Goal: Task Accomplishment & Management: Complete application form

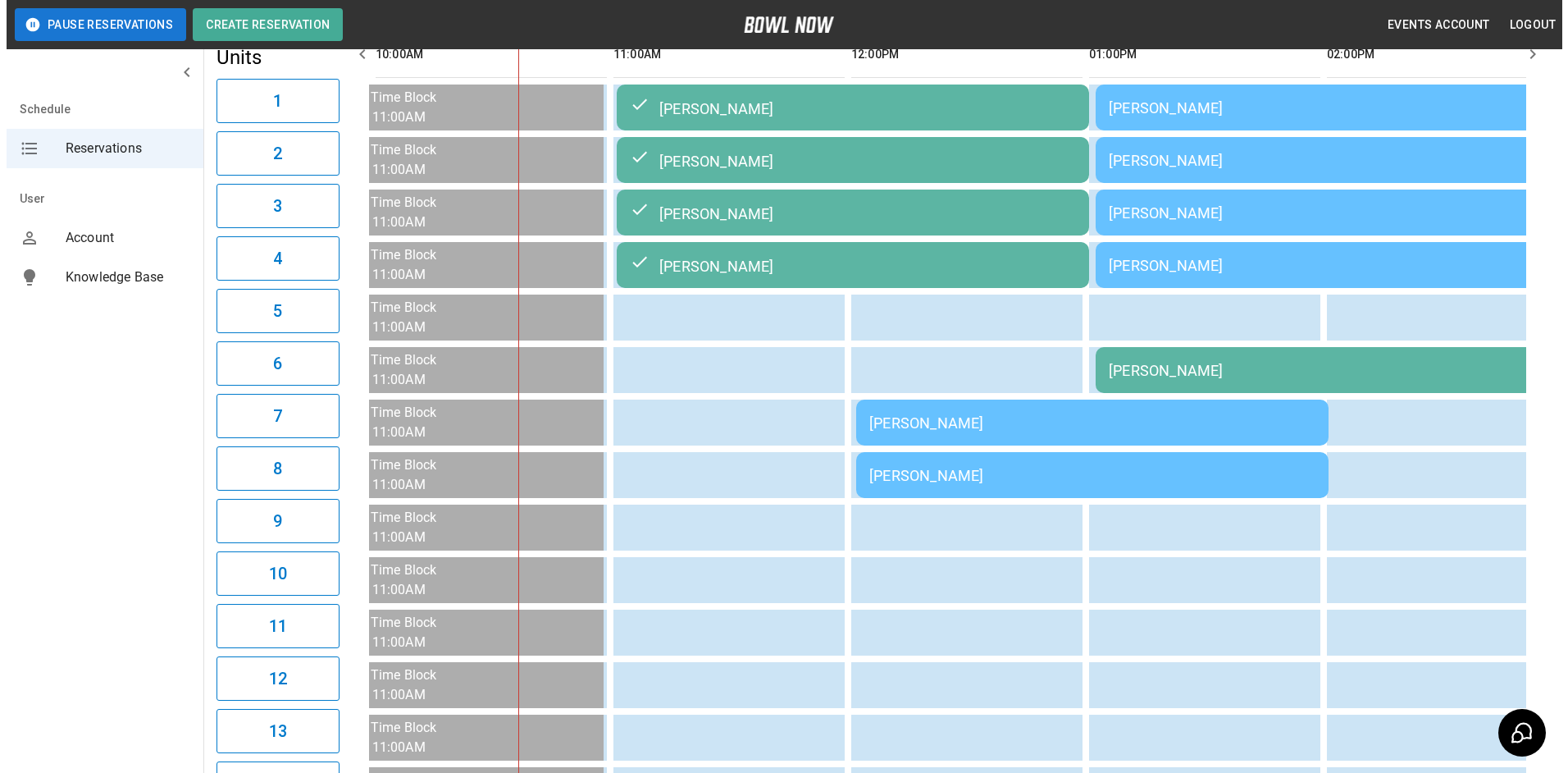
scroll to position [179, 0]
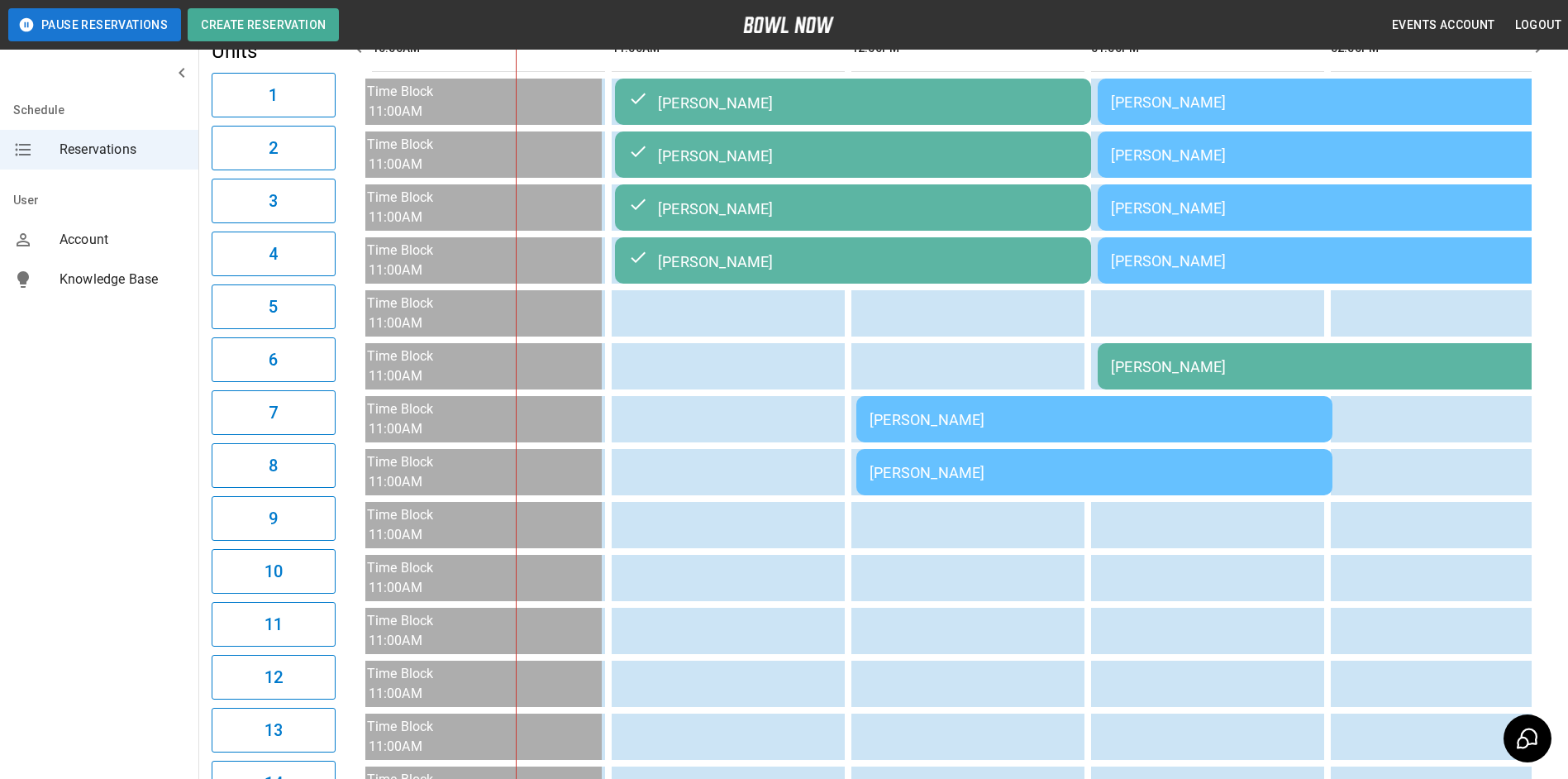
click at [1030, 410] on td "[PERSON_NAME]" at bounding box center [1094, 419] width 477 height 46
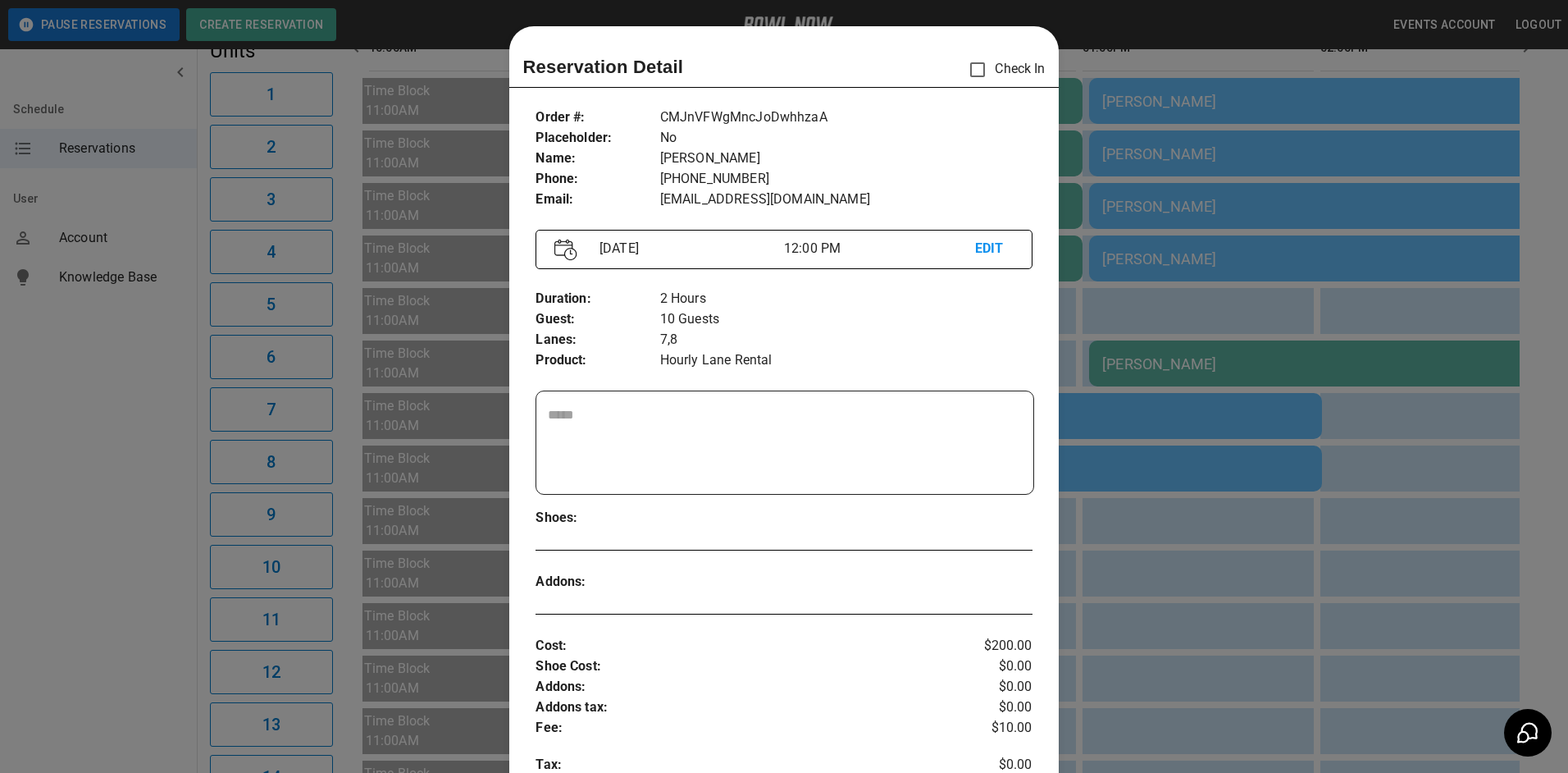
scroll to position [26, 0]
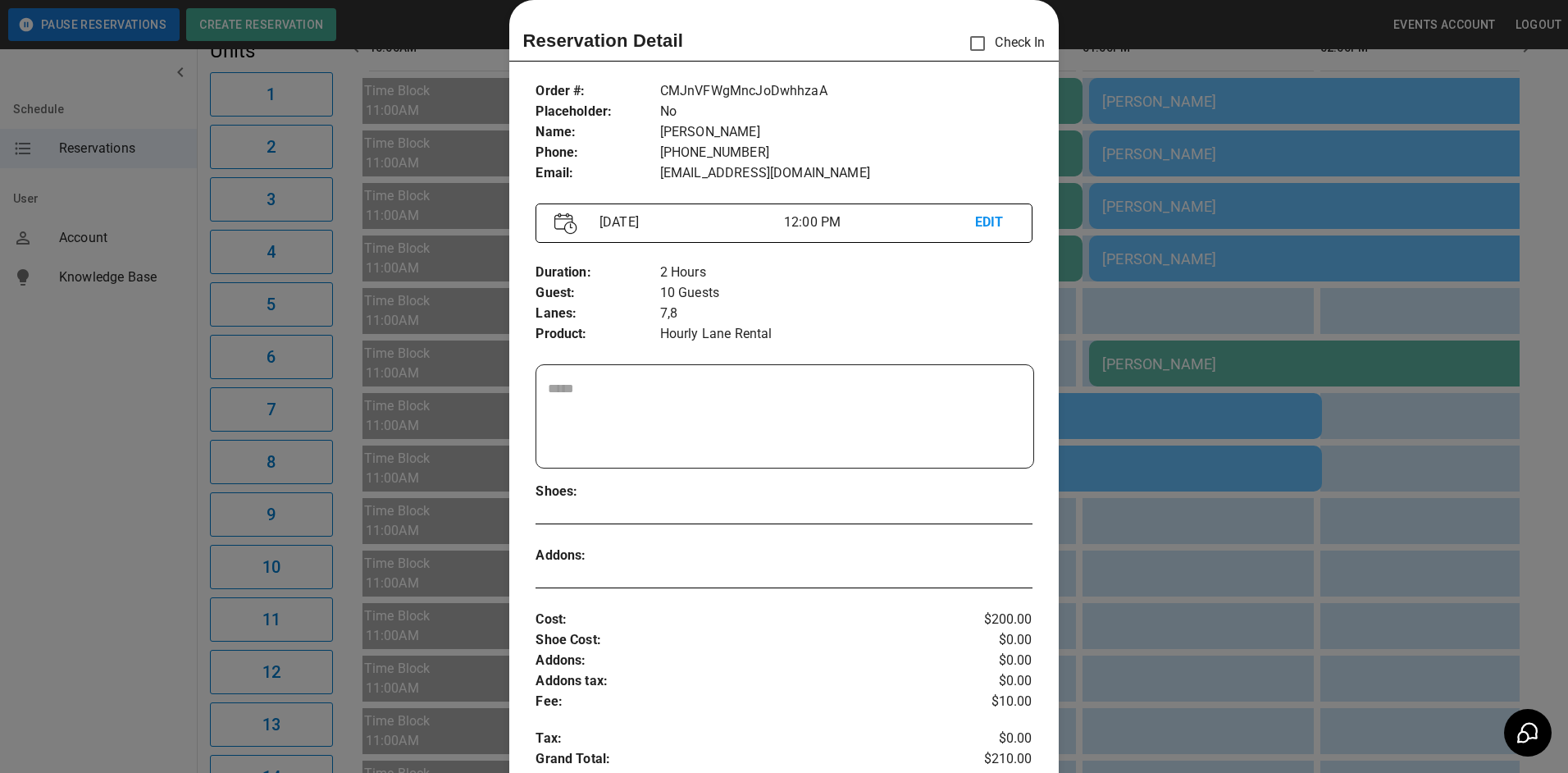
click at [1179, 380] on div at bounding box center [784, 386] width 1568 height 773
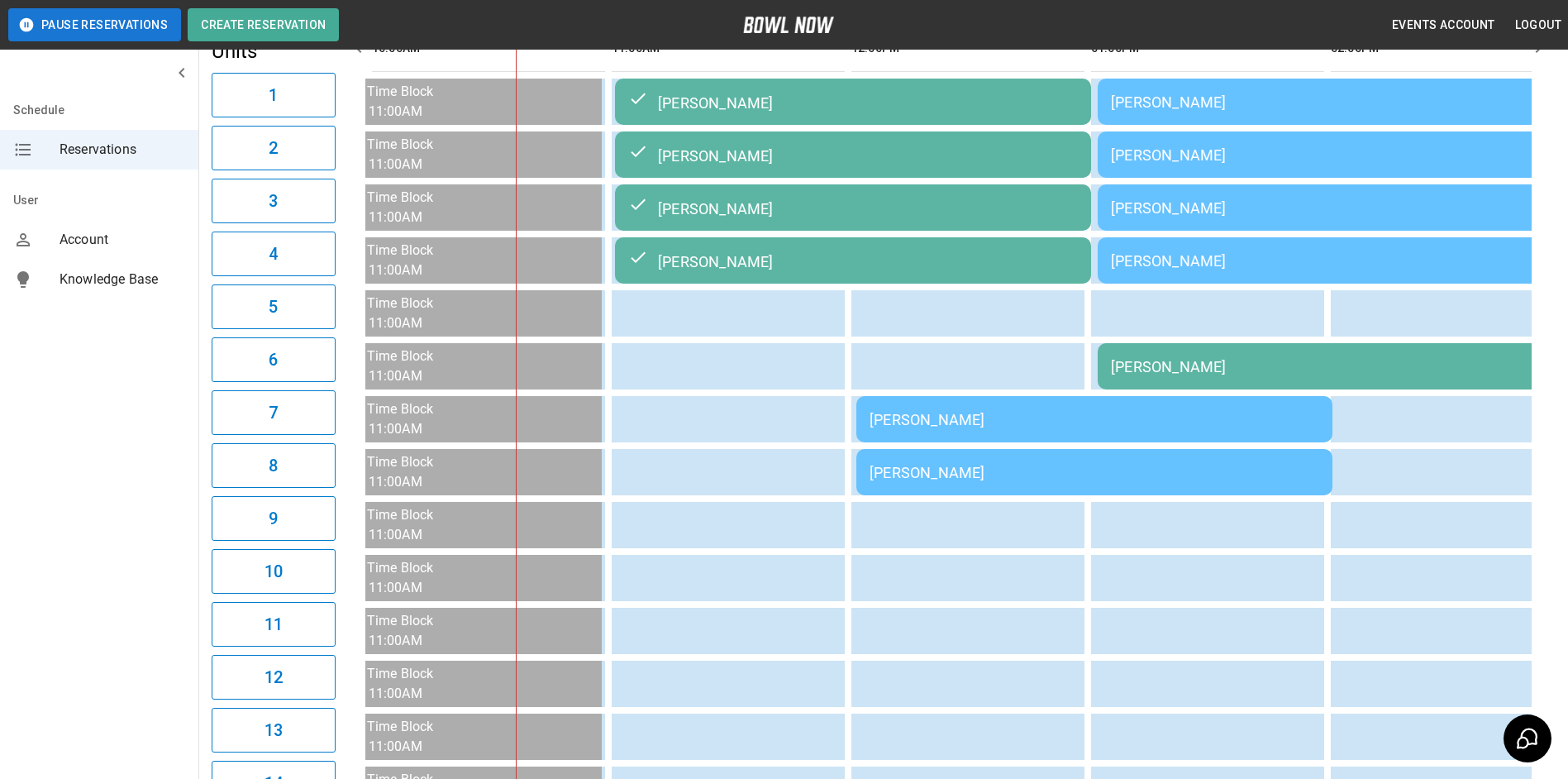
click at [1225, 194] on td "[PERSON_NAME]" at bounding box center [1336, 207] width 477 height 46
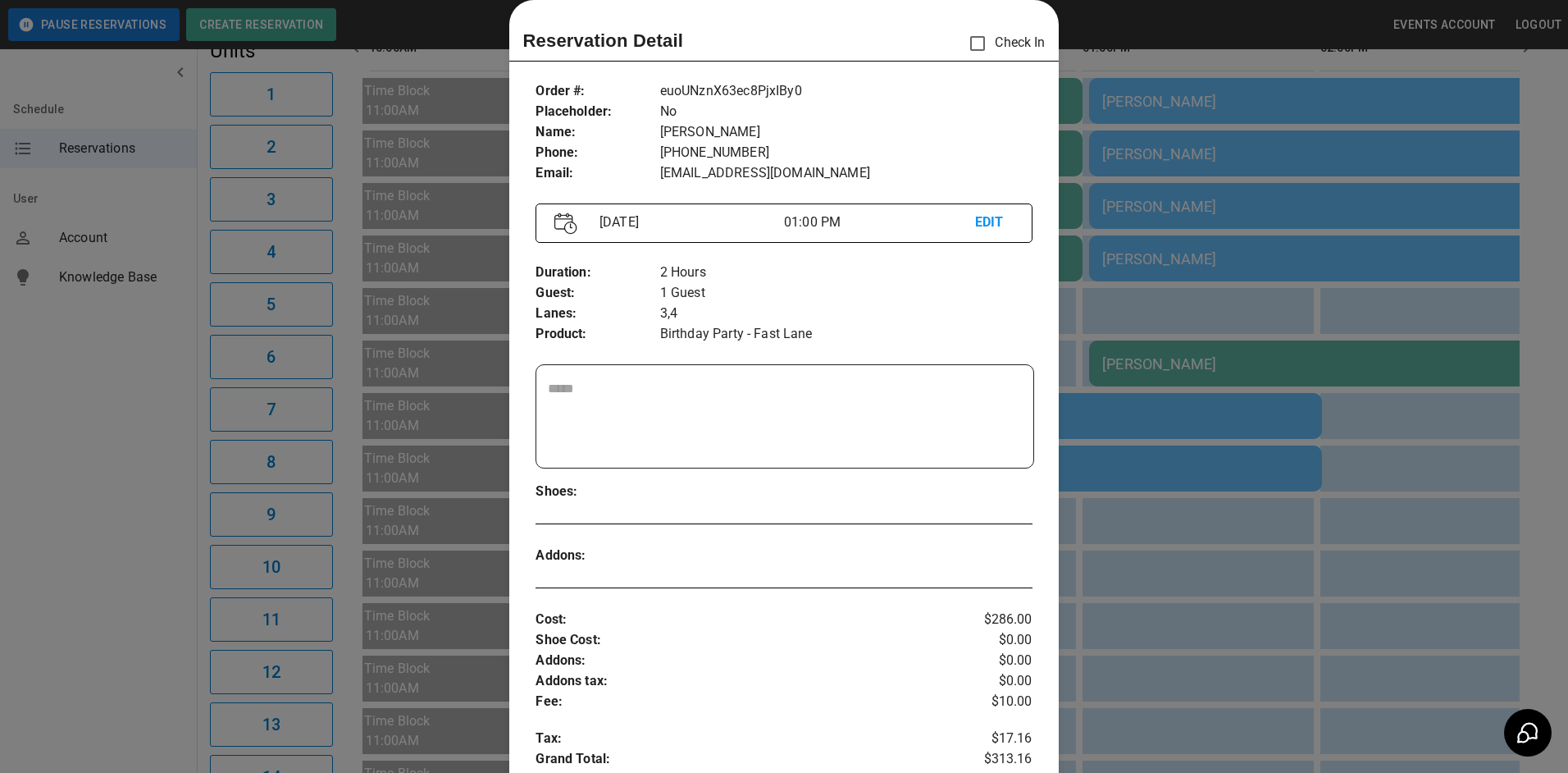
drag, startPoint x: 1175, startPoint y: 129, endPoint x: 1182, endPoint y: 90, distance: 39.6
click at [1179, 112] on div at bounding box center [784, 386] width 1568 height 773
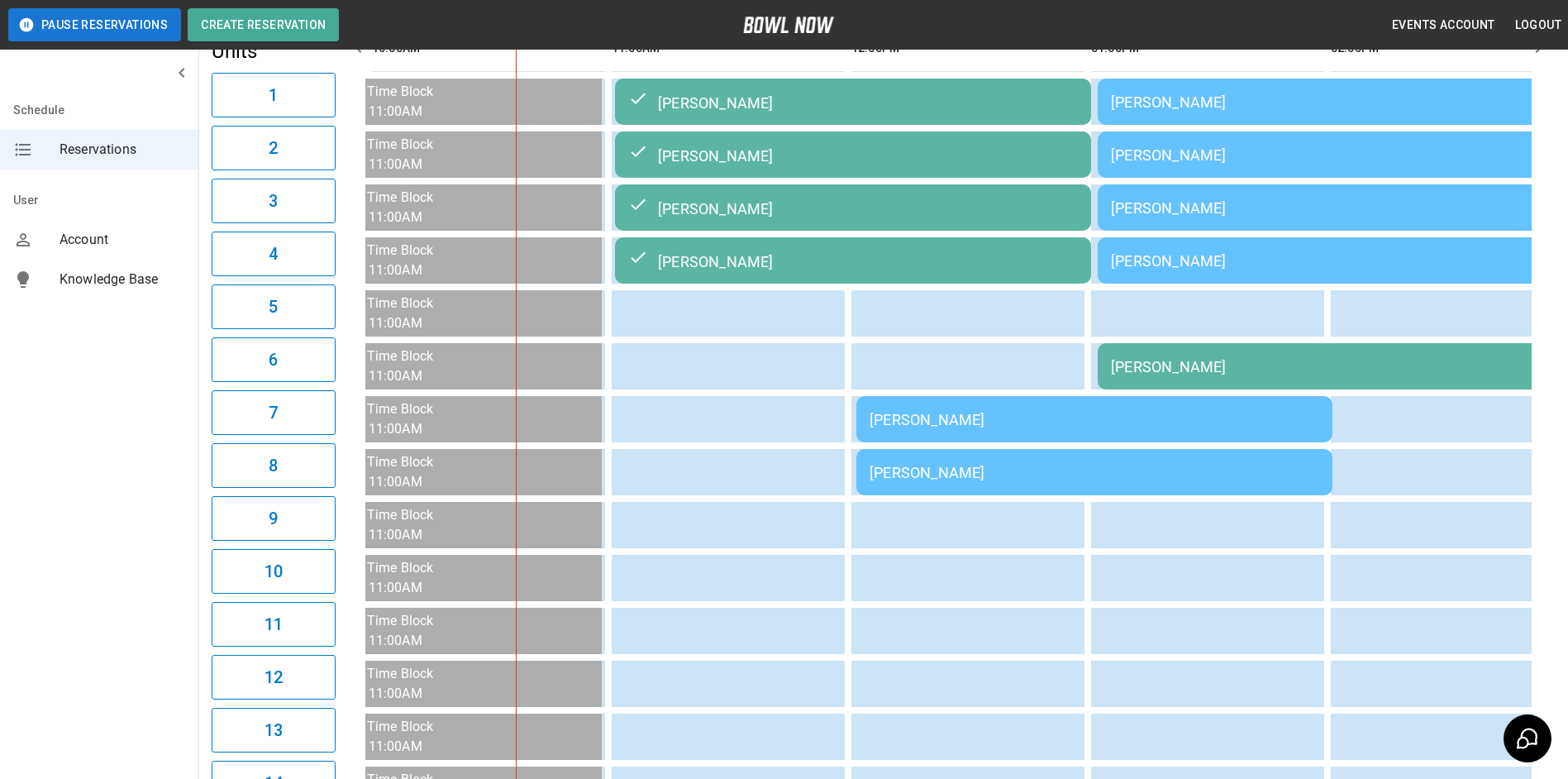
click at [1193, 90] on td "[PERSON_NAME]" at bounding box center [1336, 101] width 477 height 46
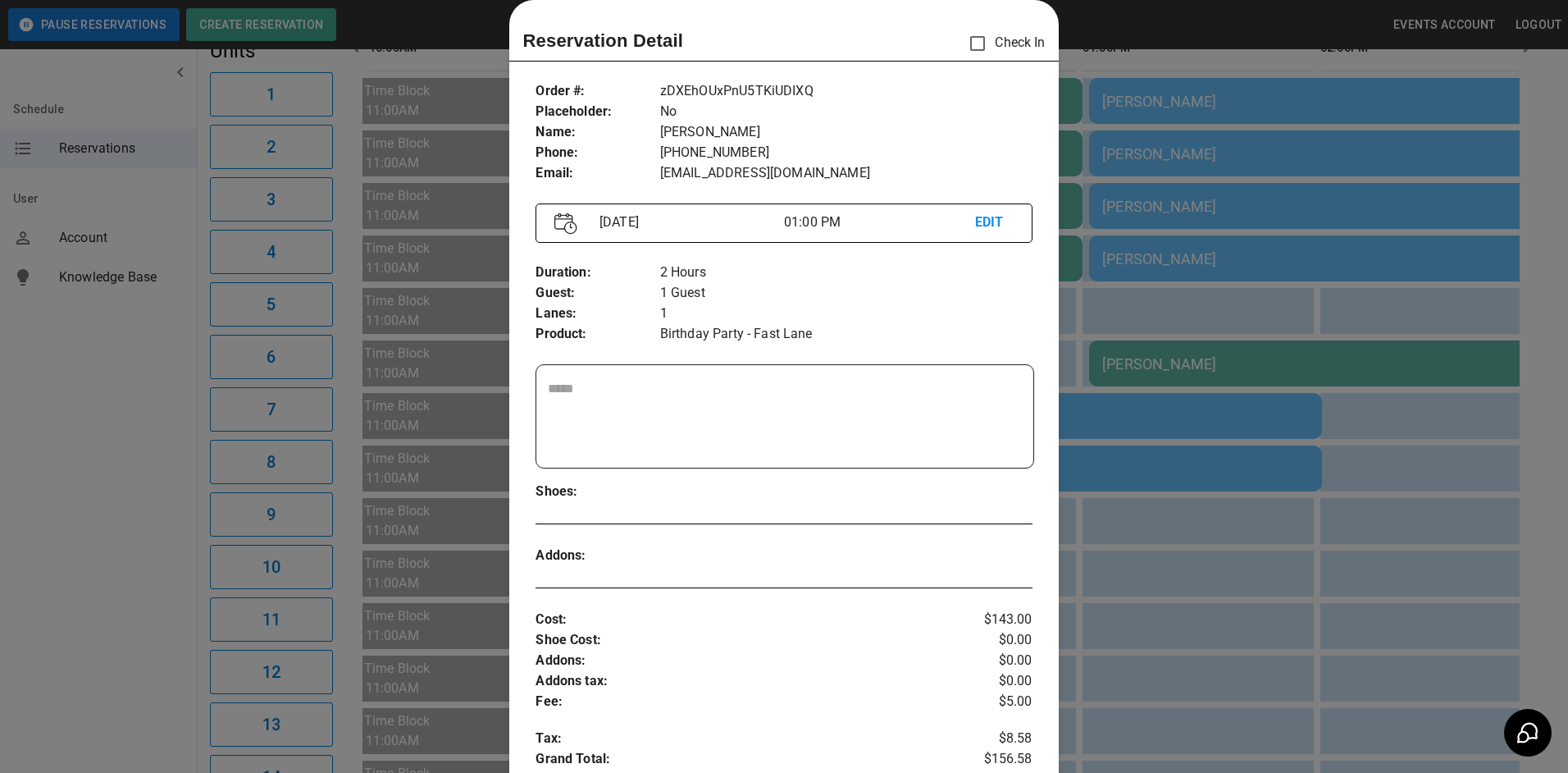
drag, startPoint x: 1263, startPoint y: 141, endPoint x: 1263, endPoint y: 222, distance: 81.0
click at [1263, 149] on div at bounding box center [784, 386] width 1568 height 773
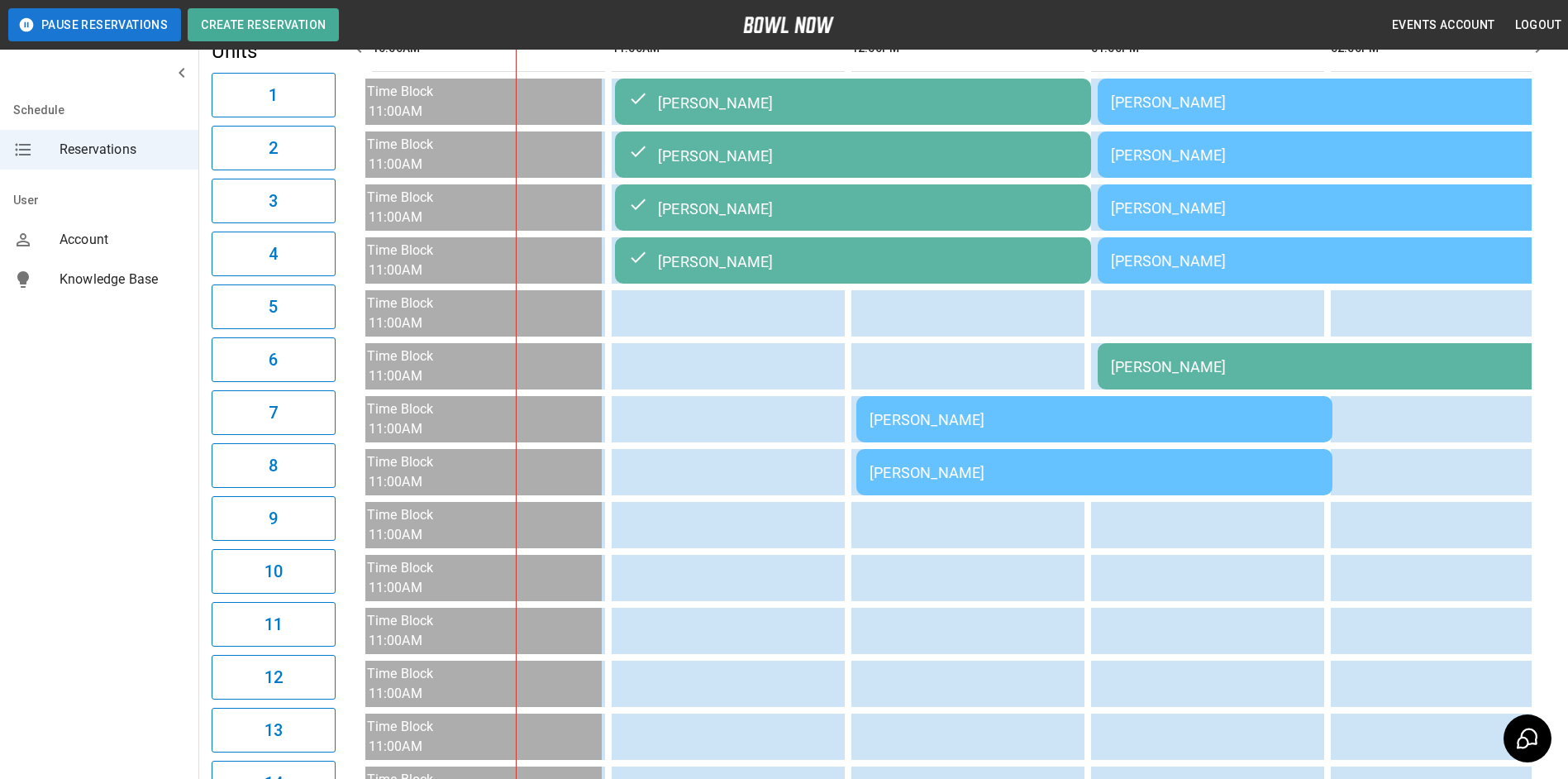
click at [1276, 244] on td "[PERSON_NAME]" at bounding box center [1336, 260] width 477 height 46
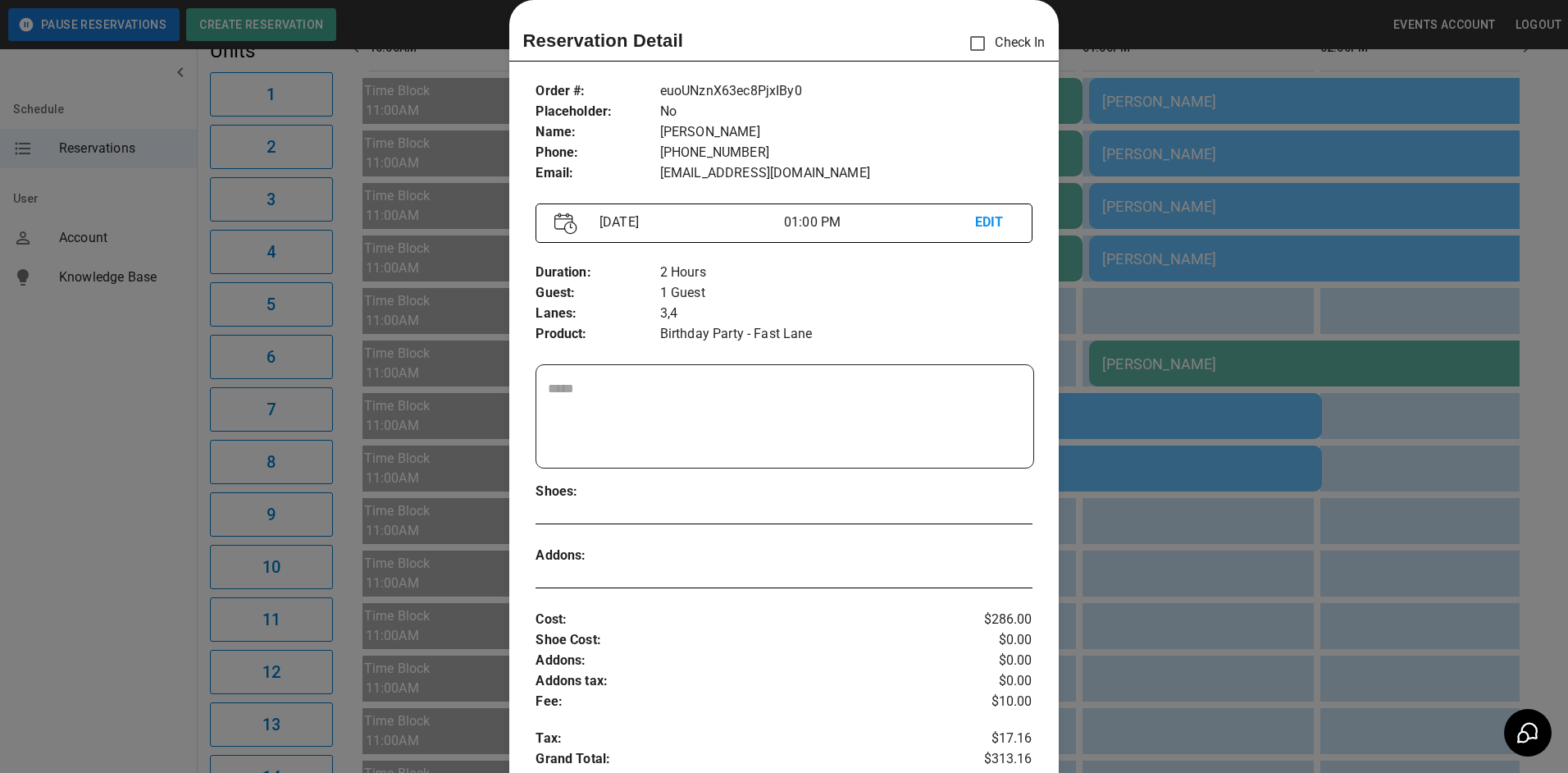
click at [1263, 244] on div at bounding box center [784, 386] width 1568 height 773
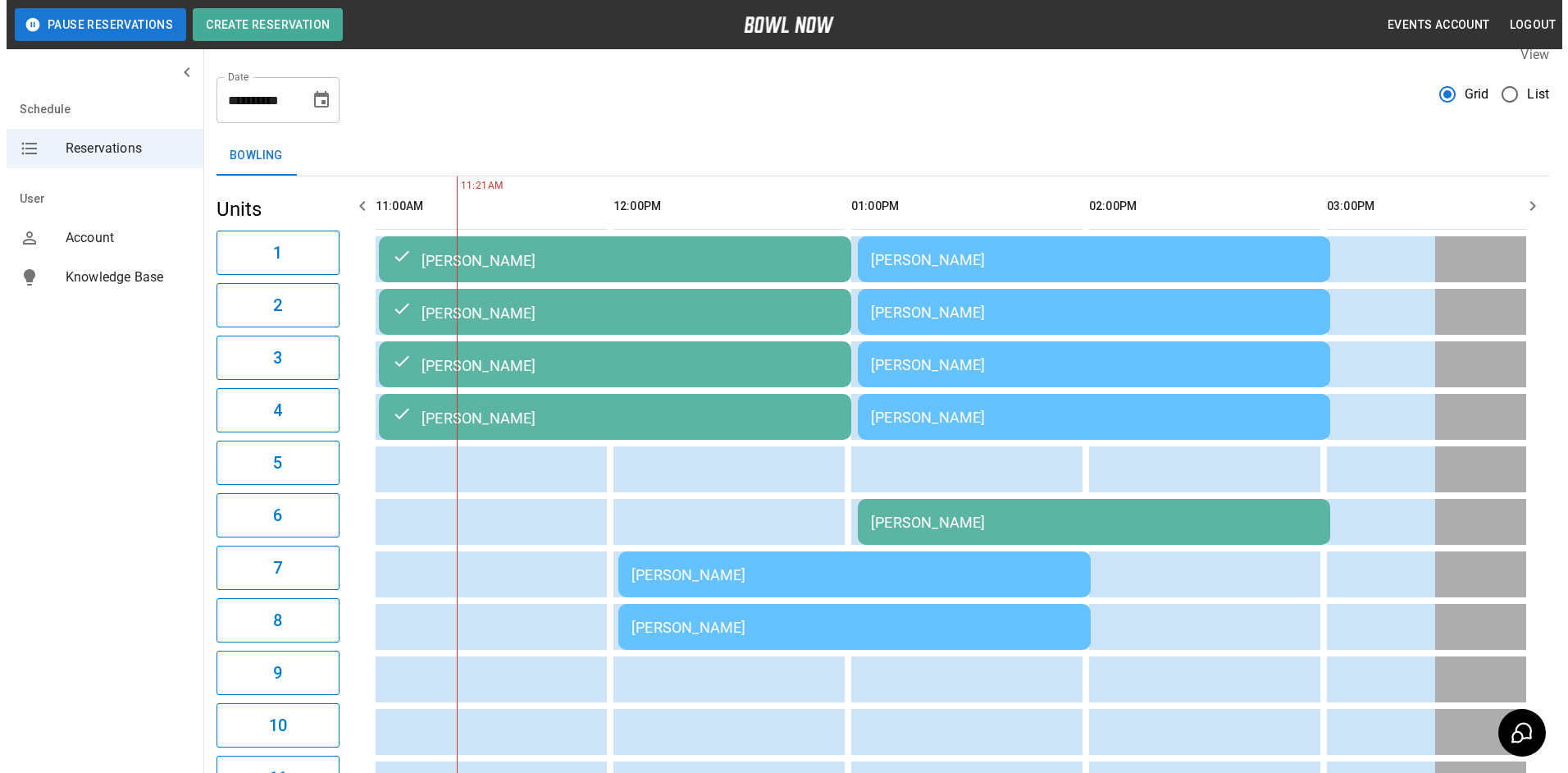
scroll to position [0, 0]
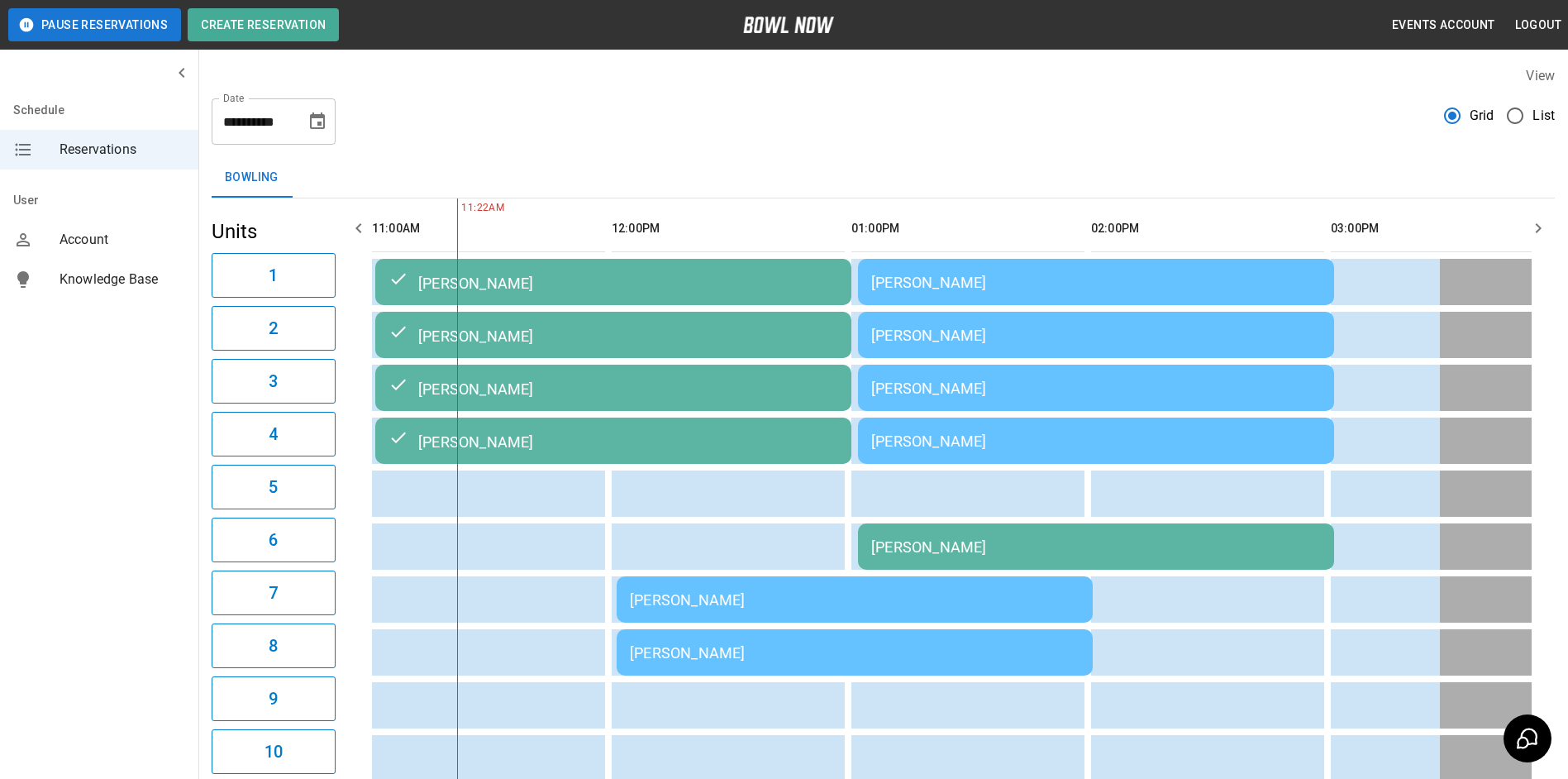
click at [987, 404] on td "[PERSON_NAME]" at bounding box center [1096, 387] width 477 height 46
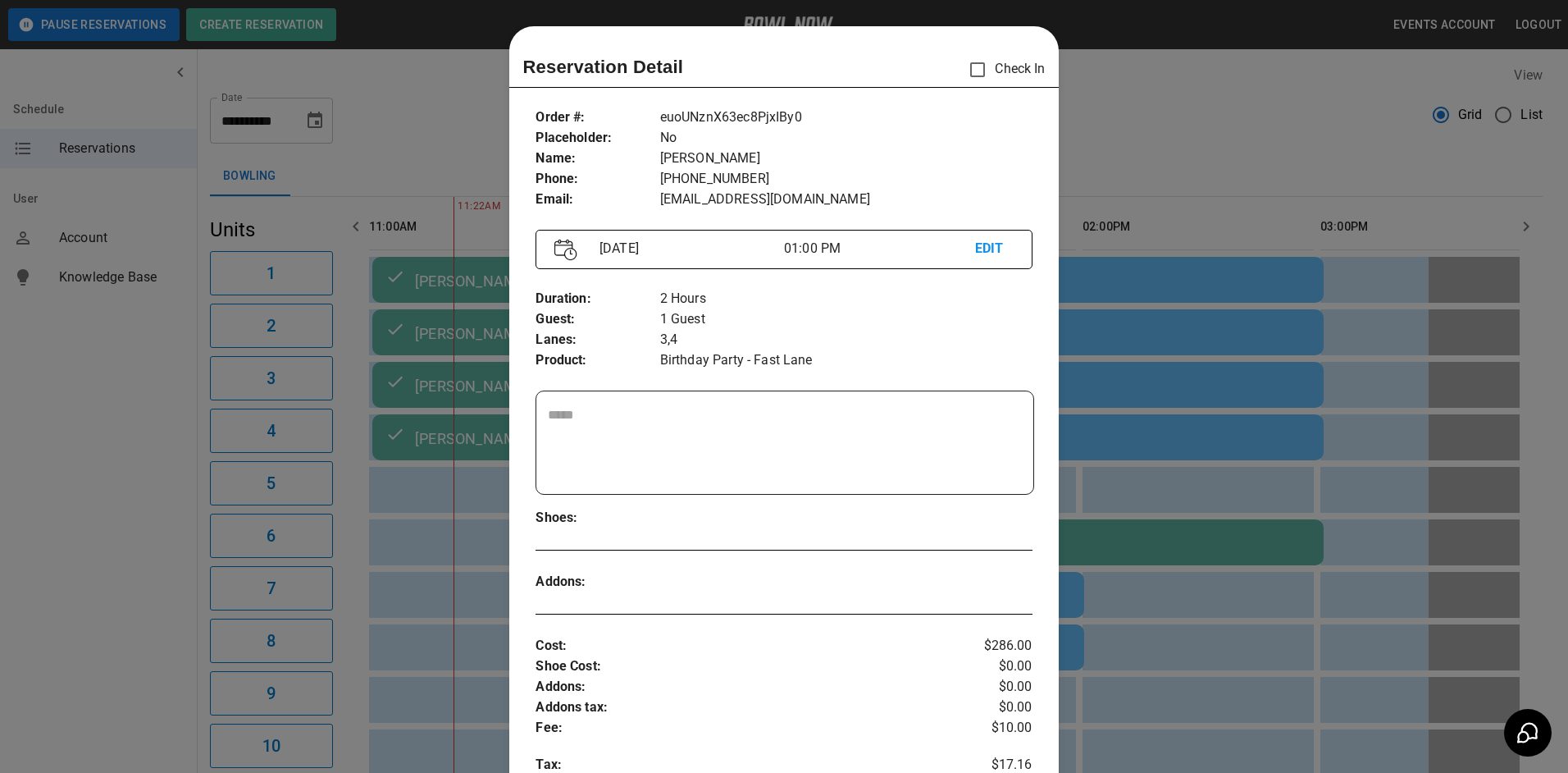
scroll to position [26, 0]
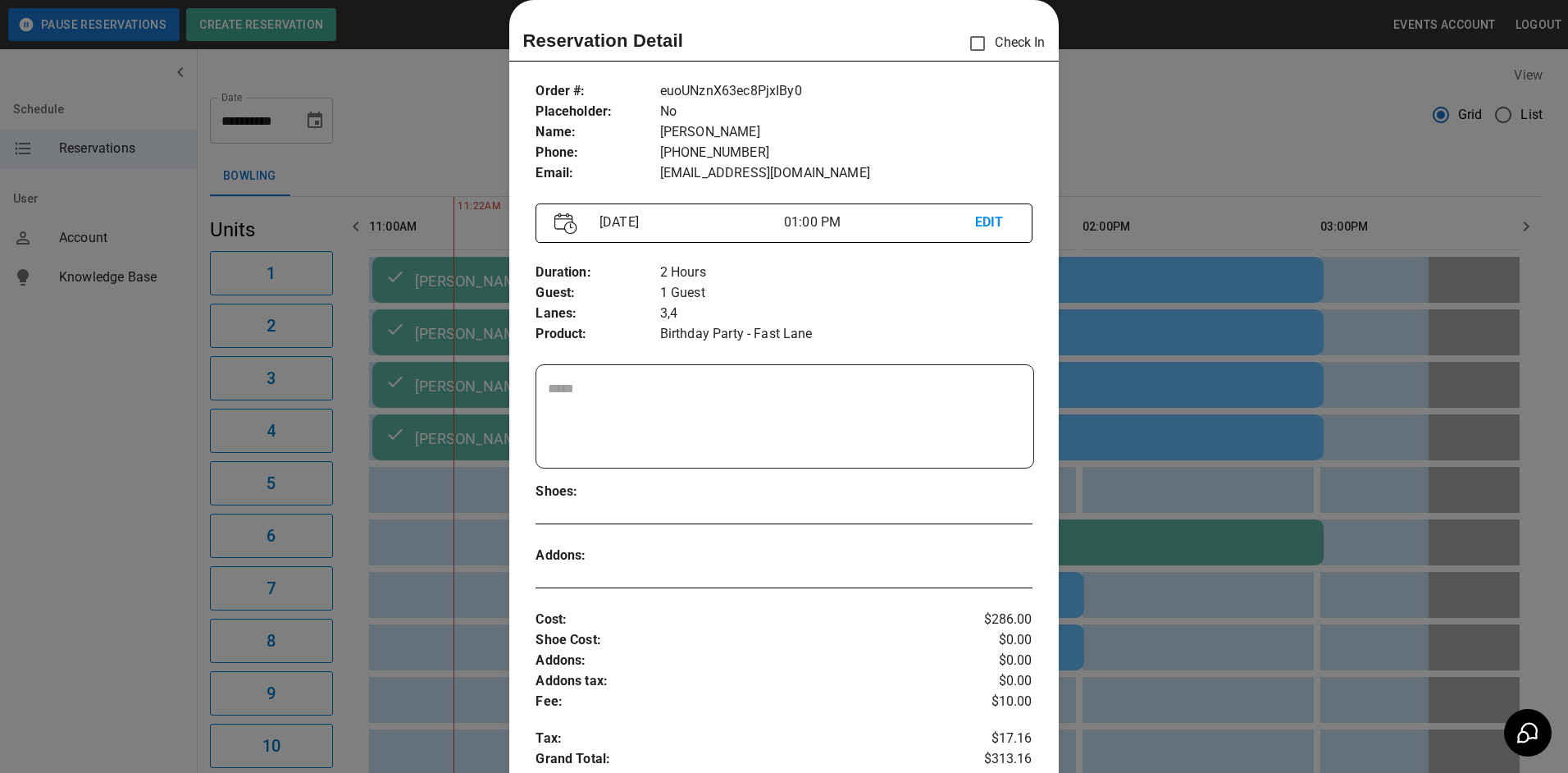
click at [1214, 110] on div at bounding box center [784, 386] width 1568 height 773
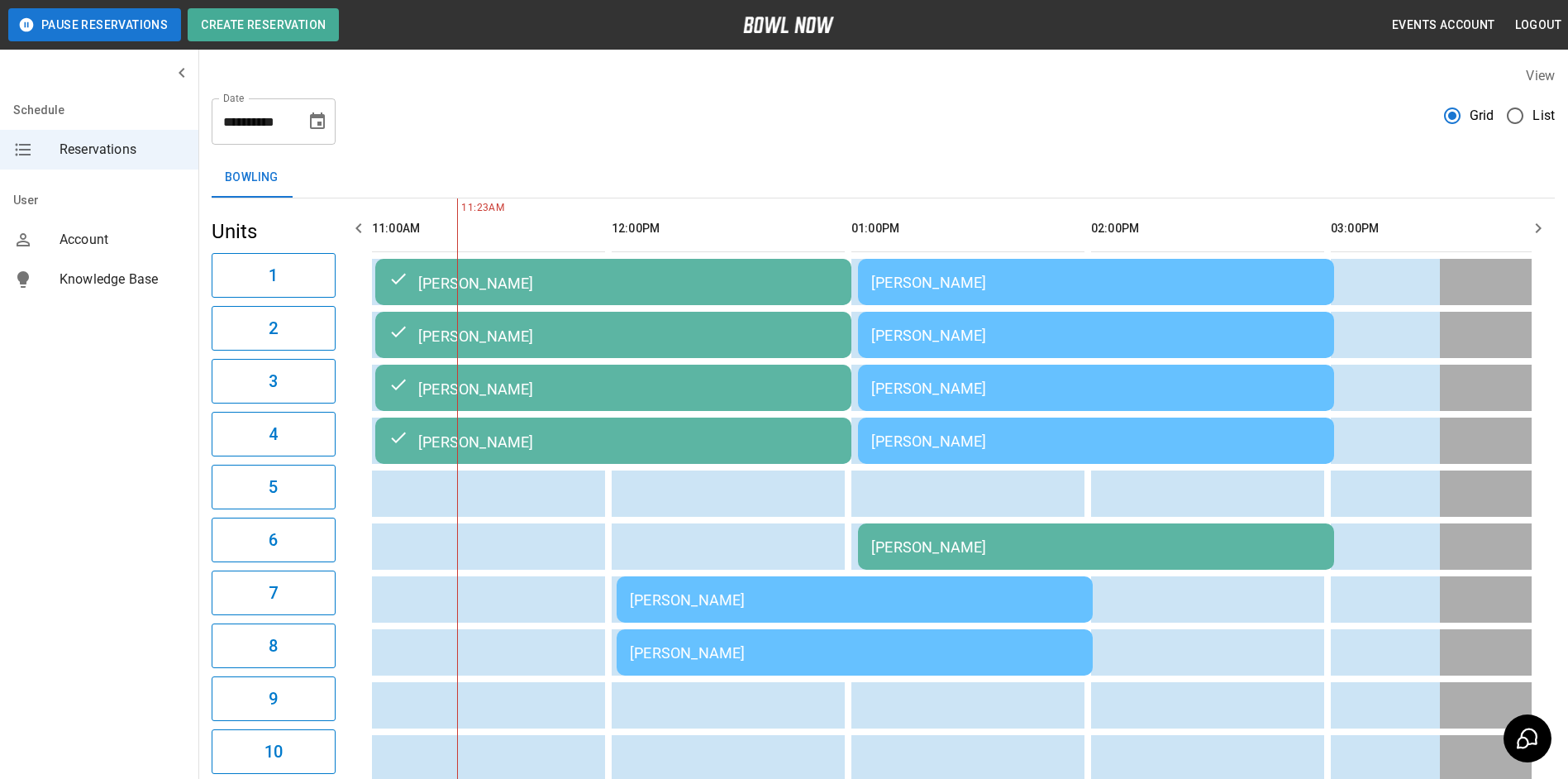
click at [1068, 278] on div "[PERSON_NAME]" at bounding box center [1096, 282] width 450 height 17
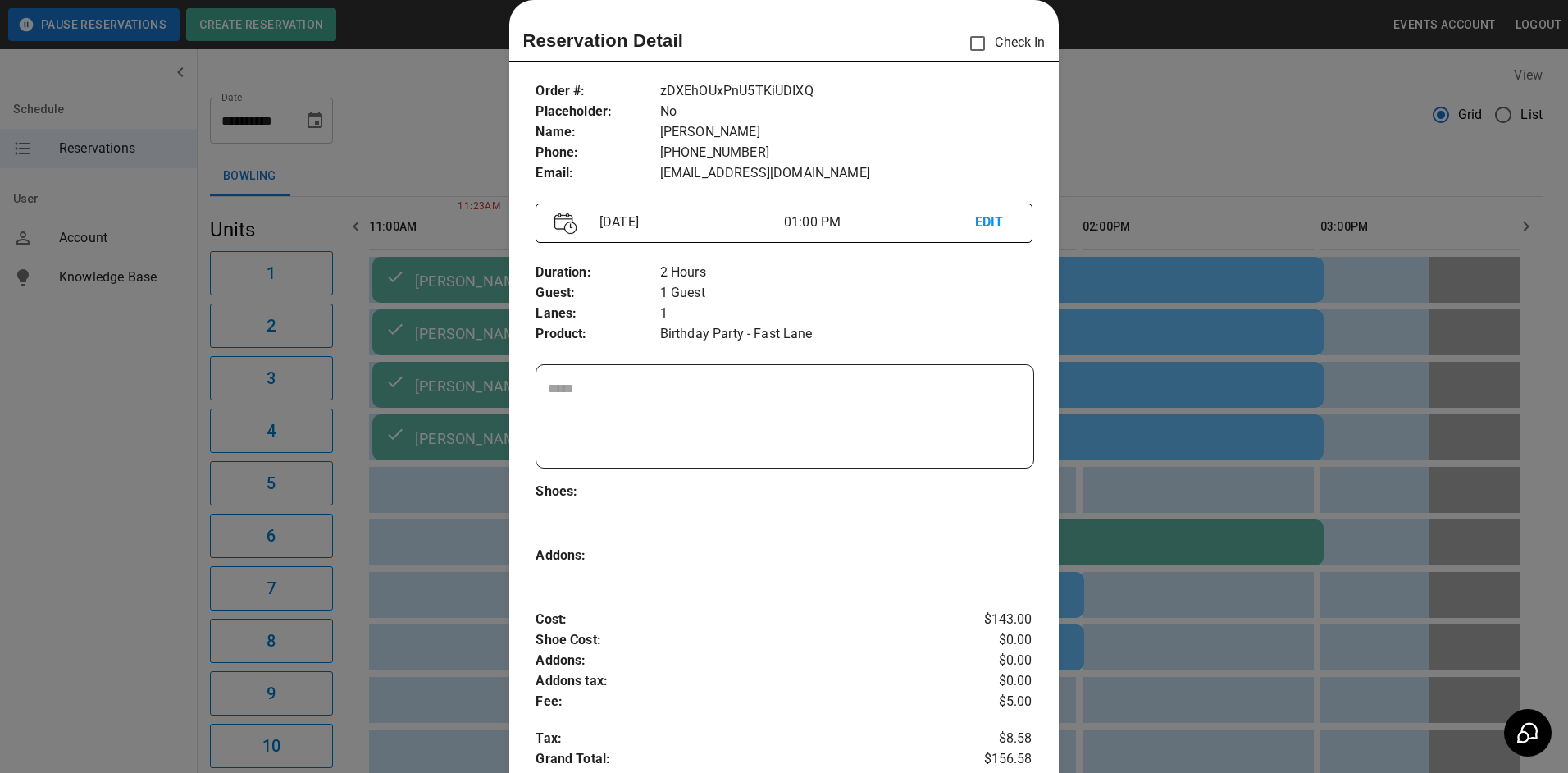
click at [1122, 174] on div at bounding box center [784, 386] width 1568 height 773
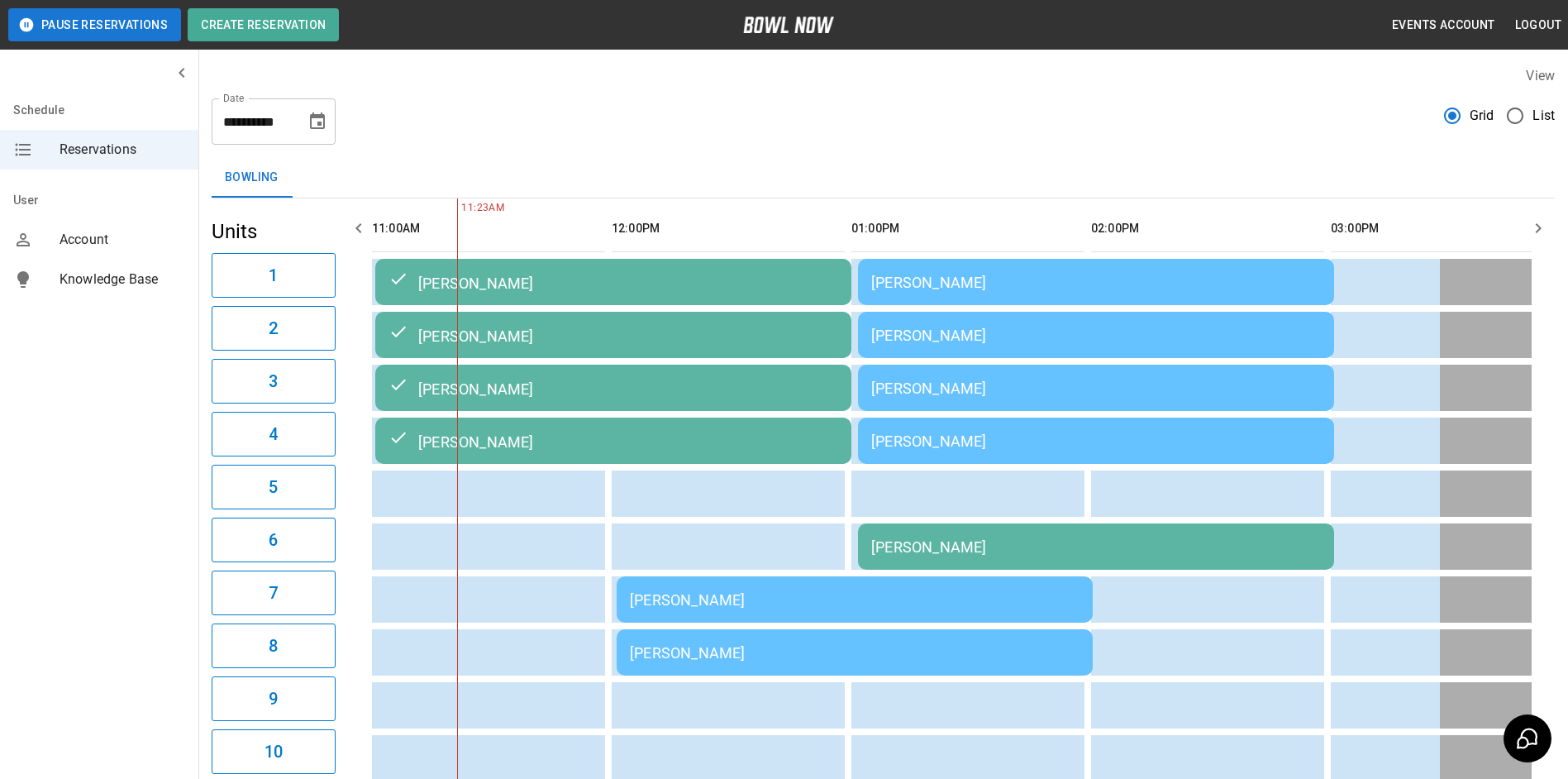
click at [1112, 338] on div "[PERSON_NAME]" at bounding box center [1096, 334] width 450 height 17
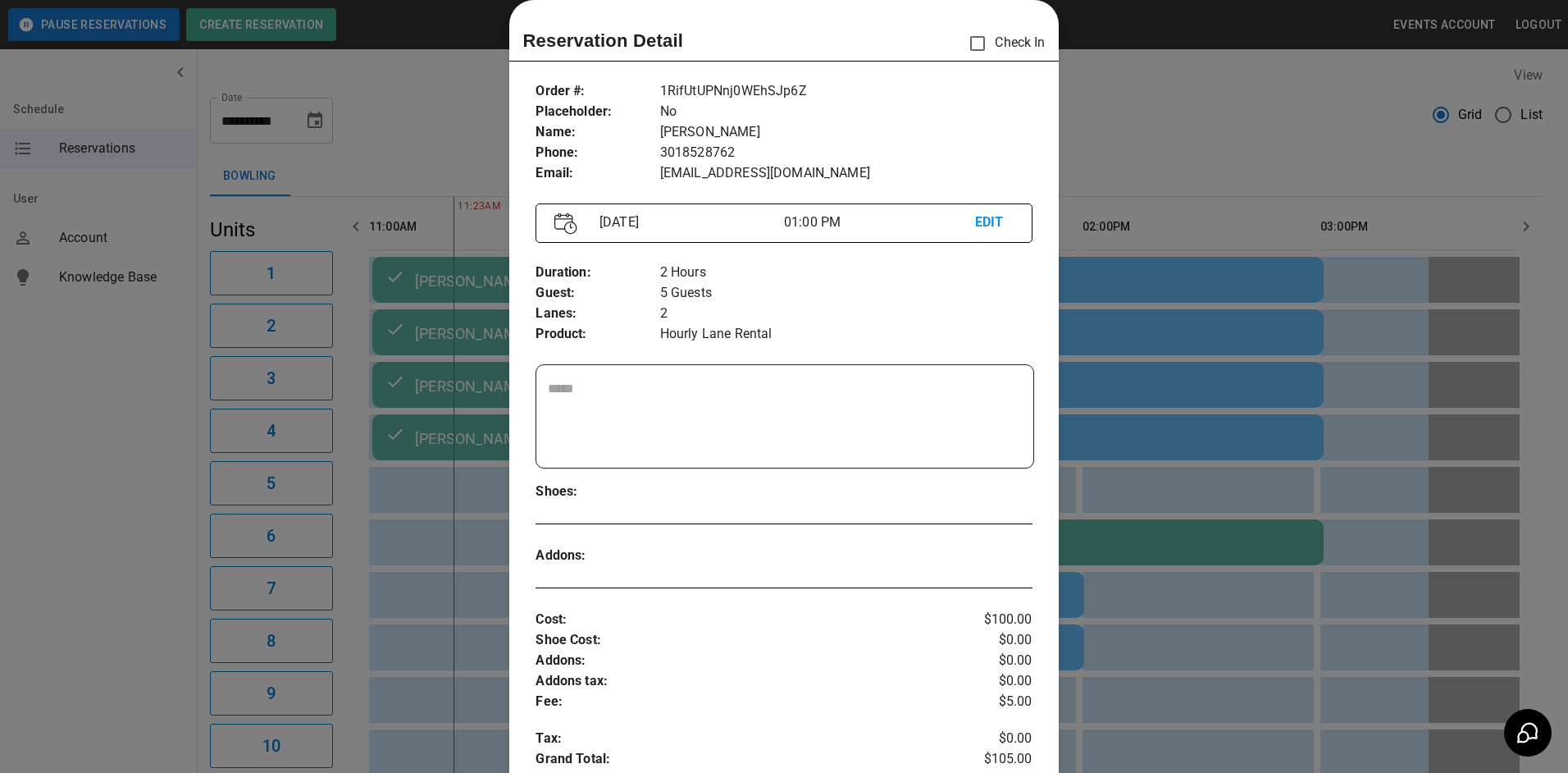
click at [1136, 126] on div at bounding box center [784, 386] width 1568 height 773
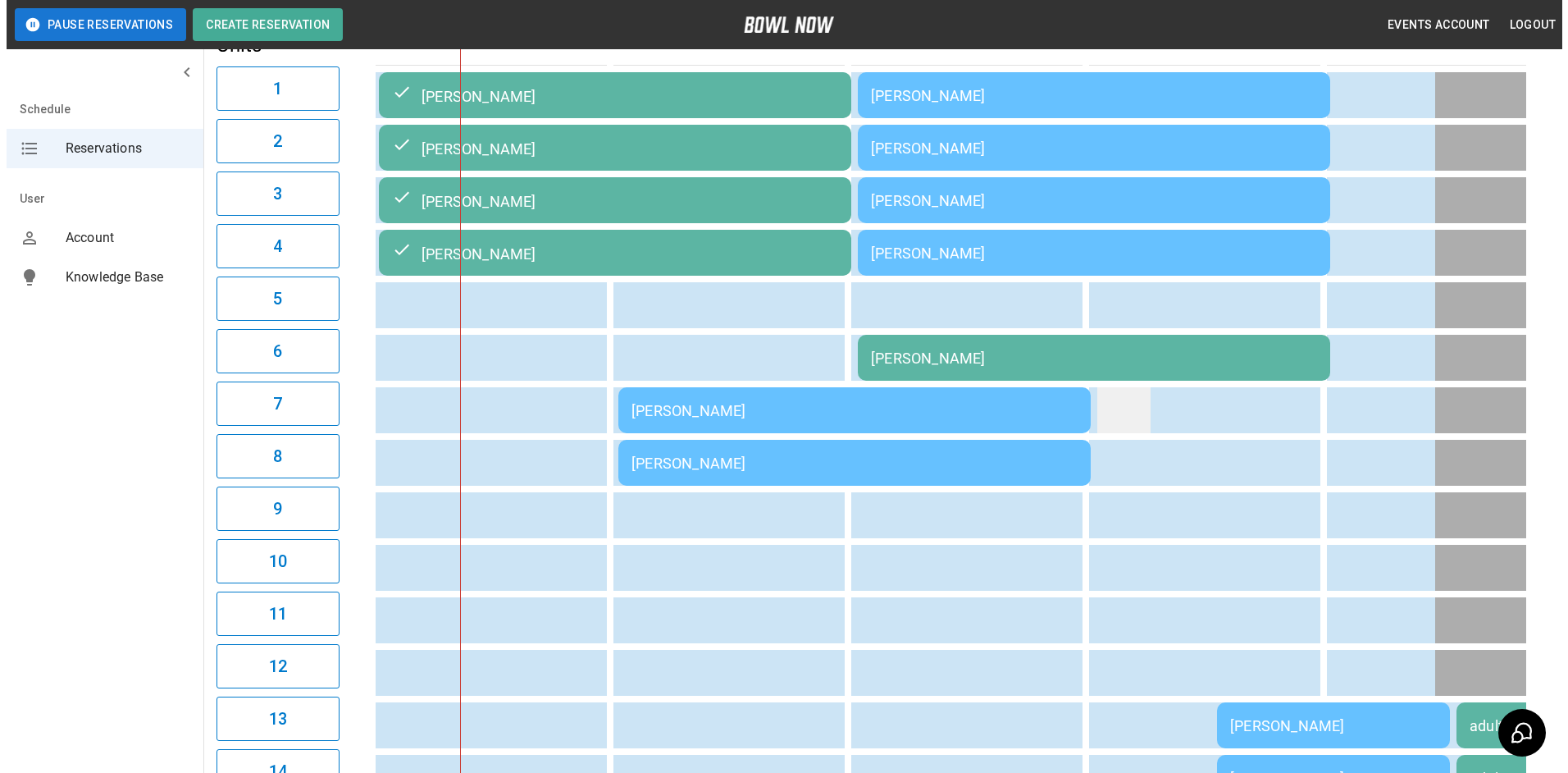
scroll to position [246, 0]
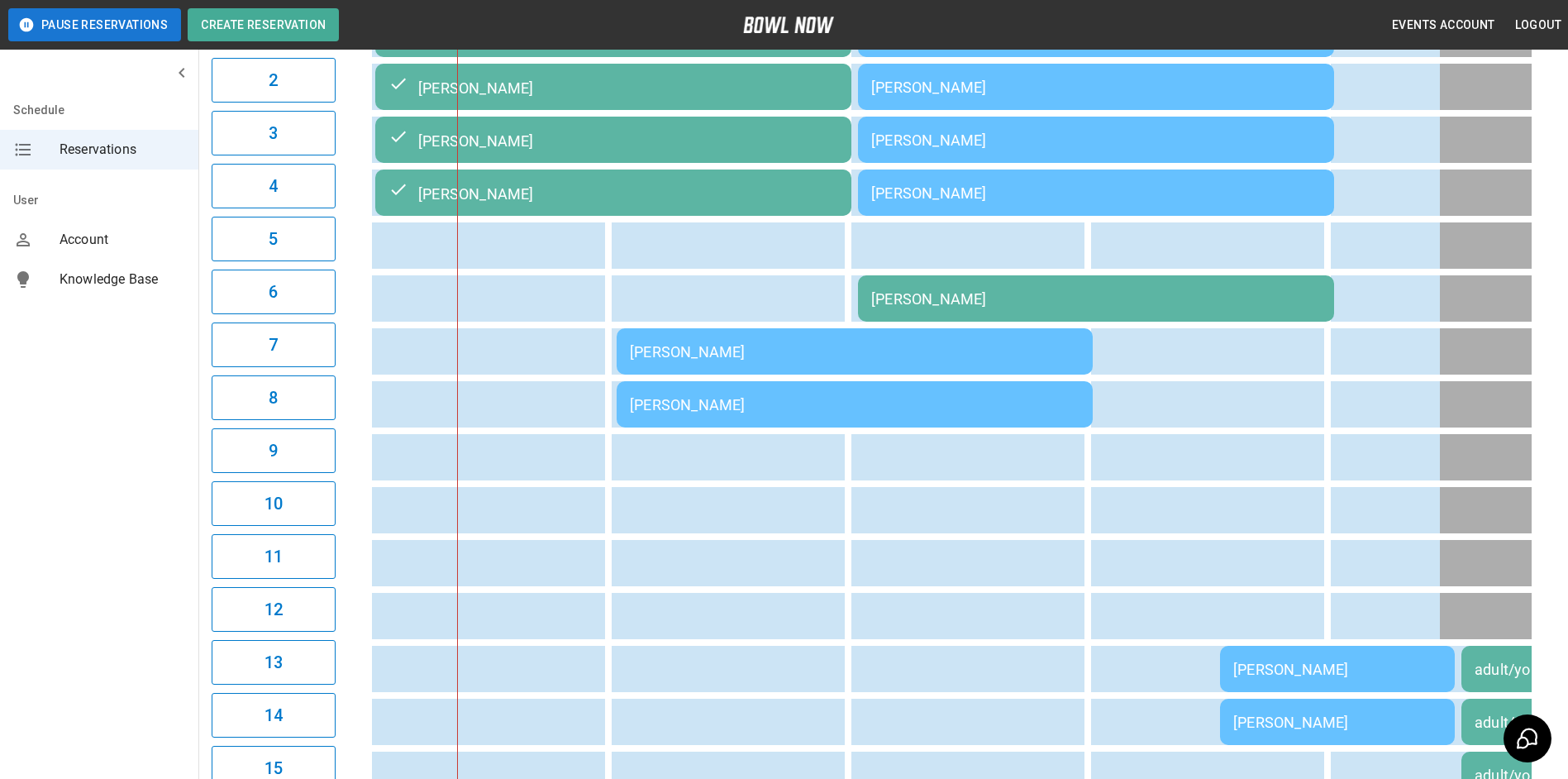
click at [1101, 315] on td "[PERSON_NAME]" at bounding box center [1096, 298] width 477 height 46
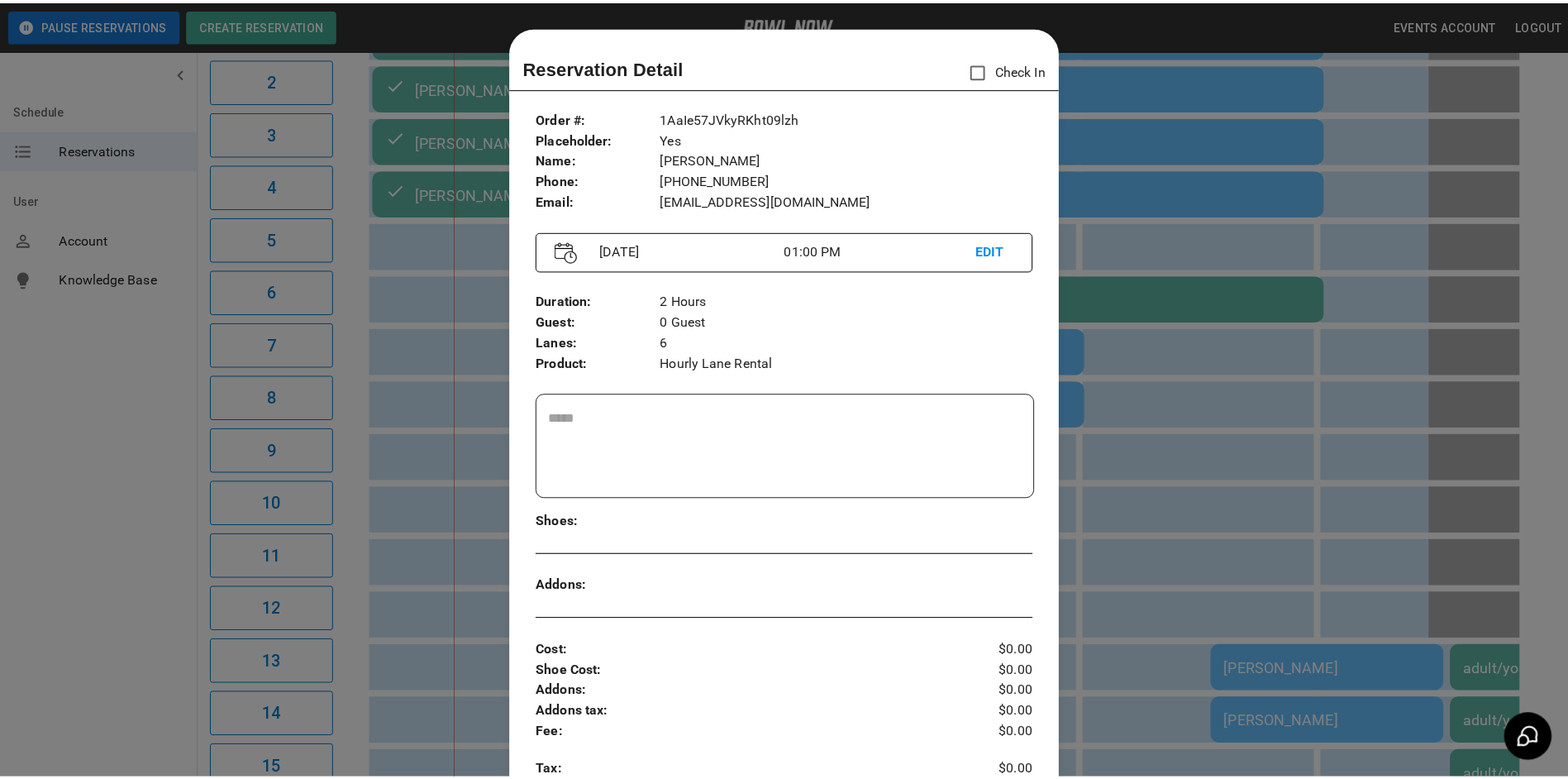
scroll to position [26, 0]
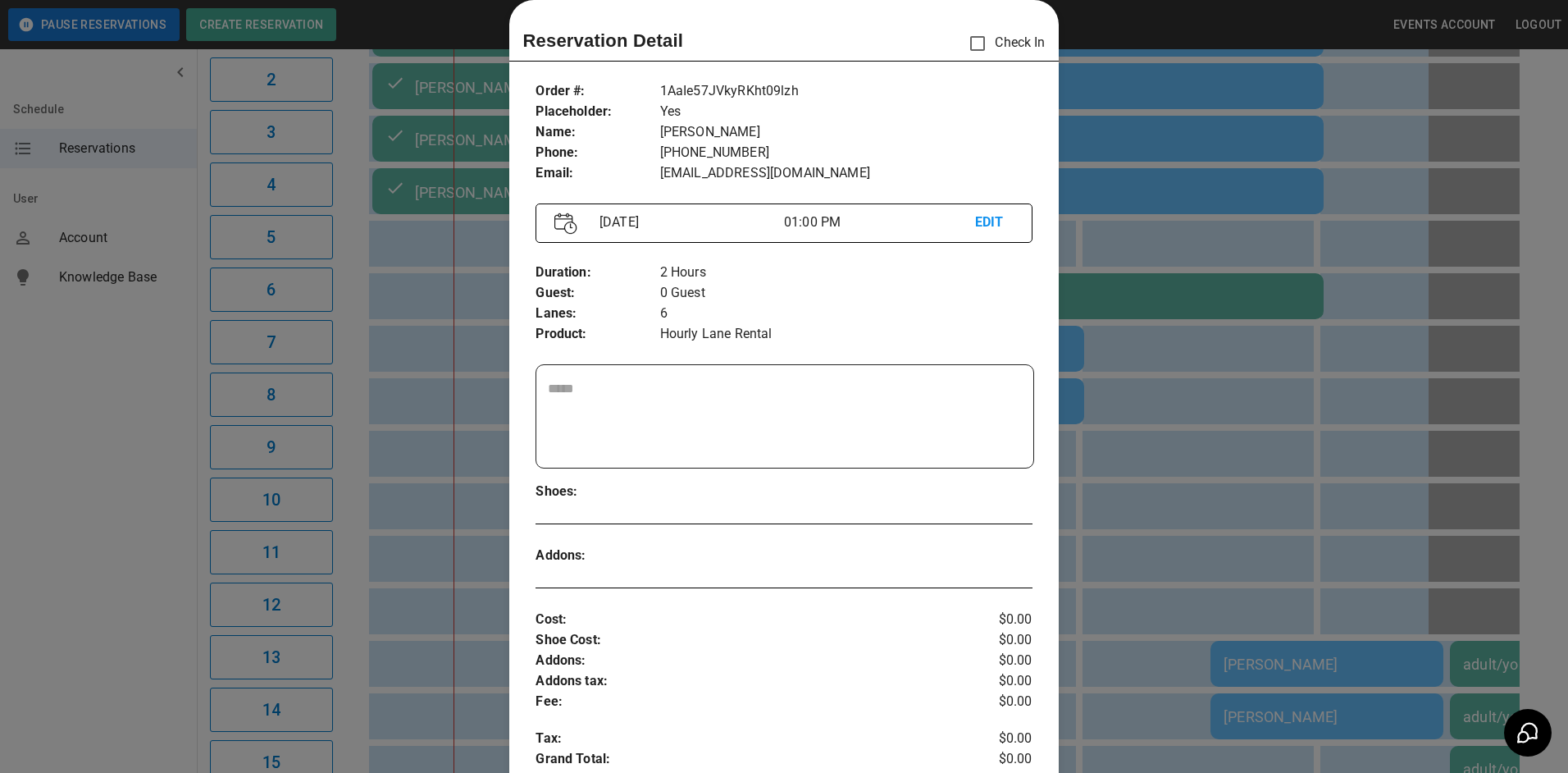
click at [1142, 409] on div at bounding box center [784, 386] width 1568 height 773
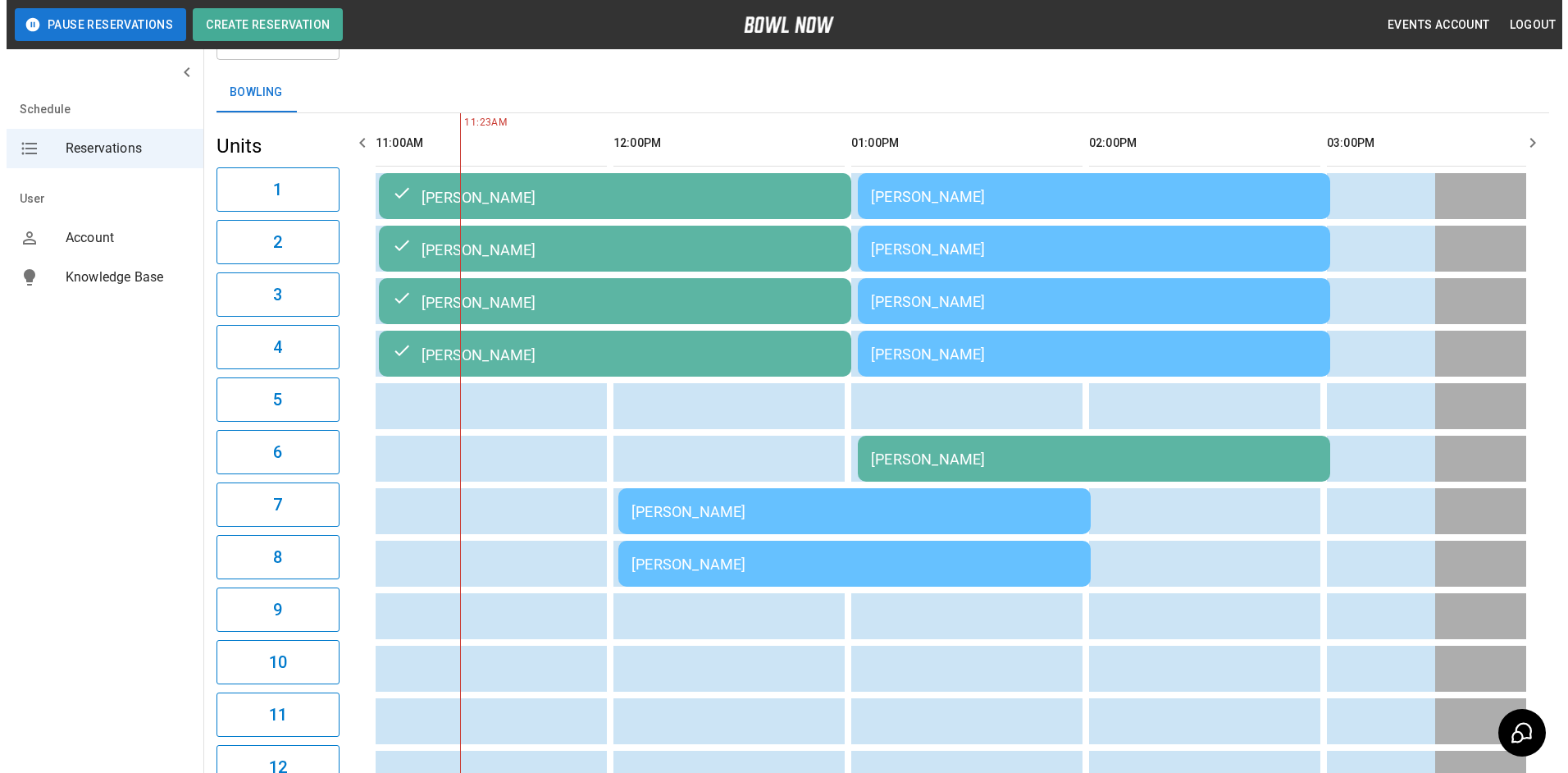
scroll to position [82, 0]
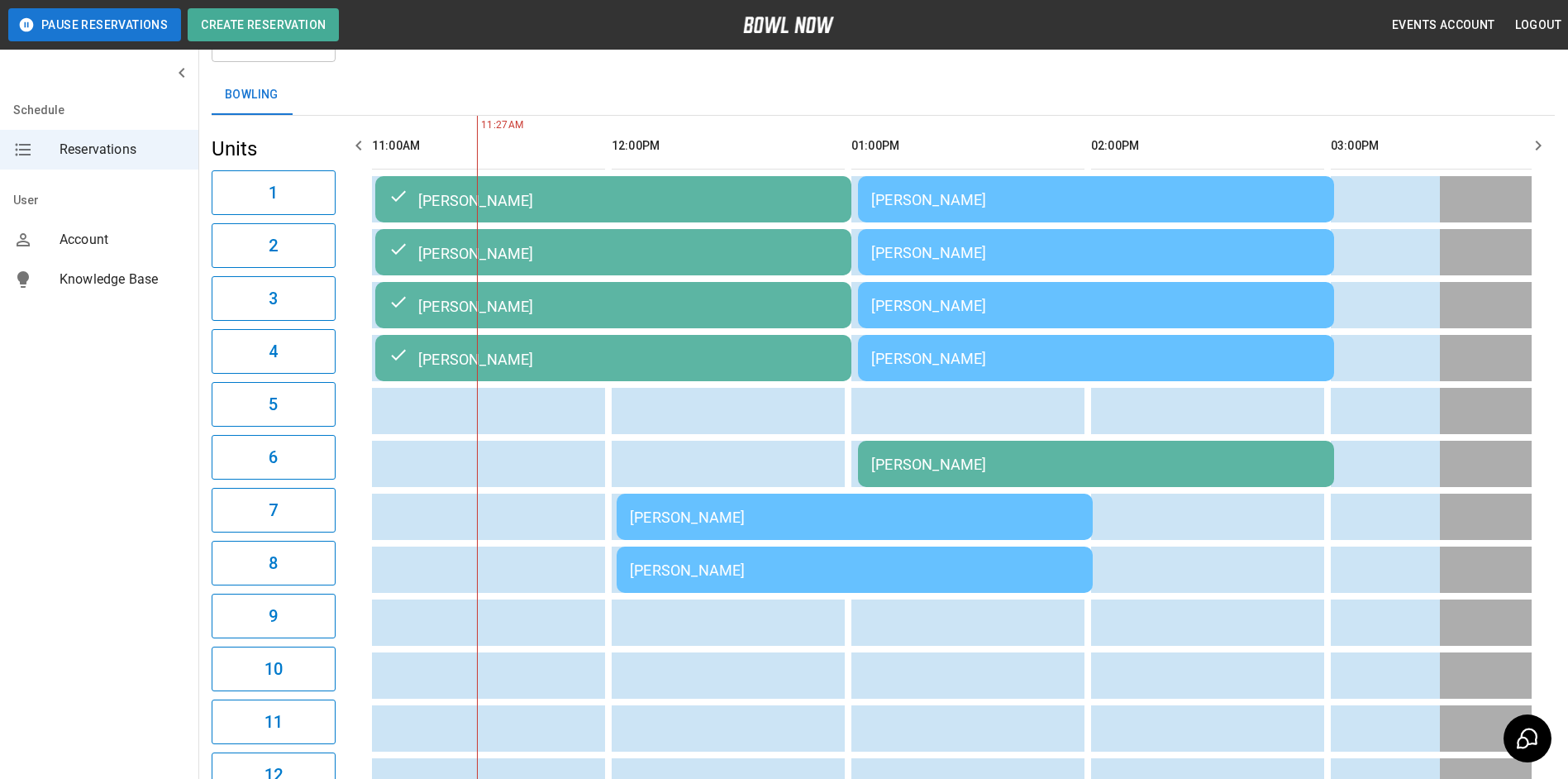
click at [932, 522] on div "[PERSON_NAME]" at bounding box center [855, 517] width 450 height 17
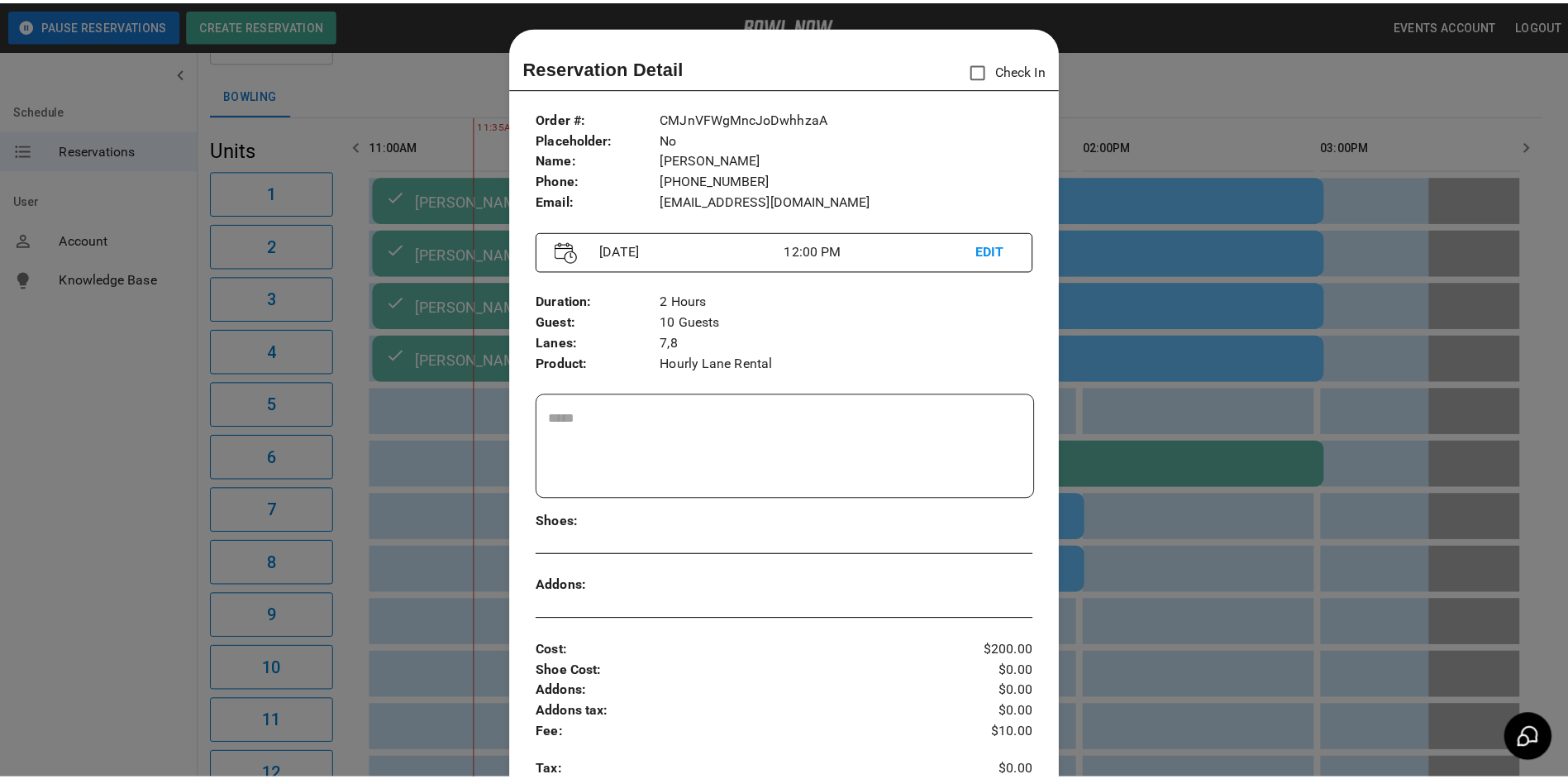
scroll to position [26, 0]
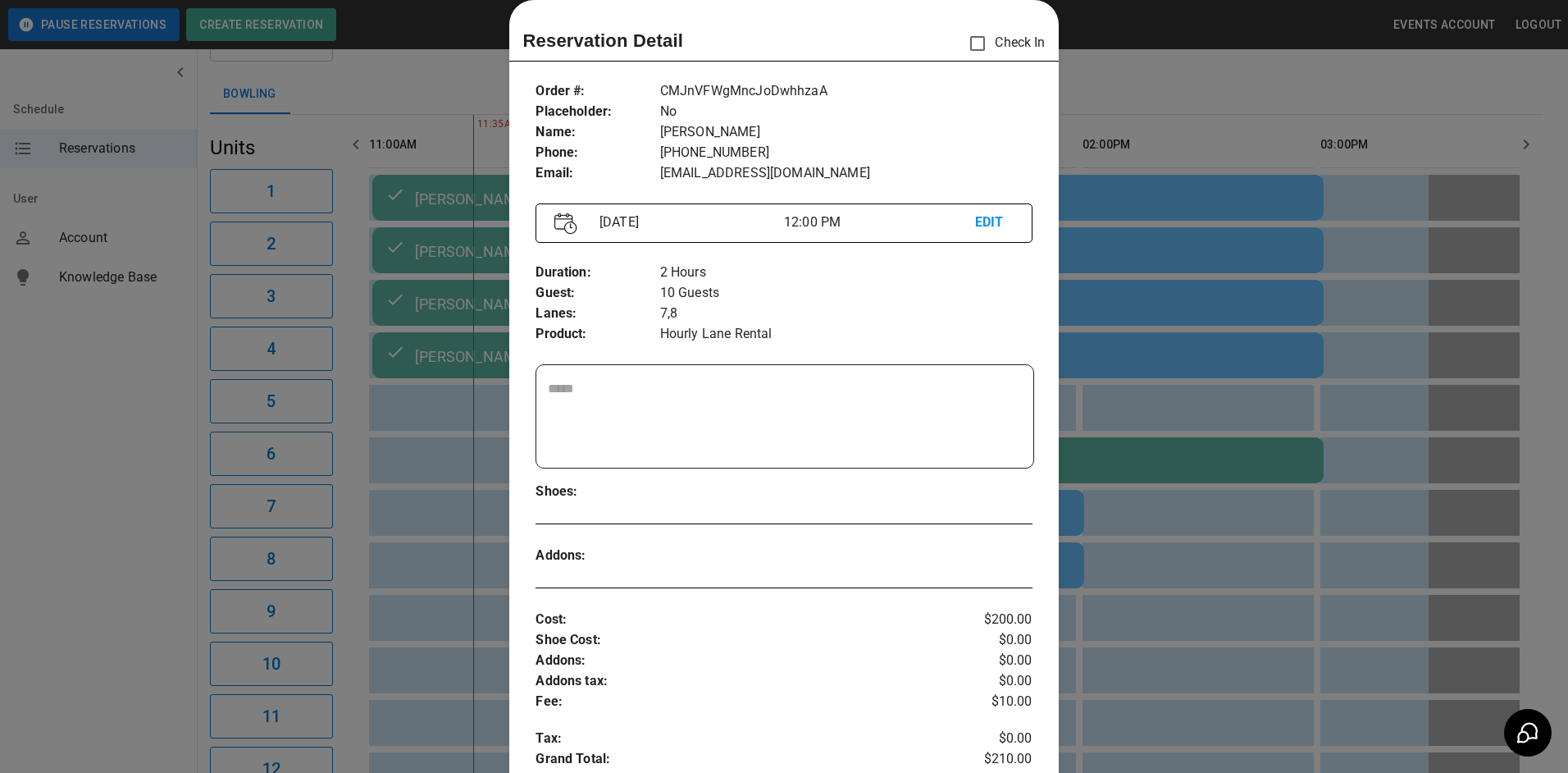
click at [1198, 333] on div at bounding box center [784, 386] width 1568 height 773
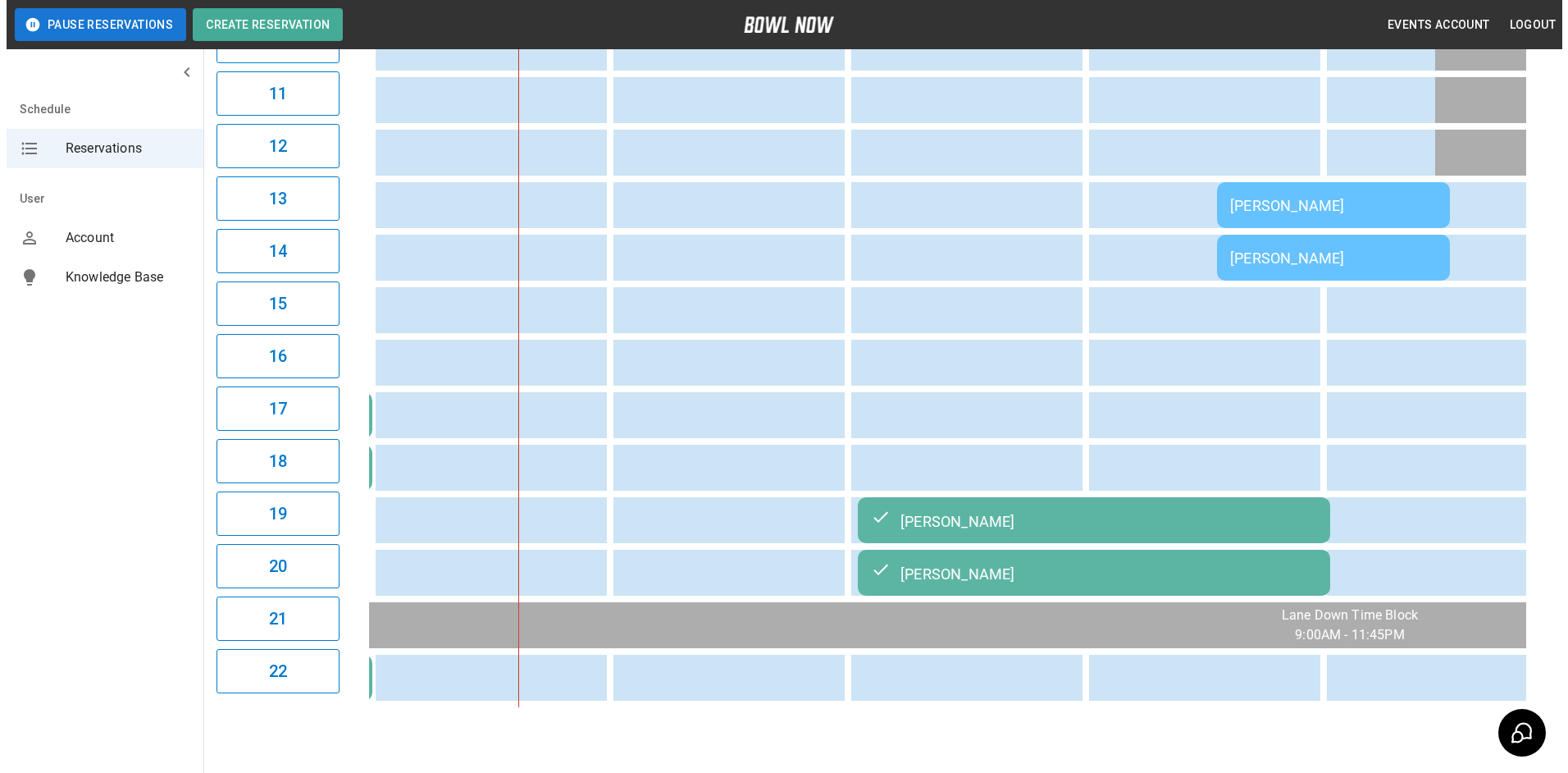
scroll to position [753, 0]
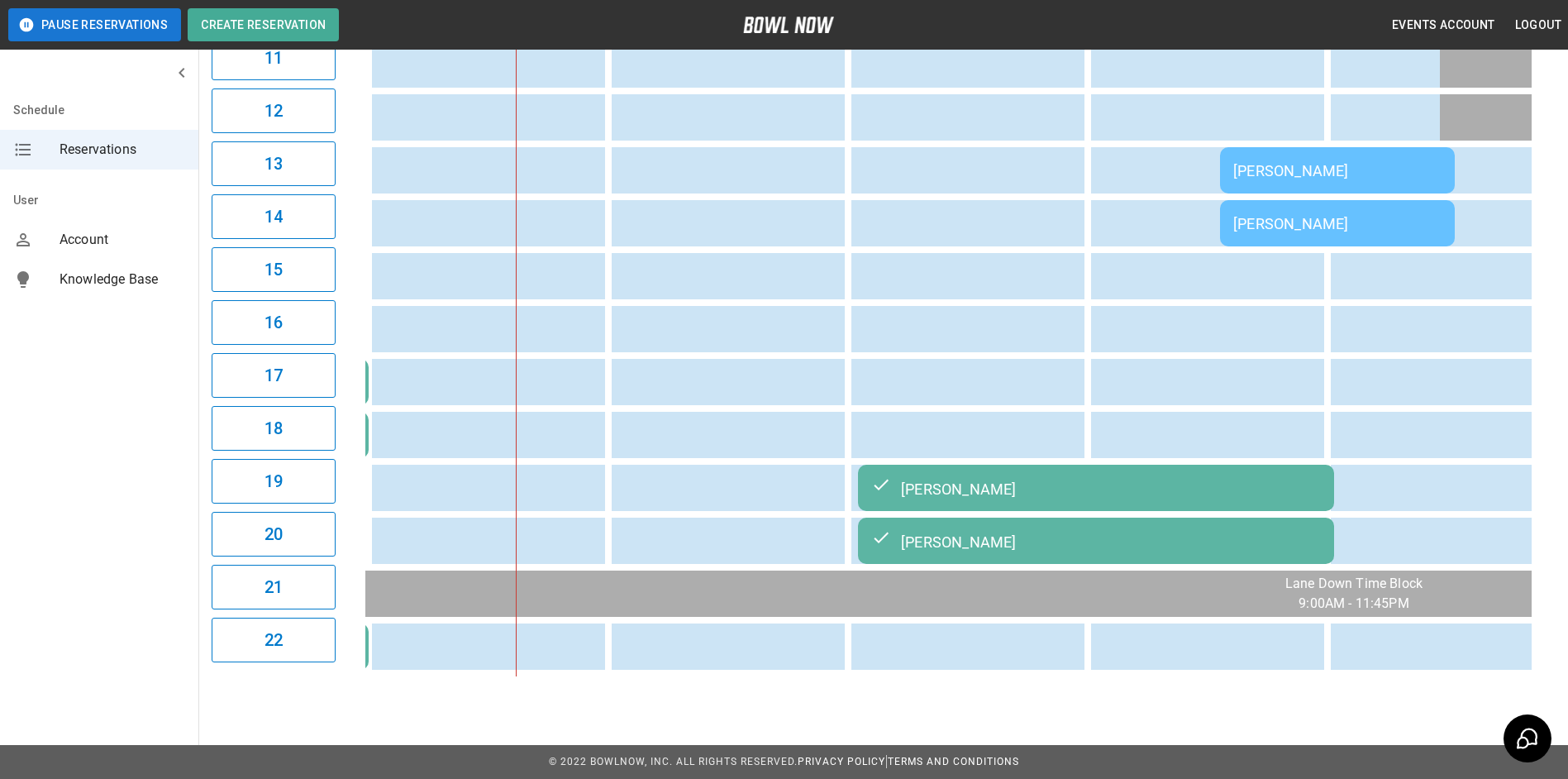
click at [1027, 487] on div "[PERSON_NAME]" at bounding box center [1096, 488] width 450 height 20
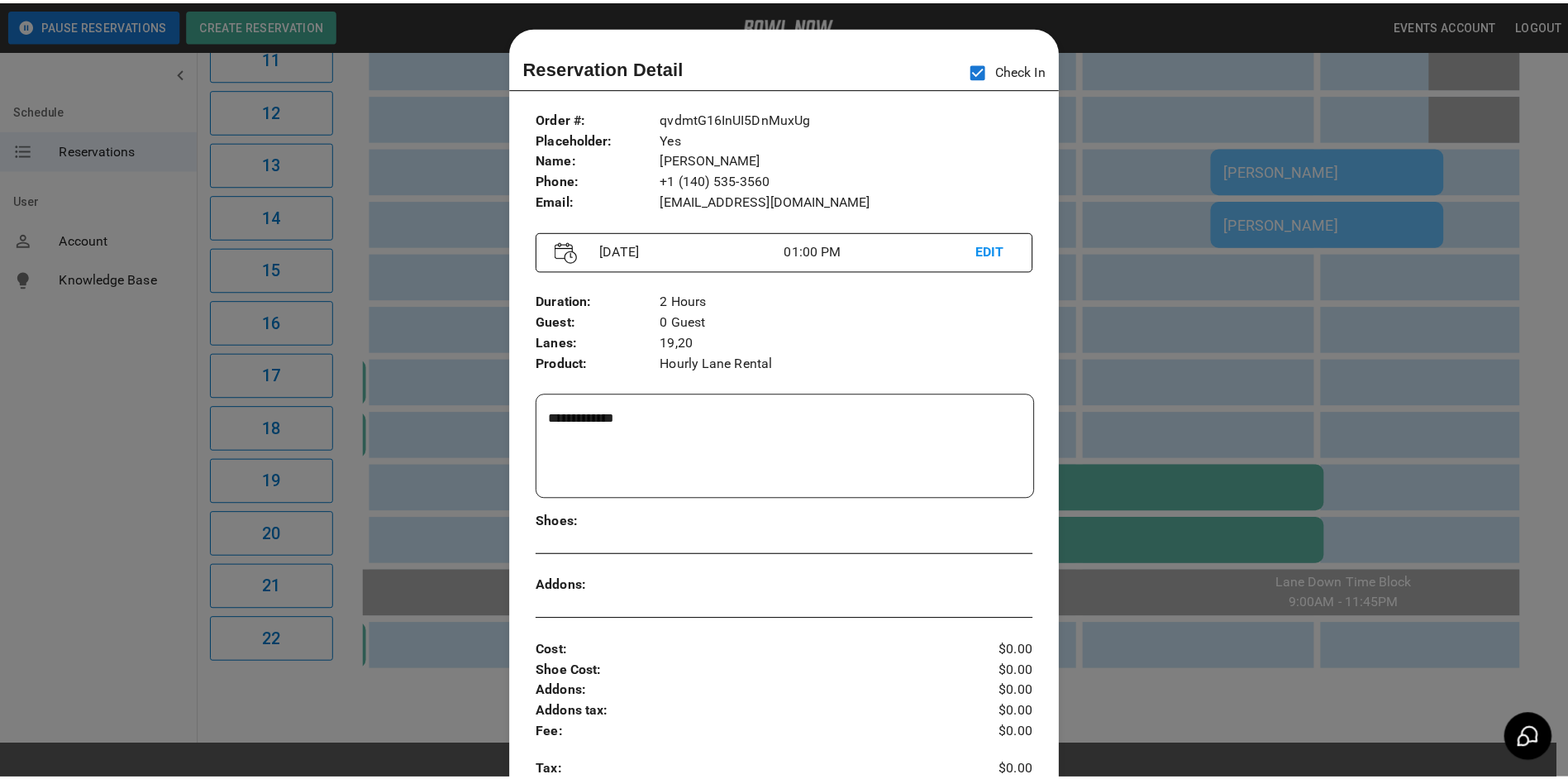
scroll to position [26, 0]
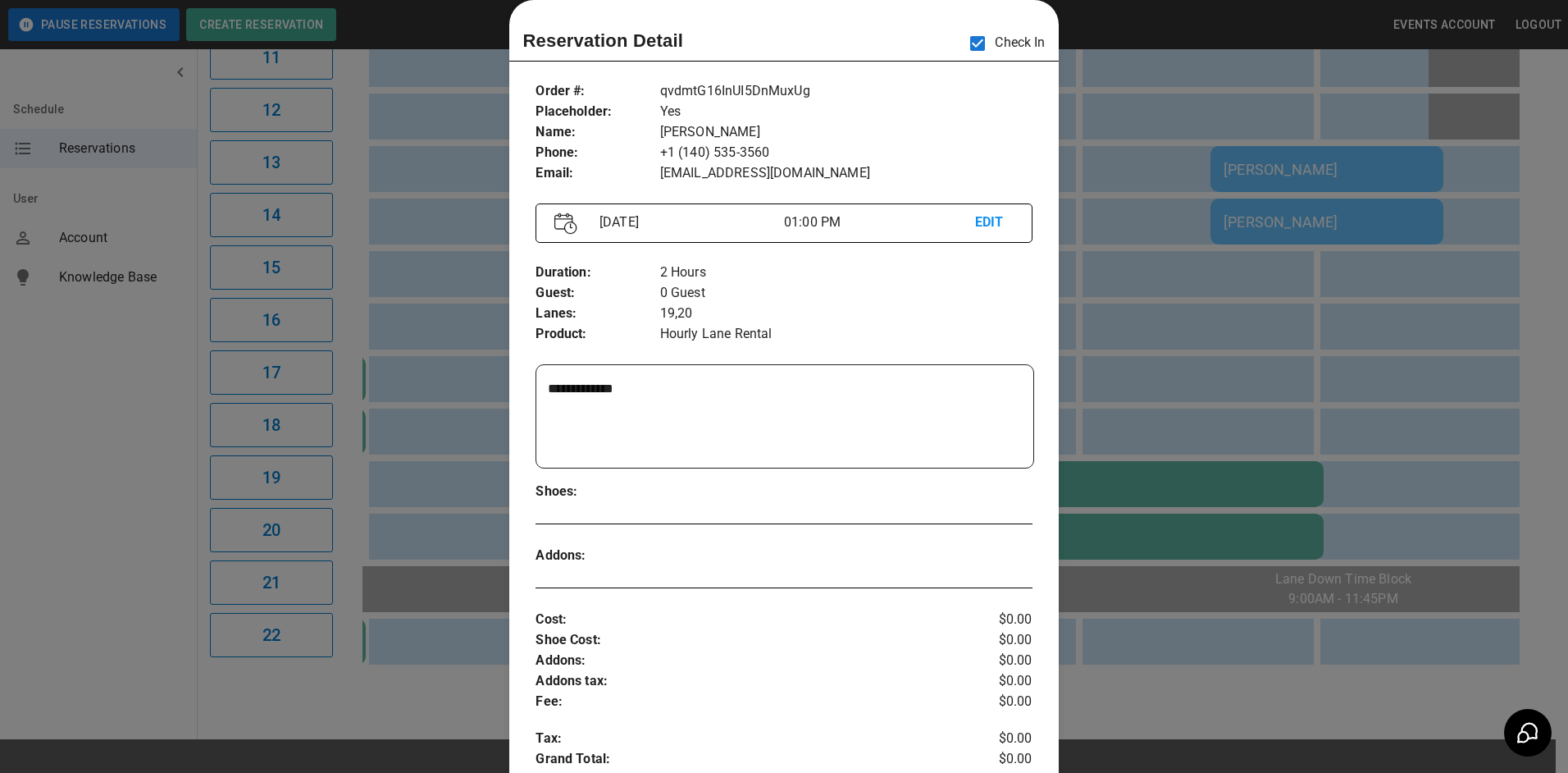
click at [1216, 385] on div at bounding box center [784, 386] width 1568 height 773
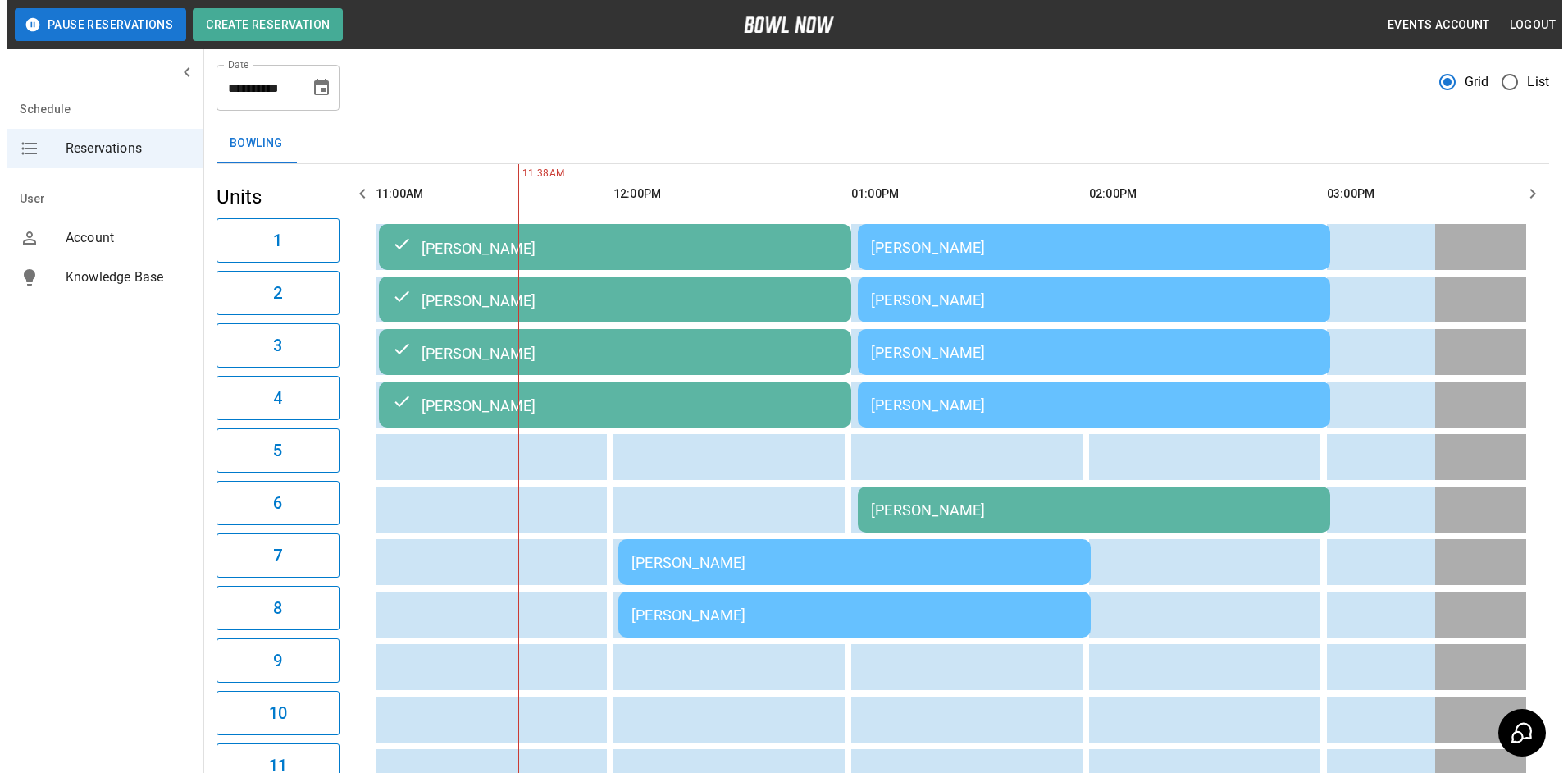
scroll to position [0, 0]
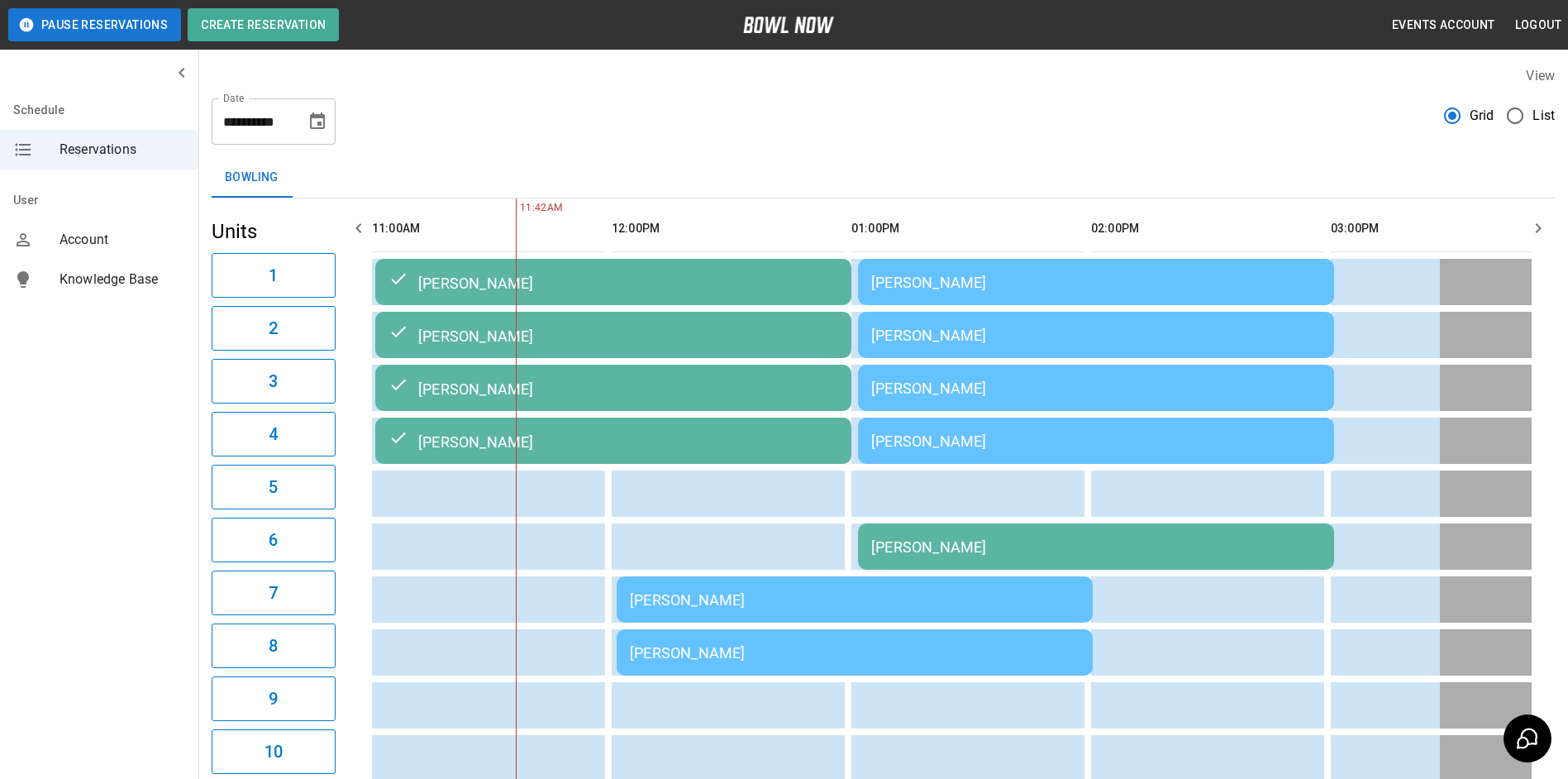
drag, startPoint x: 932, startPoint y: 594, endPoint x: 932, endPoint y: 621, distance: 27.0
click at [932, 621] on td "[PERSON_NAME]" at bounding box center [855, 600] width 477 height 46
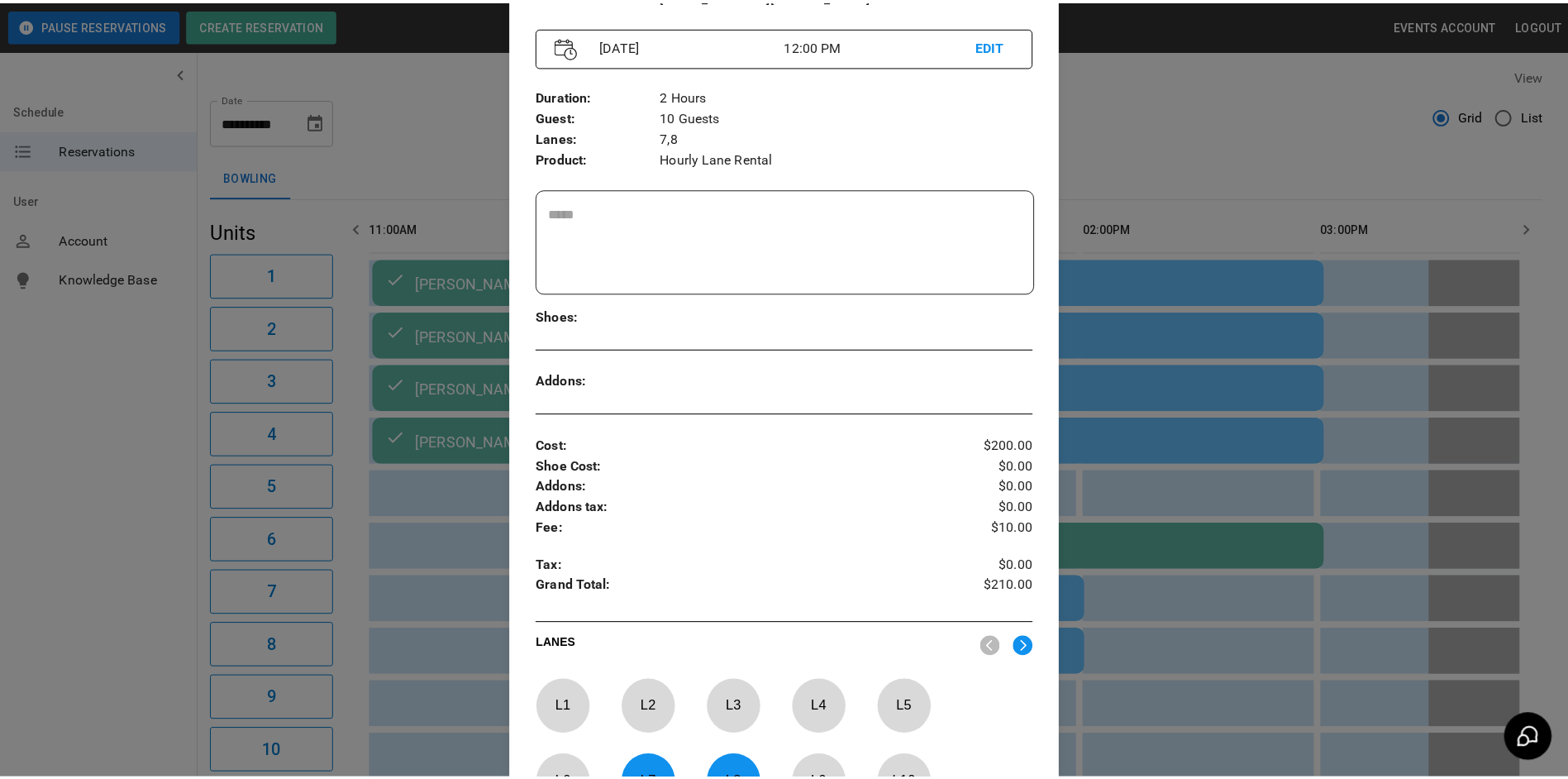
scroll to position [192, 0]
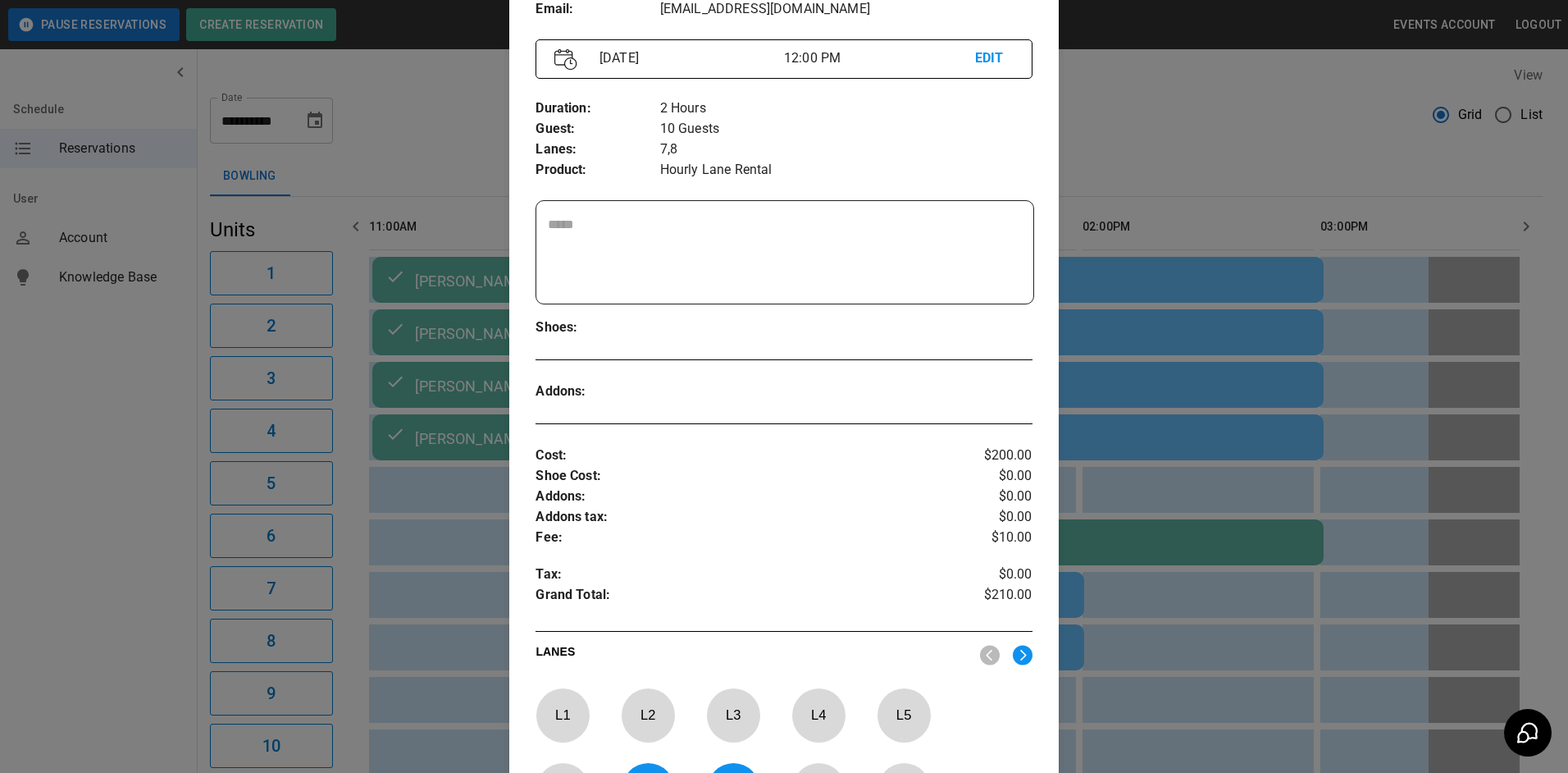
click at [1264, 524] on div at bounding box center [784, 386] width 1568 height 773
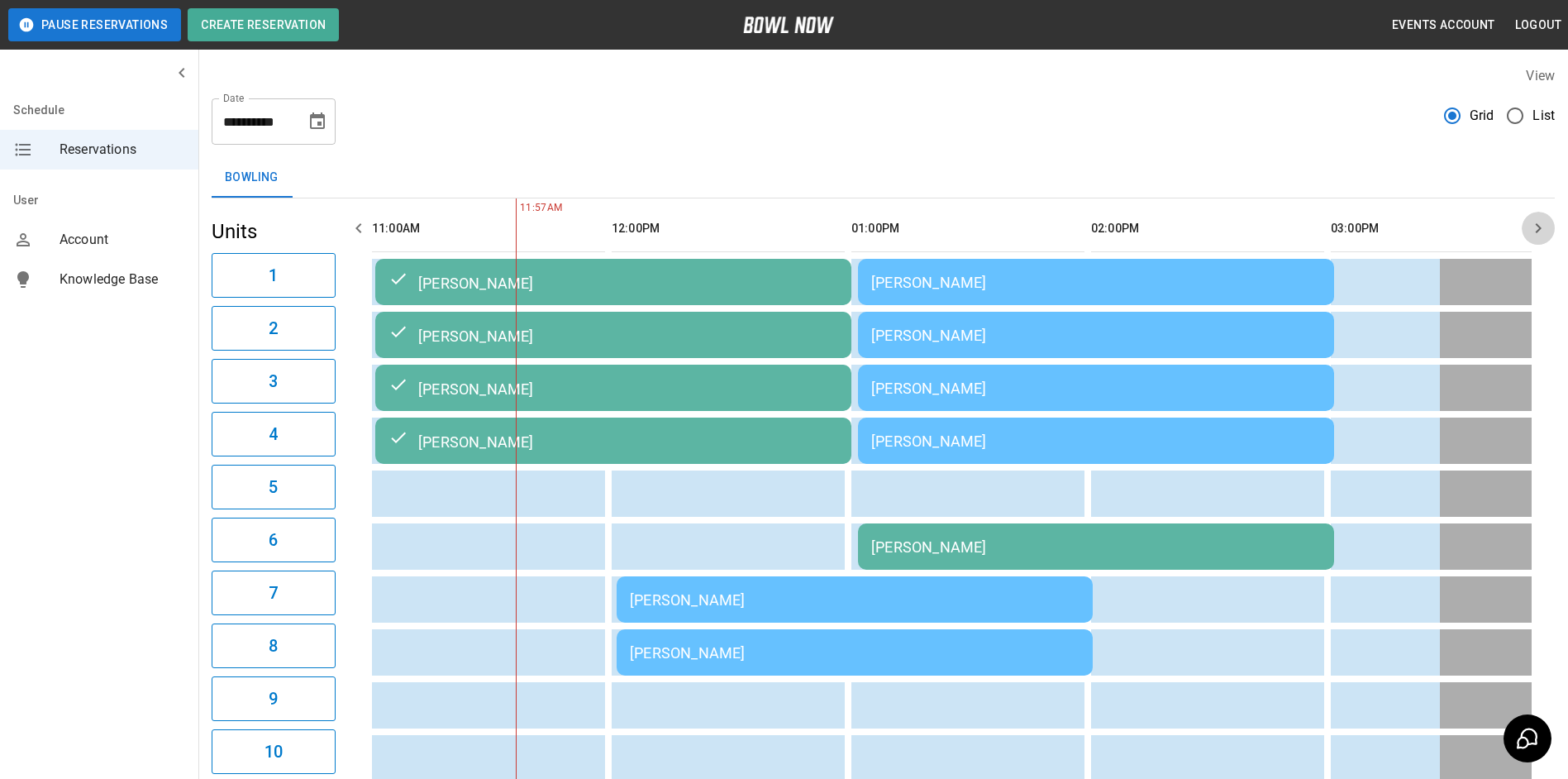
click at [1533, 240] on button "button" at bounding box center [1539, 228] width 33 height 33
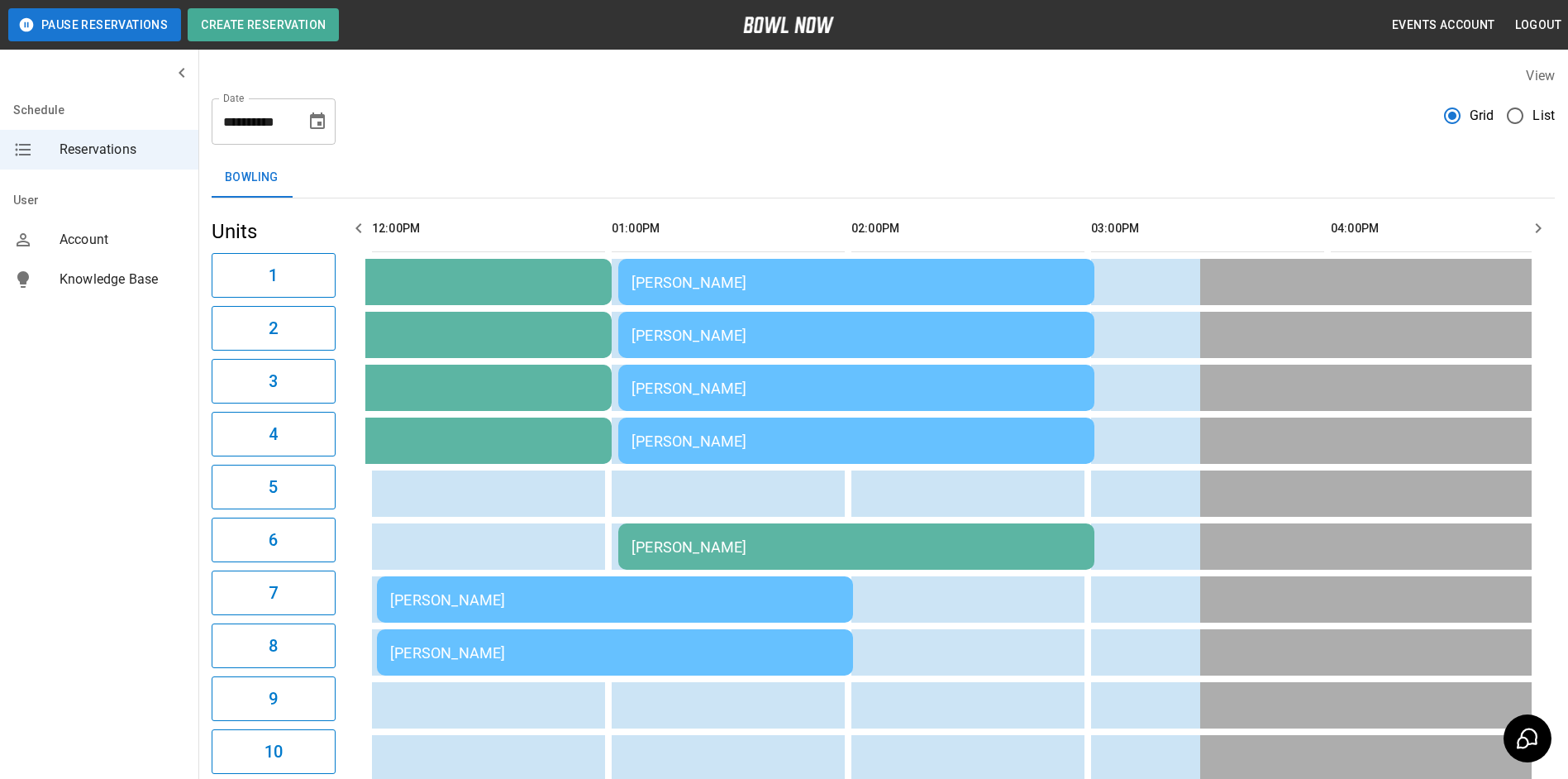
click at [1533, 240] on button "button" at bounding box center [1539, 228] width 33 height 33
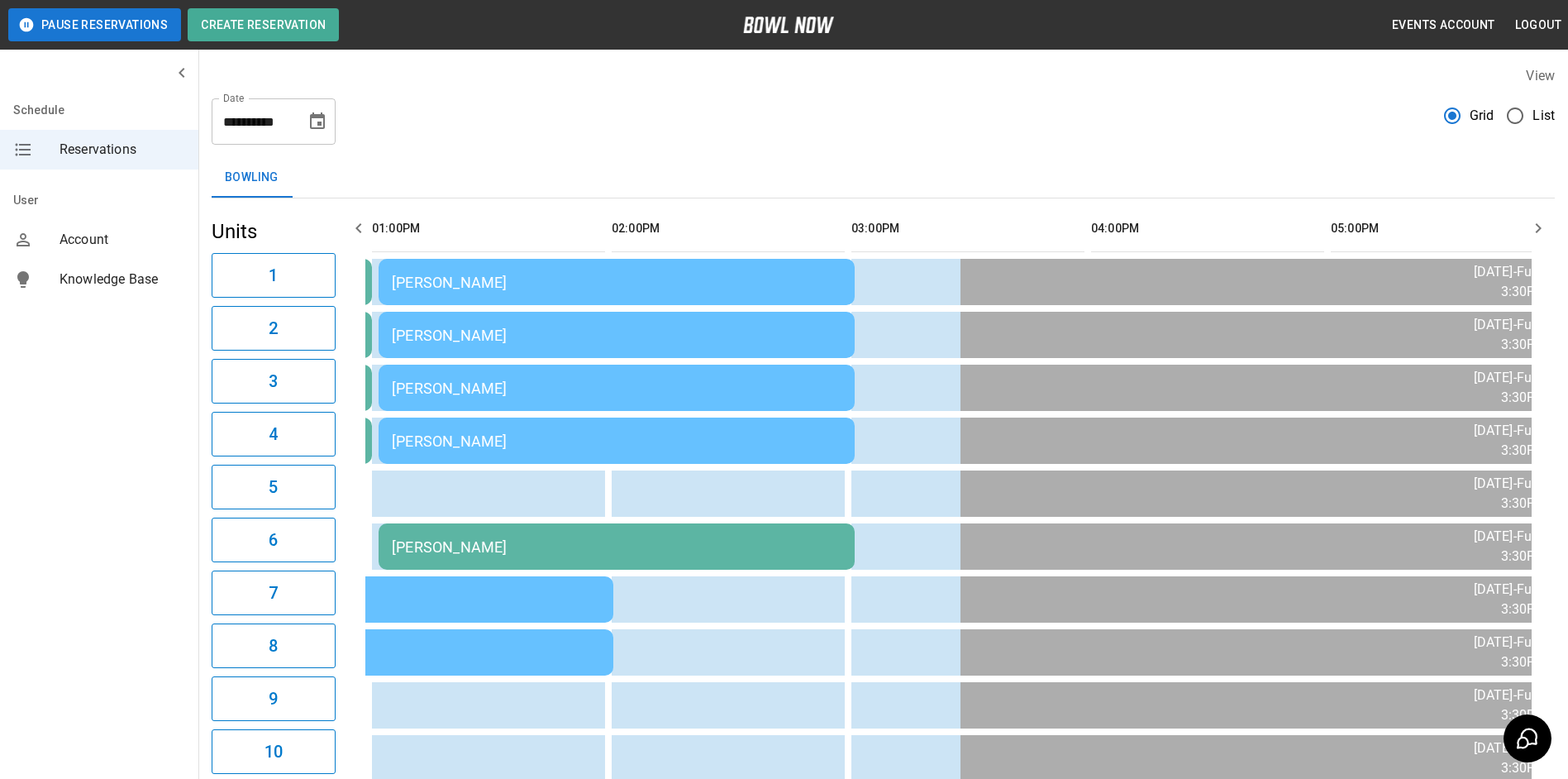
click at [1533, 240] on button "button" at bounding box center [1539, 228] width 33 height 33
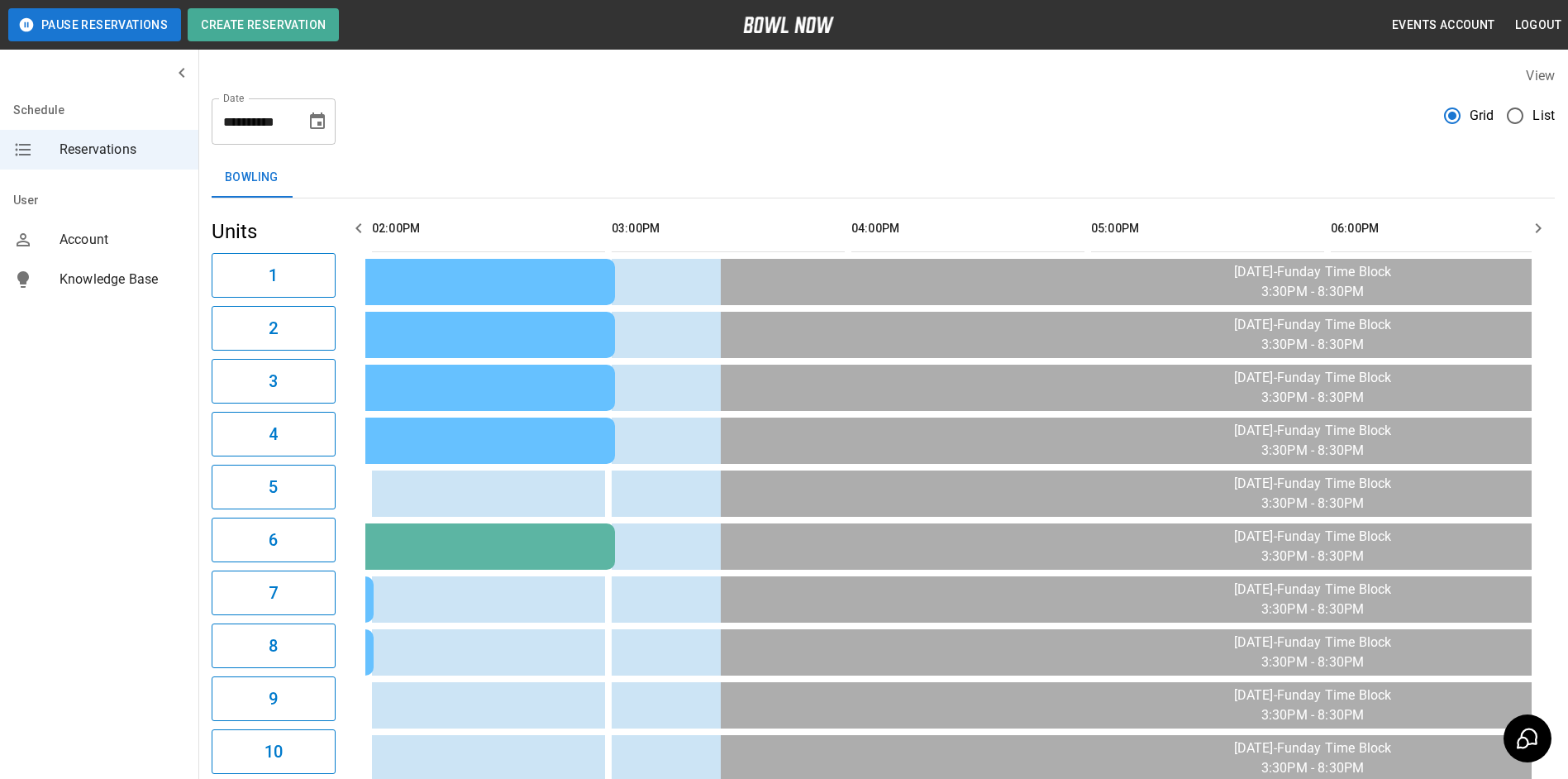
click at [1533, 240] on button "button" at bounding box center [1539, 228] width 33 height 33
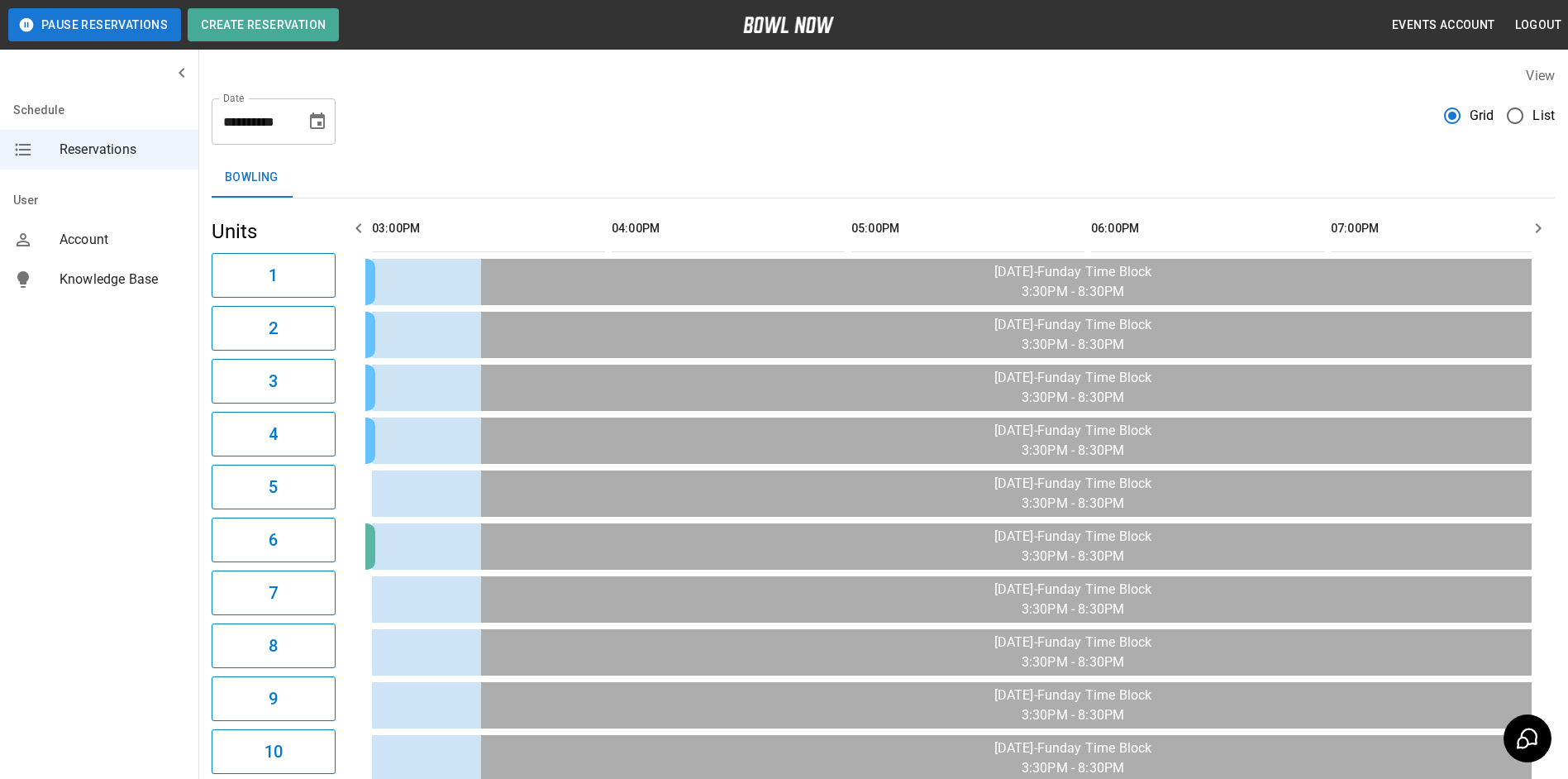
click at [1533, 239] on button "button" at bounding box center [1539, 228] width 33 height 33
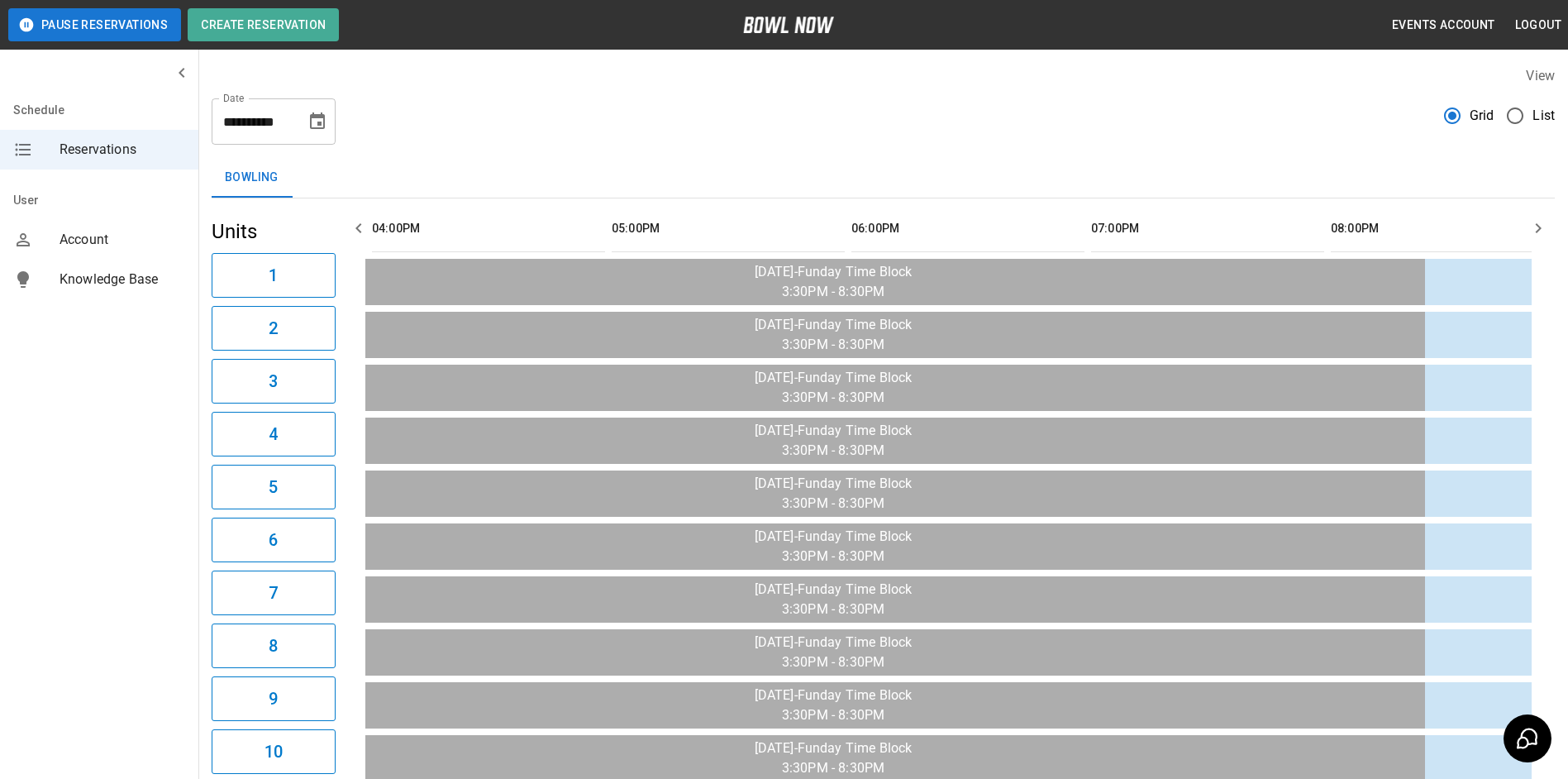
click at [1533, 238] on button "button" at bounding box center [1539, 228] width 33 height 33
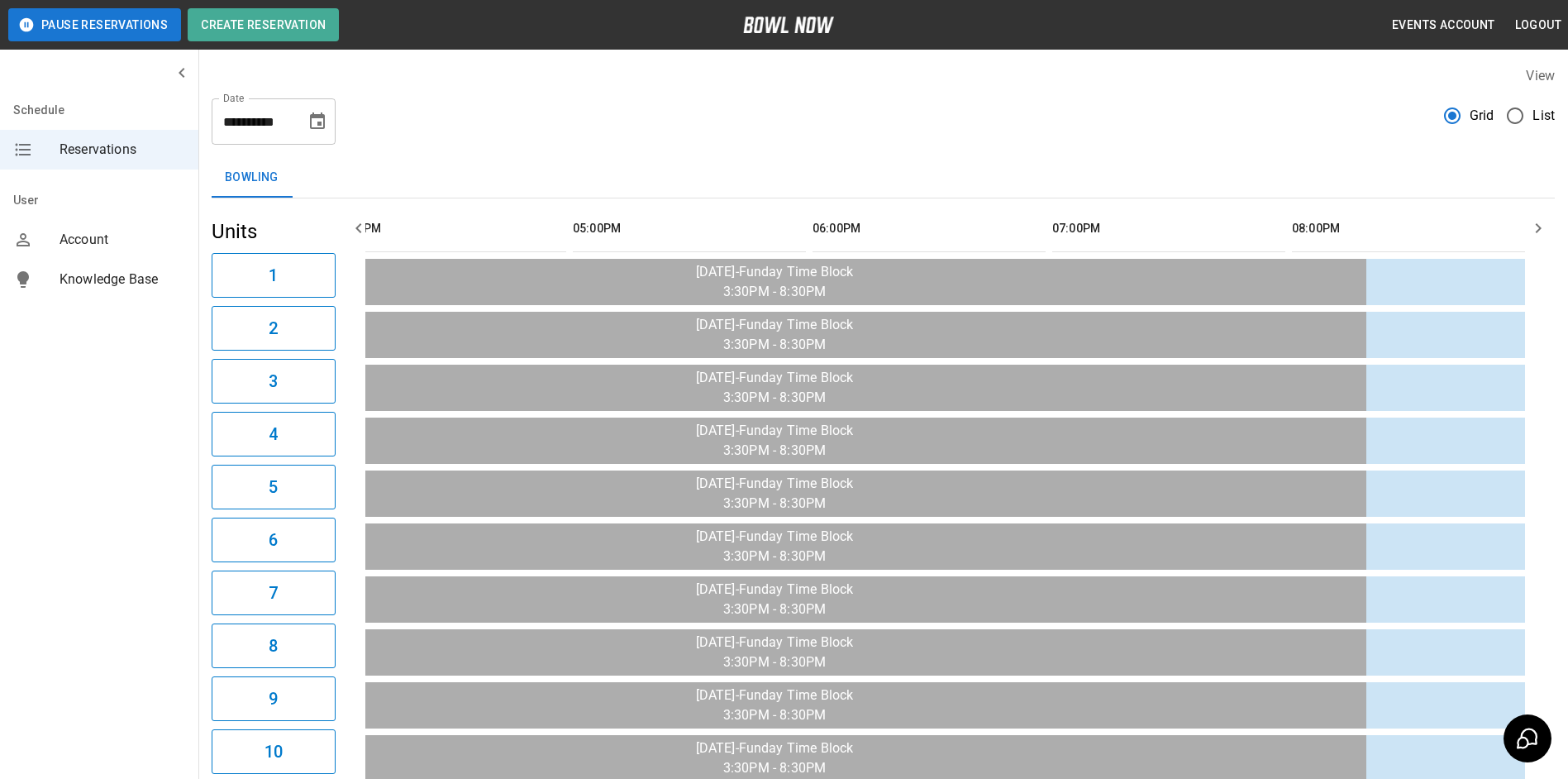
click at [1533, 238] on button "button" at bounding box center [1539, 228] width 33 height 33
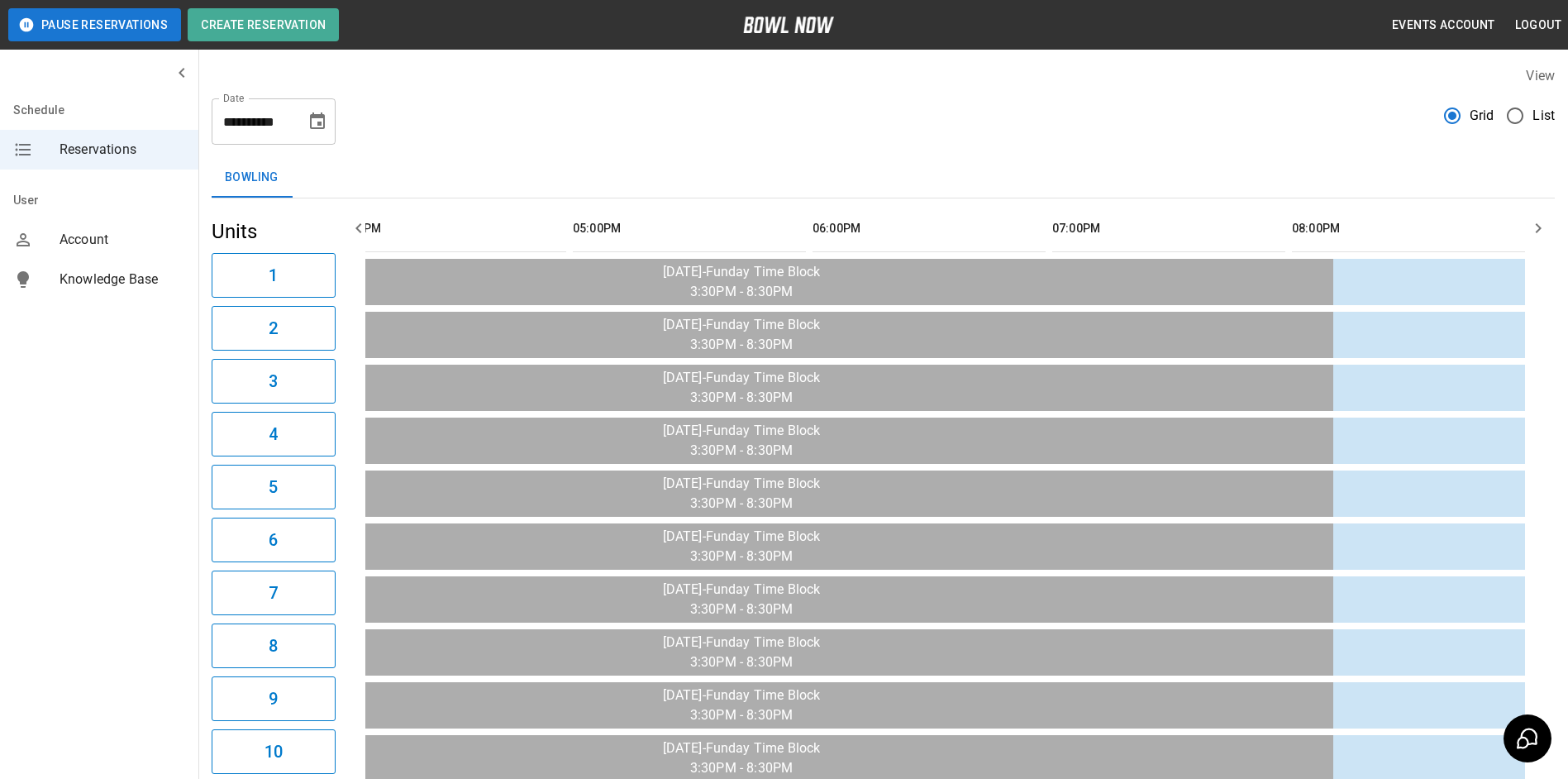
click at [1533, 238] on button "button" at bounding box center [1539, 228] width 33 height 33
click at [1535, 241] on button "button" at bounding box center [1539, 228] width 33 height 33
click at [364, 223] on icon "button" at bounding box center [359, 229] width 20 height 20
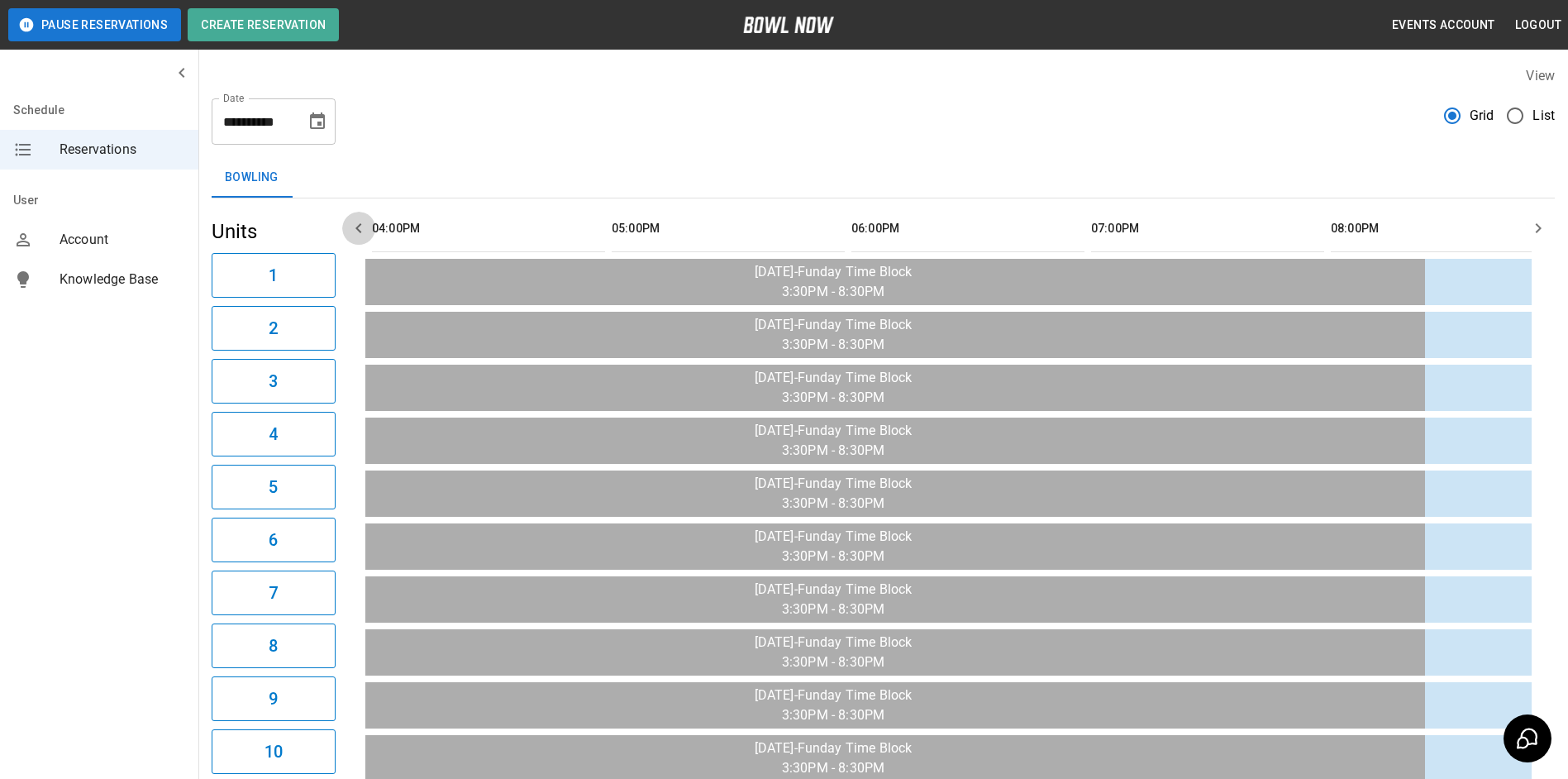
click at [364, 223] on icon "button" at bounding box center [359, 229] width 20 height 20
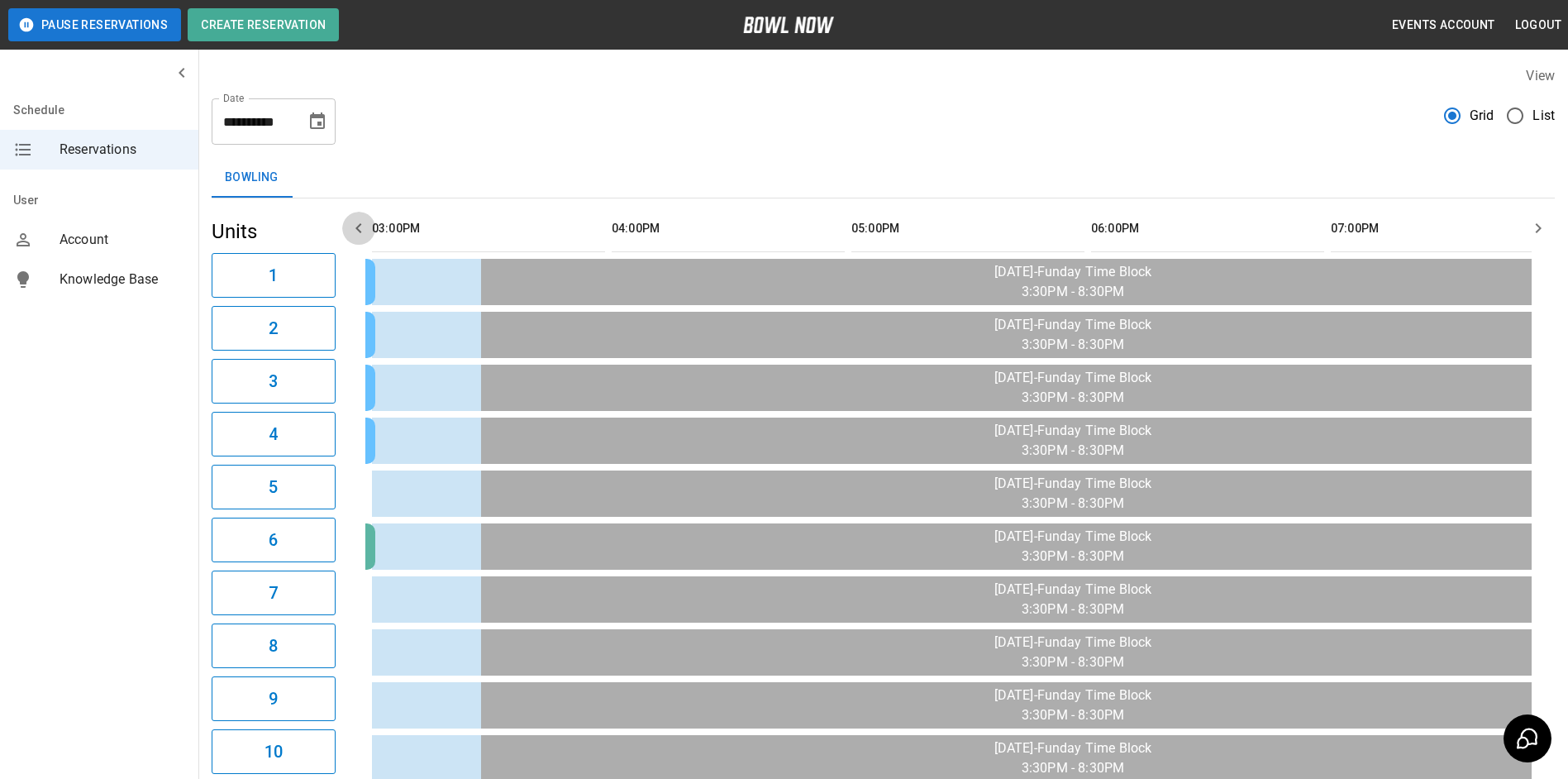
click at [364, 225] on icon "button" at bounding box center [359, 229] width 20 height 20
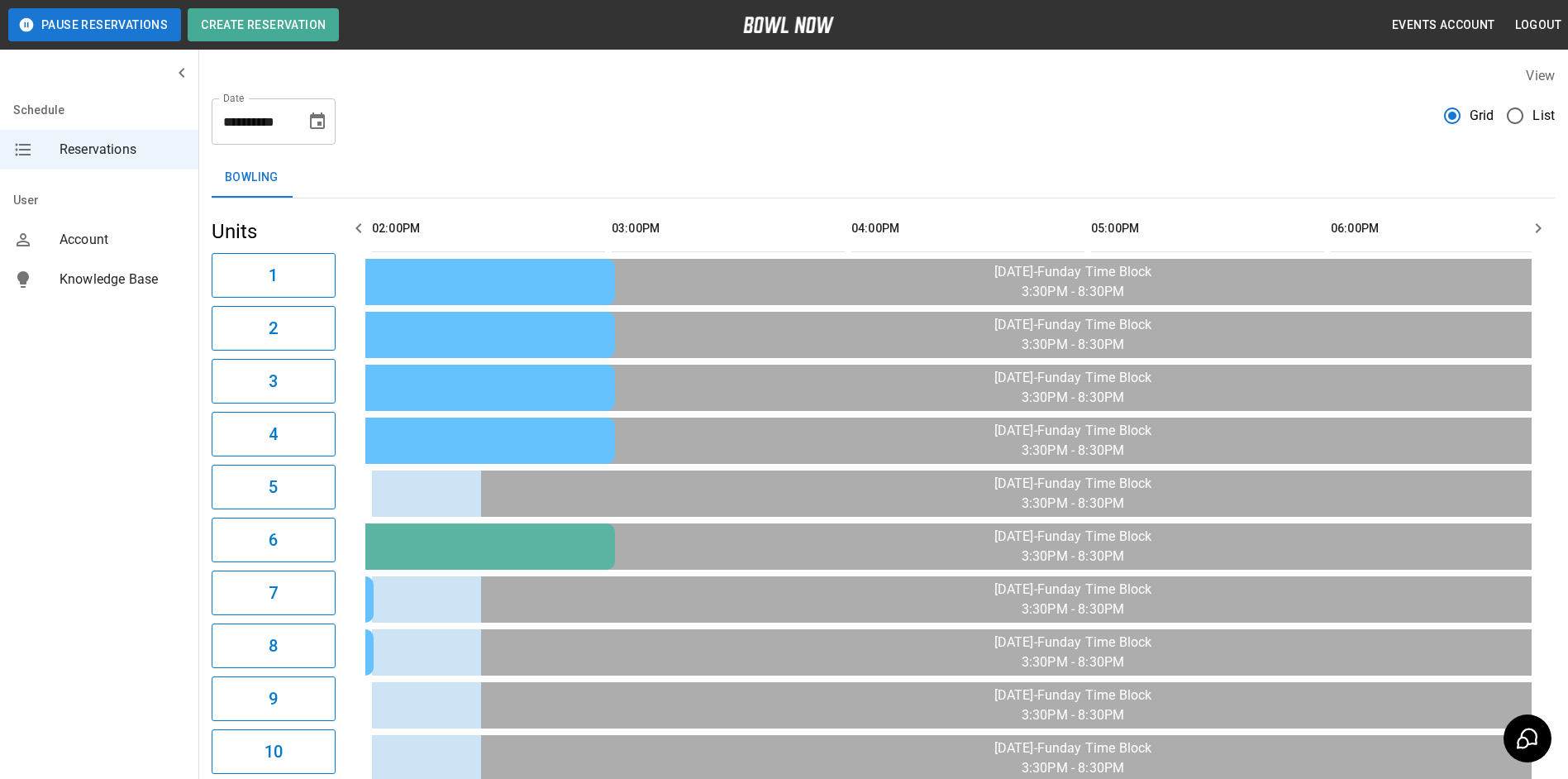
scroll to position [0, 1199]
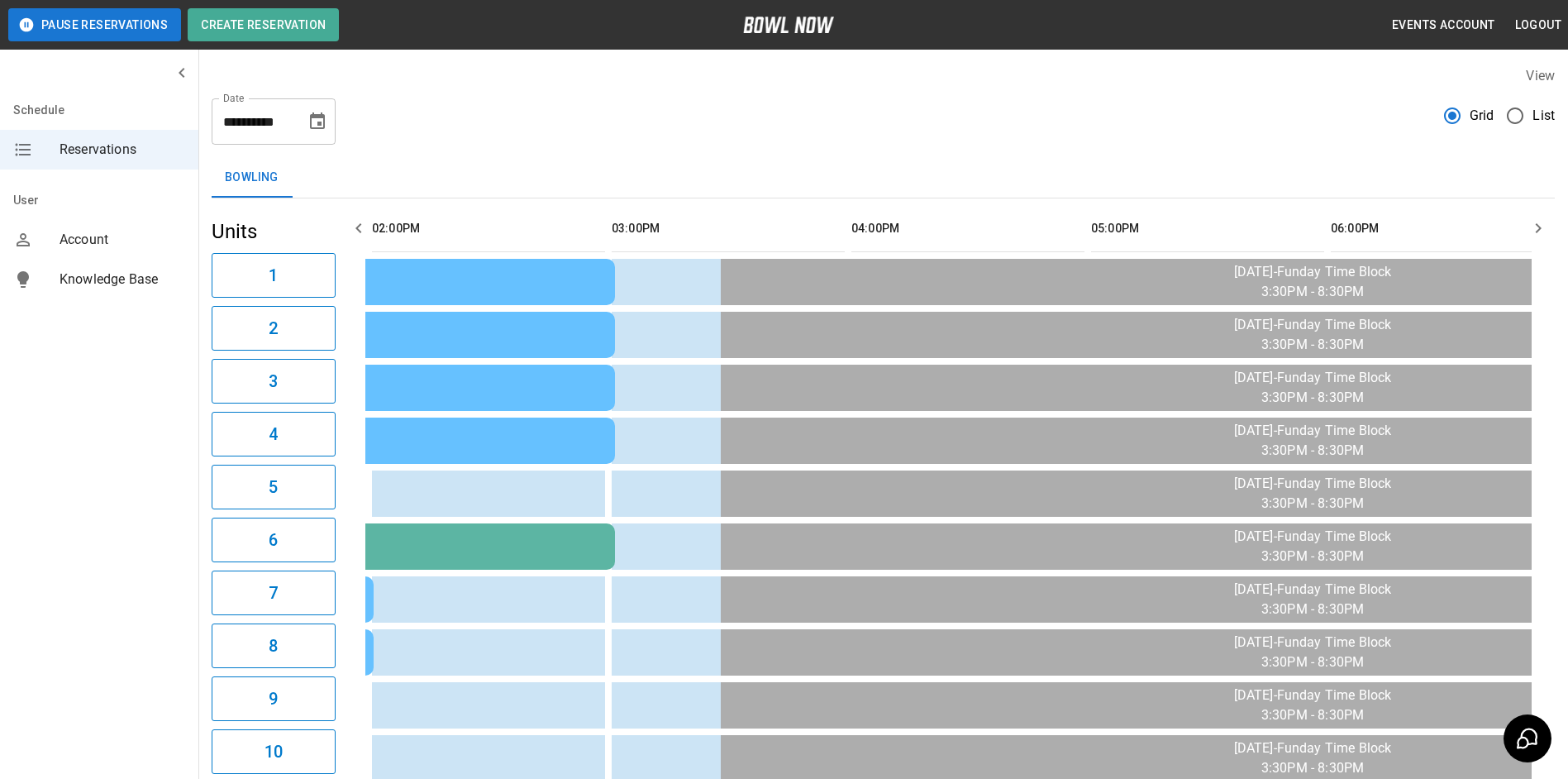
click at [364, 228] on icon "button" at bounding box center [359, 229] width 20 height 20
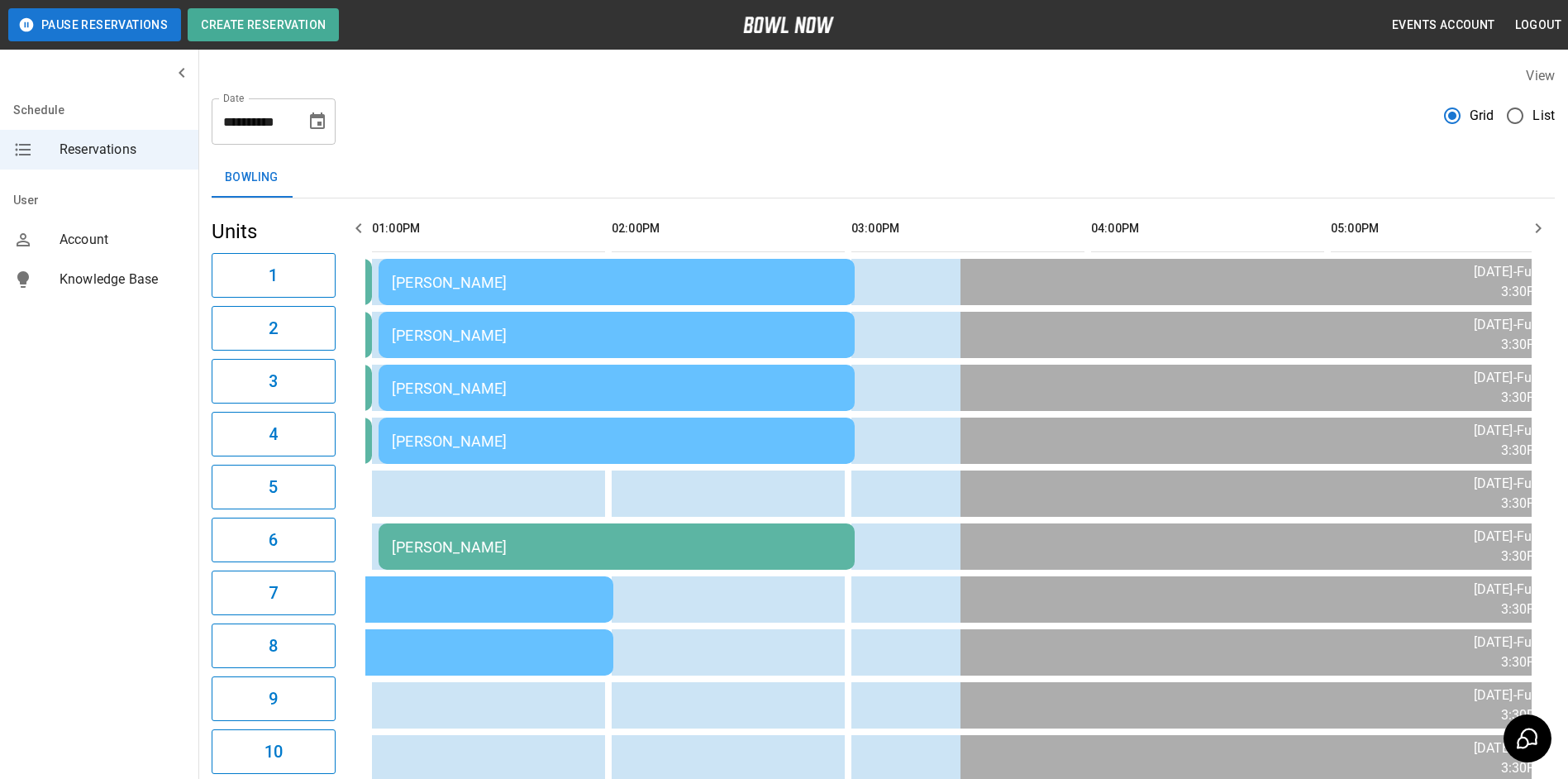
click at [365, 226] on icon "button" at bounding box center [359, 229] width 20 height 20
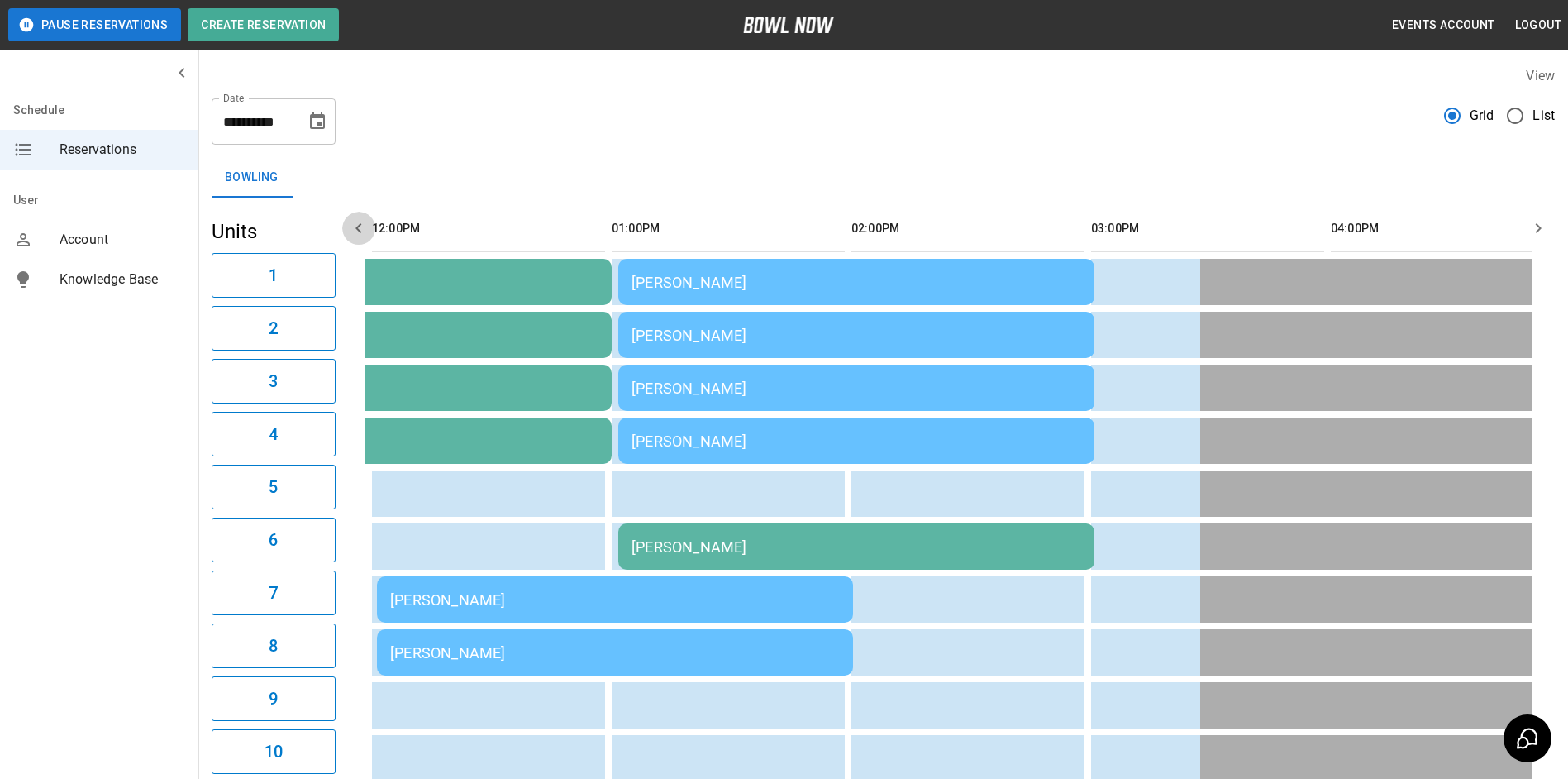
click at [366, 226] on icon "button" at bounding box center [359, 229] width 20 height 20
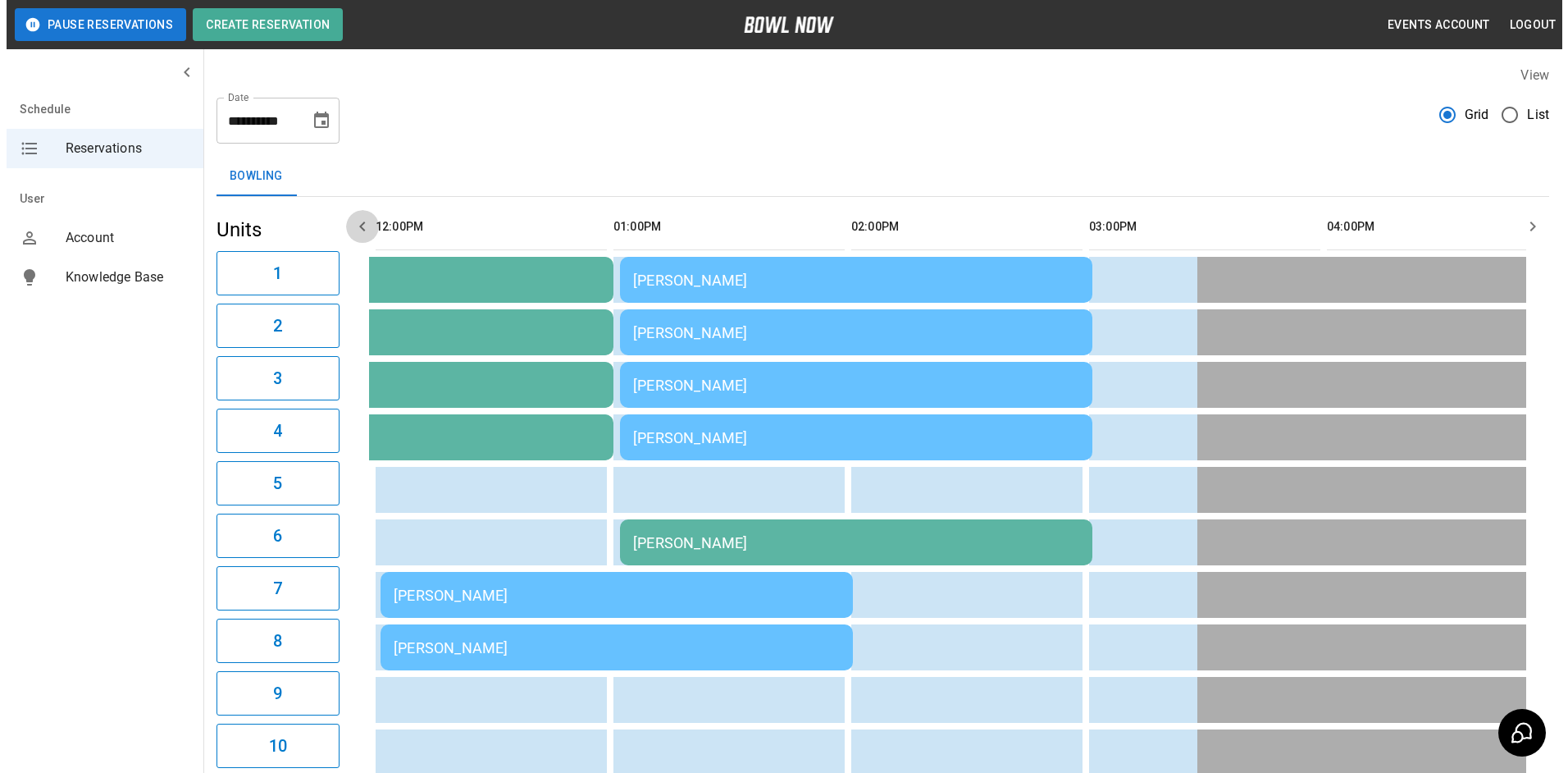
scroll to position [0, 475]
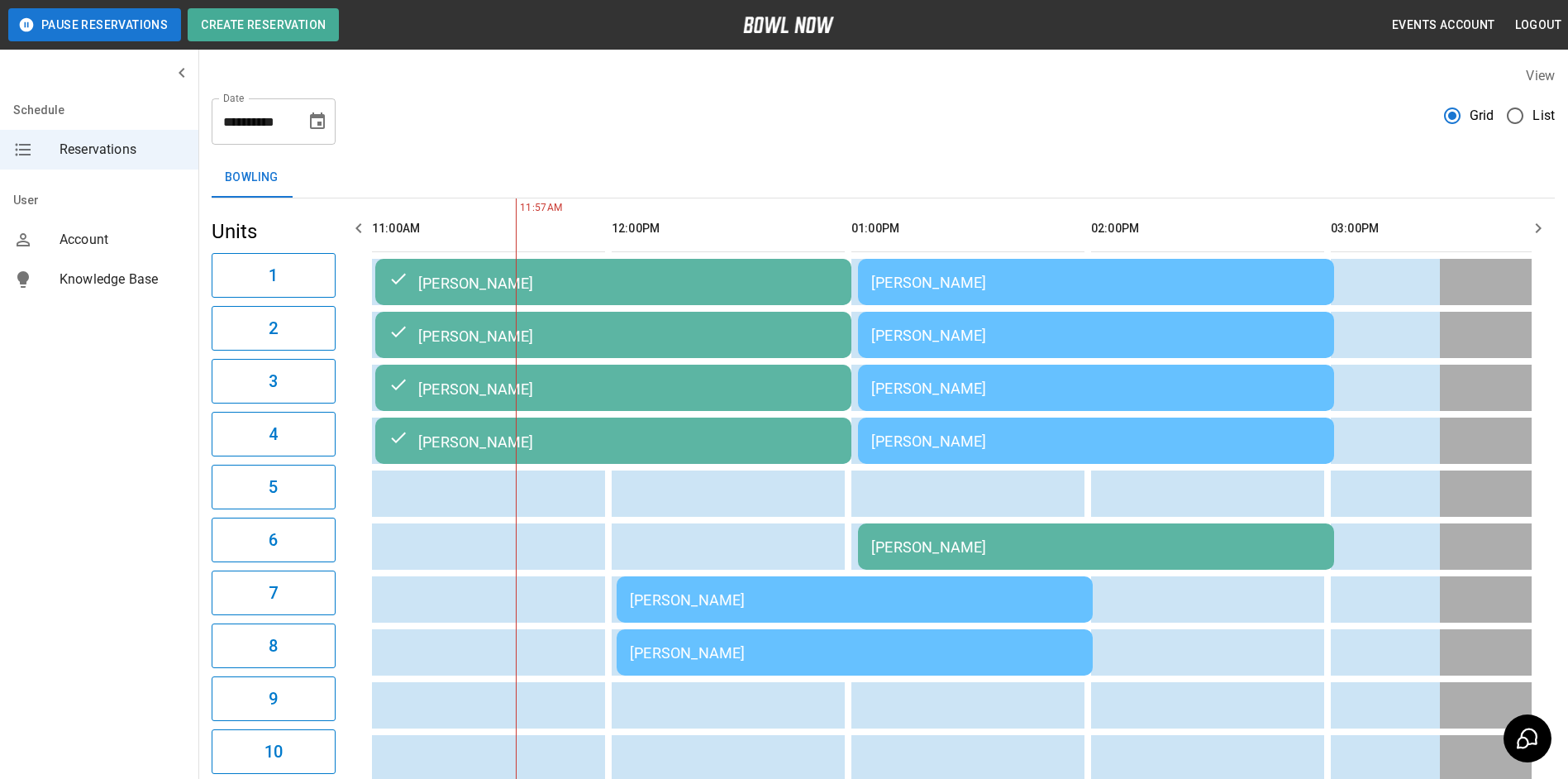
click at [767, 598] on div "[PERSON_NAME]" at bounding box center [855, 600] width 450 height 17
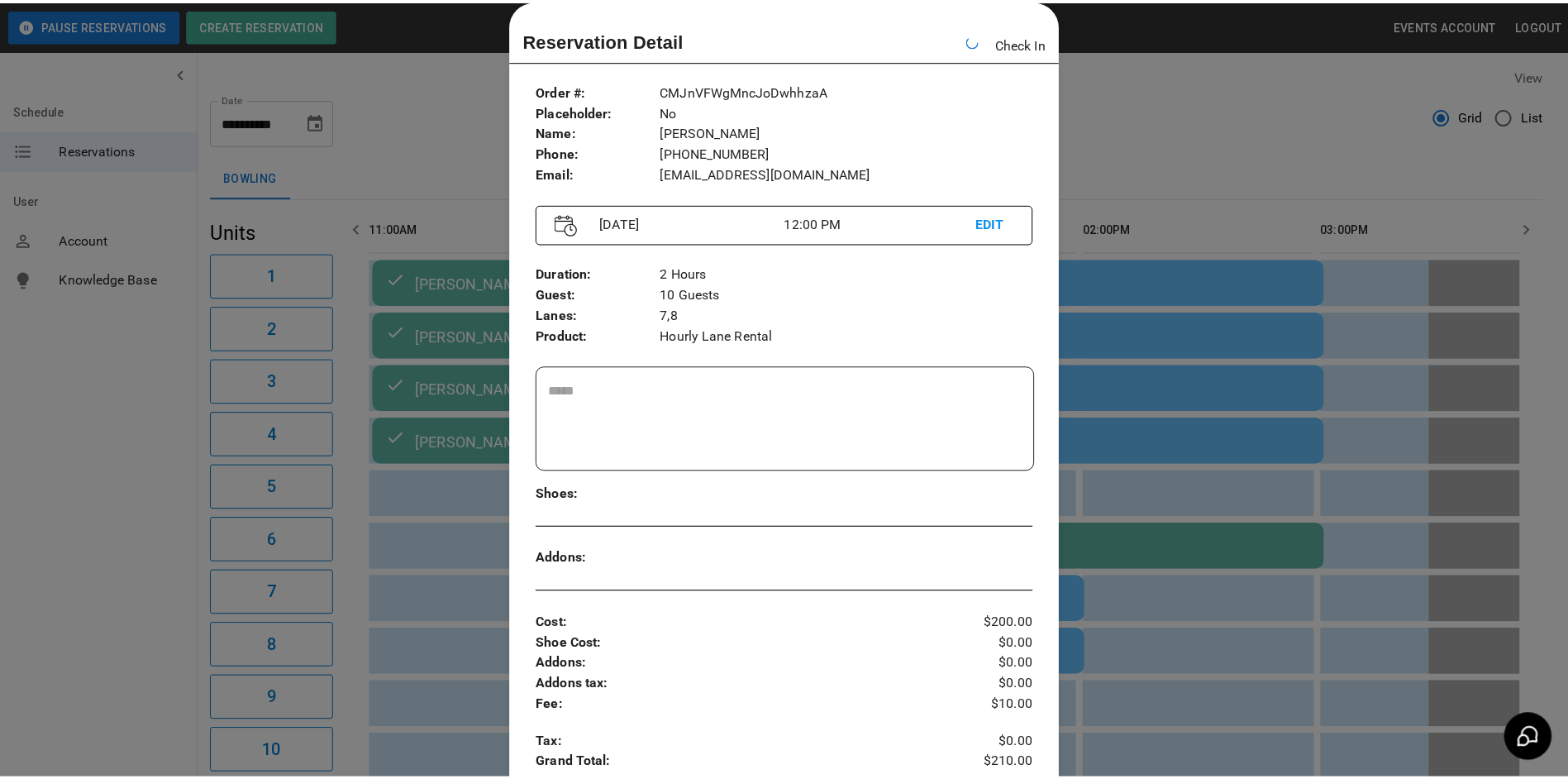
scroll to position [0, 719]
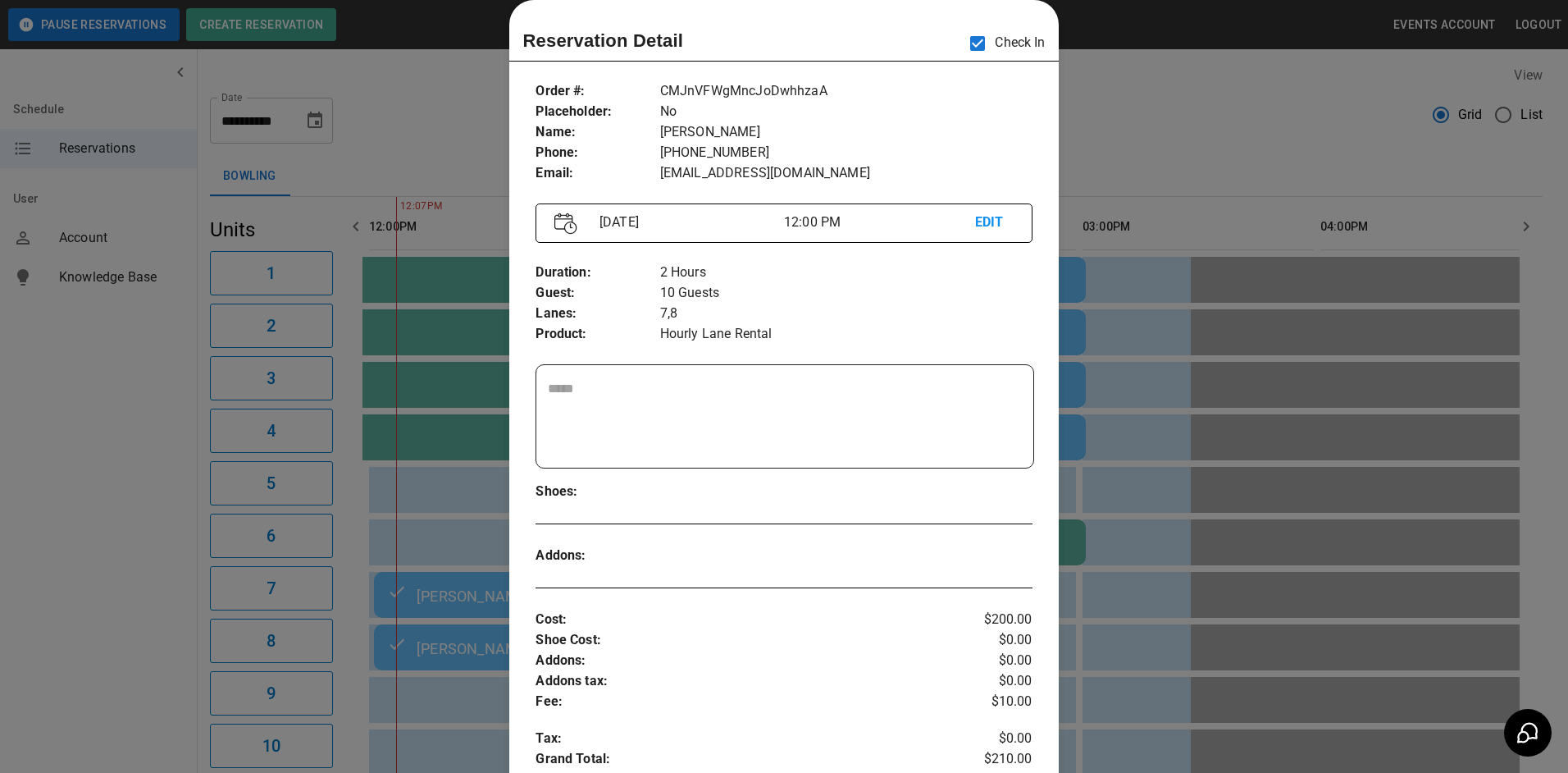
drag, startPoint x: 1223, startPoint y: 169, endPoint x: 1210, endPoint y: 168, distance: 13.0
click at [1210, 168] on div at bounding box center [784, 386] width 1568 height 773
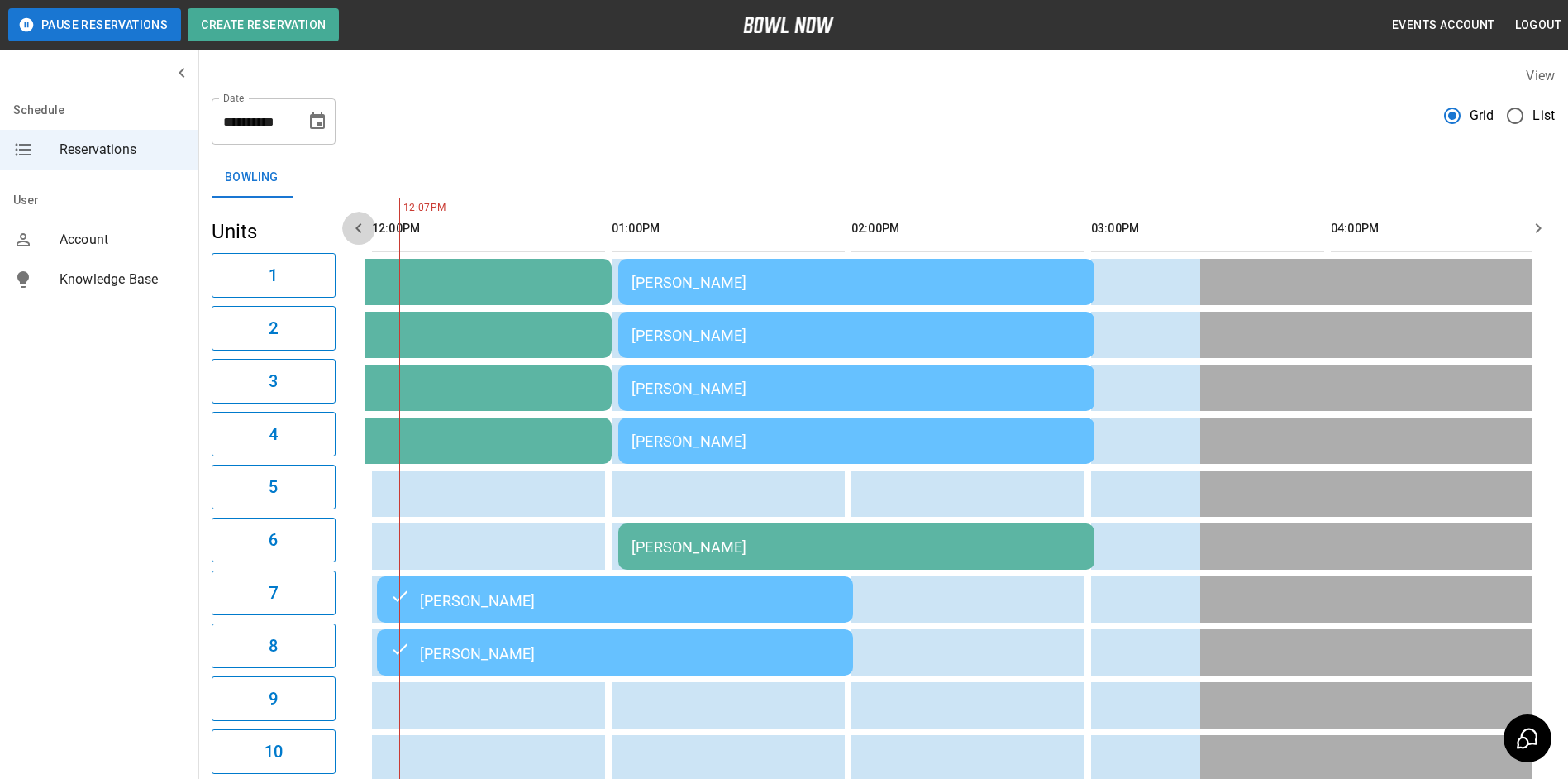
click at [354, 238] on button "button" at bounding box center [359, 228] width 33 height 33
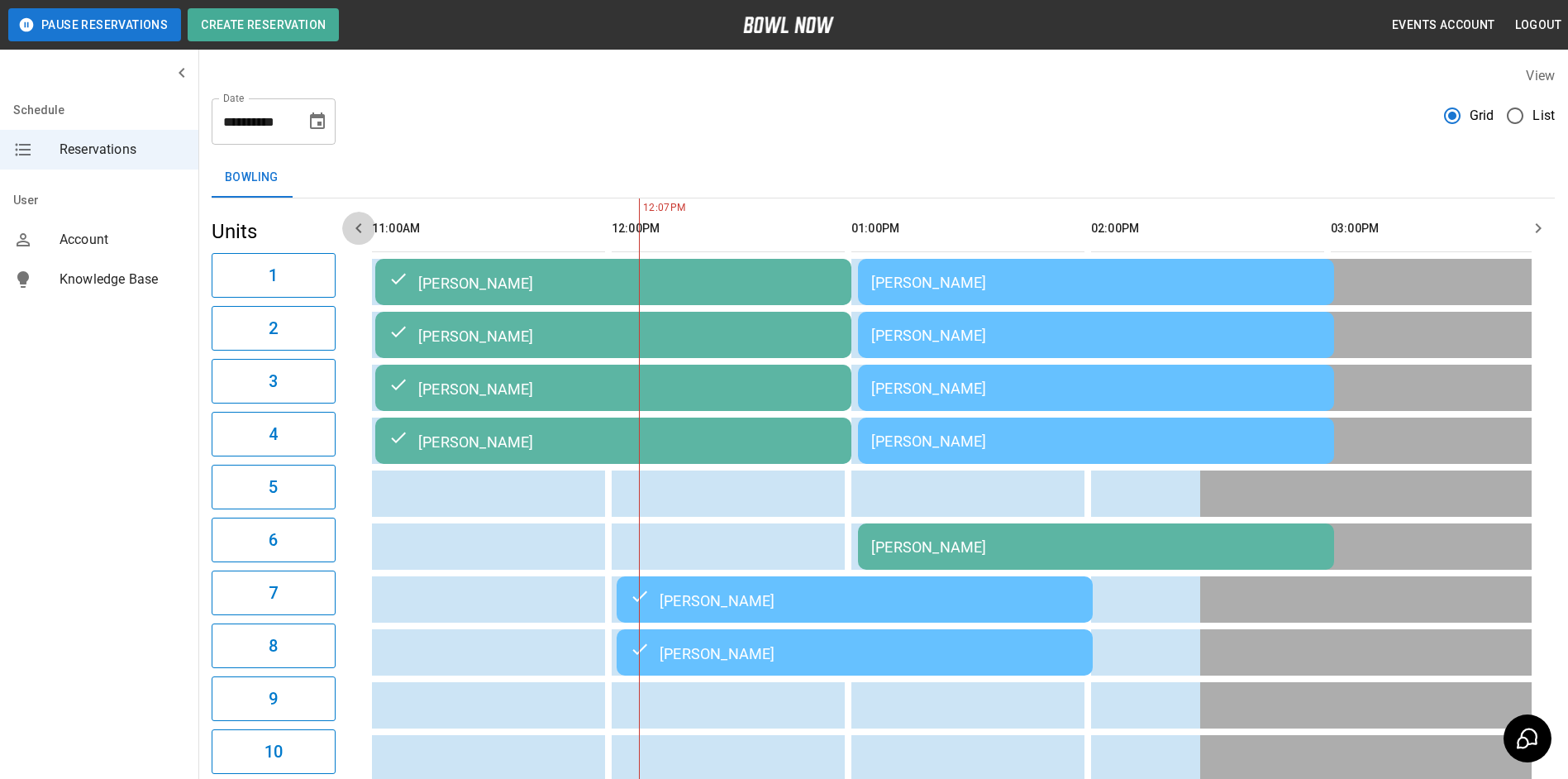
scroll to position [0, 479]
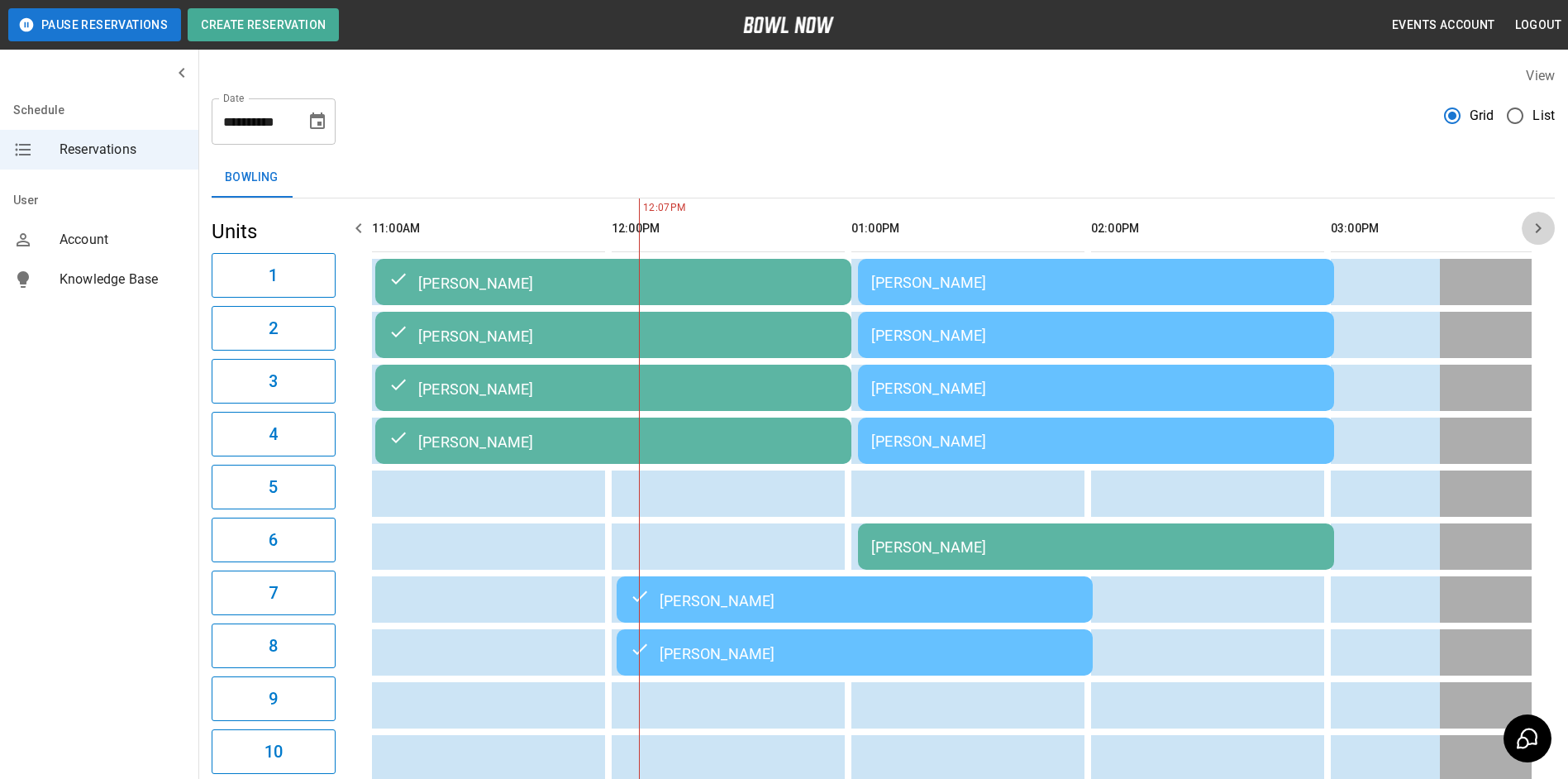
click at [1542, 216] on button "button" at bounding box center [1539, 228] width 33 height 33
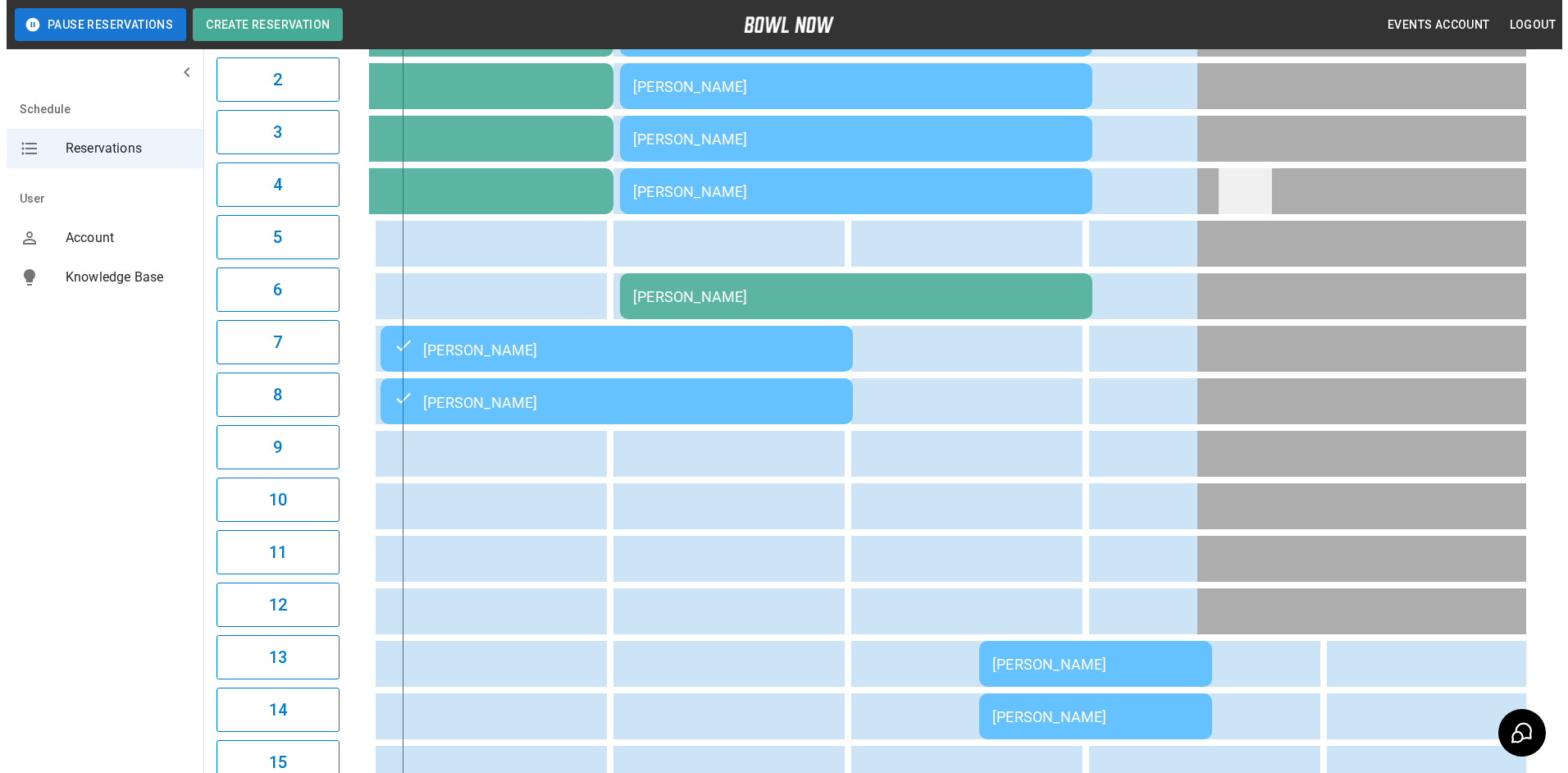
scroll to position [0, 0]
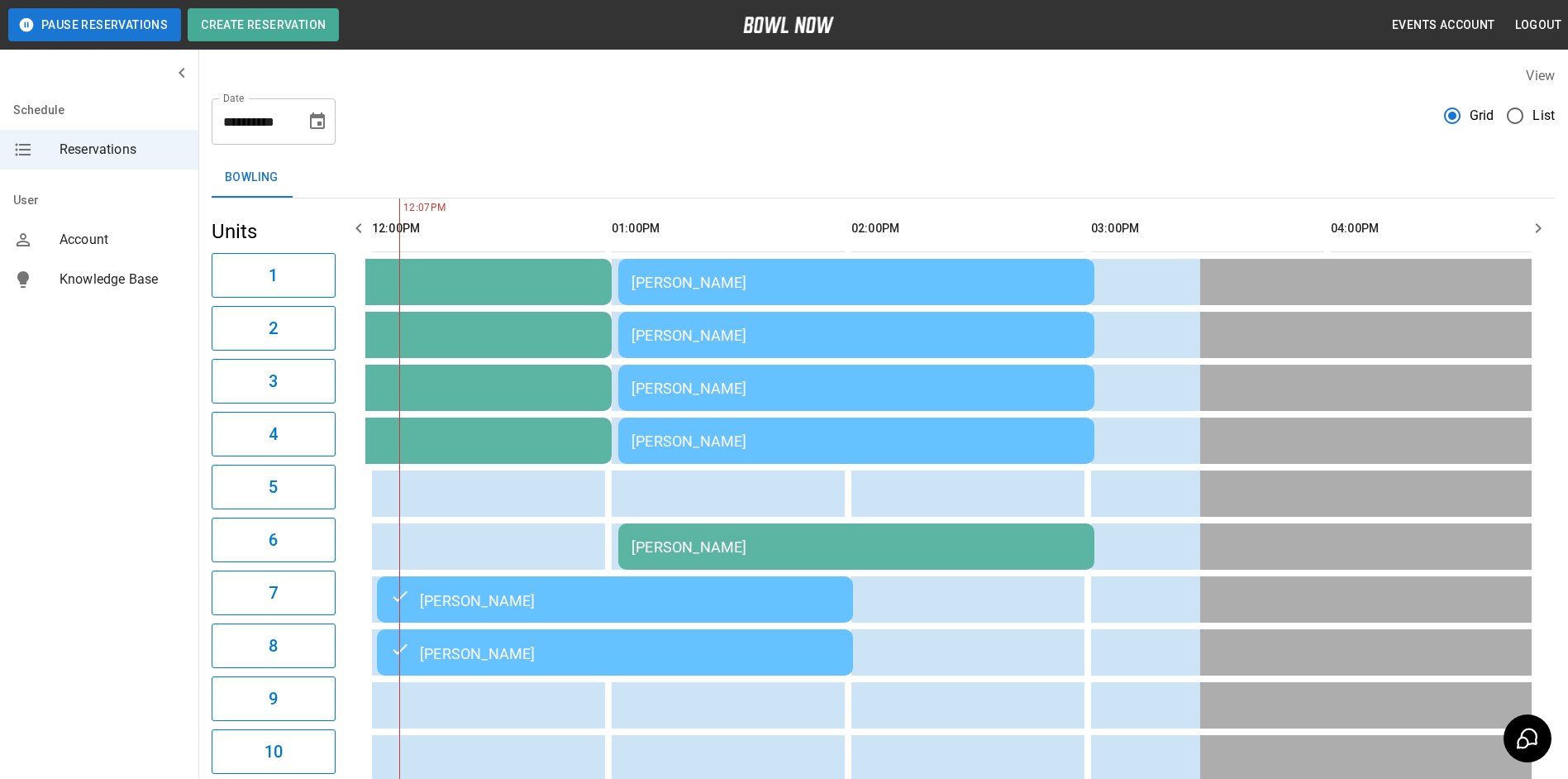
click at [1023, 538] on td "[PERSON_NAME]" at bounding box center [856, 546] width 477 height 46
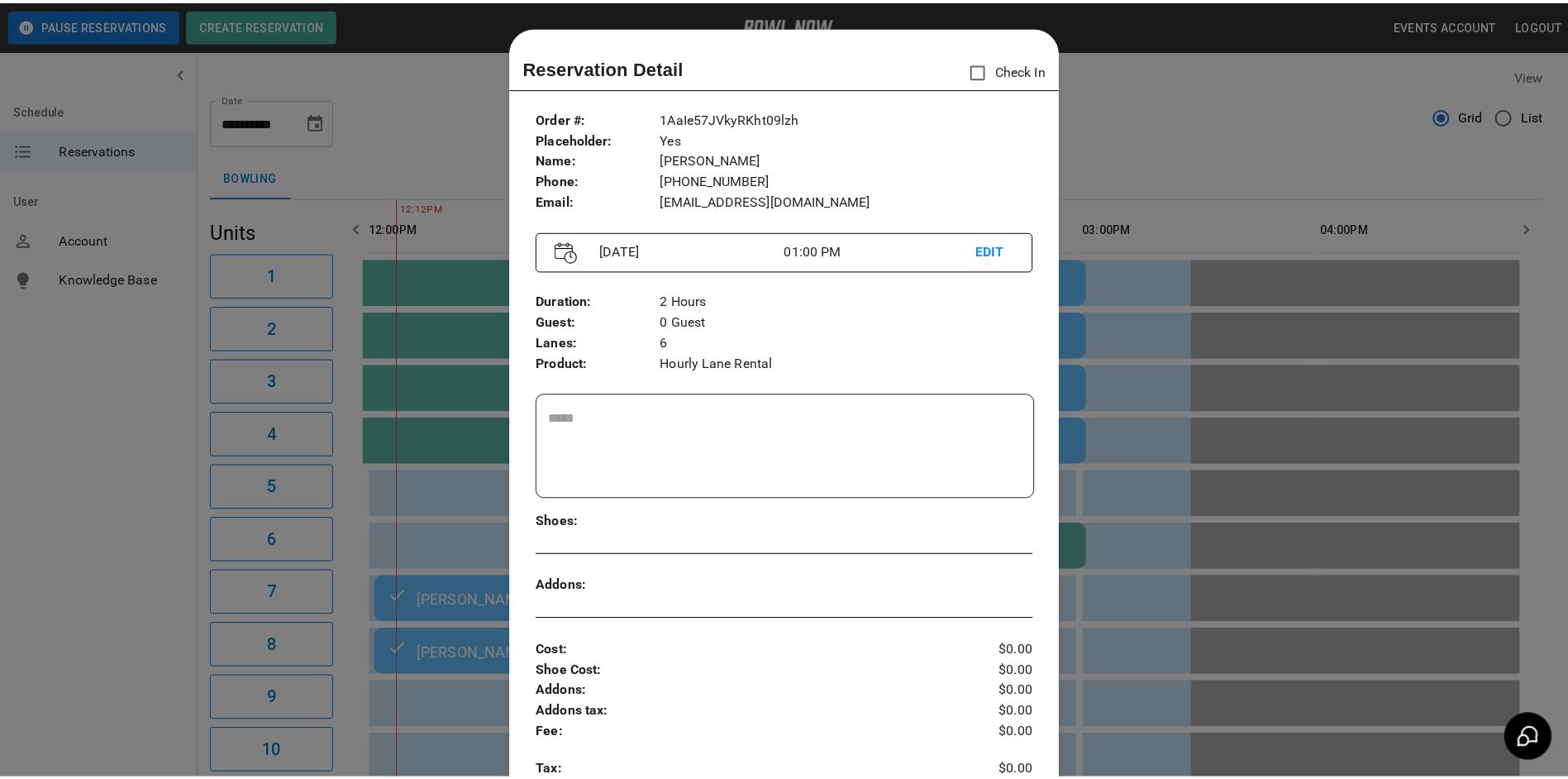
scroll to position [26, 0]
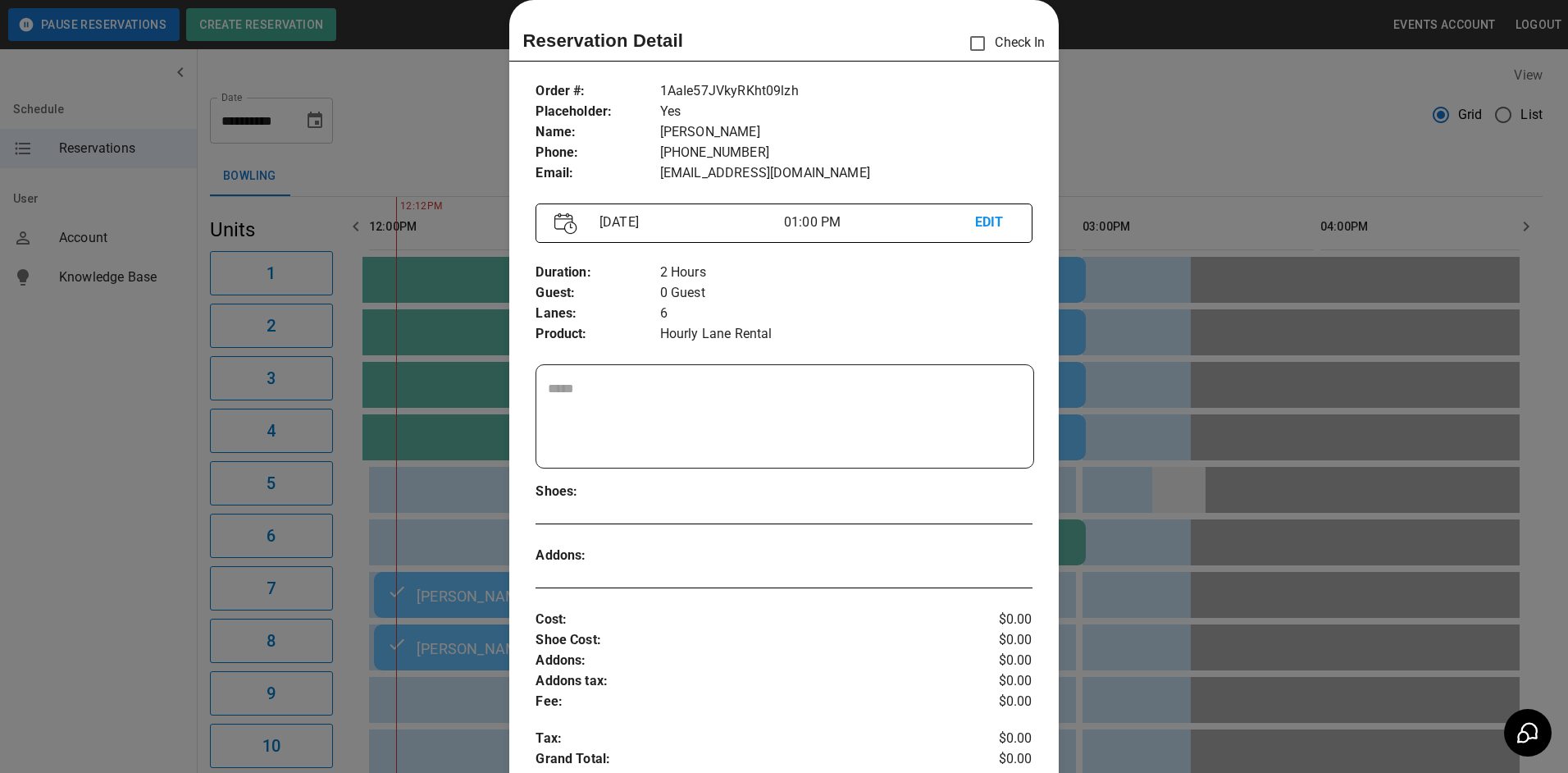
drag, startPoint x: 1166, startPoint y: 497, endPoint x: 1173, endPoint y: 505, distance: 10.6
click at [1166, 497] on div at bounding box center [784, 386] width 1568 height 773
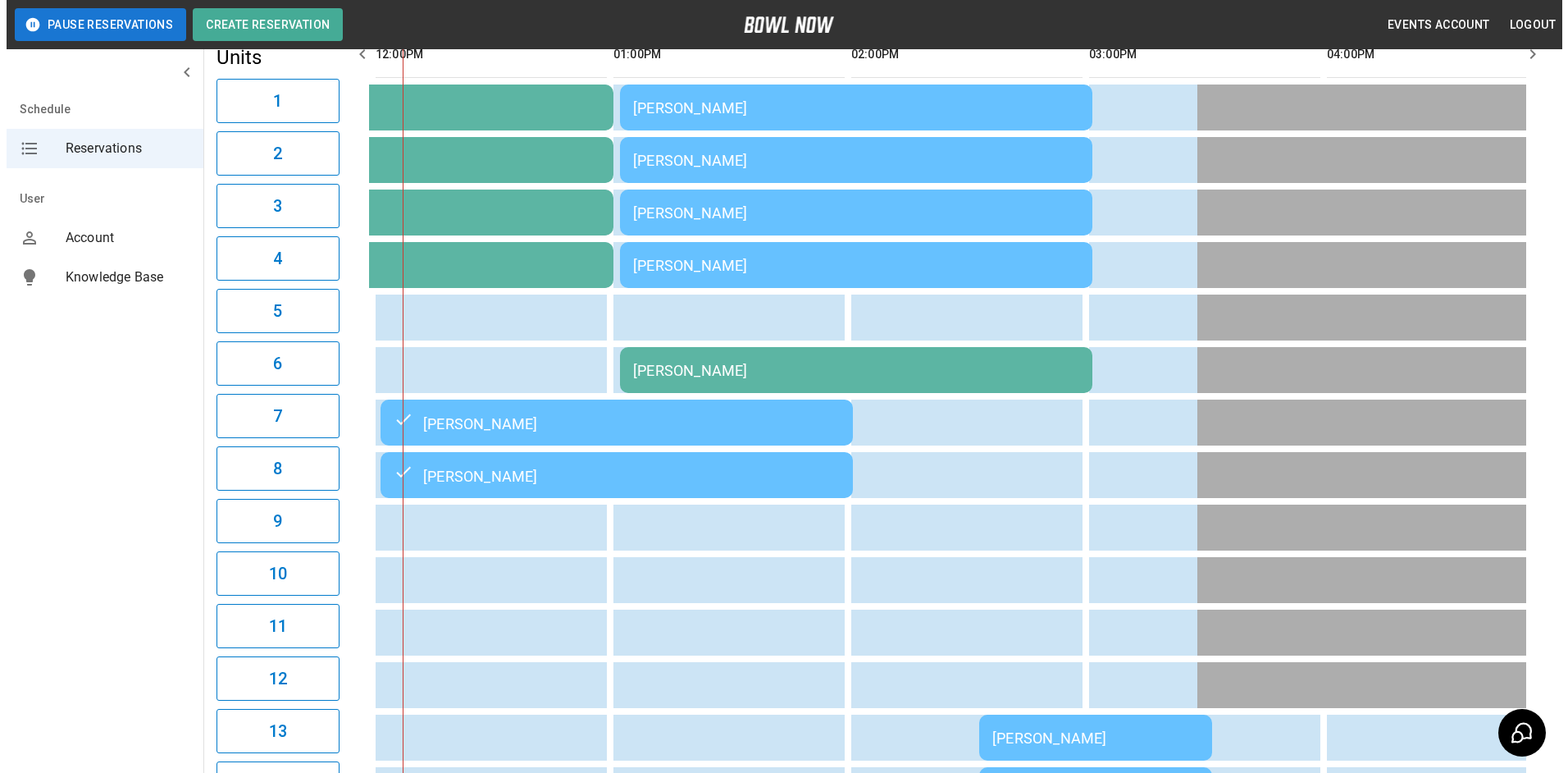
scroll to position [82, 0]
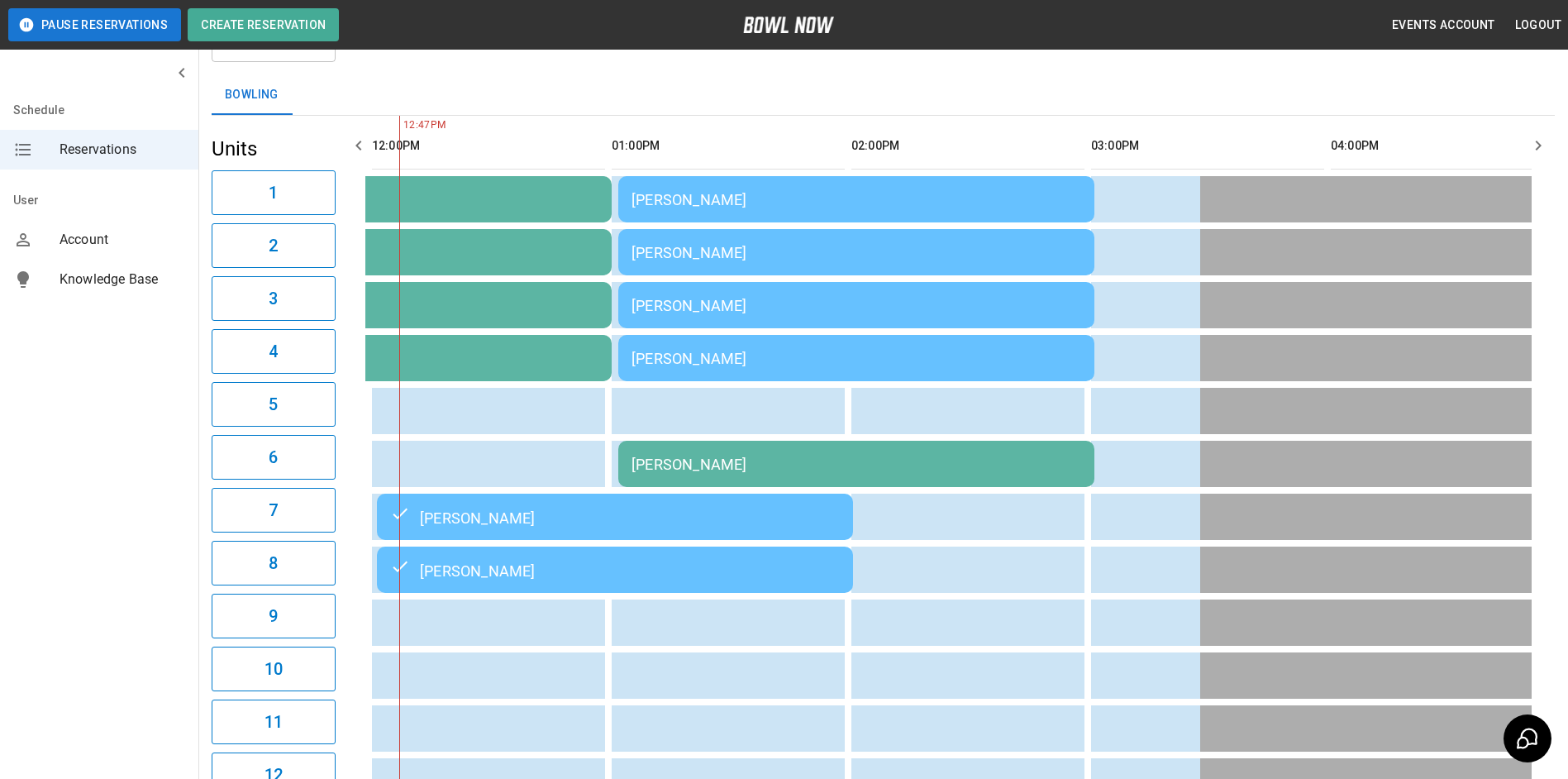
click at [985, 250] on div "[PERSON_NAME]" at bounding box center [856, 252] width 450 height 17
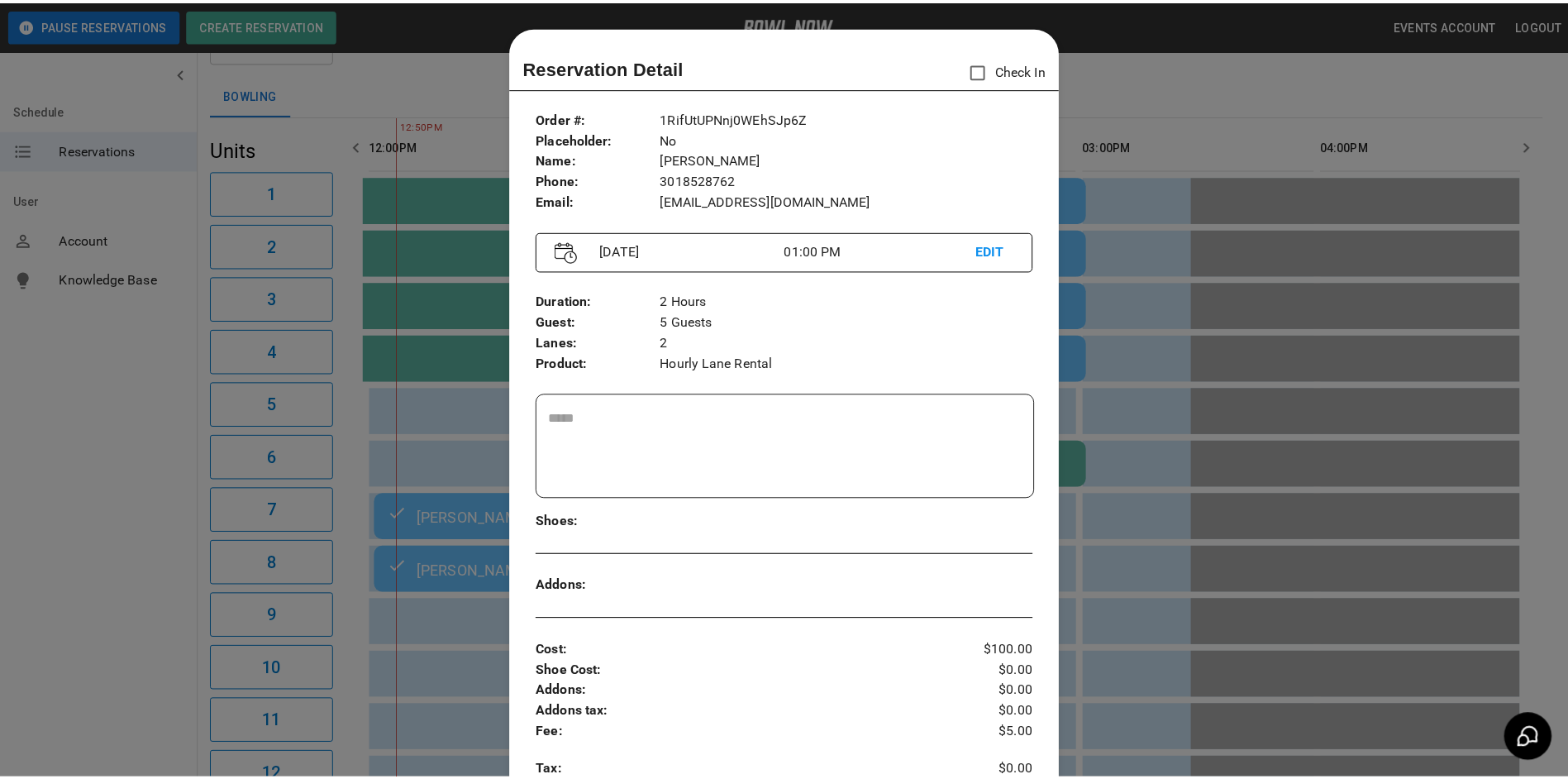
scroll to position [26, 0]
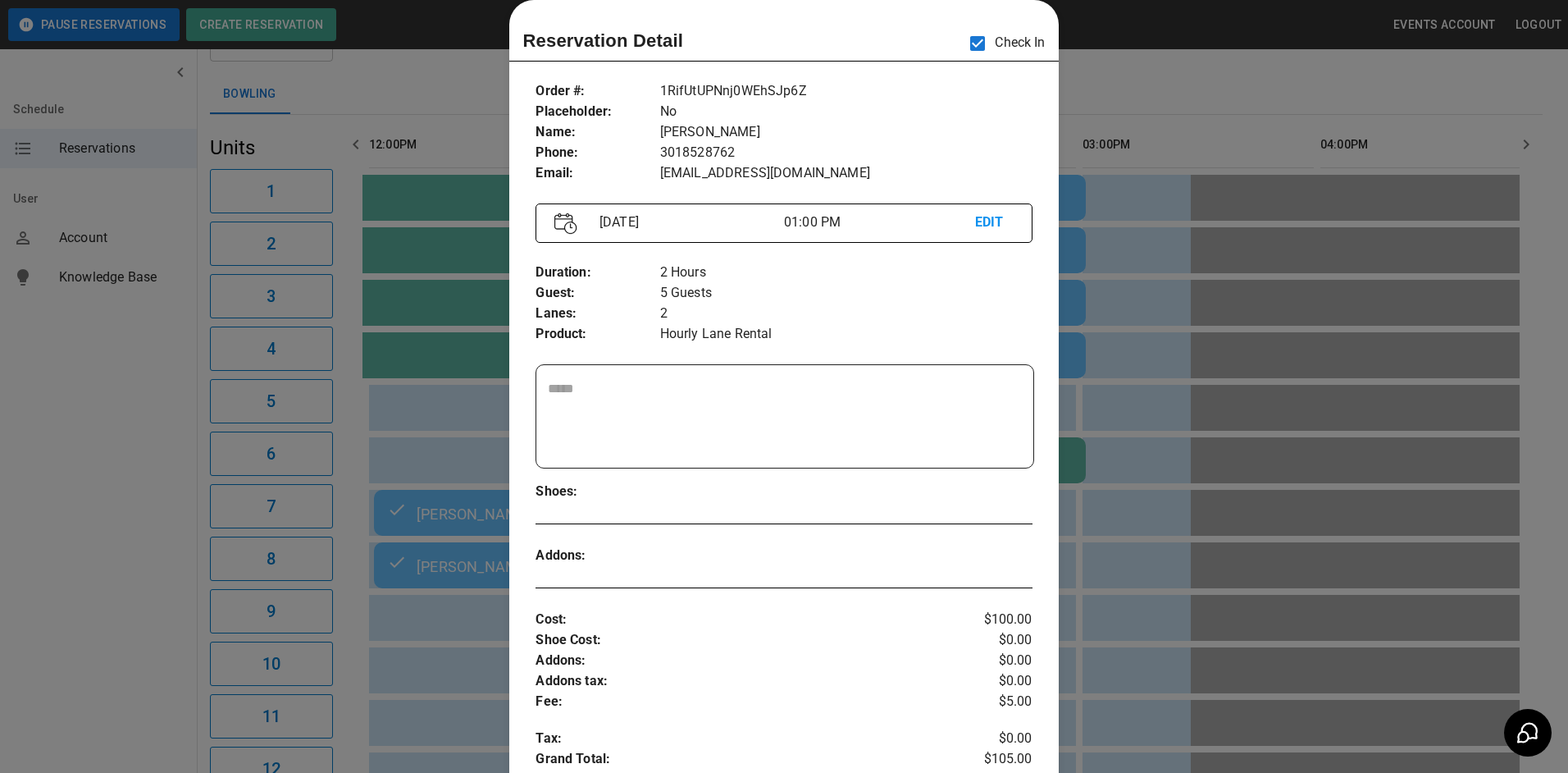
click at [443, 408] on div at bounding box center [784, 386] width 1568 height 773
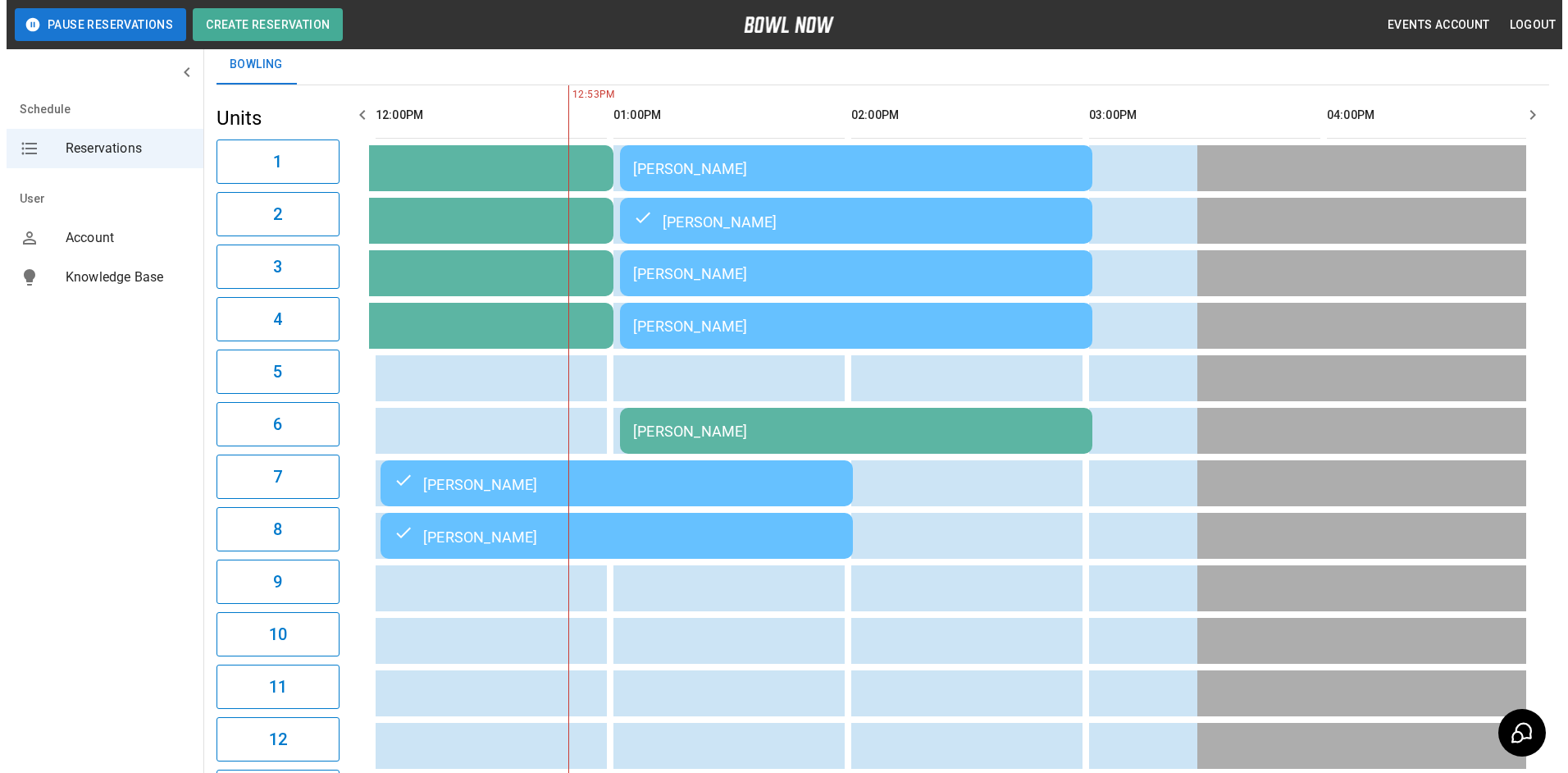
scroll to position [82, 0]
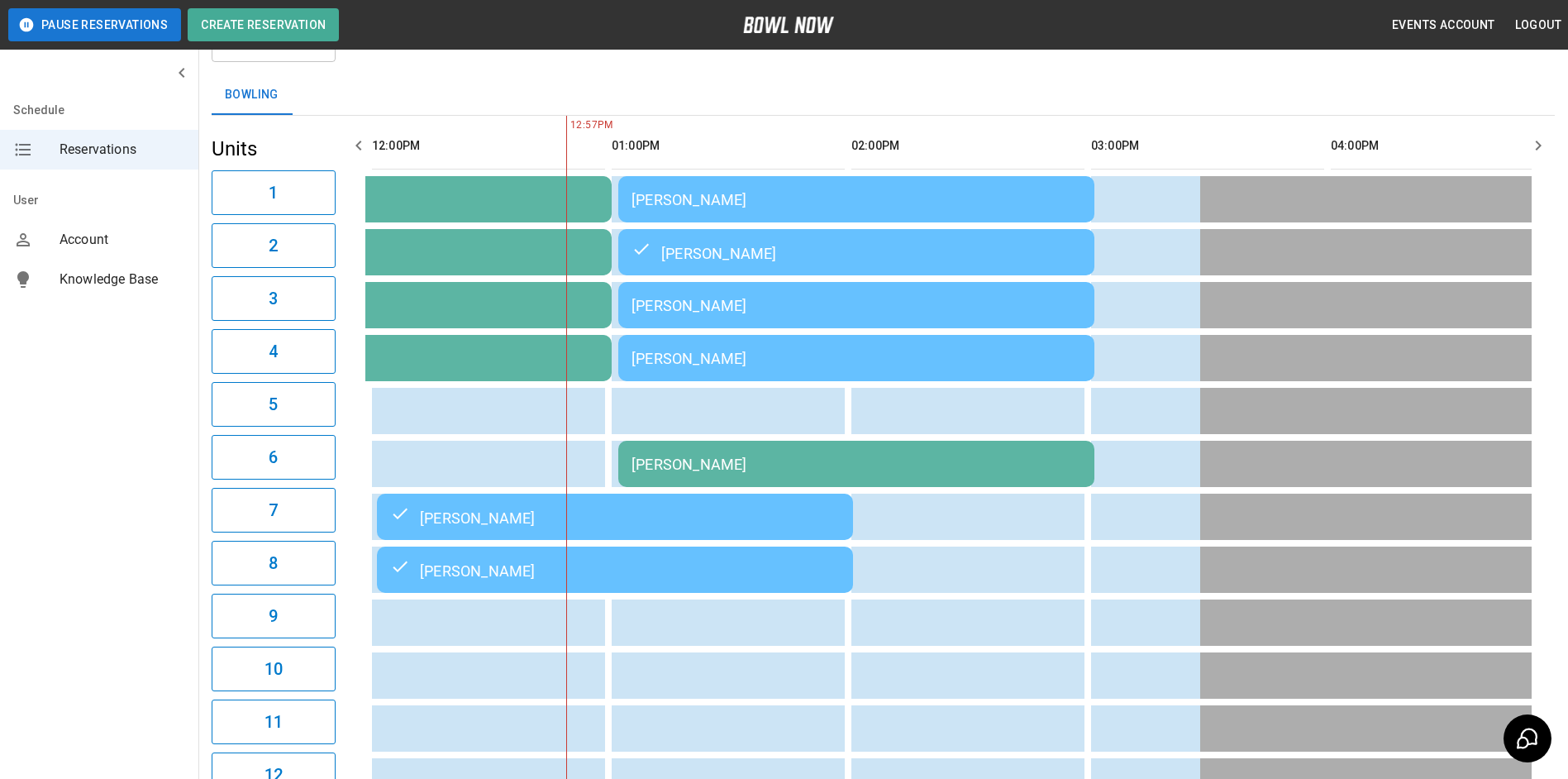
click at [990, 455] on td "[PERSON_NAME]" at bounding box center [856, 464] width 477 height 46
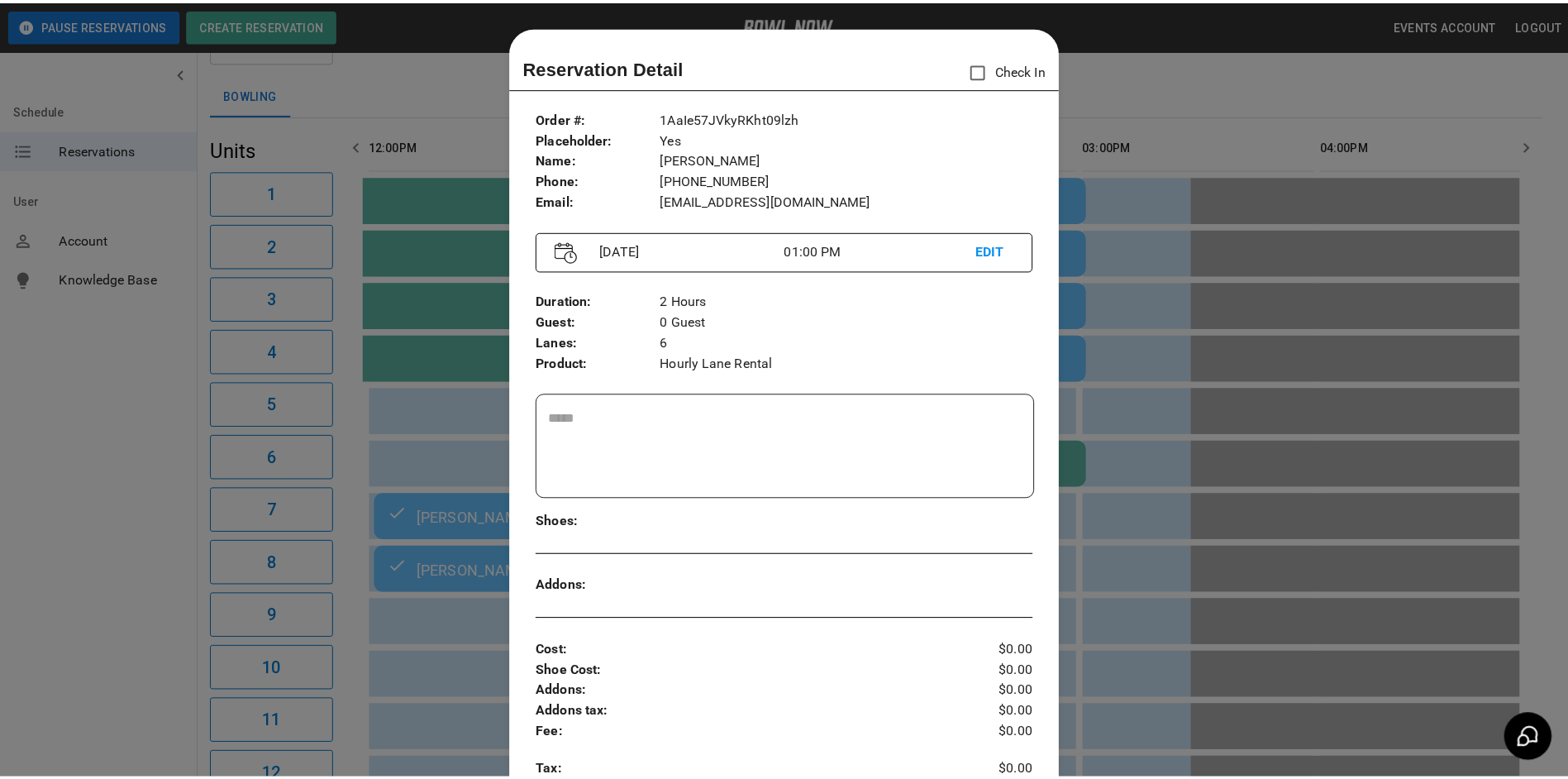
scroll to position [26, 0]
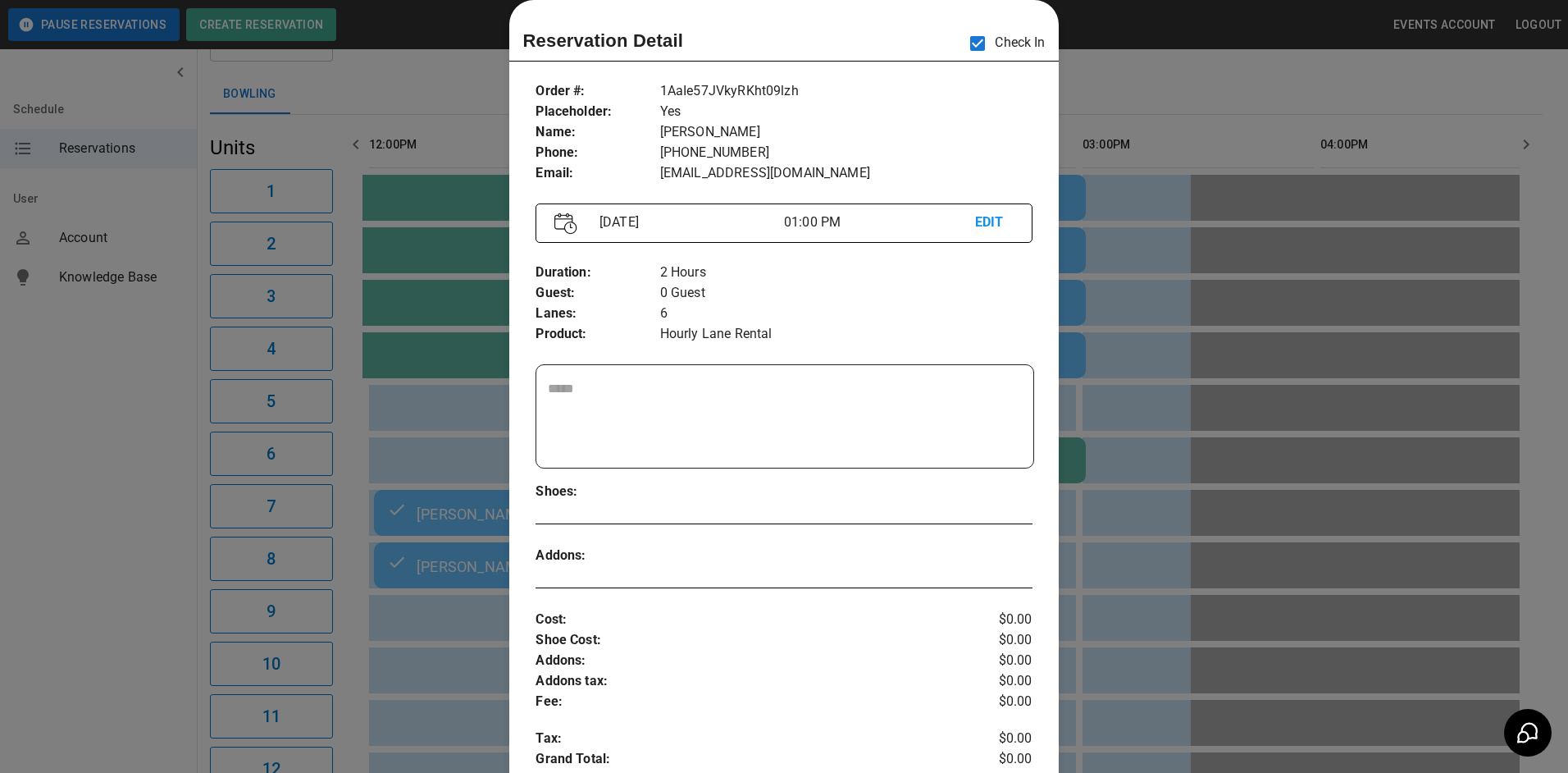
click at [450, 405] on div at bounding box center [784, 386] width 1568 height 773
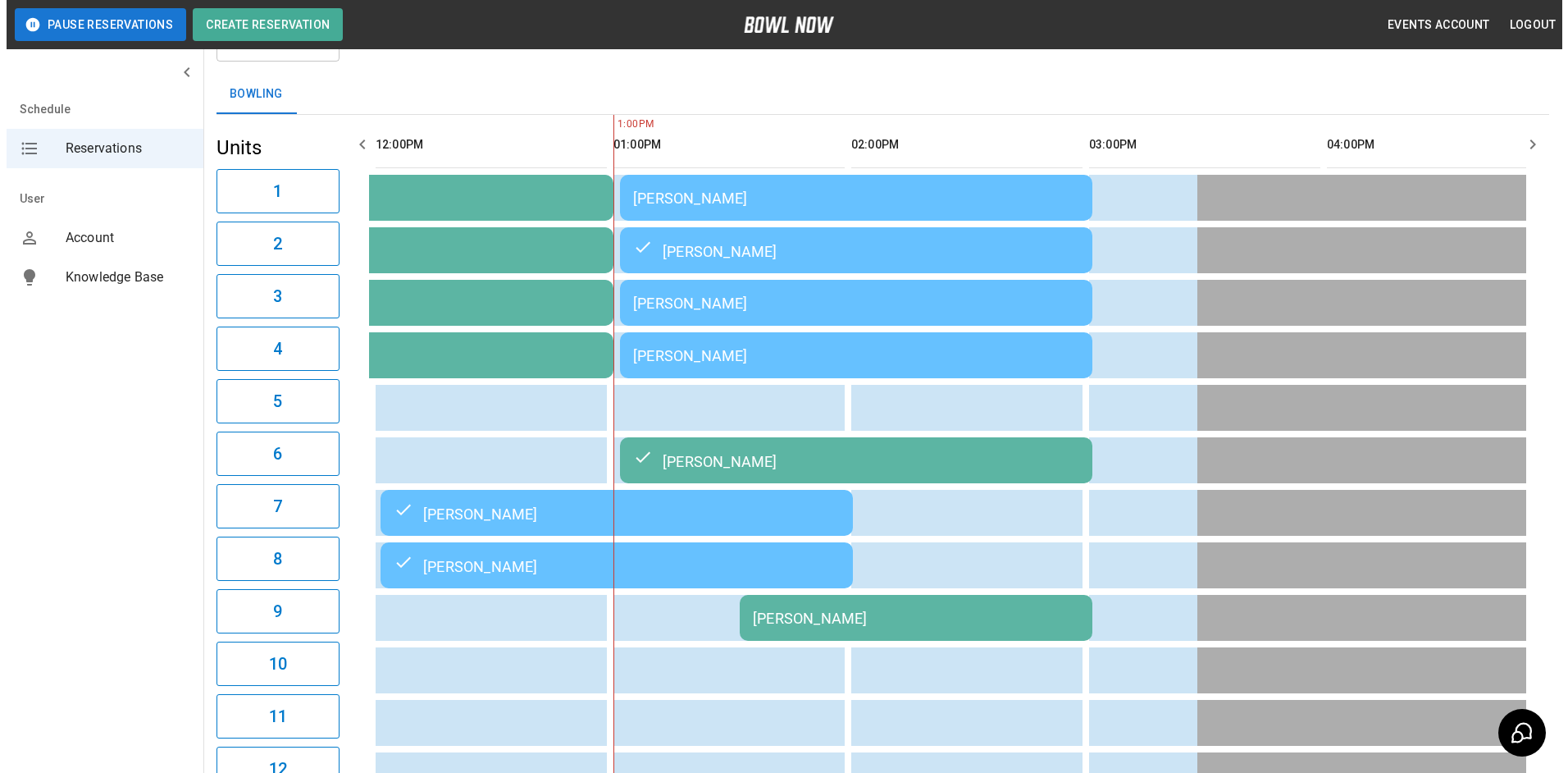
scroll to position [0, 952]
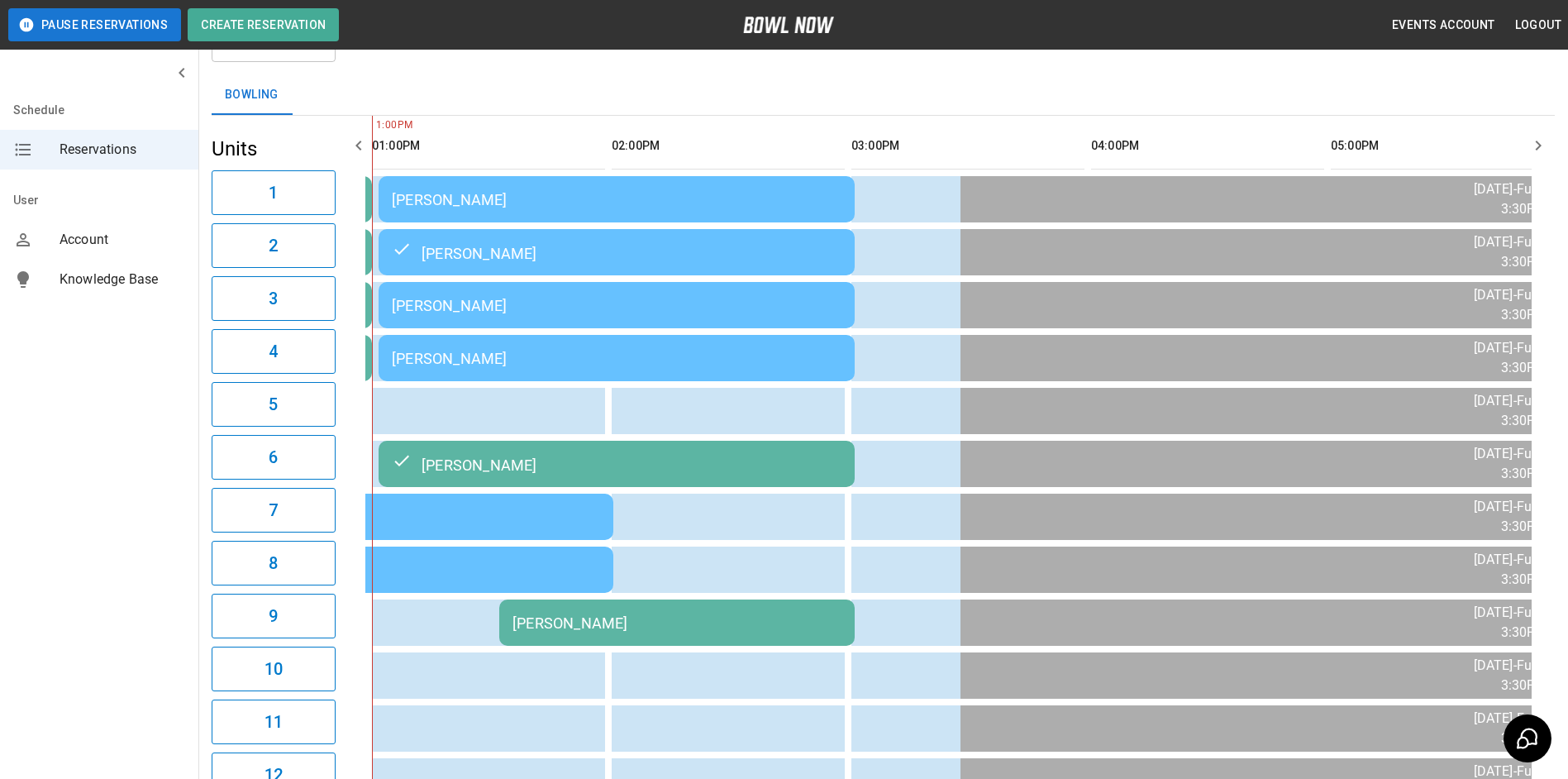
click at [652, 199] on div "[PERSON_NAME]" at bounding box center [617, 200] width 450 height 17
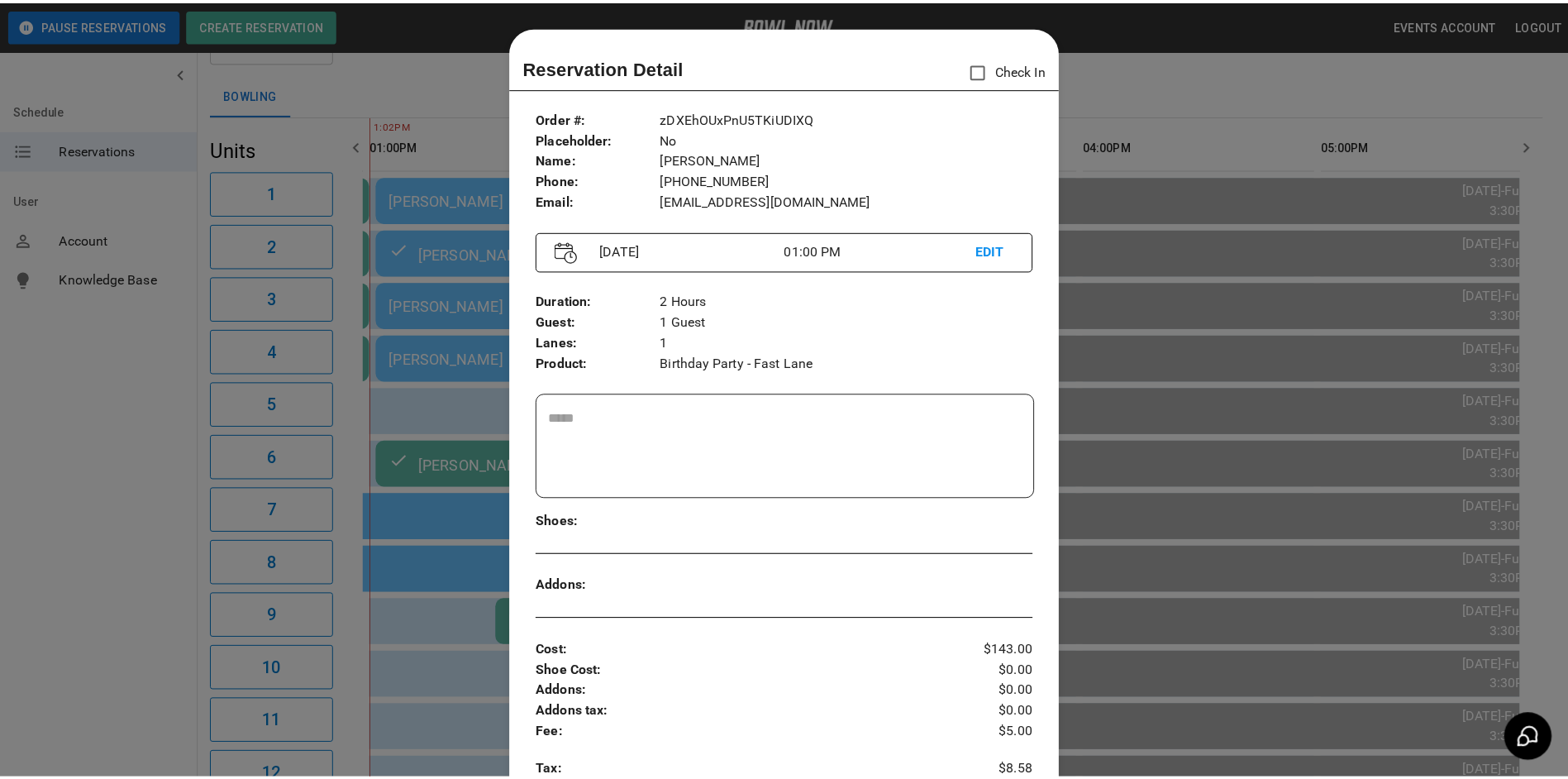
scroll to position [26, 0]
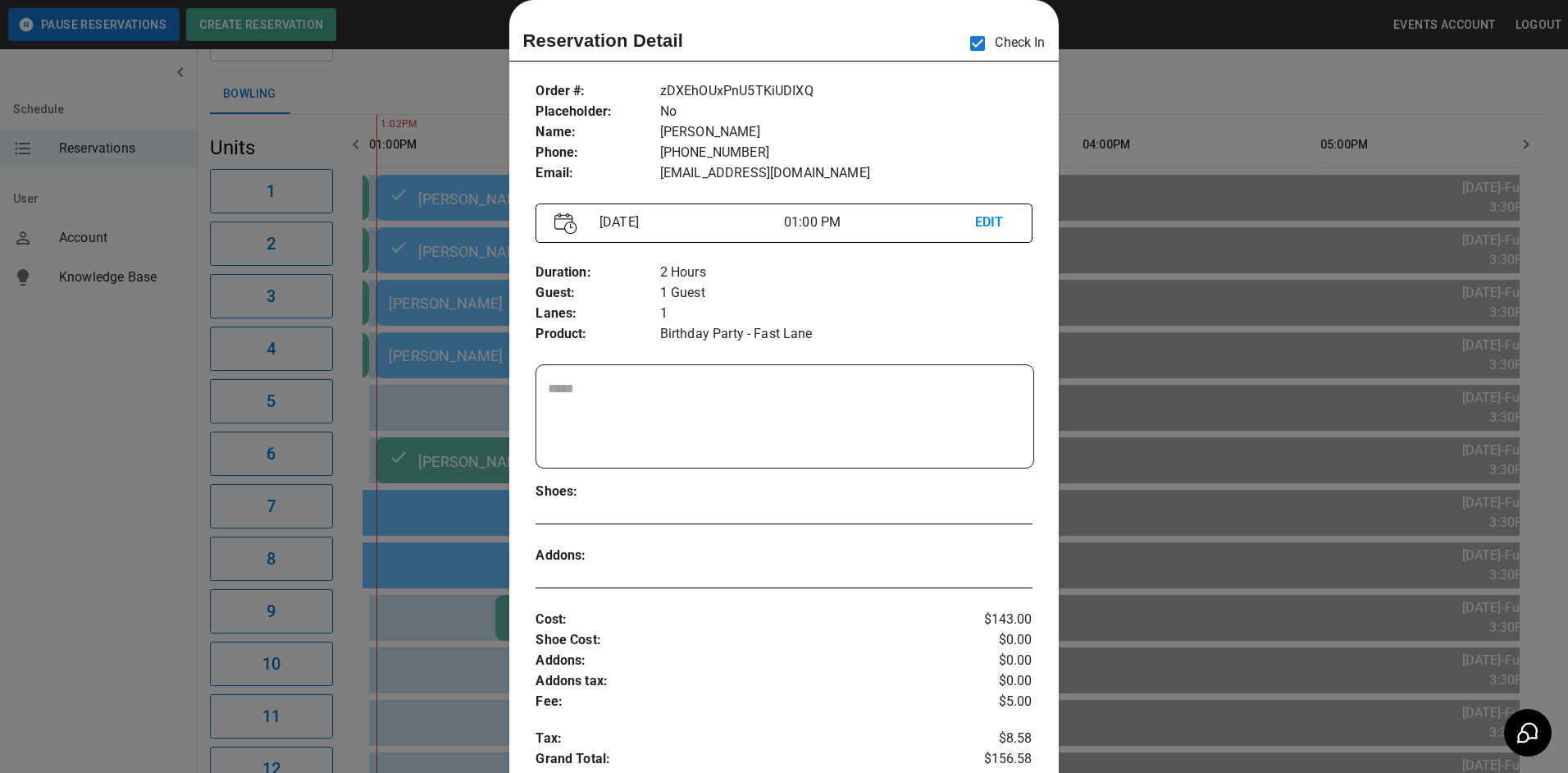
click at [1184, 87] on div at bounding box center [784, 386] width 1568 height 773
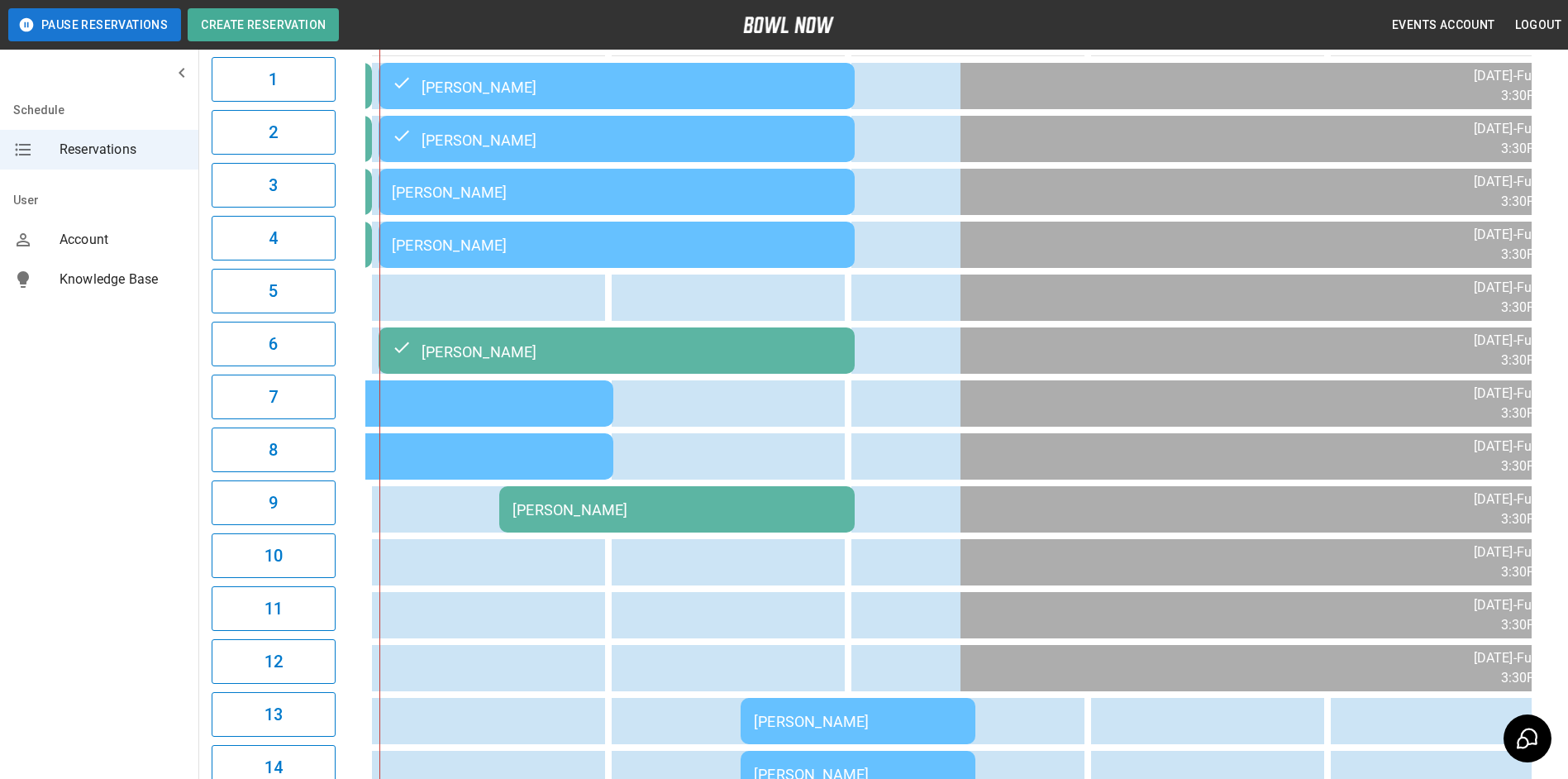
scroll to position [83, 0]
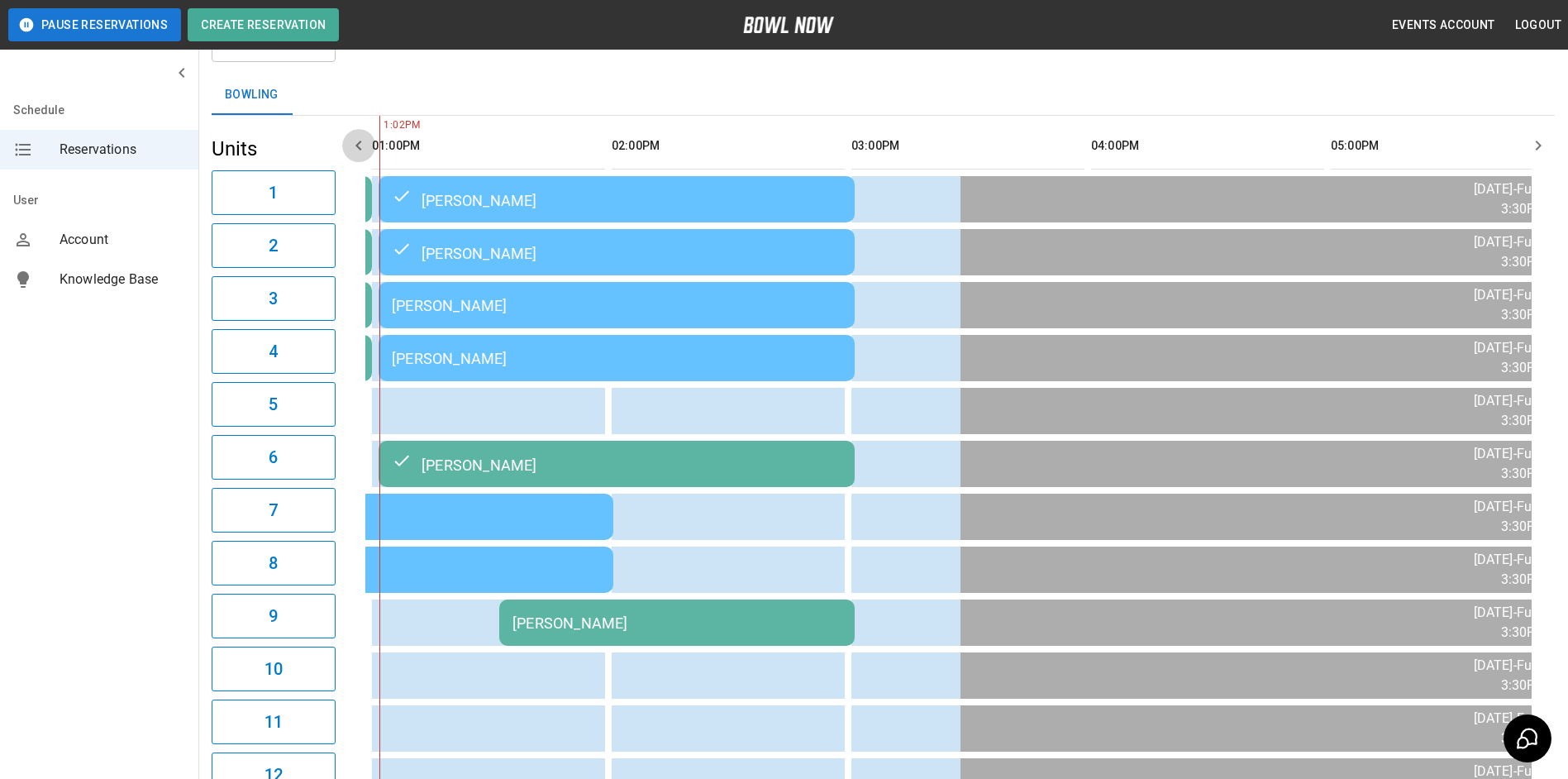
click at [367, 146] on icon "button" at bounding box center [359, 146] width 20 height 20
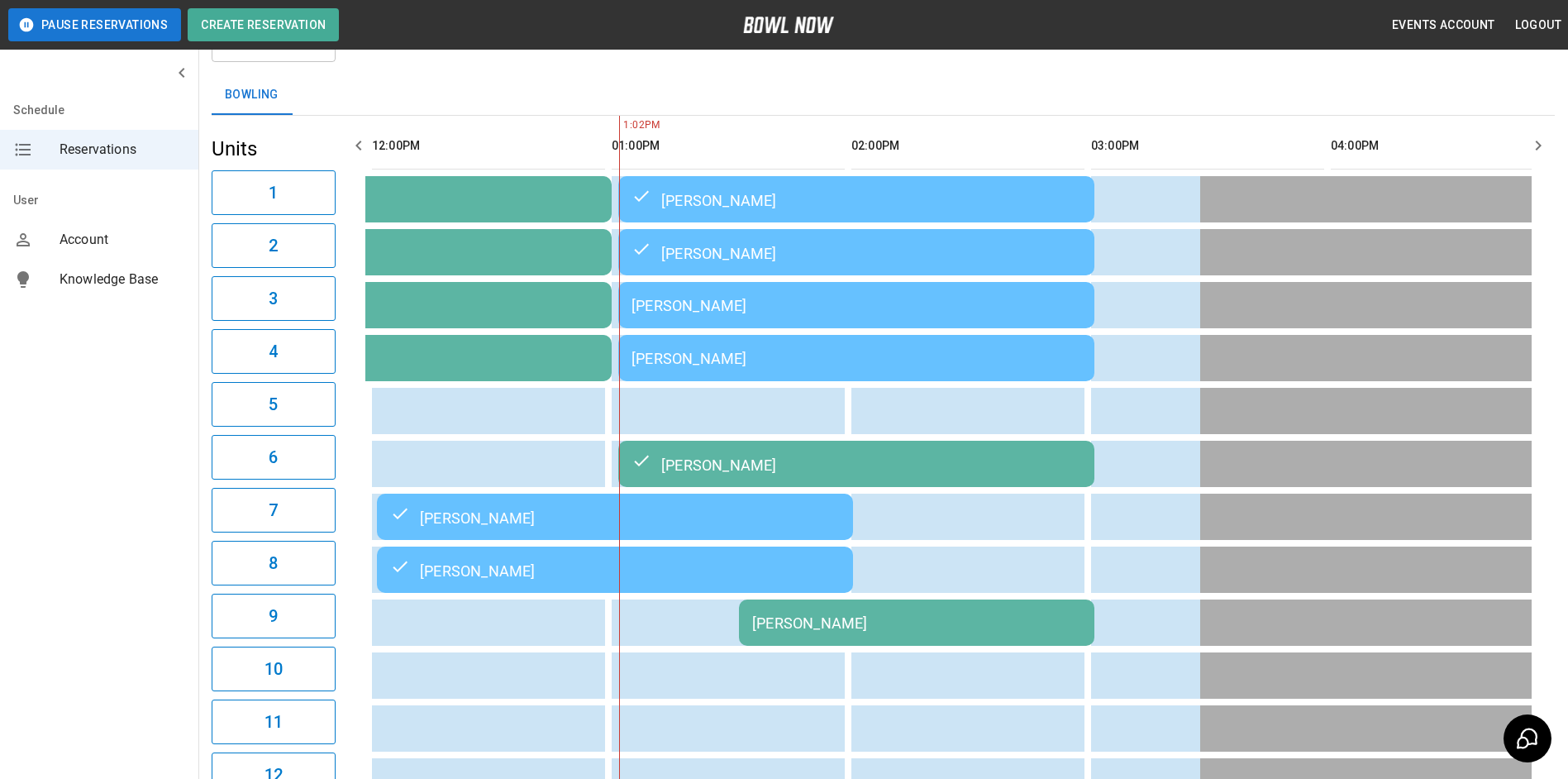
click at [356, 151] on icon "button" at bounding box center [359, 146] width 20 height 20
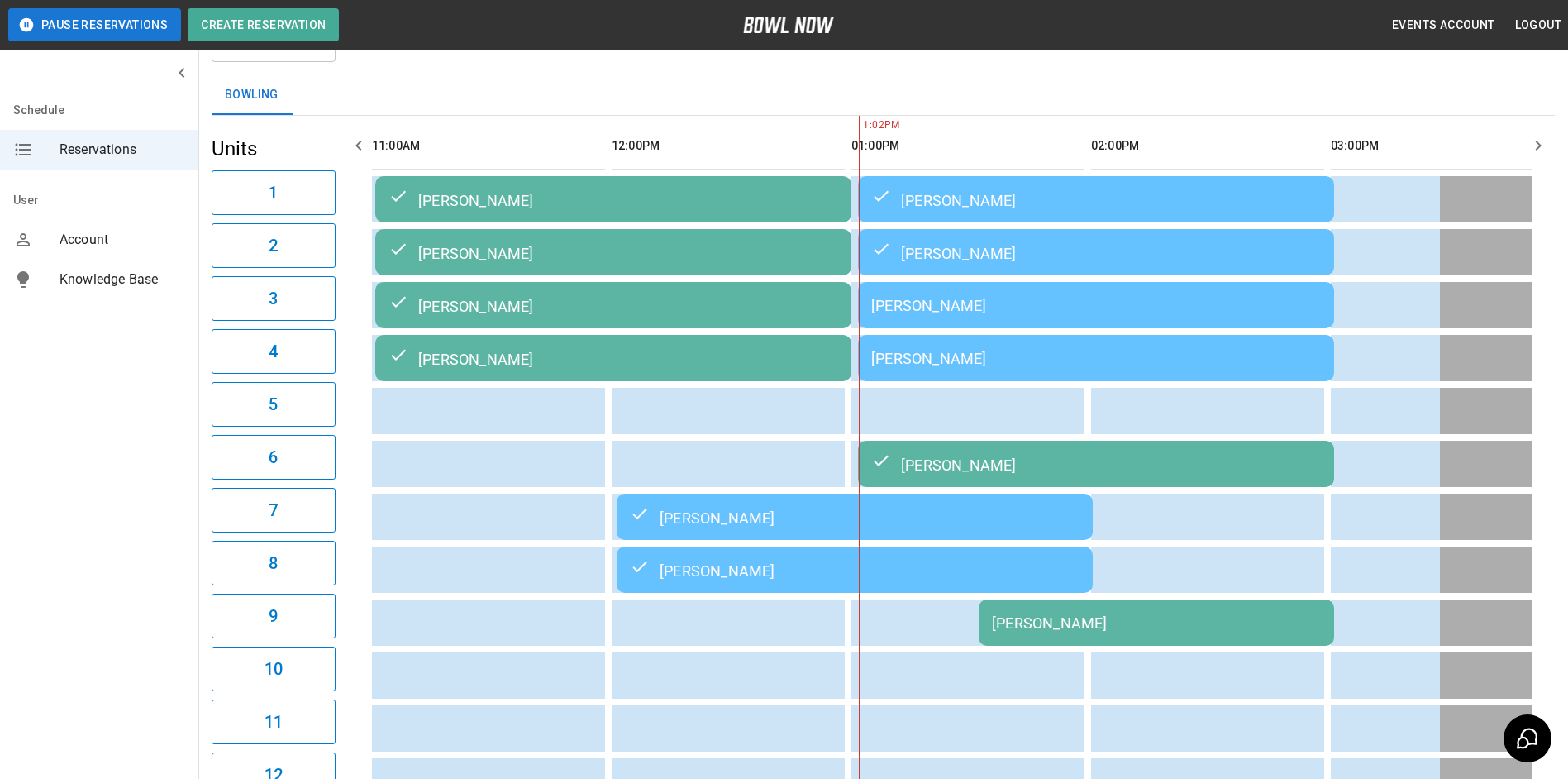
click at [1555, 140] on div "**********" at bounding box center [884, 661] width 1370 height 1383
click at [1541, 148] on icon "button" at bounding box center [1539, 146] width 20 height 20
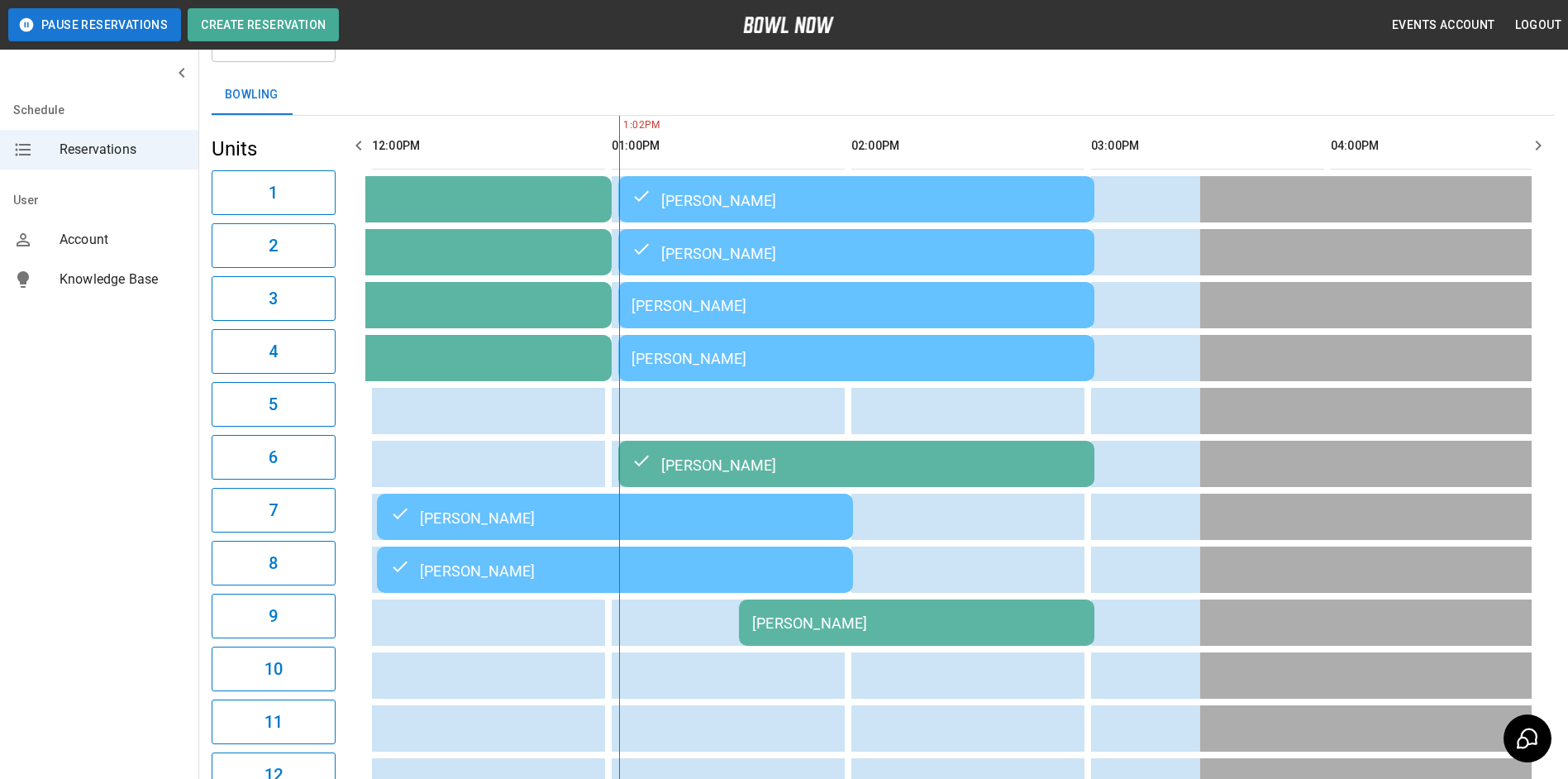
click at [1541, 148] on icon "button" at bounding box center [1539, 146] width 20 height 20
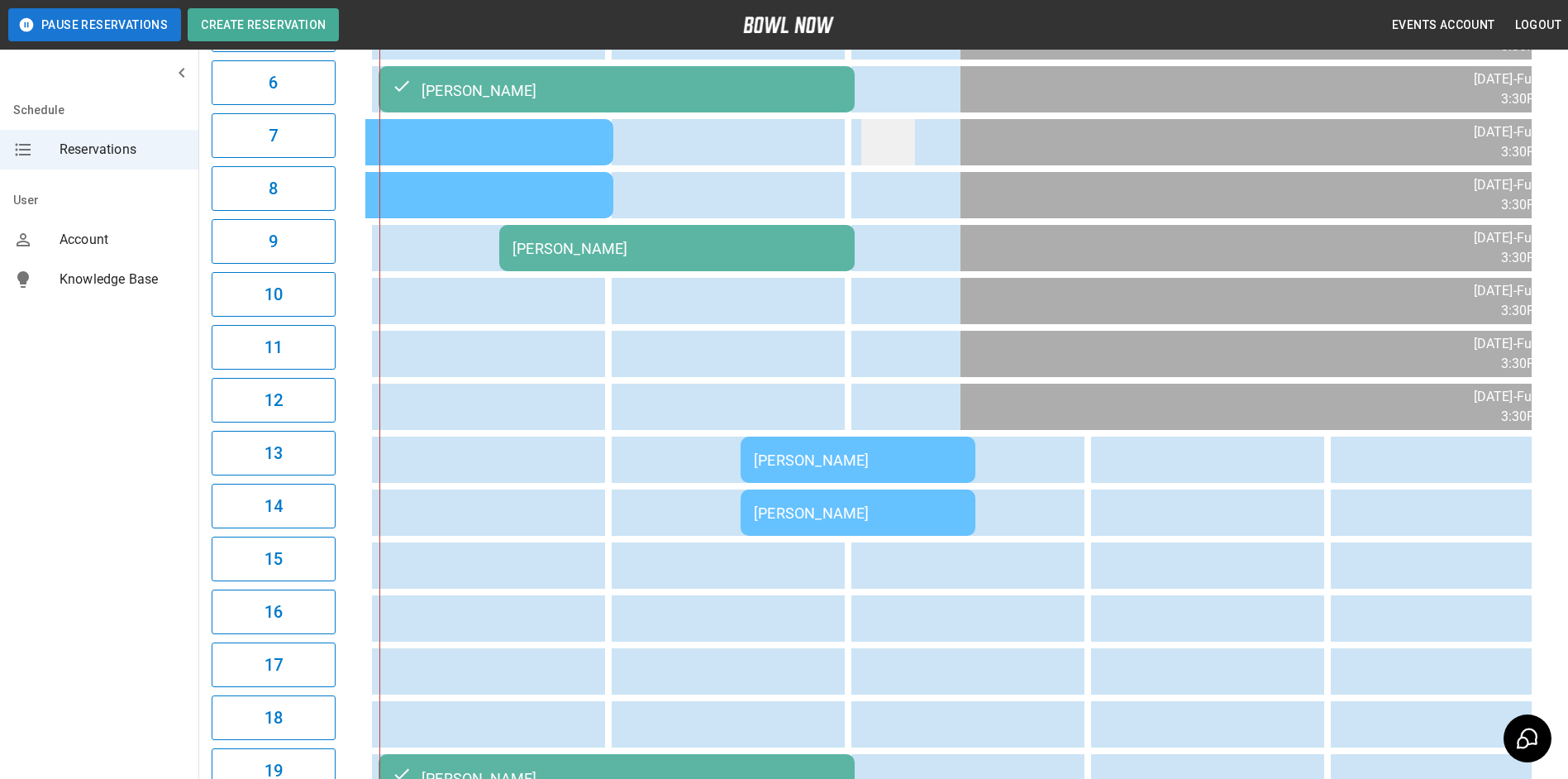
scroll to position [428, 0]
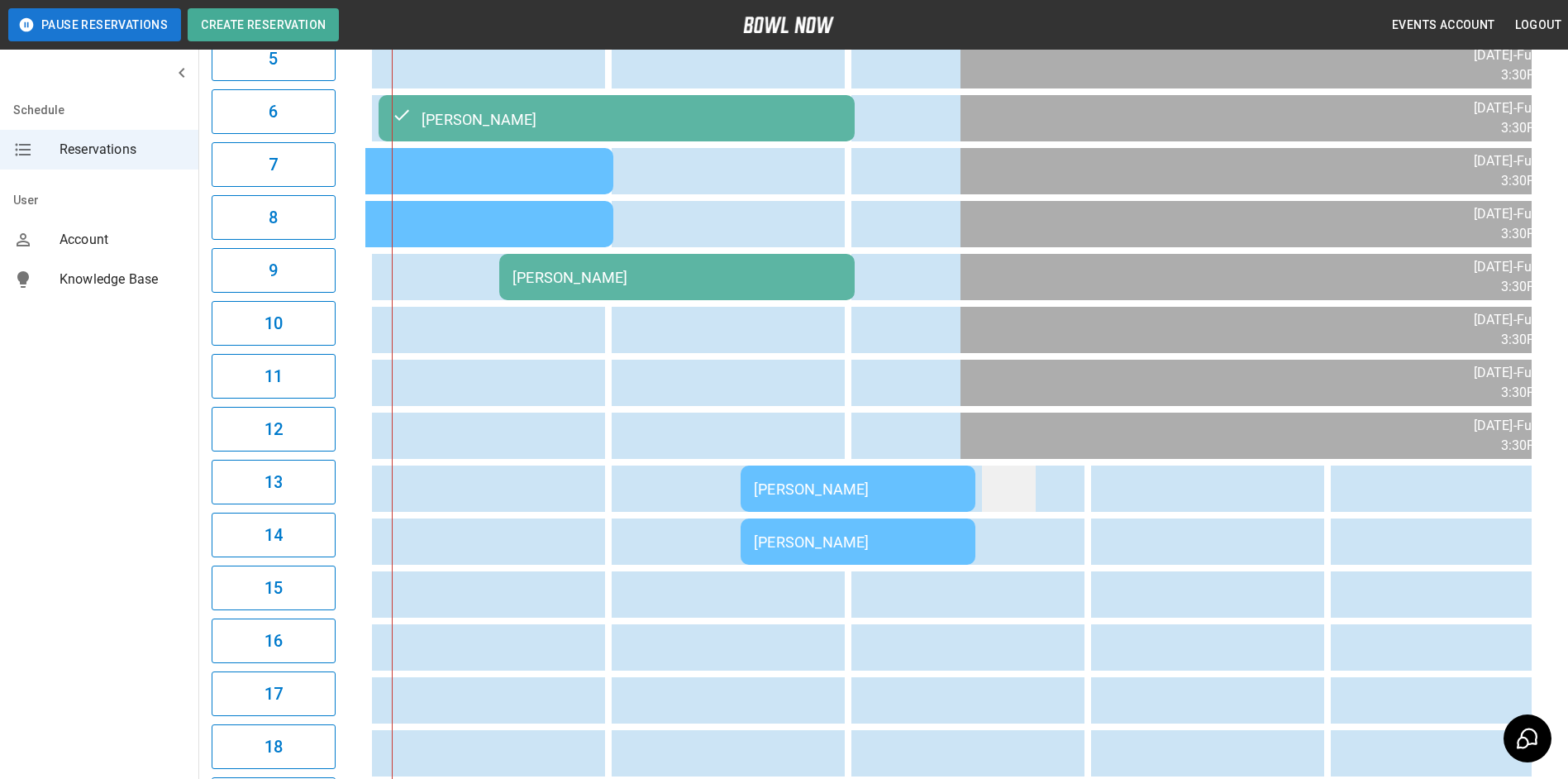
click at [995, 487] on td "sticky table" at bounding box center [1009, 488] width 54 height 46
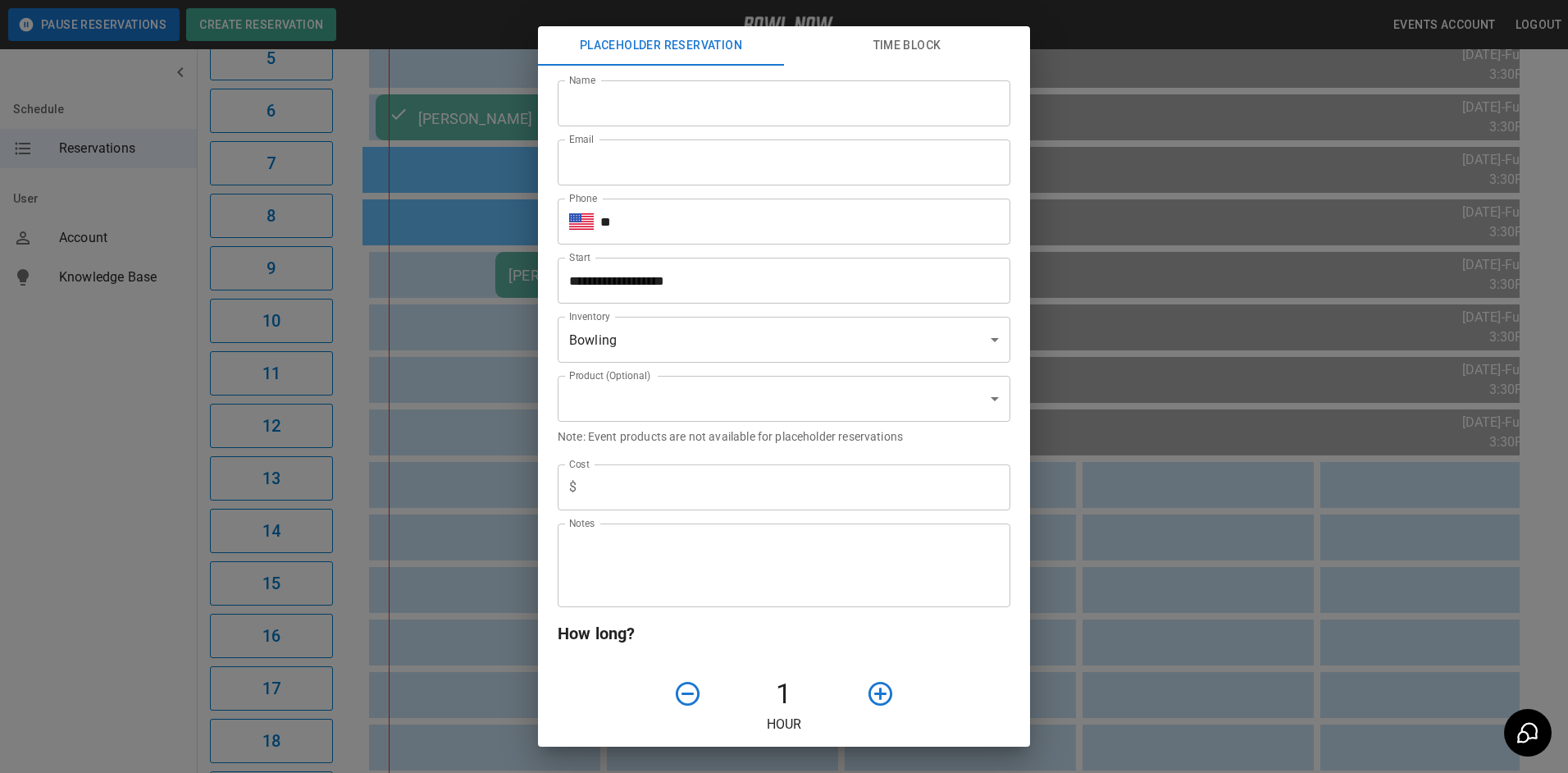
type input "**********"
click at [750, 103] on input "Name" at bounding box center [784, 103] width 453 height 46
type input "***"
click at [470, 260] on div "**********" at bounding box center [784, 386] width 1568 height 773
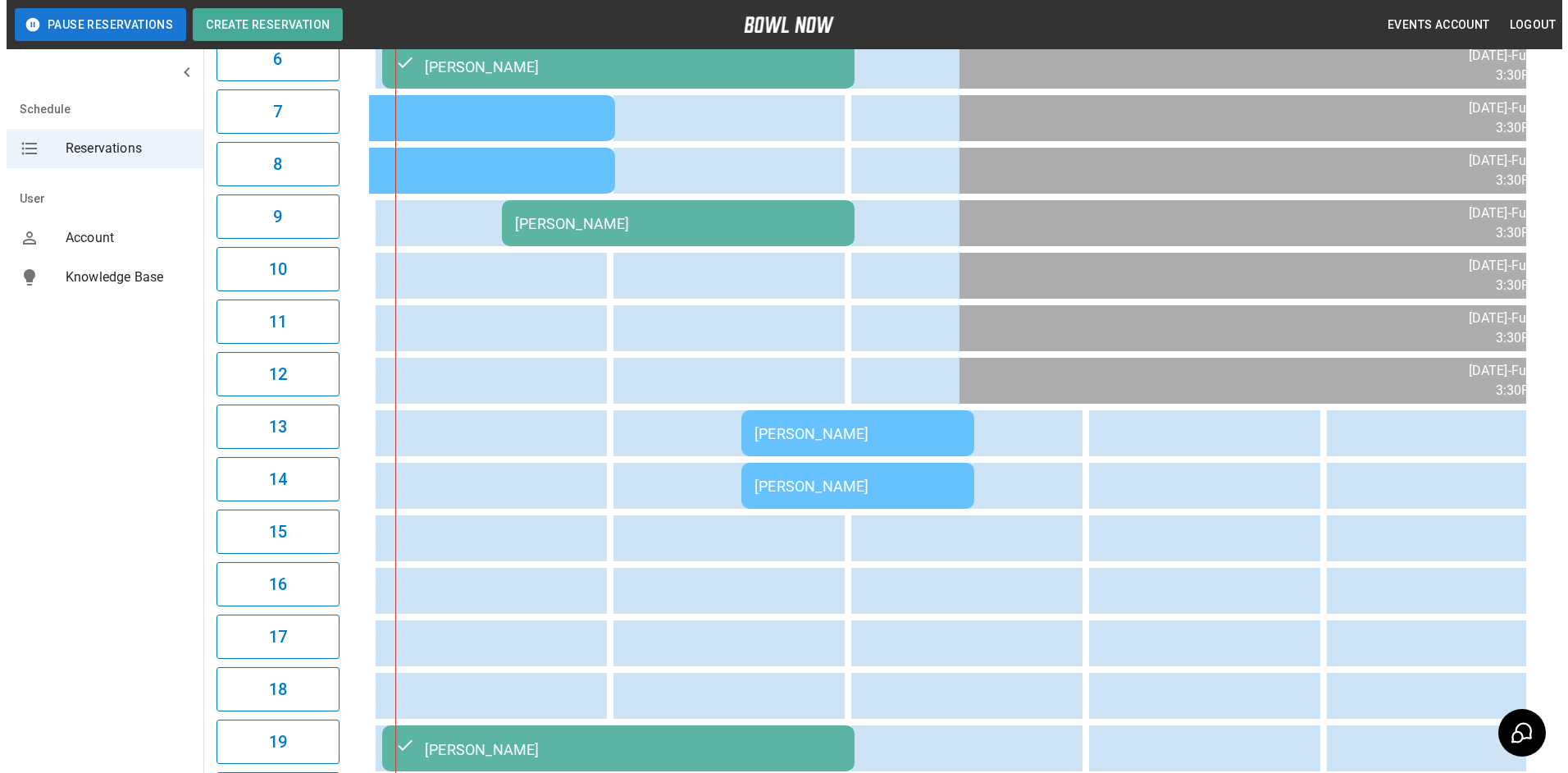
scroll to position [492, 0]
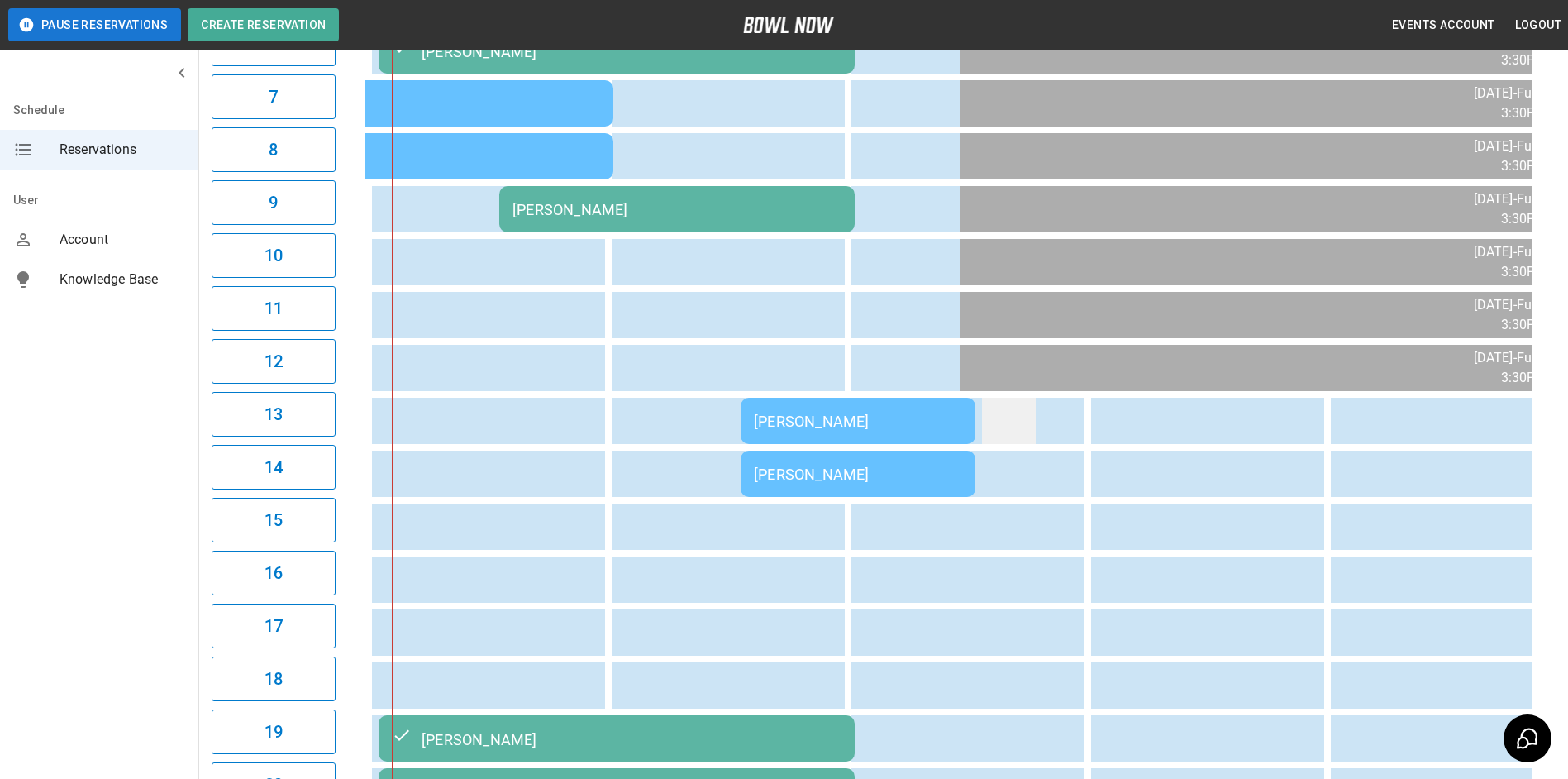
click at [1003, 413] on td "sticky table" at bounding box center [1009, 420] width 54 height 46
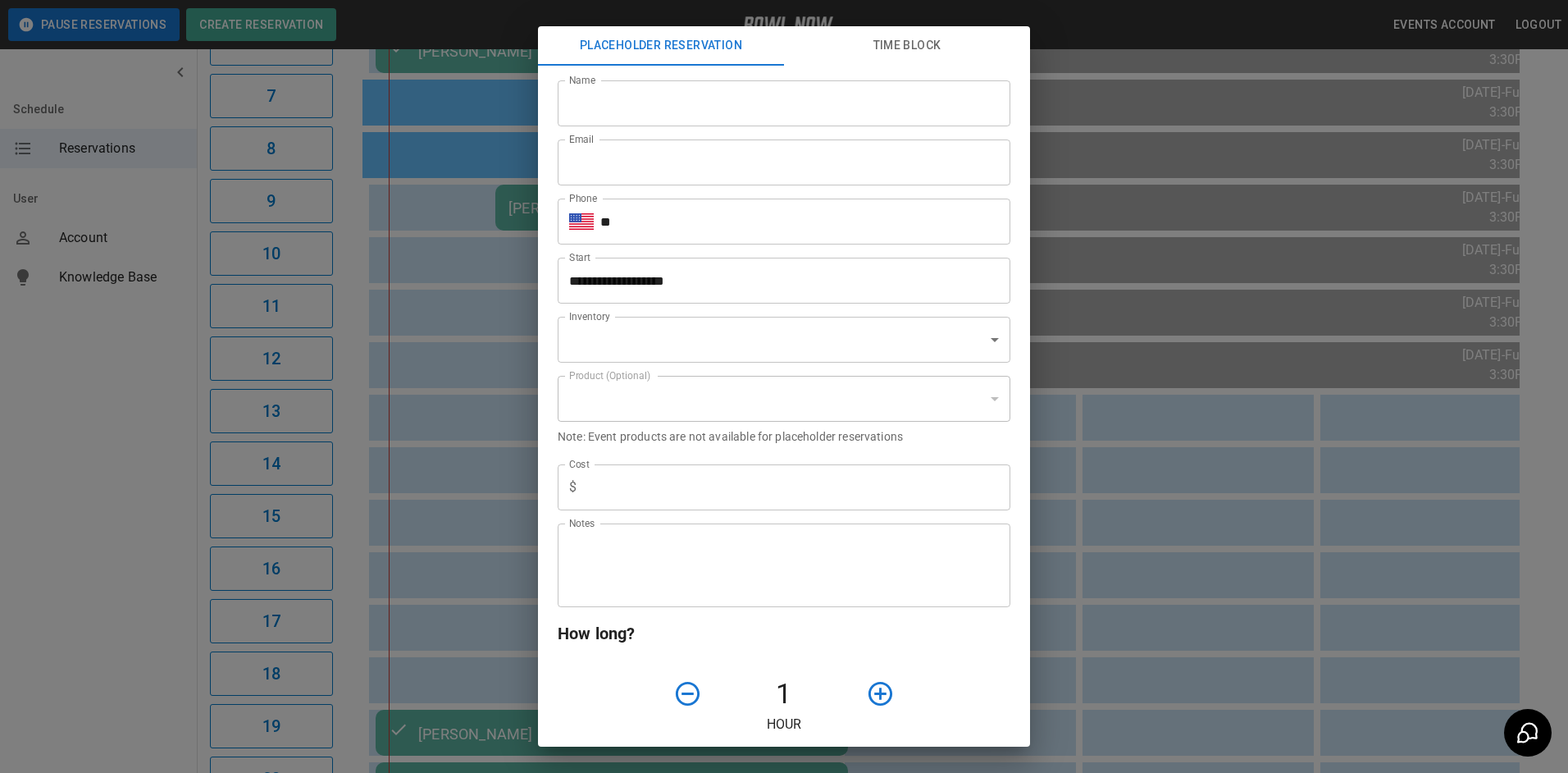
type input "**********"
click at [700, 111] on input "Name" at bounding box center [784, 103] width 453 height 46
type input "*"
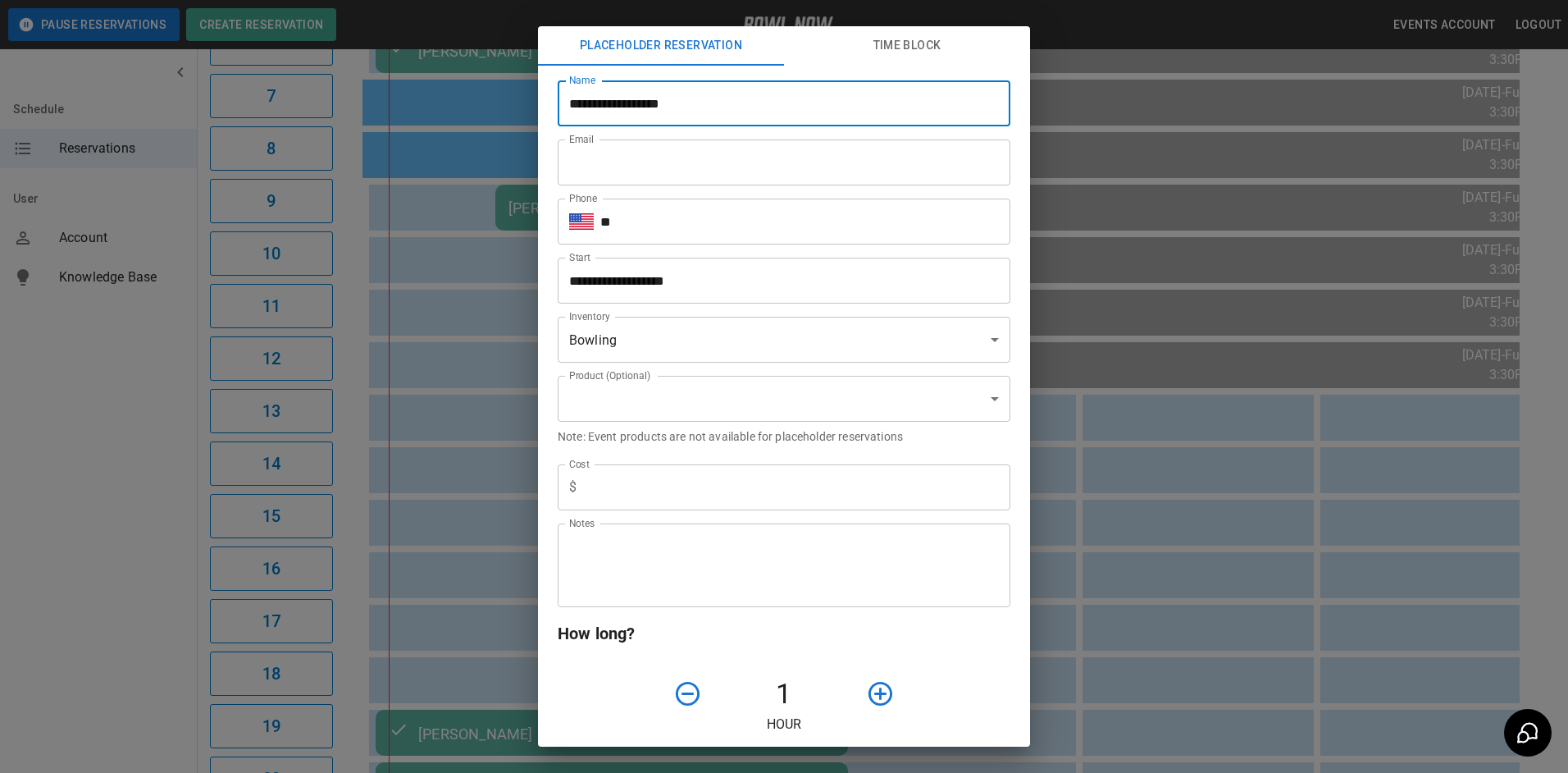
type input "**********"
click at [692, 170] on input "Email" at bounding box center [784, 162] width 453 height 46
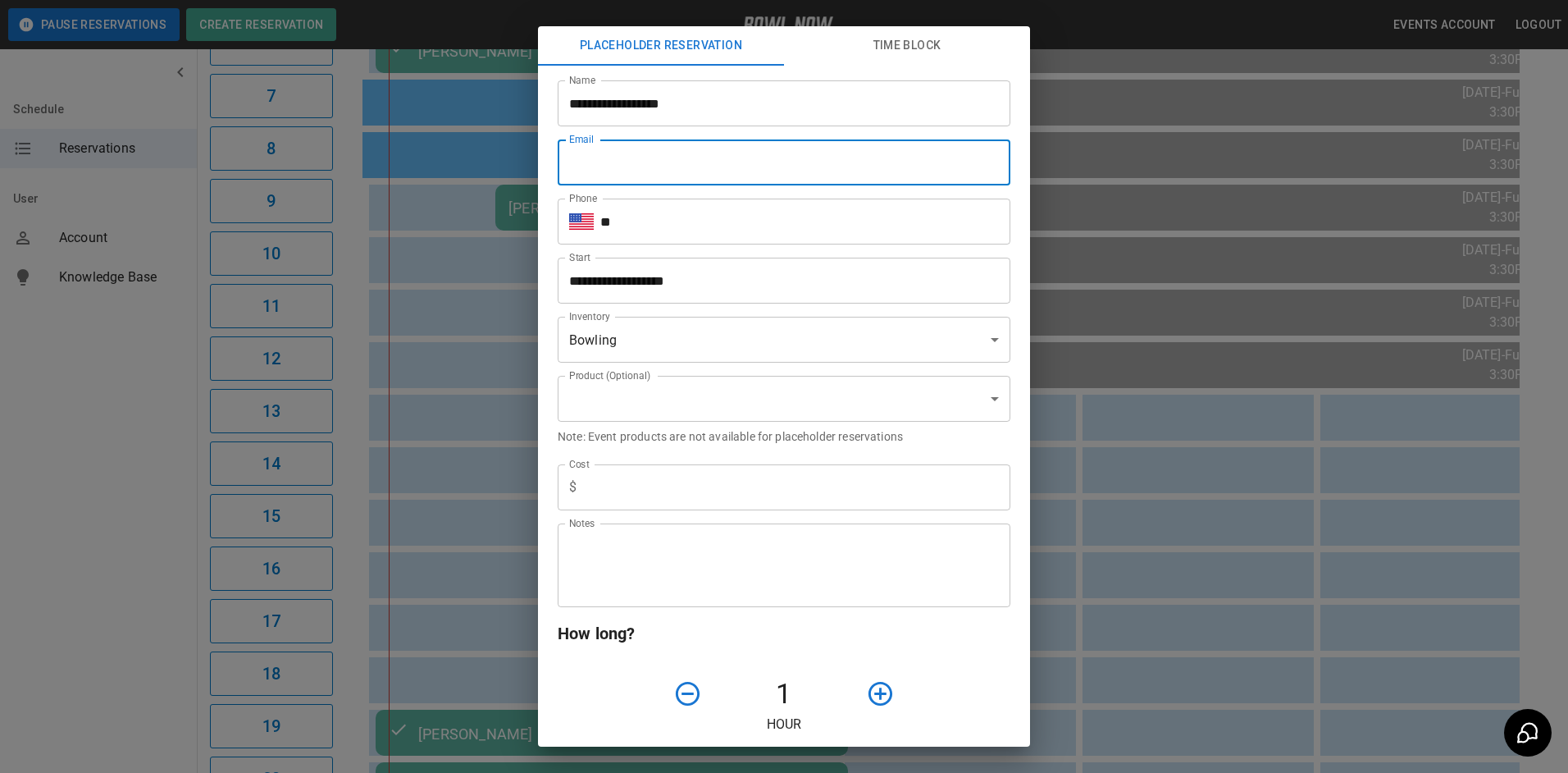
type input "**********"
type input "***"
type textarea "**********"
click at [712, 232] on input "**" at bounding box center [805, 222] width 410 height 46
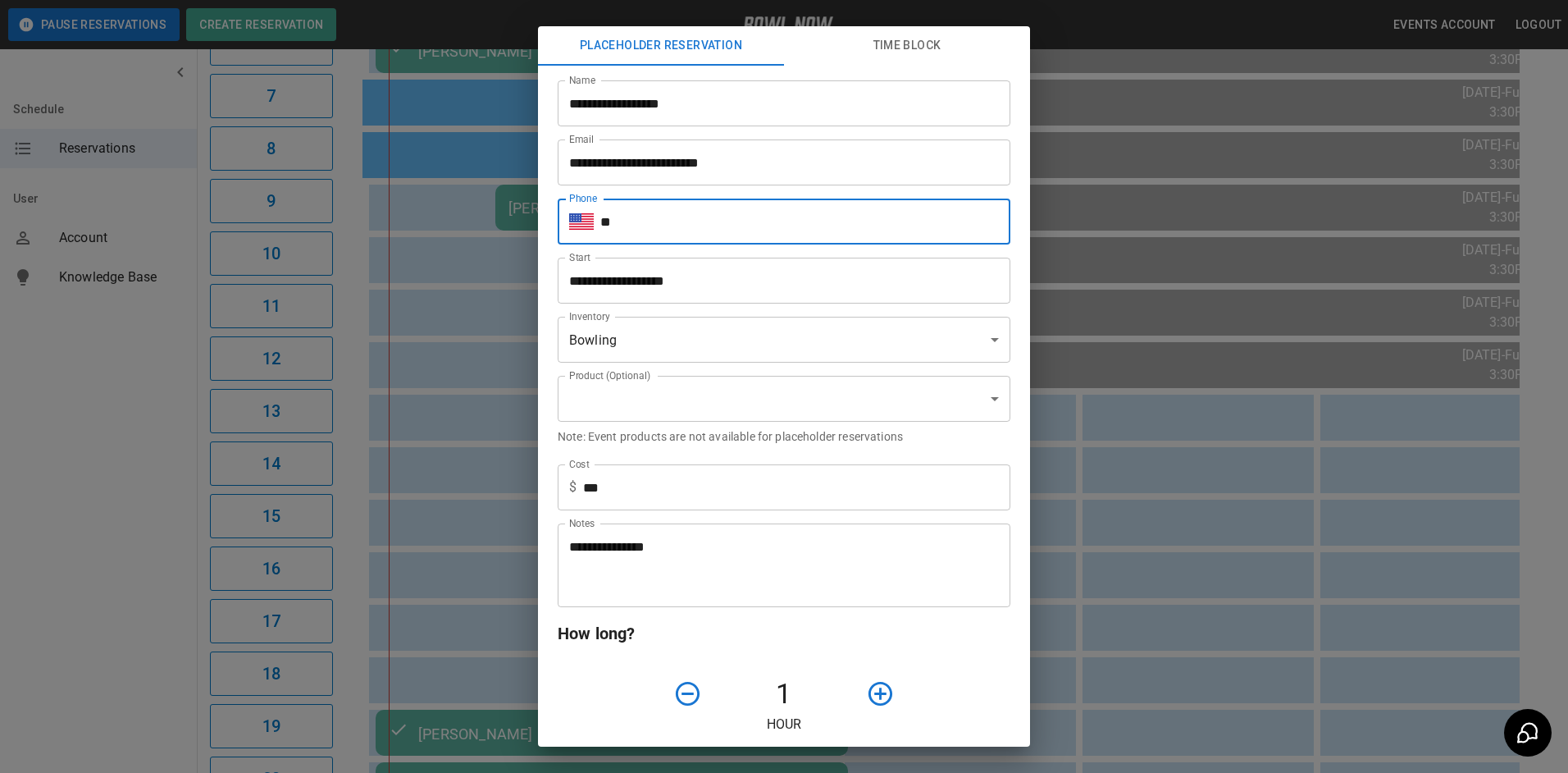
type input "**********"
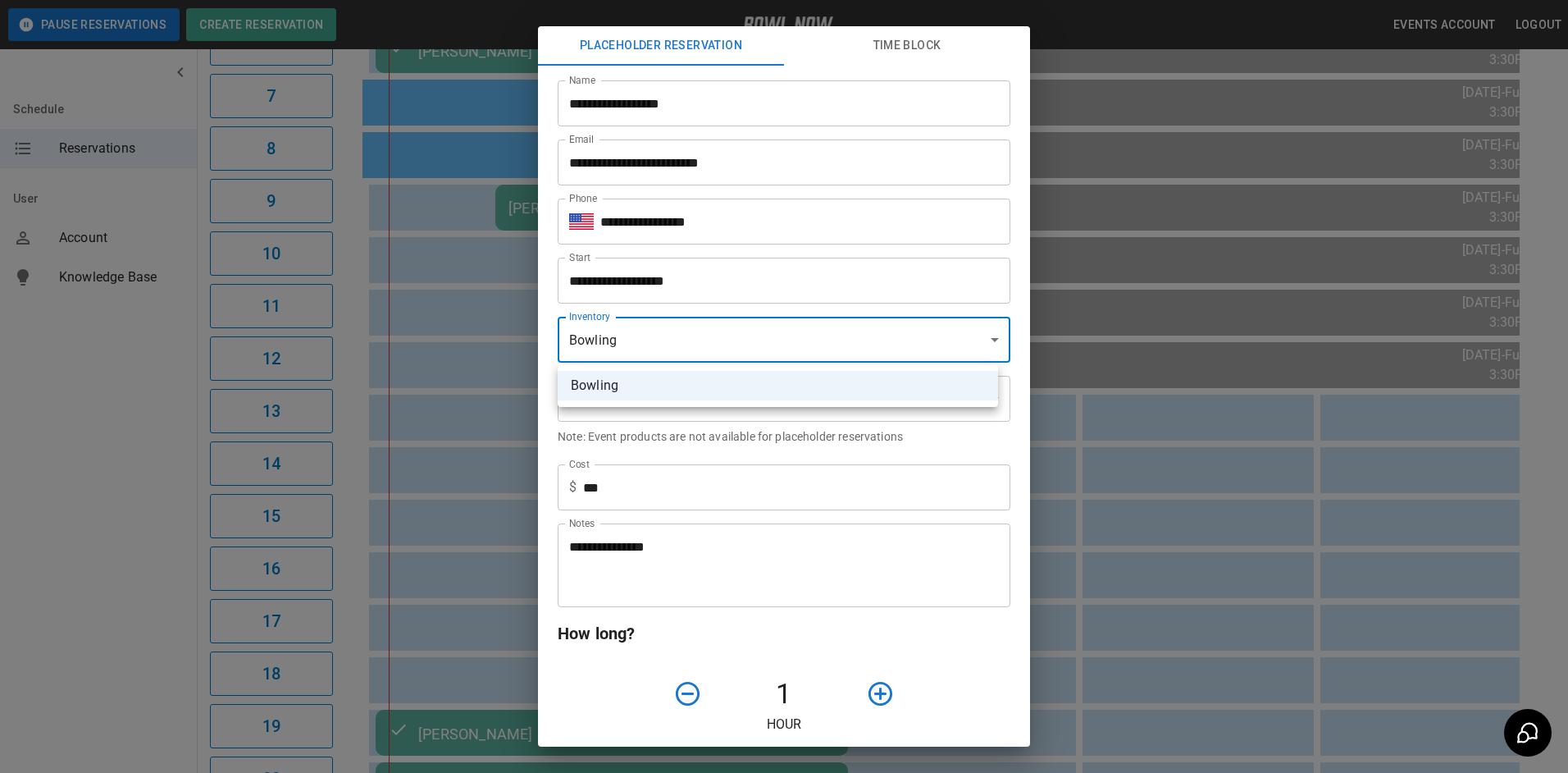
click at [724, 331] on body "**********" at bounding box center [784, 265] width 1568 height 1513
click at [717, 328] on div at bounding box center [784, 386] width 1568 height 773
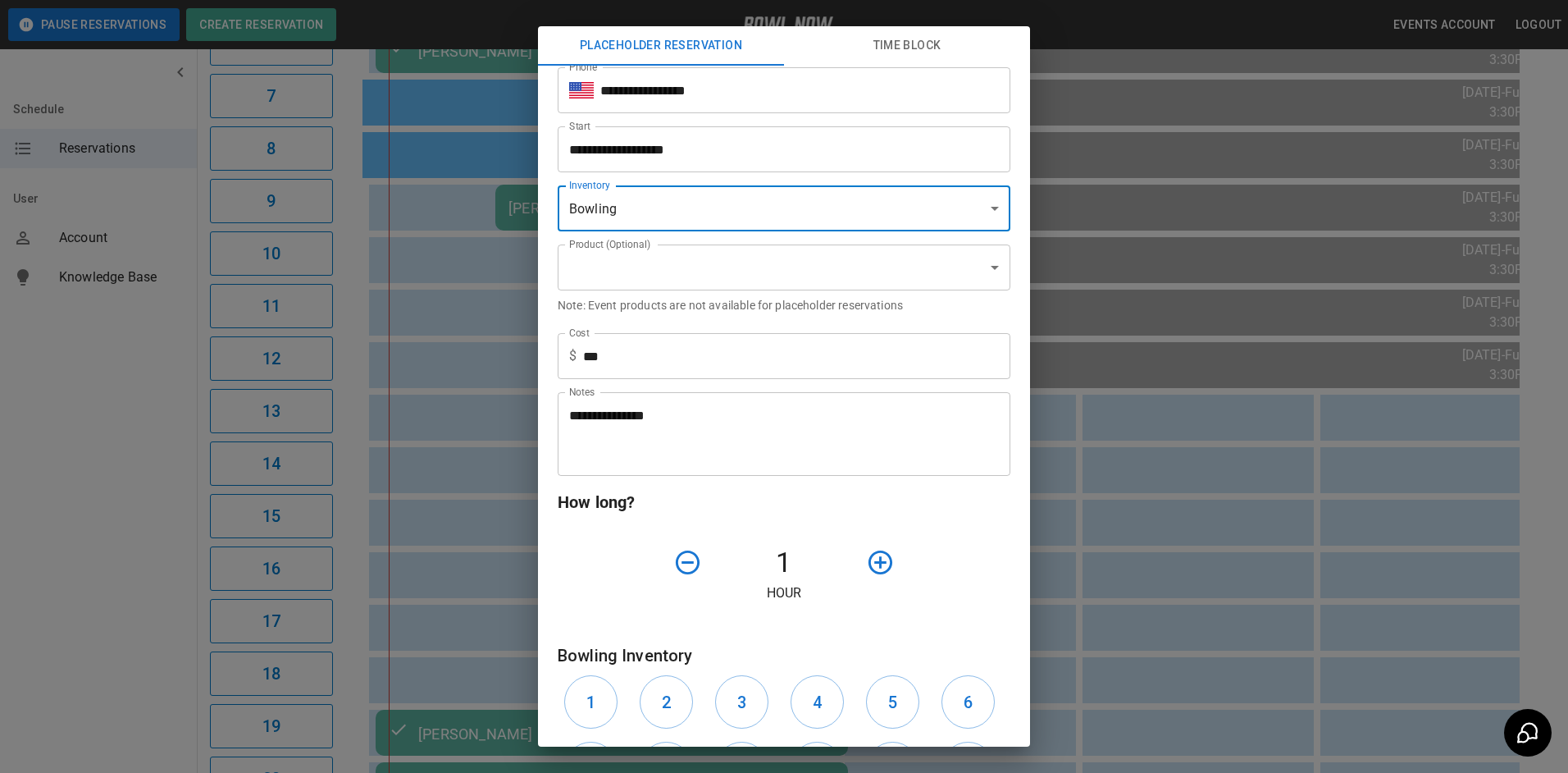
scroll to position [164, 0]
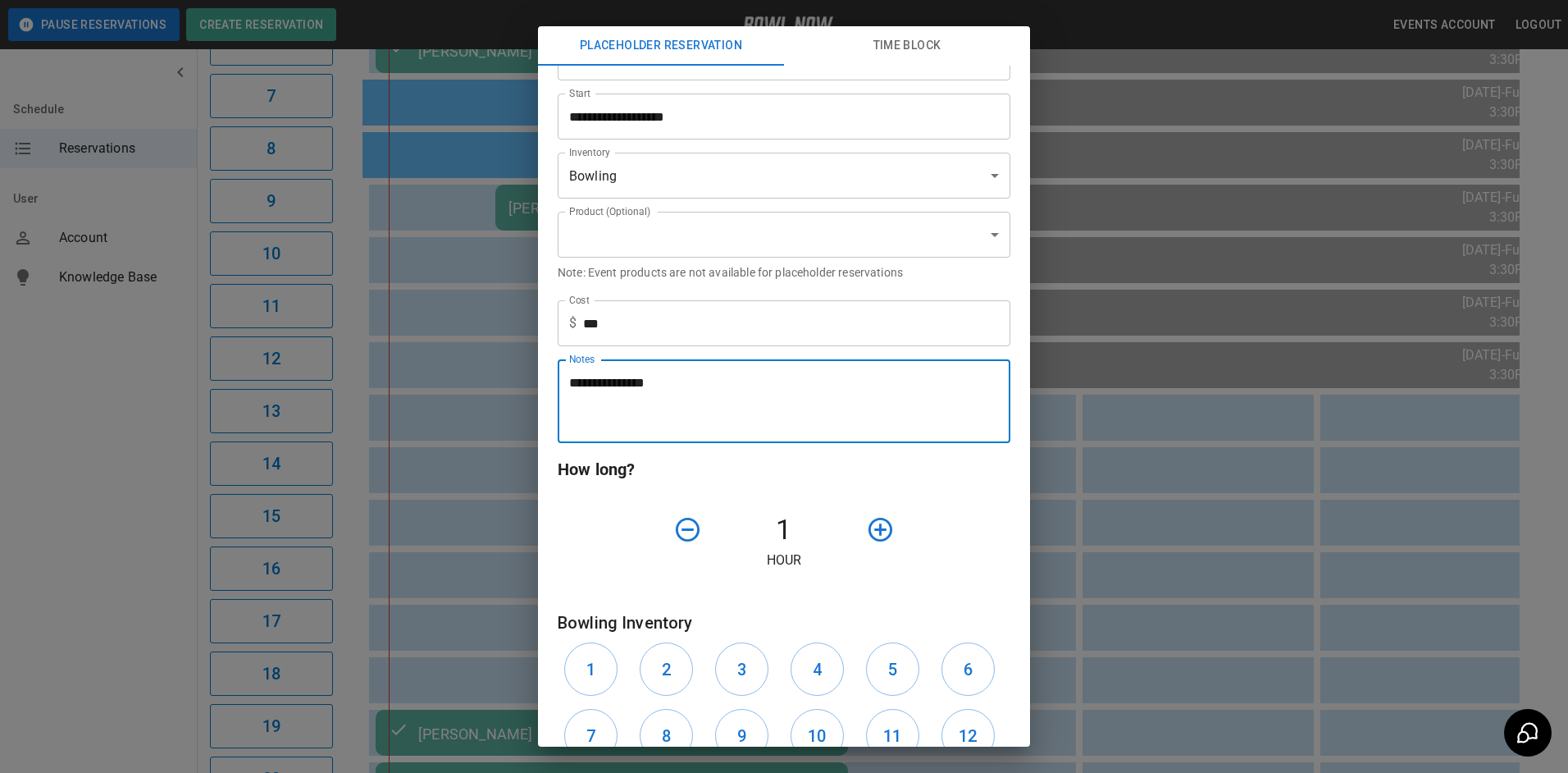
drag, startPoint x: 643, startPoint y: 382, endPoint x: 555, endPoint y: 380, distance: 88.0
click at [555, 380] on div "**********" at bounding box center [777, 394] width 465 height 97
type textarea "**********"
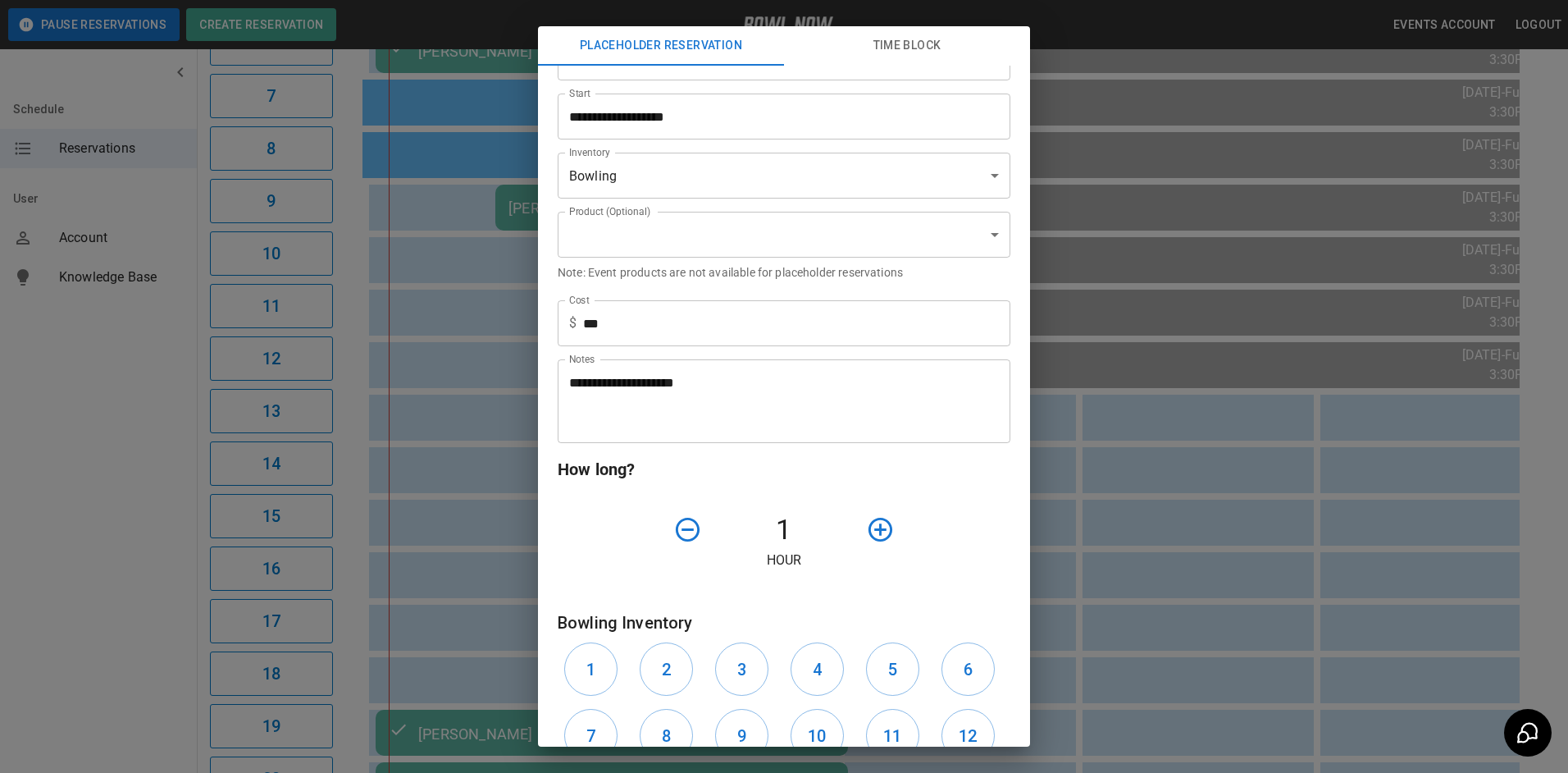
click at [977, 518] on div "1 Hour" at bounding box center [784, 540] width 453 height 61
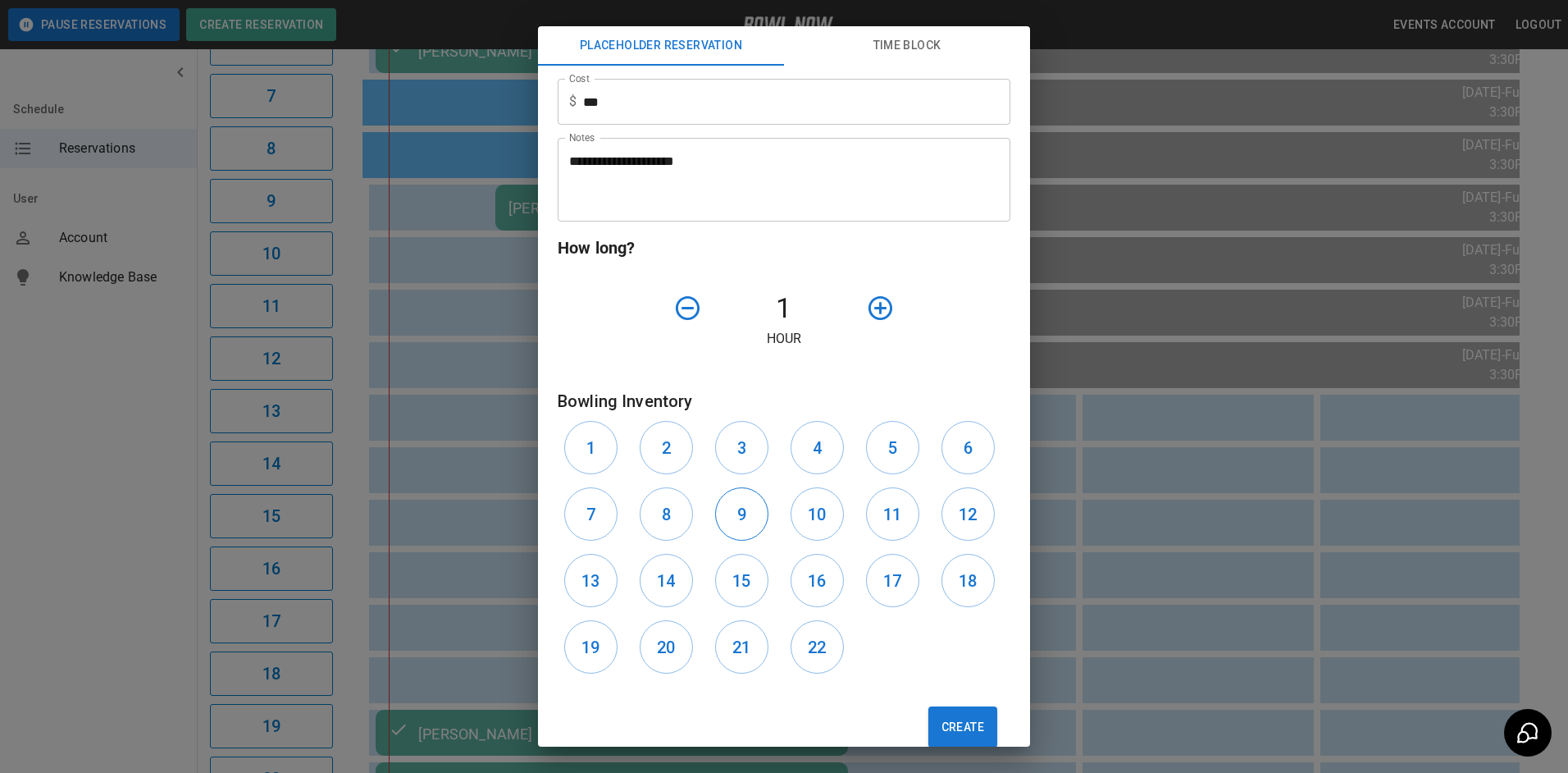
scroll to position [418, 0]
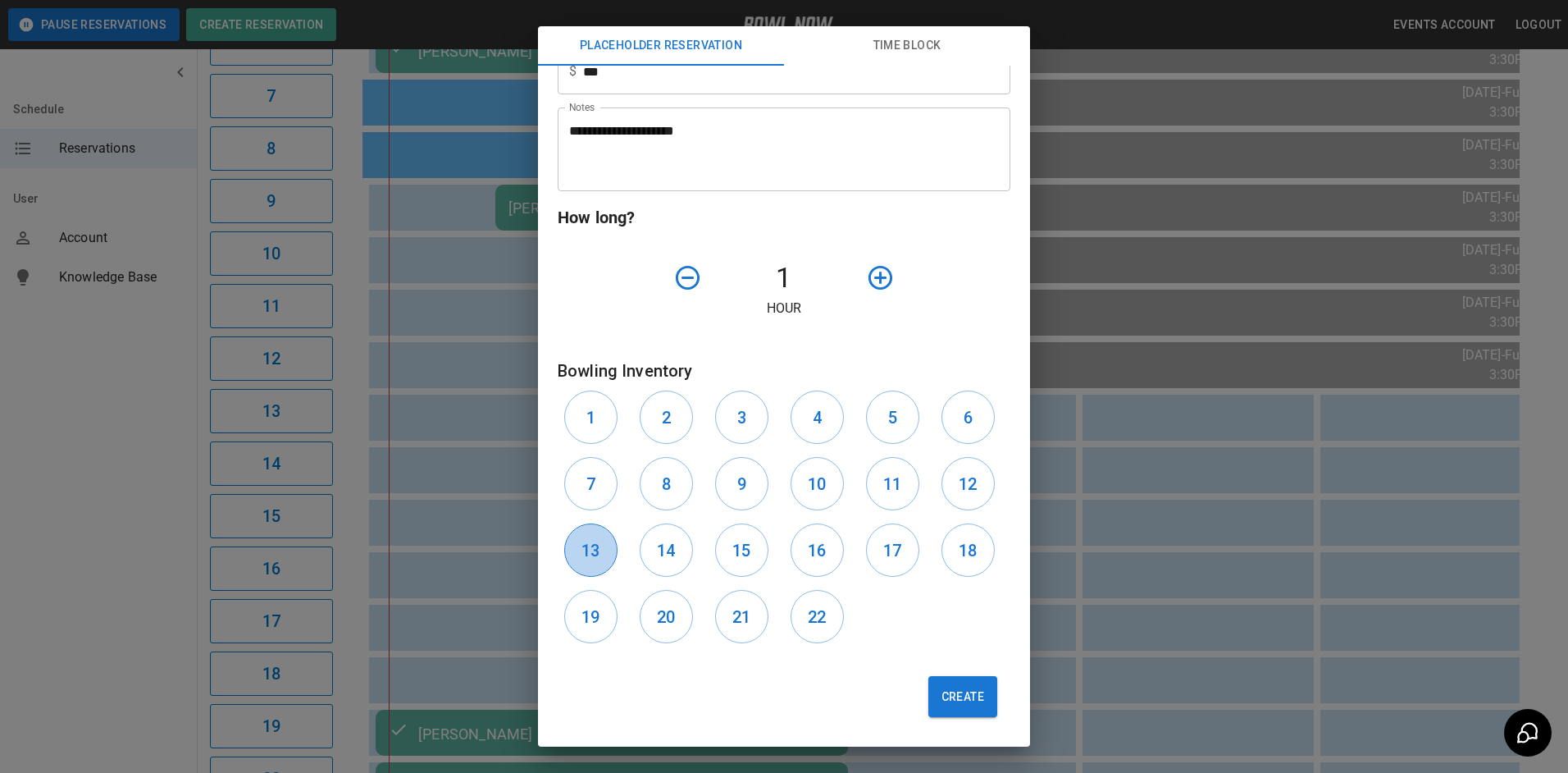
click at [596, 552] on h6 "13" at bounding box center [590, 550] width 18 height 26
click at [659, 559] on h6 "14" at bounding box center [666, 550] width 18 height 26
drag, startPoint x: 737, startPoint y: 542, endPoint x: 791, endPoint y: 544, distance: 54.0
click at [740, 542] on h6 "15" at bounding box center [741, 550] width 18 height 26
click at [814, 545] on h6 "16" at bounding box center [817, 550] width 18 height 26
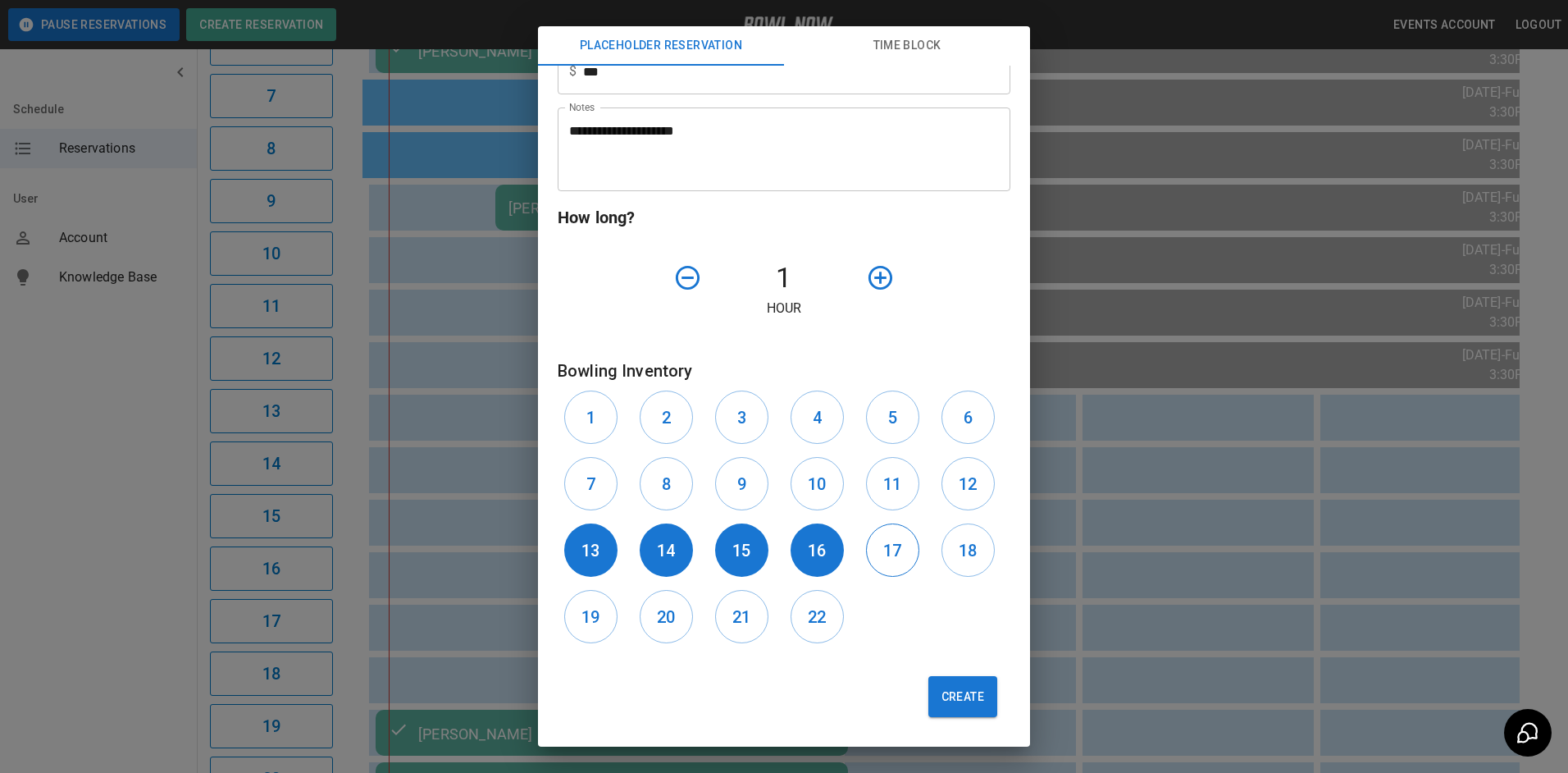
drag, startPoint x: 892, startPoint y: 548, endPoint x: 916, endPoint y: 548, distance: 24.0
click at [894, 548] on button "17" at bounding box center [892, 550] width 53 height 53
click at [962, 549] on h6 "18" at bounding box center [968, 550] width 18 height 26
click at [601, 610] on button "19" at bounding box center [590, 616] width 53 height 53
drag, startPoint x: 664, startPoint y: 615, endPoint x: 674, endPoint y: 619, distance: 10.8
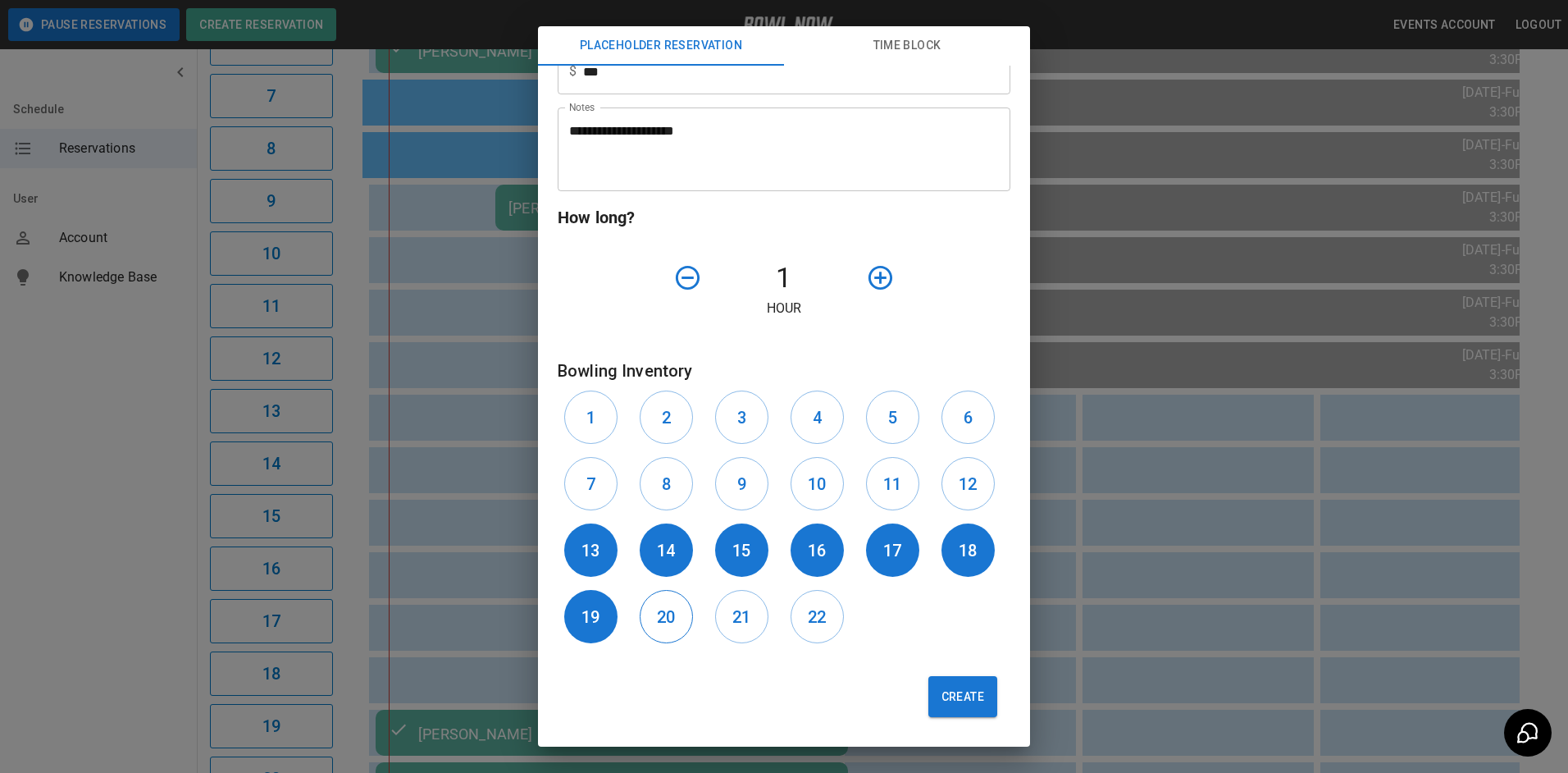
click at [665, 615] on h6 "20" at bounding box center [666, 617] width 18 height 26
drag, startPoint x: 742, startPoint y: 614, endPoint x: 802, endPoint y: 617, distance: 60.1
click at [743, 614] on h6 "21" at bounding box center [741, 617] width 18 height 26
click at [809, 616] on h6 "22" at bounding box center [817, 617] width 18 height 26
click at [869, 282] on icon "button" at bounding box center [880, 278] width 29 height 29
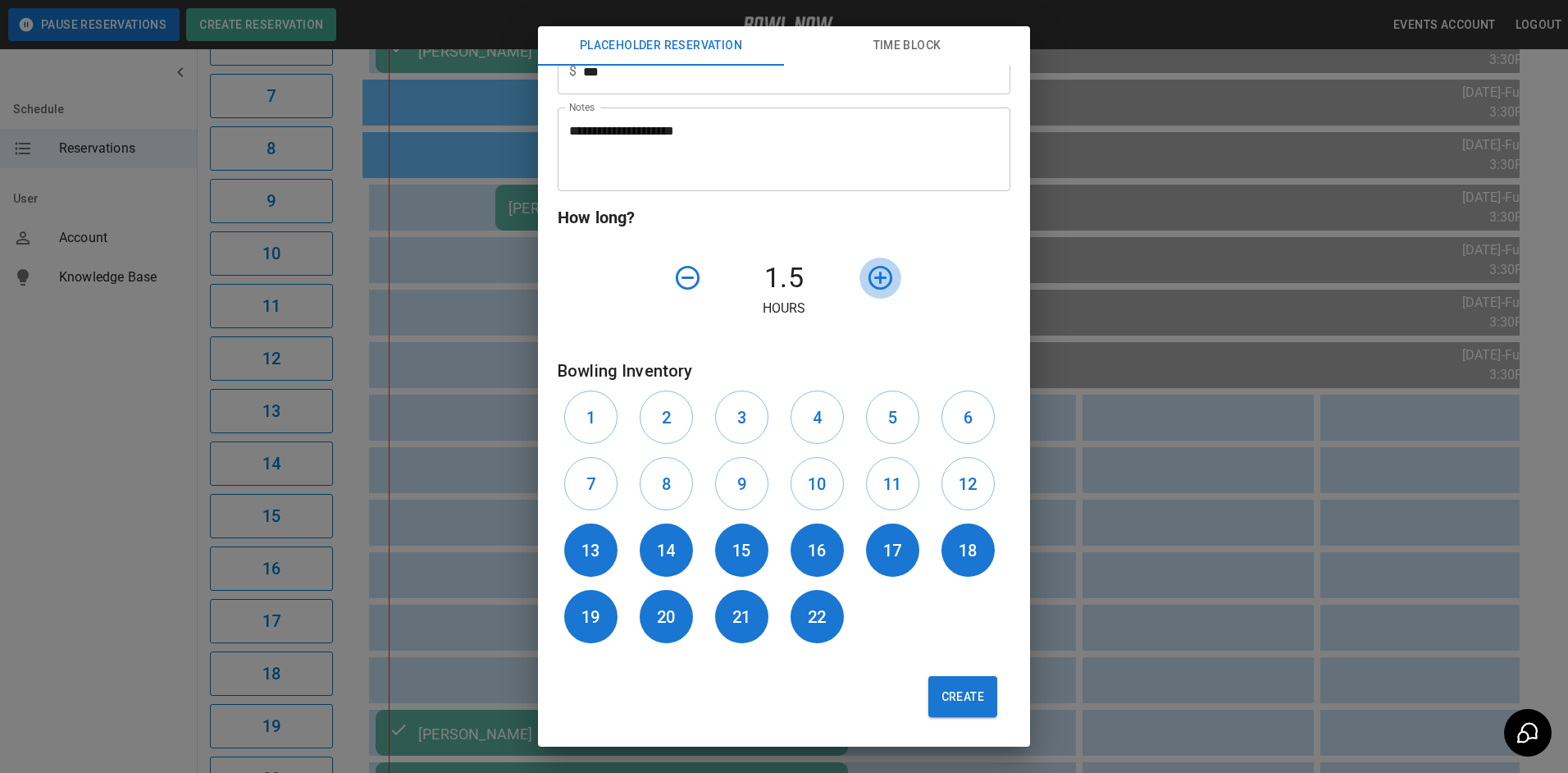
click at [869, 282] on icon "button" at bounding box center [880, 278] width 29 height 29
click at [871, 282] on icon "button" at bounding box center [880, 278] width 29 height 29
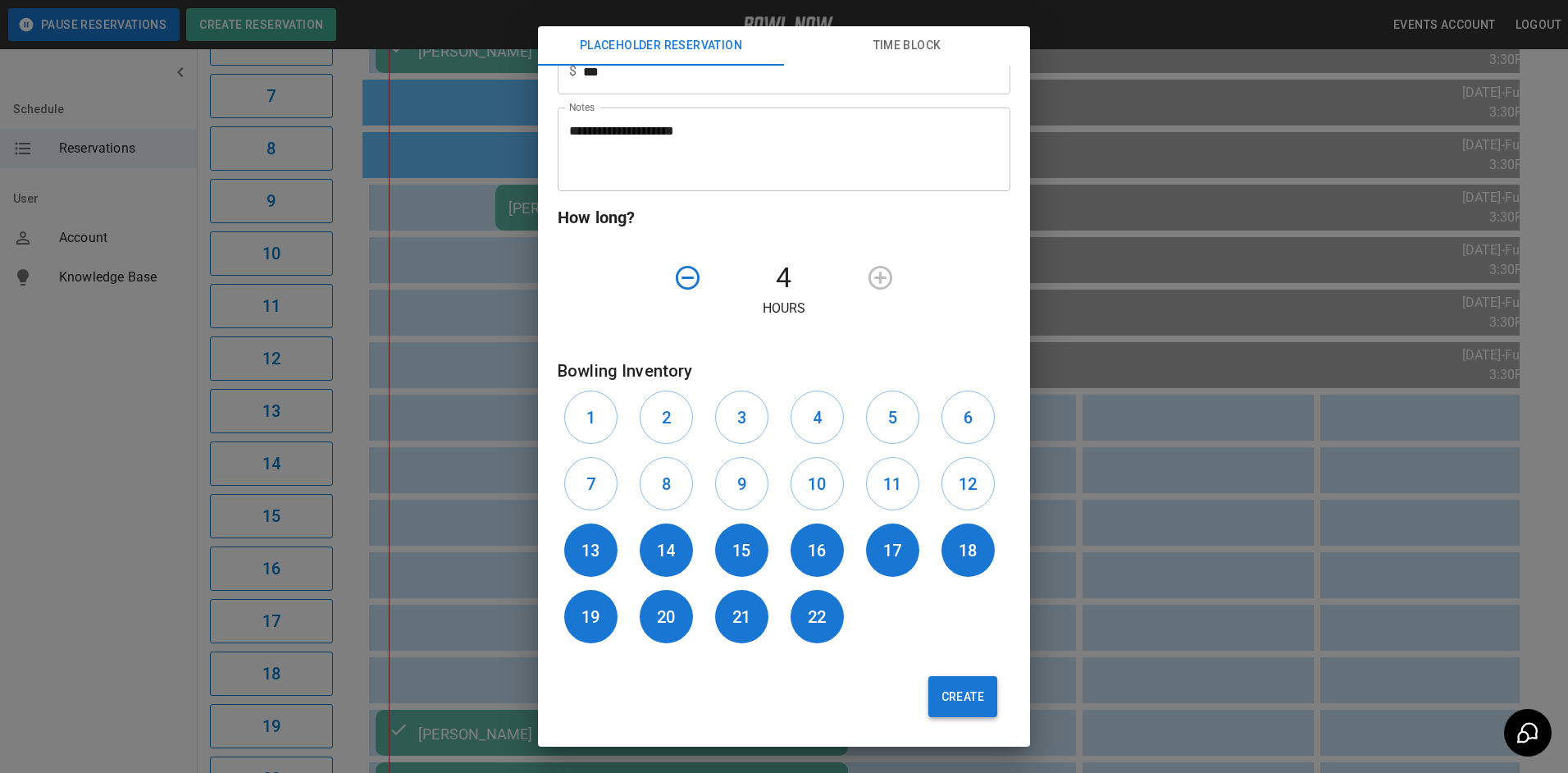
click at [942, 699] on button "Create" at bounding box center [962, 696] width 69 height 41
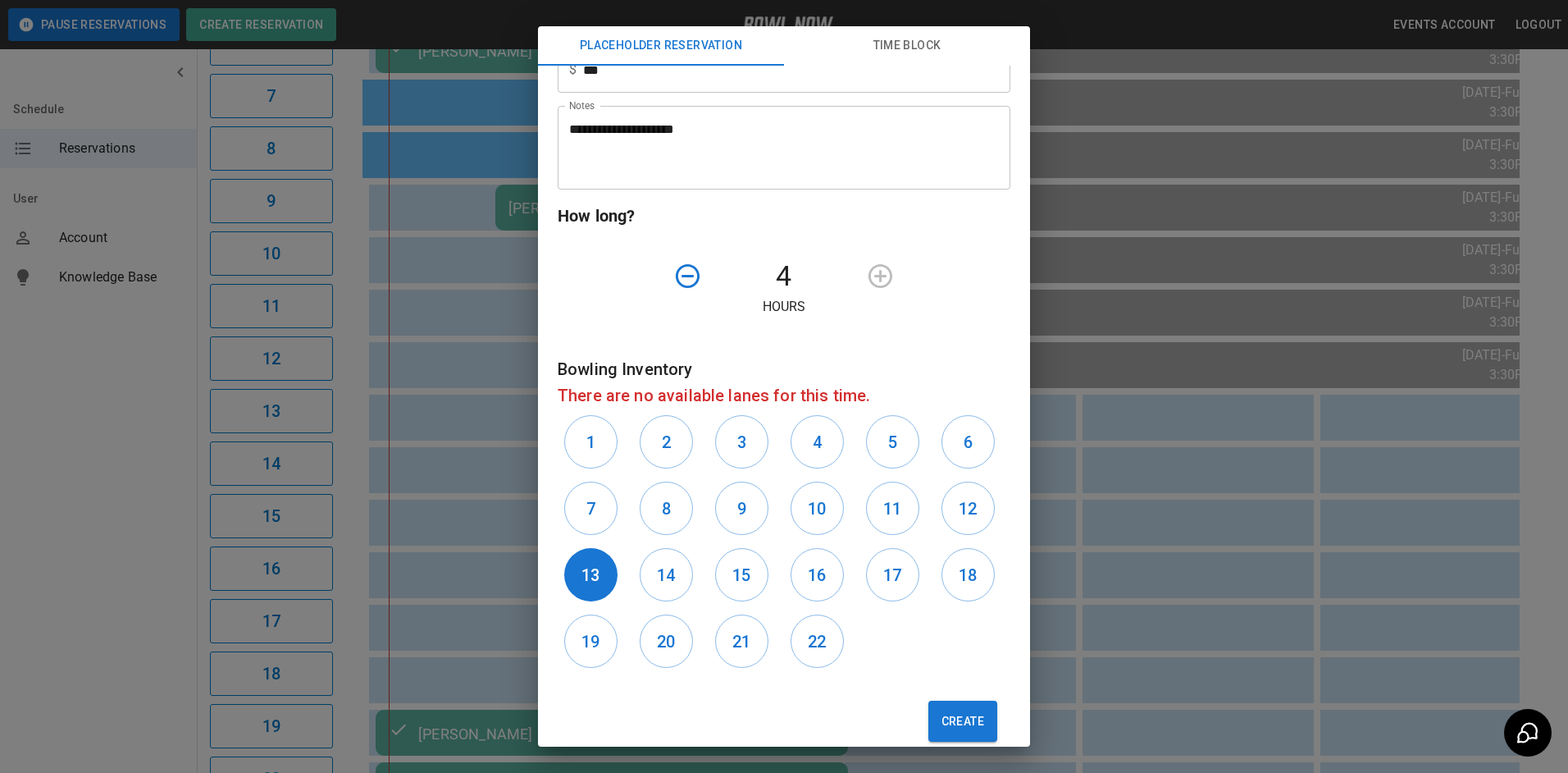
click at [1159, 574] on div "**********" at bounding box center [784, 386] width 1568 height 773
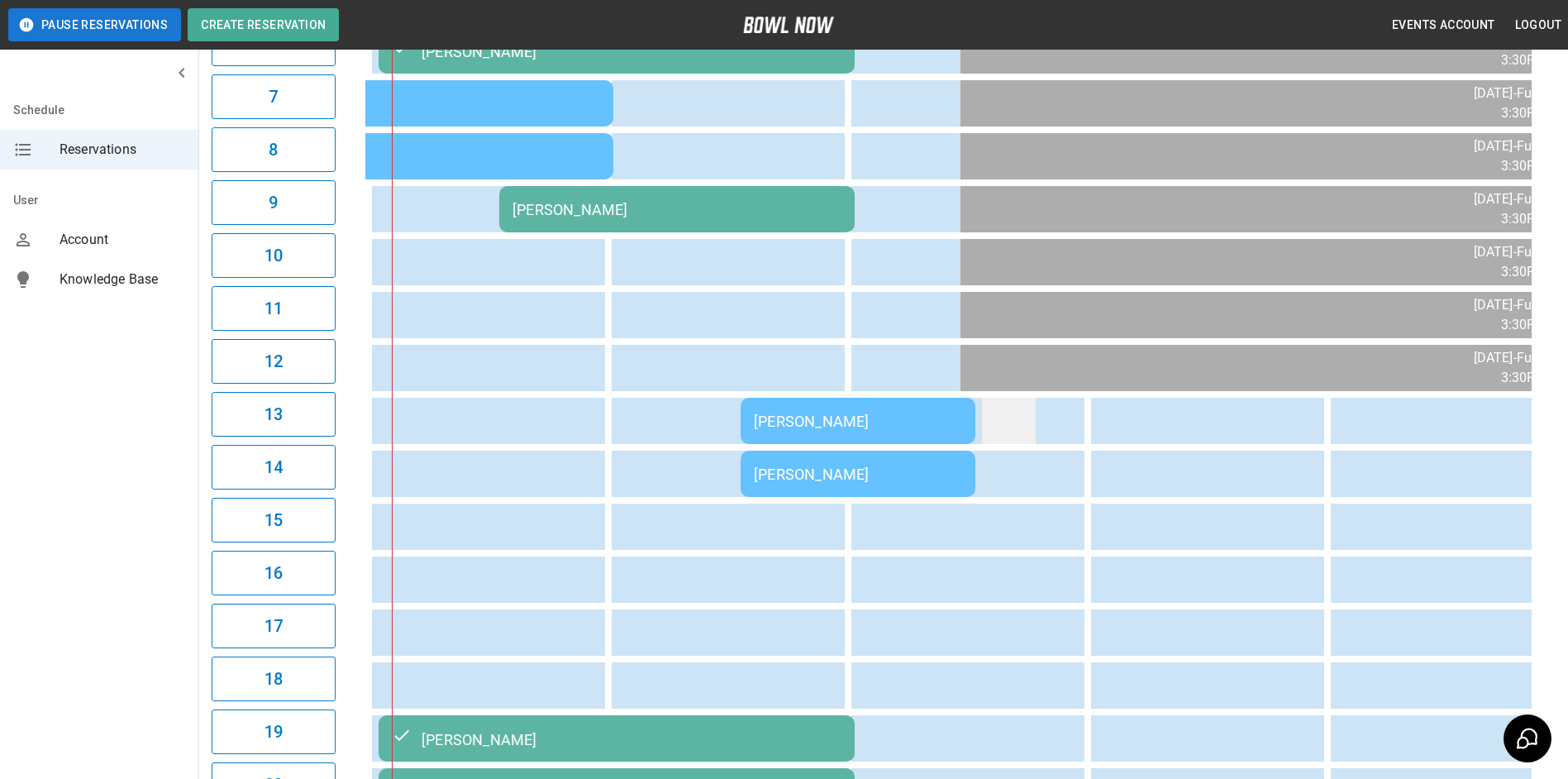
click at [1004, 425] on td "sticky table" at bounding box center [1009, 420] width 54 height 46
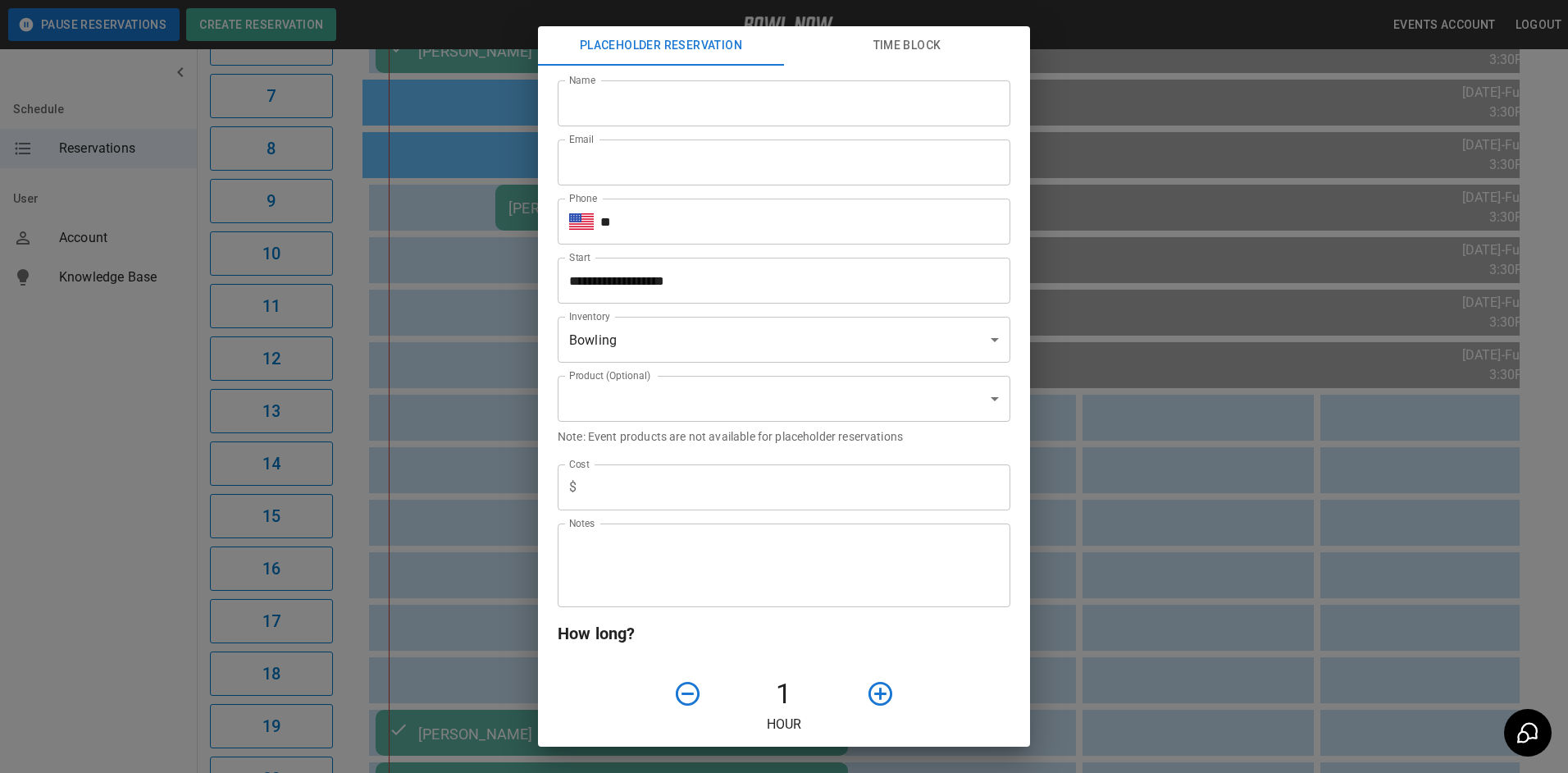
type input "**********"
click at [725, 118] on input "Name" at bounding box center [784, 103] width 453 height 46
type input "**********"
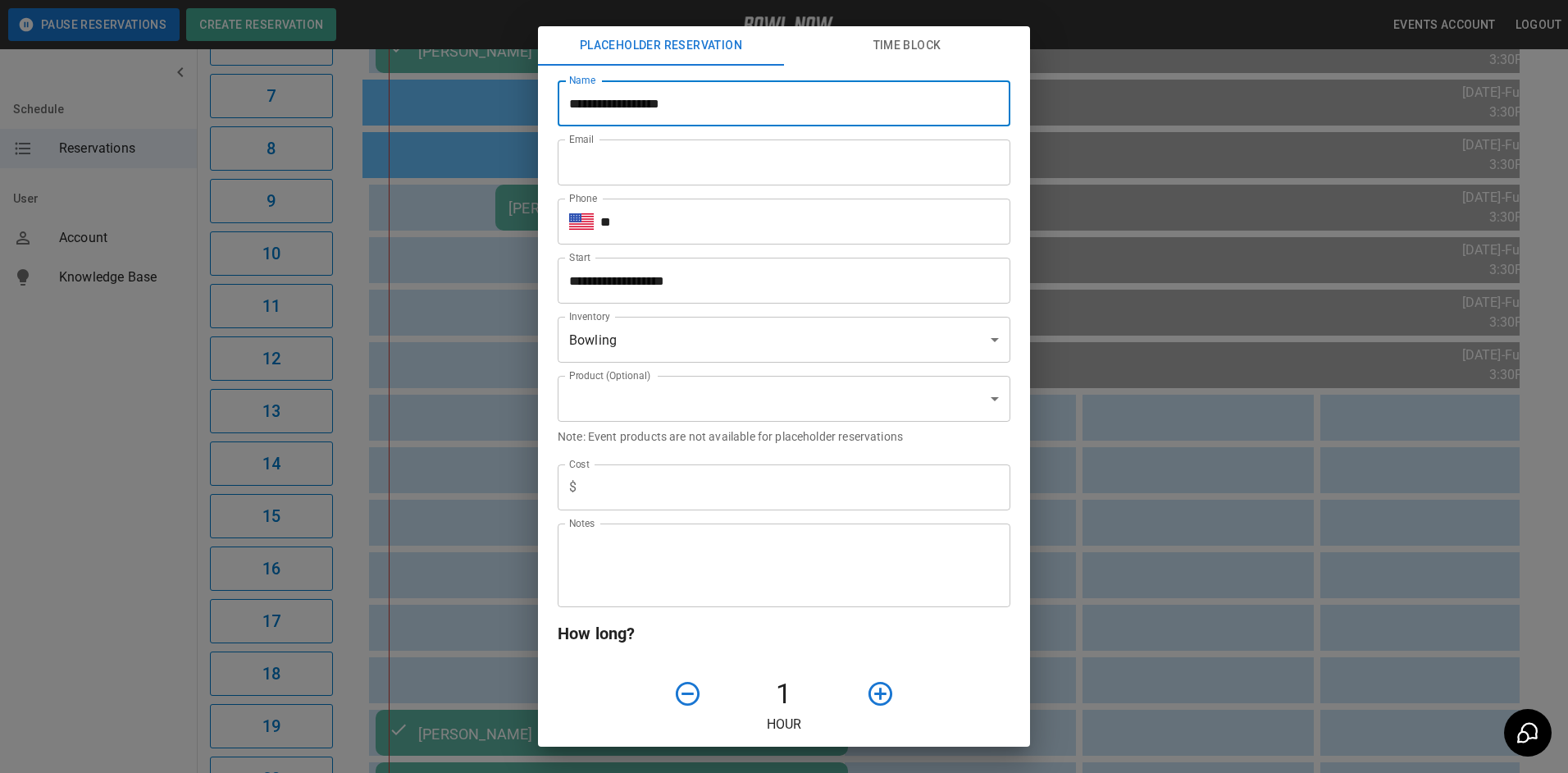
type input "**********"
type input "***"
click at [752, 232] on input "**" at bounding box center [805, 222] width 410 height 46
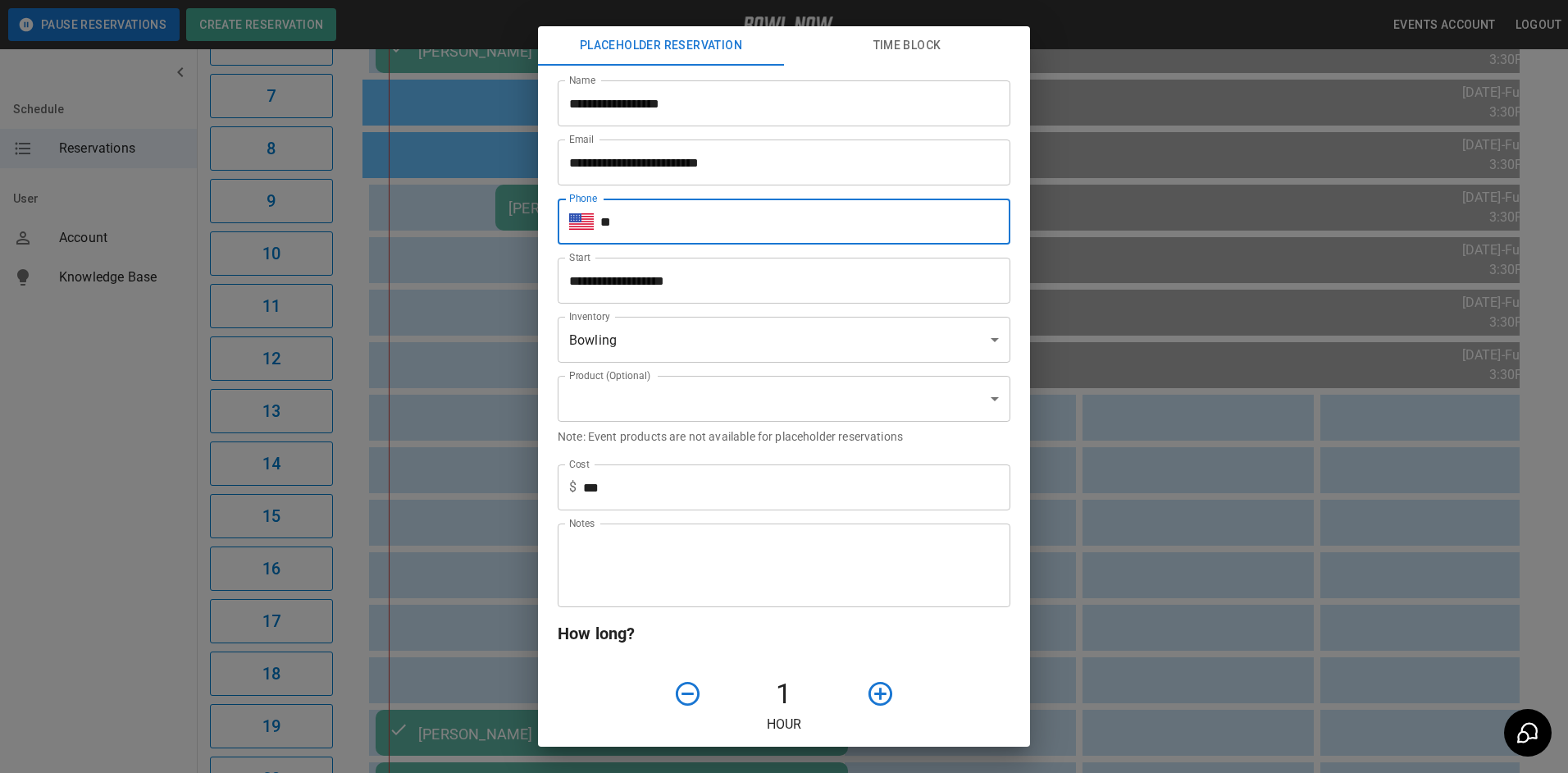
type input "**********"
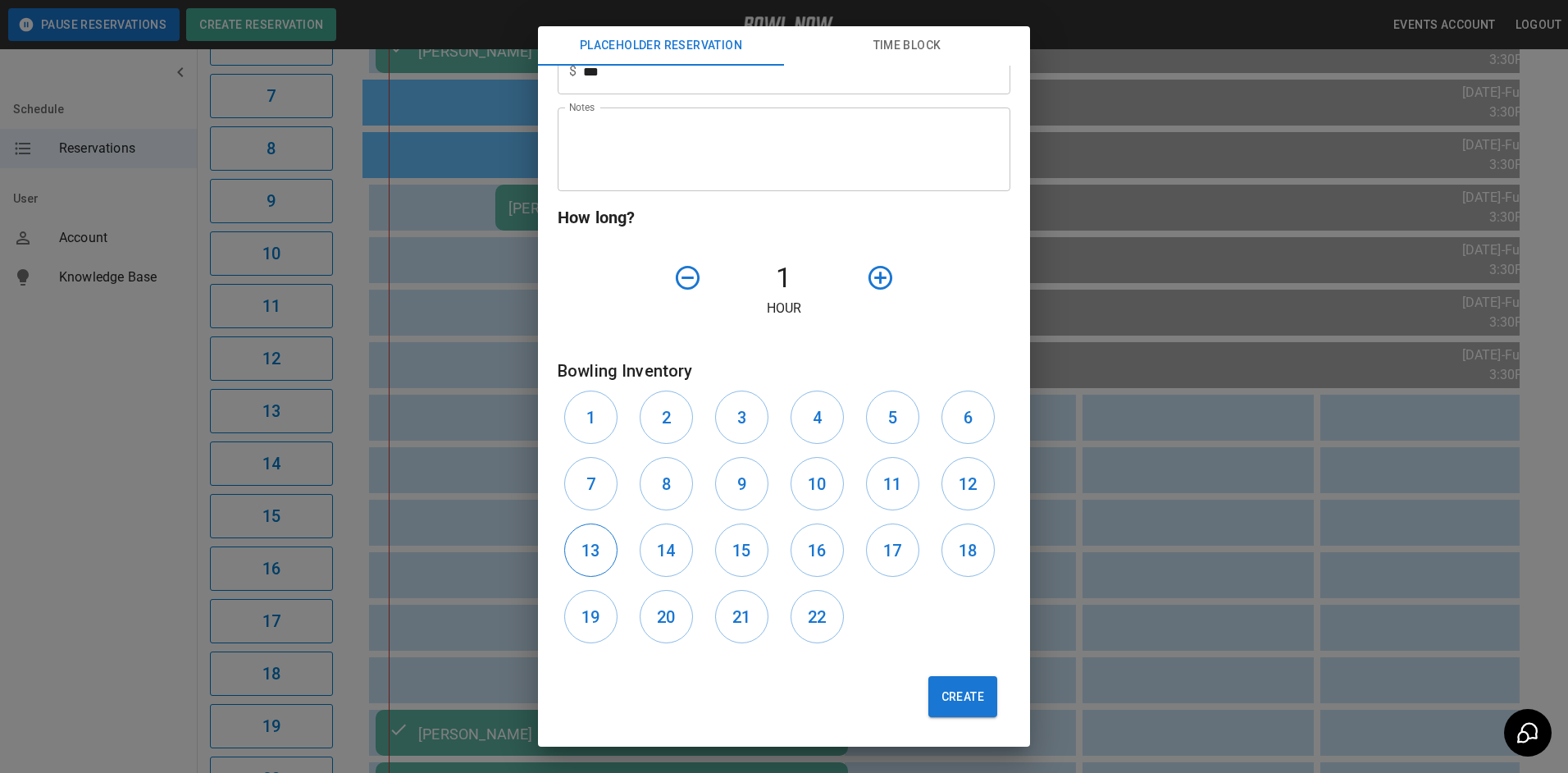
click at [597, 547] on h6 "13" at bounding box center [590, 550] width 18 height 26
click at [875, 277] on icon "button" at bounding box center [880, 278] width 29 height 29
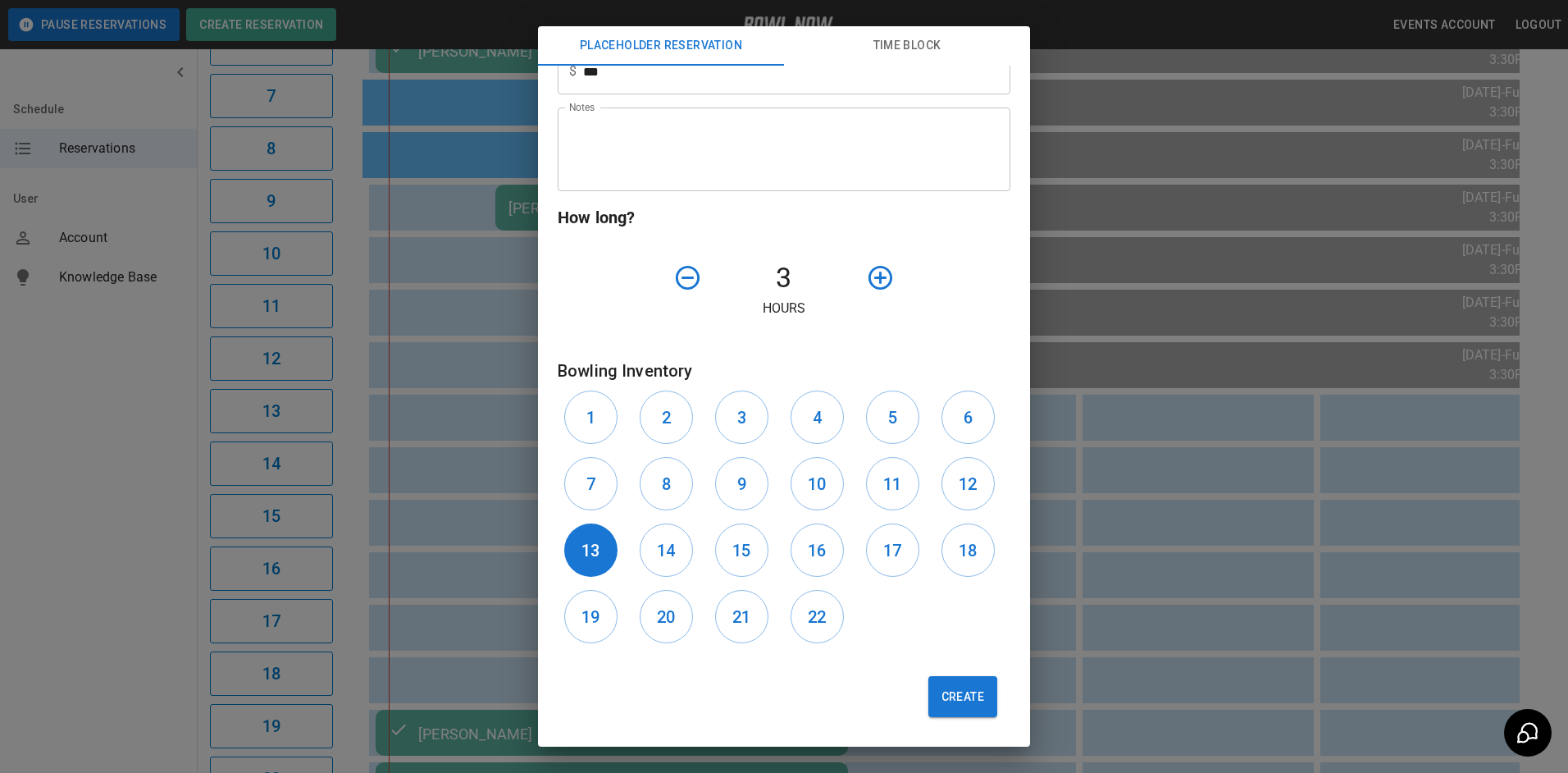
click at [875, 277] on icon "button" at bounding box center [880, 278] width 29 height 29
click at [934, 713] on button "Create" at bounding box center [962, 696] width 69 height 41
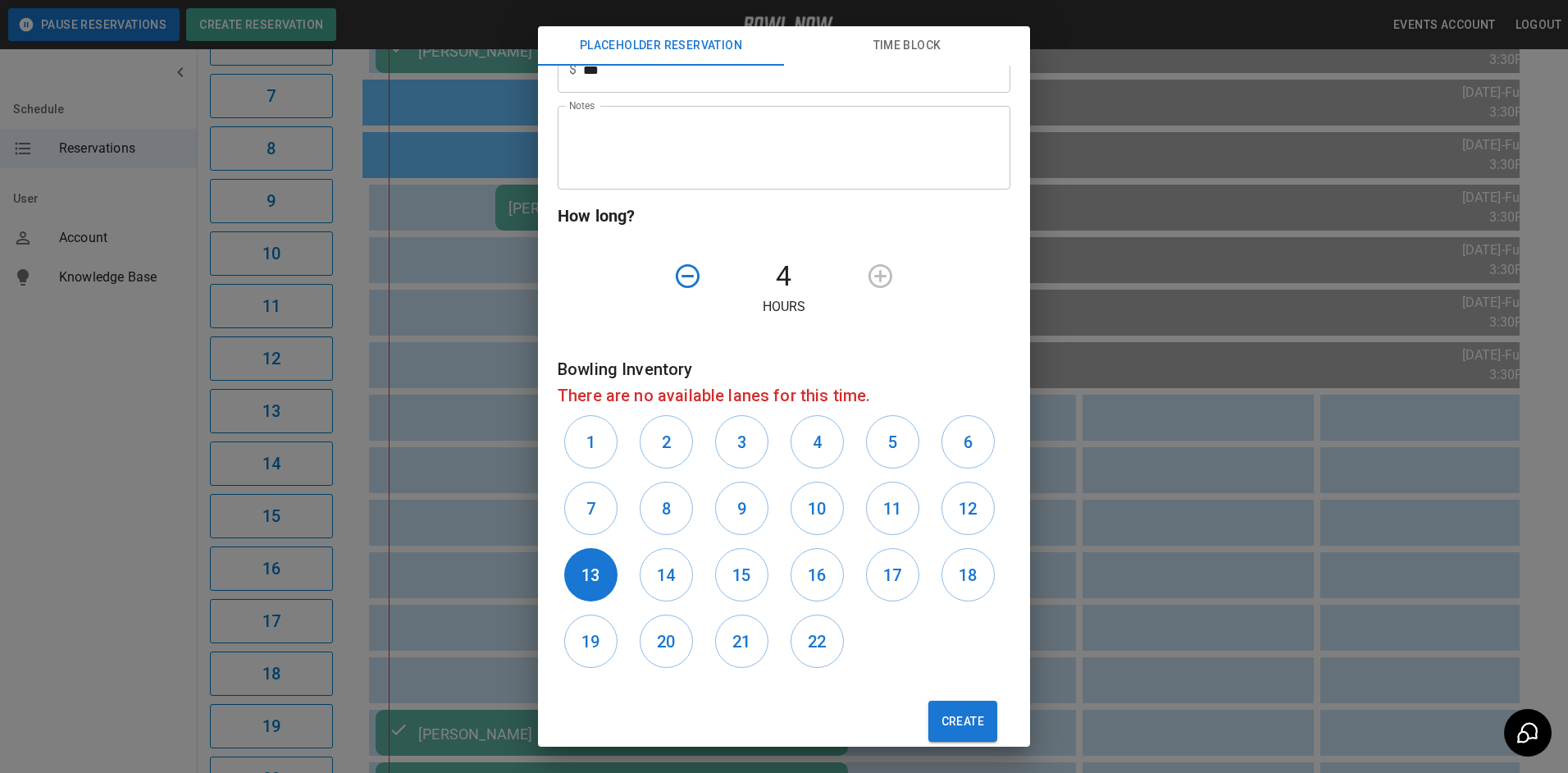
click at [1114, 464] on div "**********" at bounding box center [784, 386] width 1568 height 773
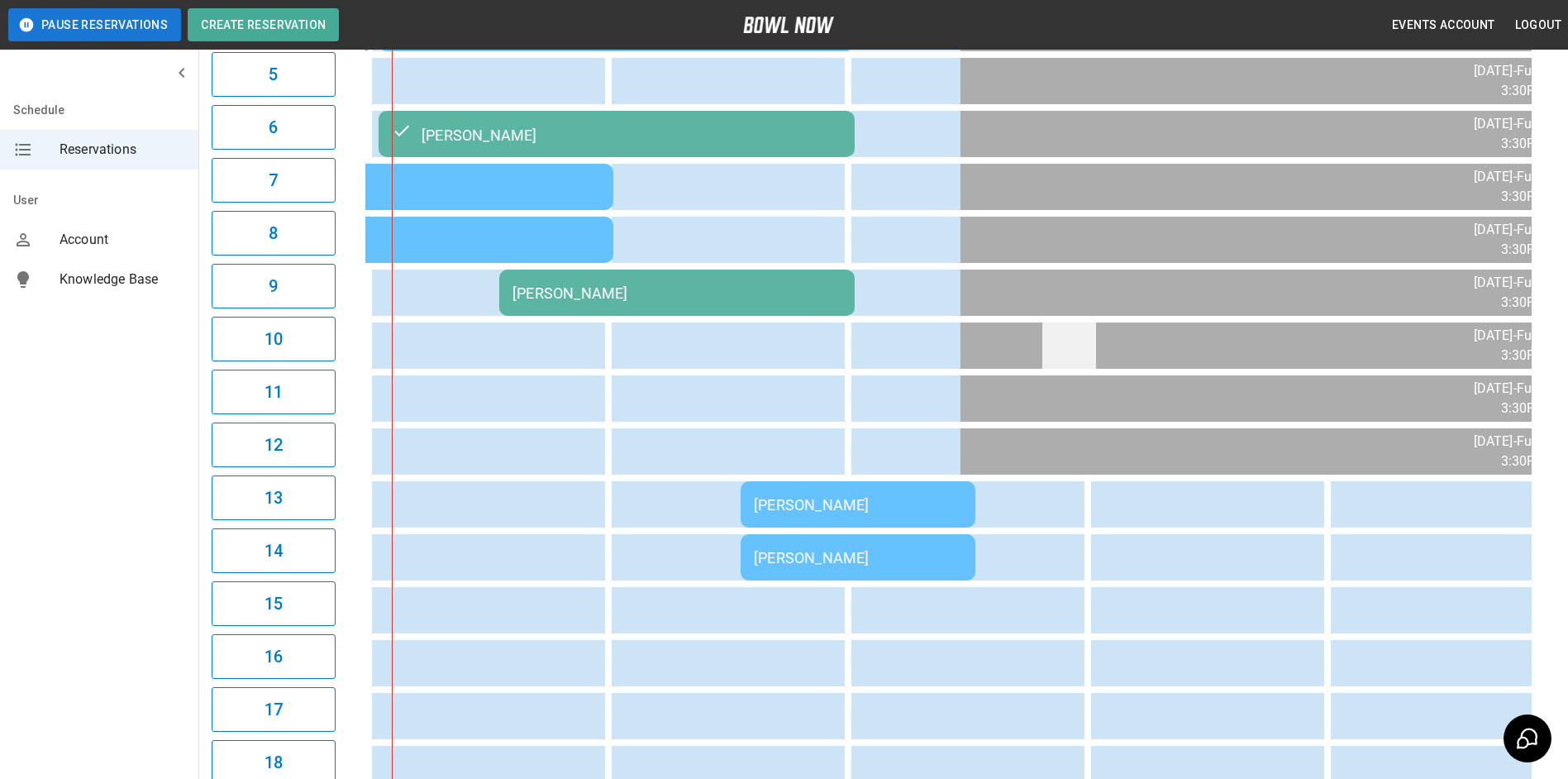
scroll to position [414, 0]
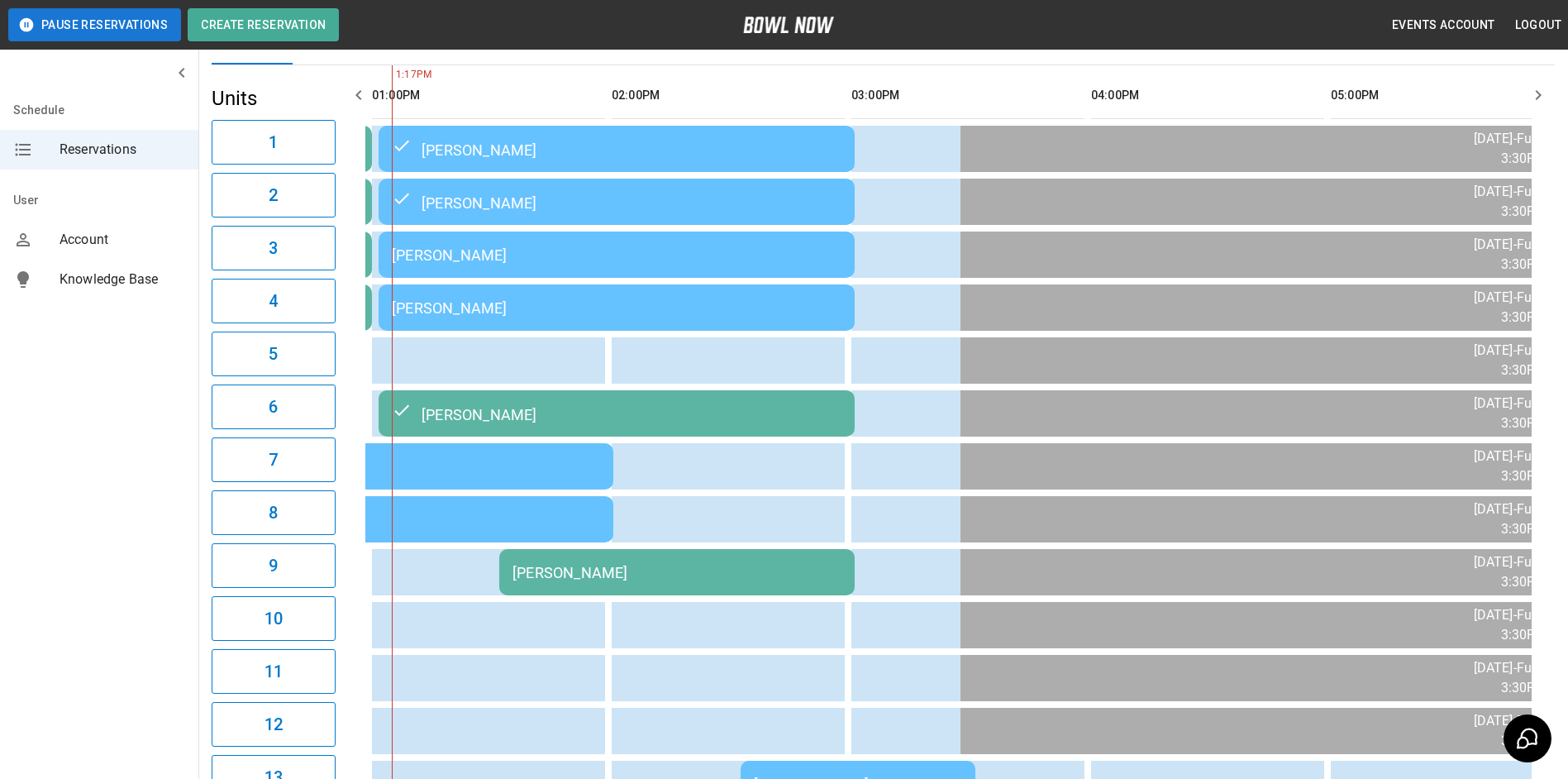
drag, startPoint x: 1054, startPoint y: 483, endPoint x: 1041, endPoint y: 483, distance: 13.0
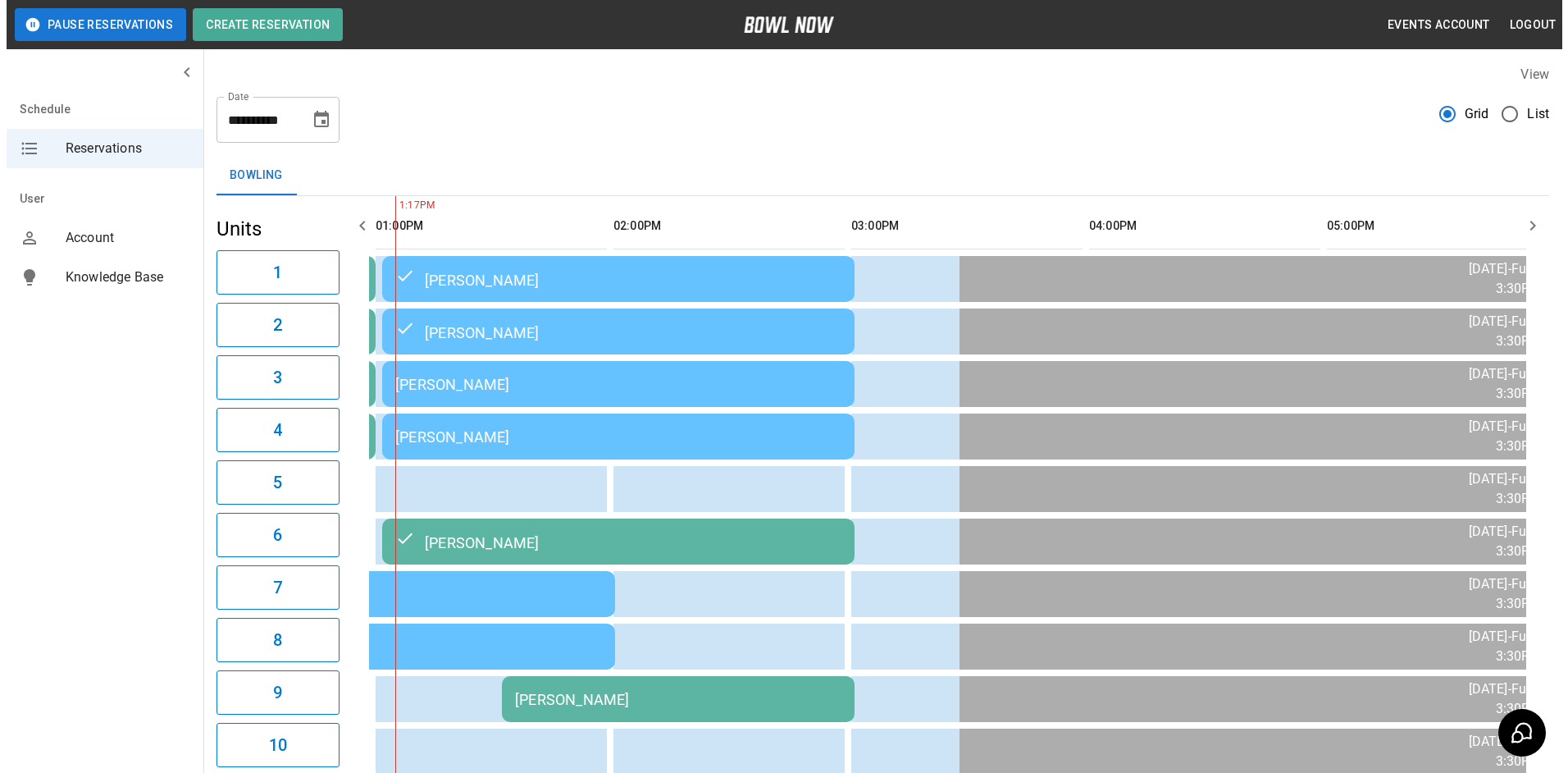
scroll to position [0, 0]
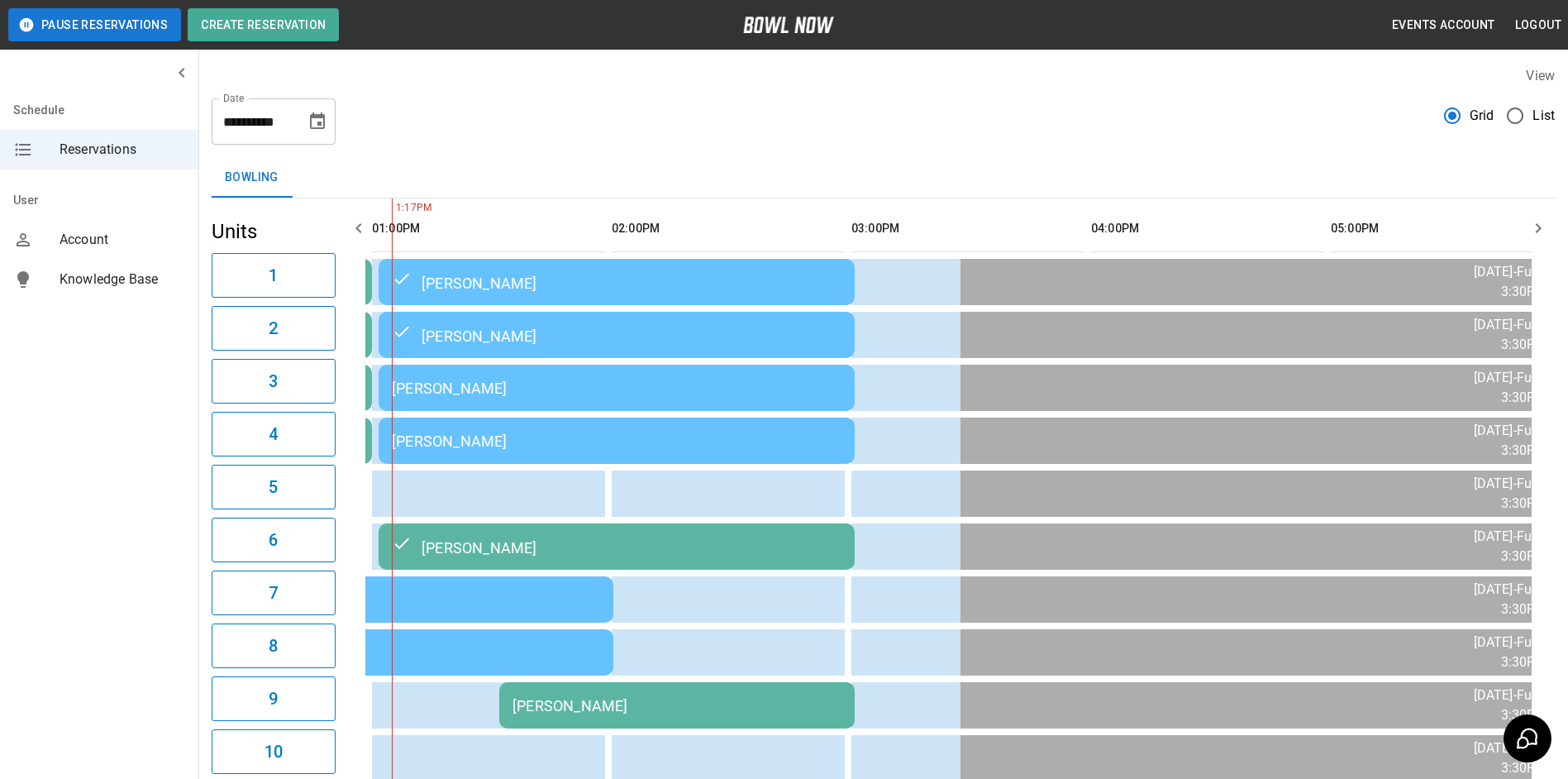
drag, startPoint x: 1041, startPoint y: 483, endPoint x: 528, endPoint y: 405, distance: 518.9
click at [528, 405] on td "[PERSON_NAME]" at bounding box center [617, 387] width 477 height 46
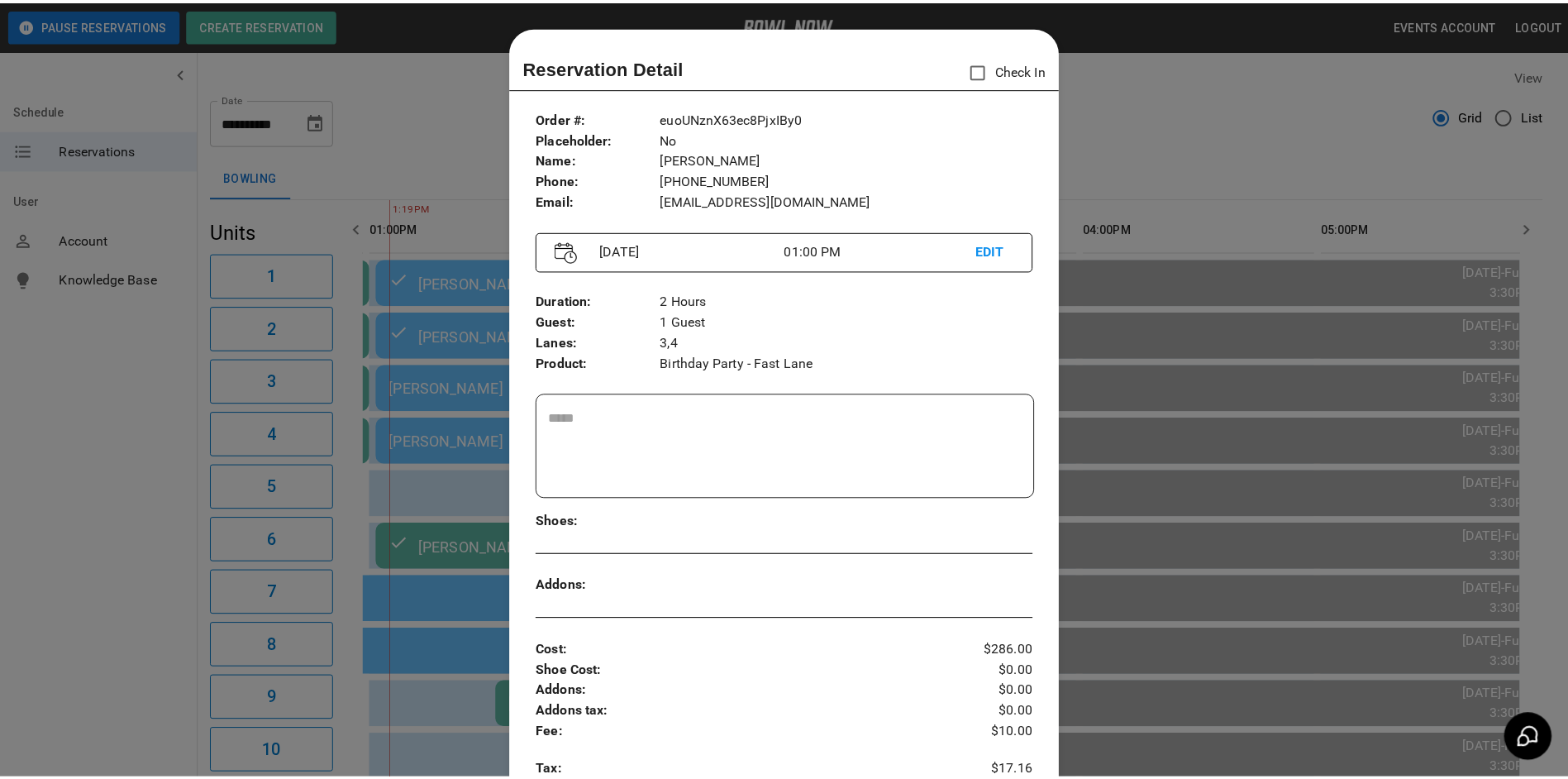
scroll to position [26, 0]
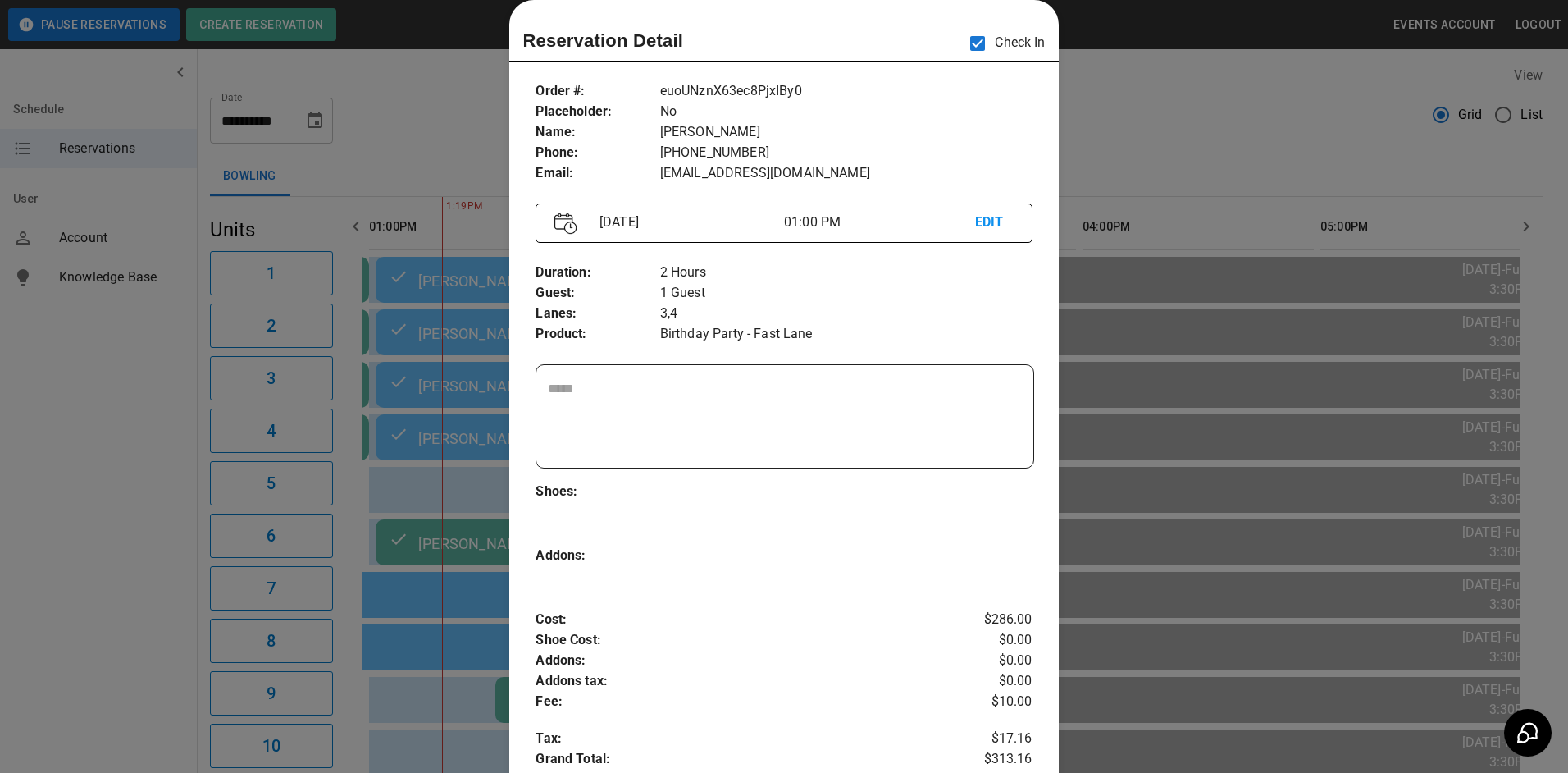
drag, startPoint x: 1169, startPoint y: 126, endPoint x: 1090, endPoint y: 187, distance: 99.8
click at [1166, 124] on div at bounding box center [784, 386] width 1568 height 773
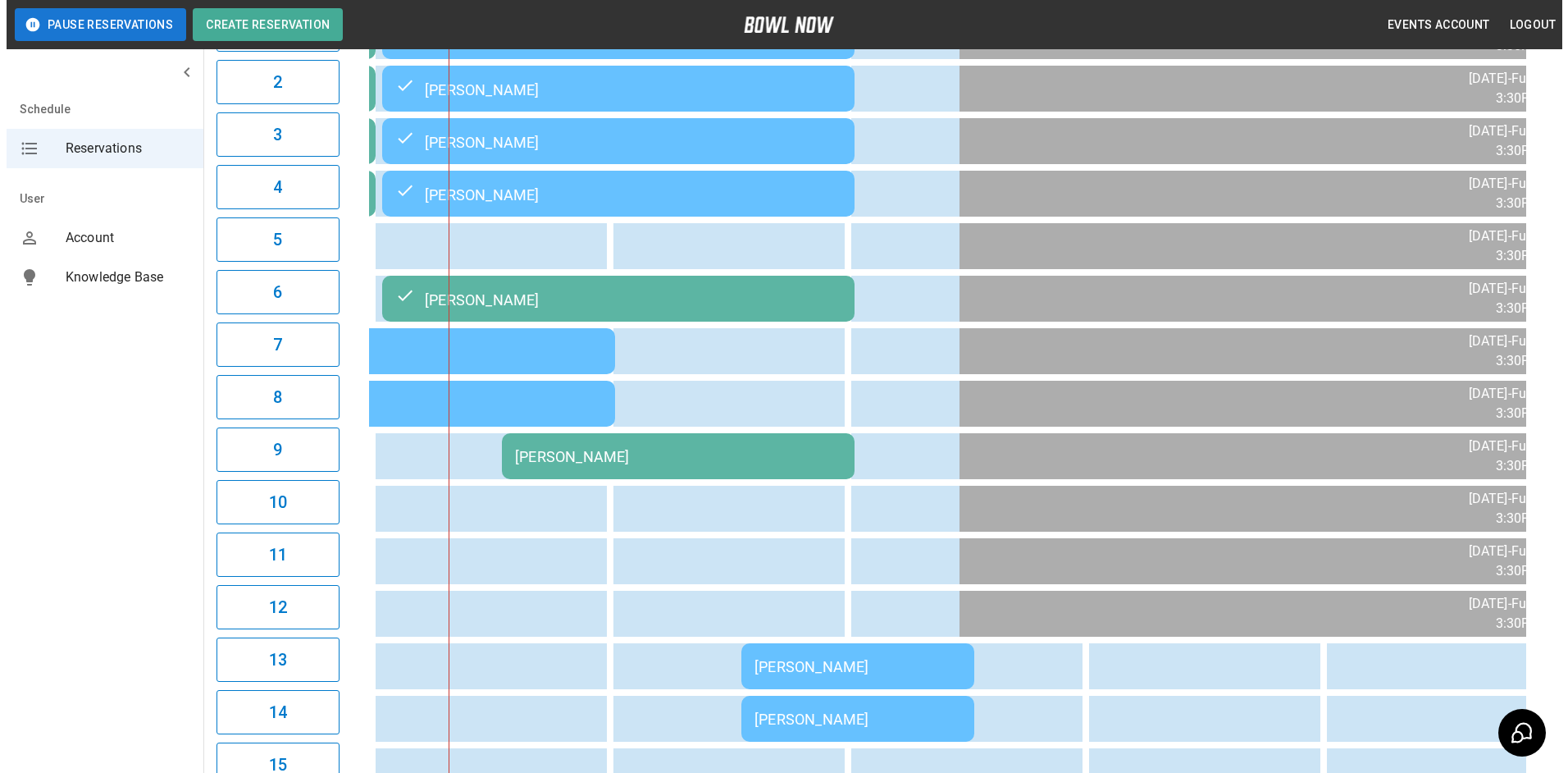
scroll to position [328, 0]
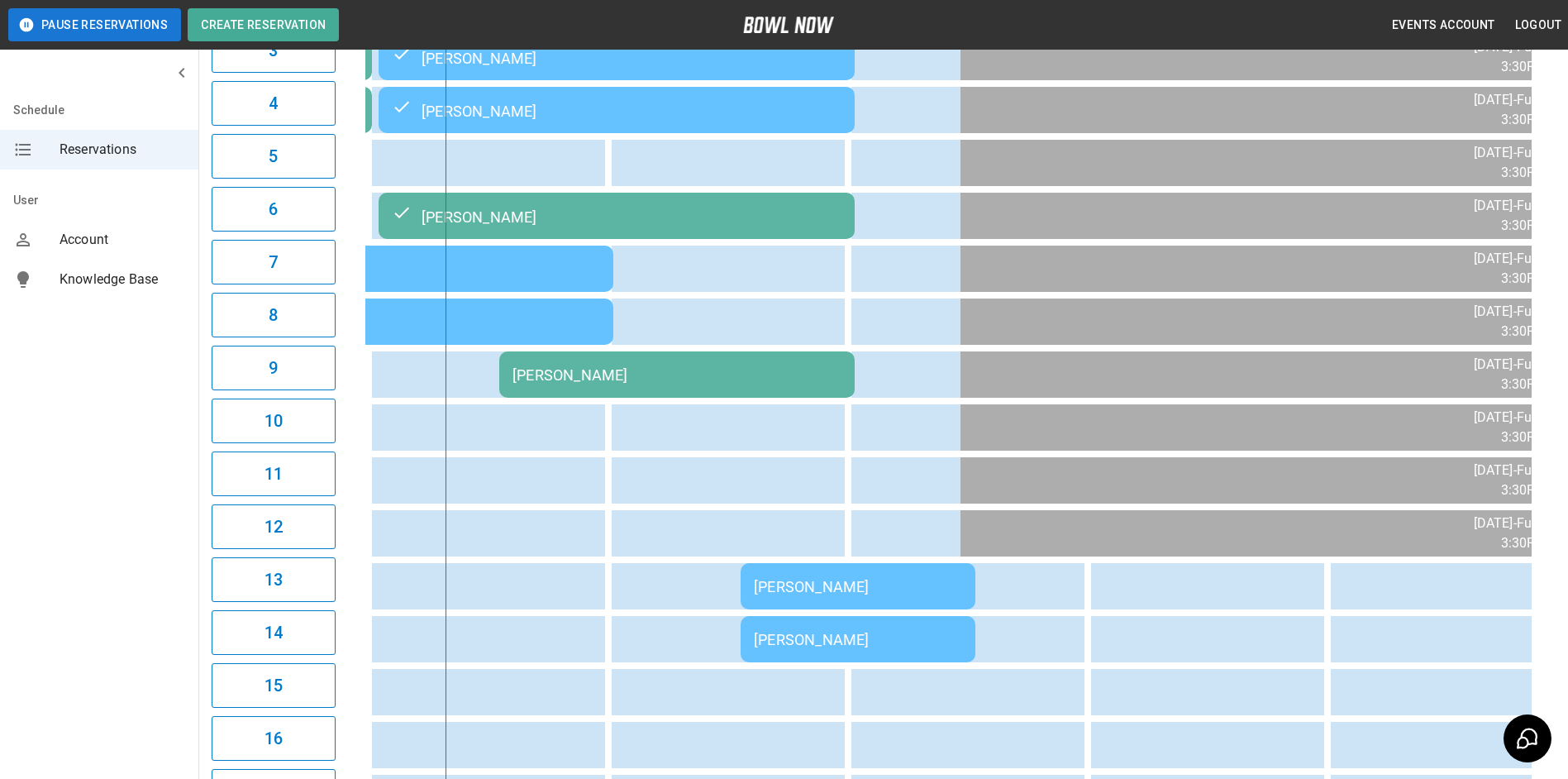
click at [712, 374] on div "[PERSON_NAME]" at bounding box center [677, 374] width 329 height 17
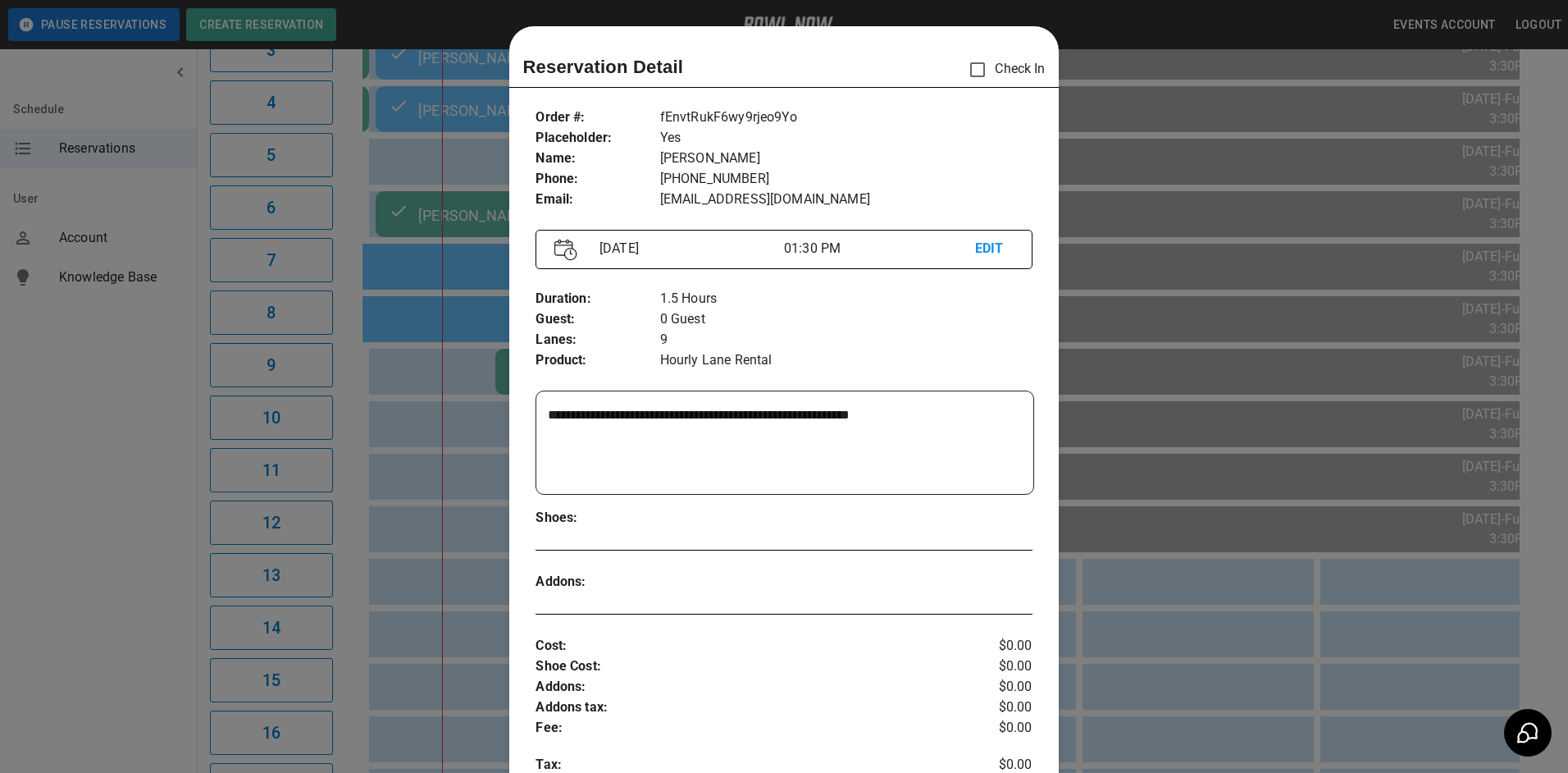
scroll to position [26, 0]
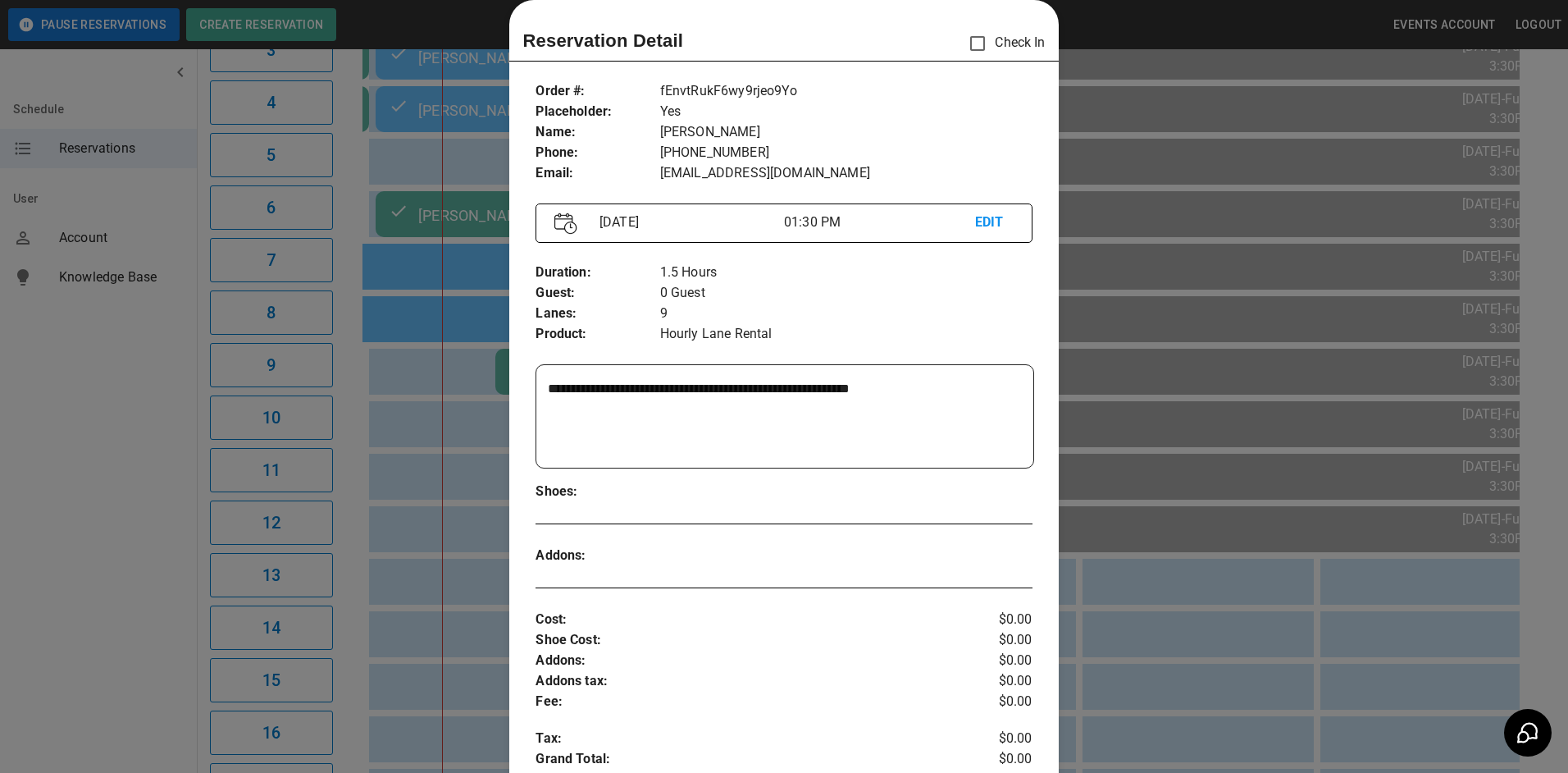
click at [477, 423] on div at bounding box center [784, 386] width 1568 height 773
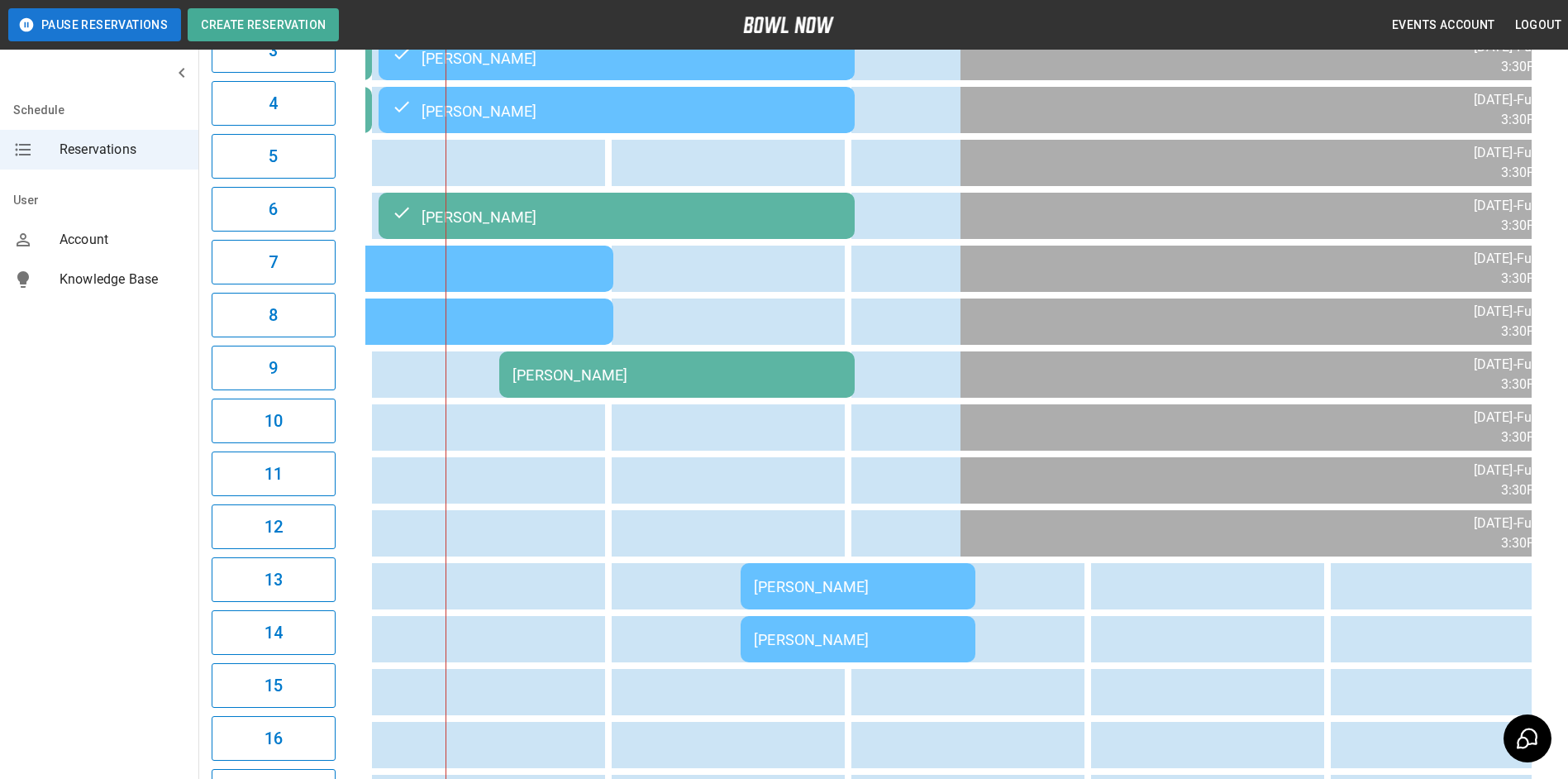
click at [630, 378] on div "[PERSON_NAME]" at bounding box center [677, 374] width 329 height 17
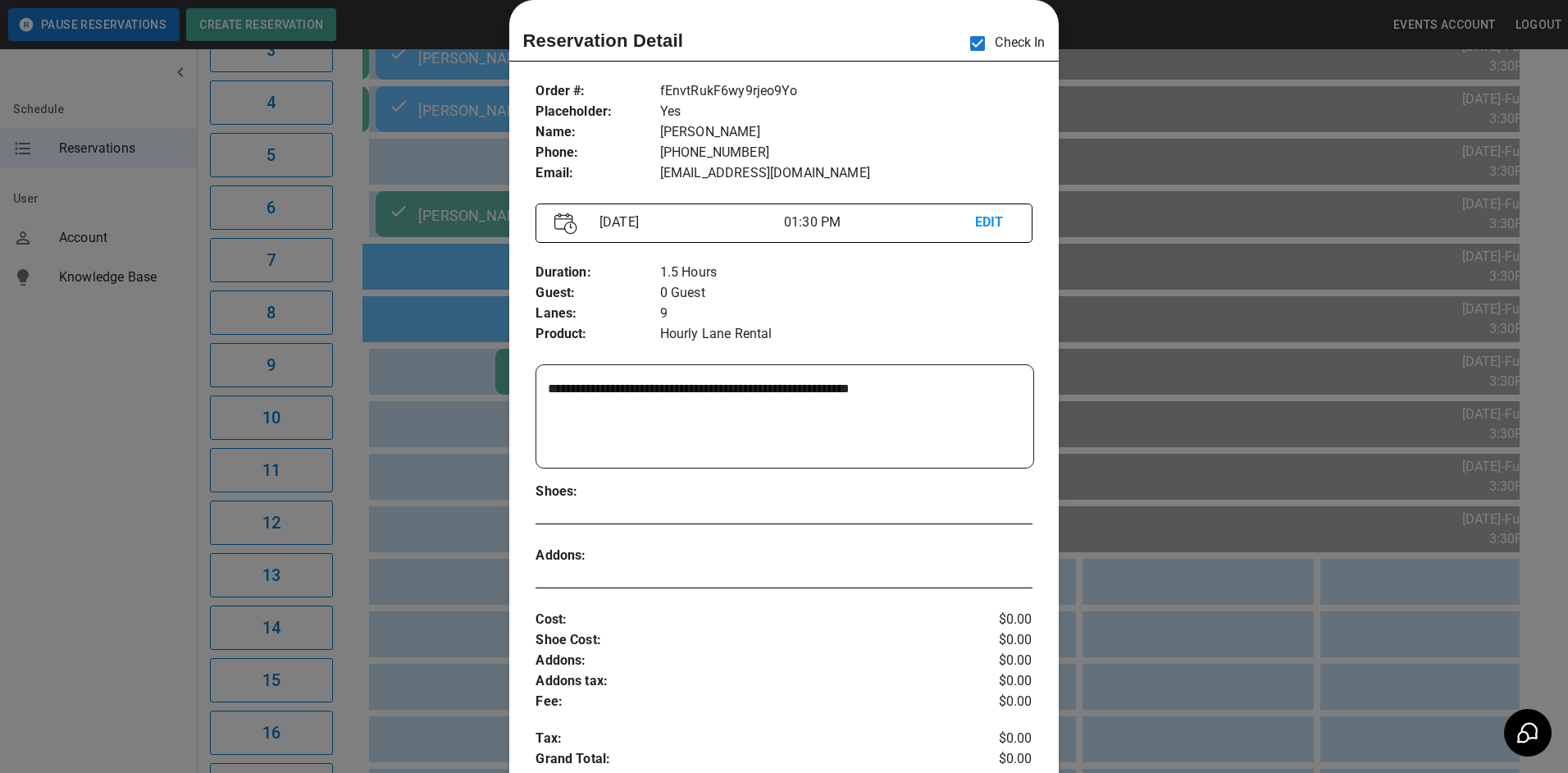
click at [455, 390] on div at bounding box center [784, 386] width 1568 height 773
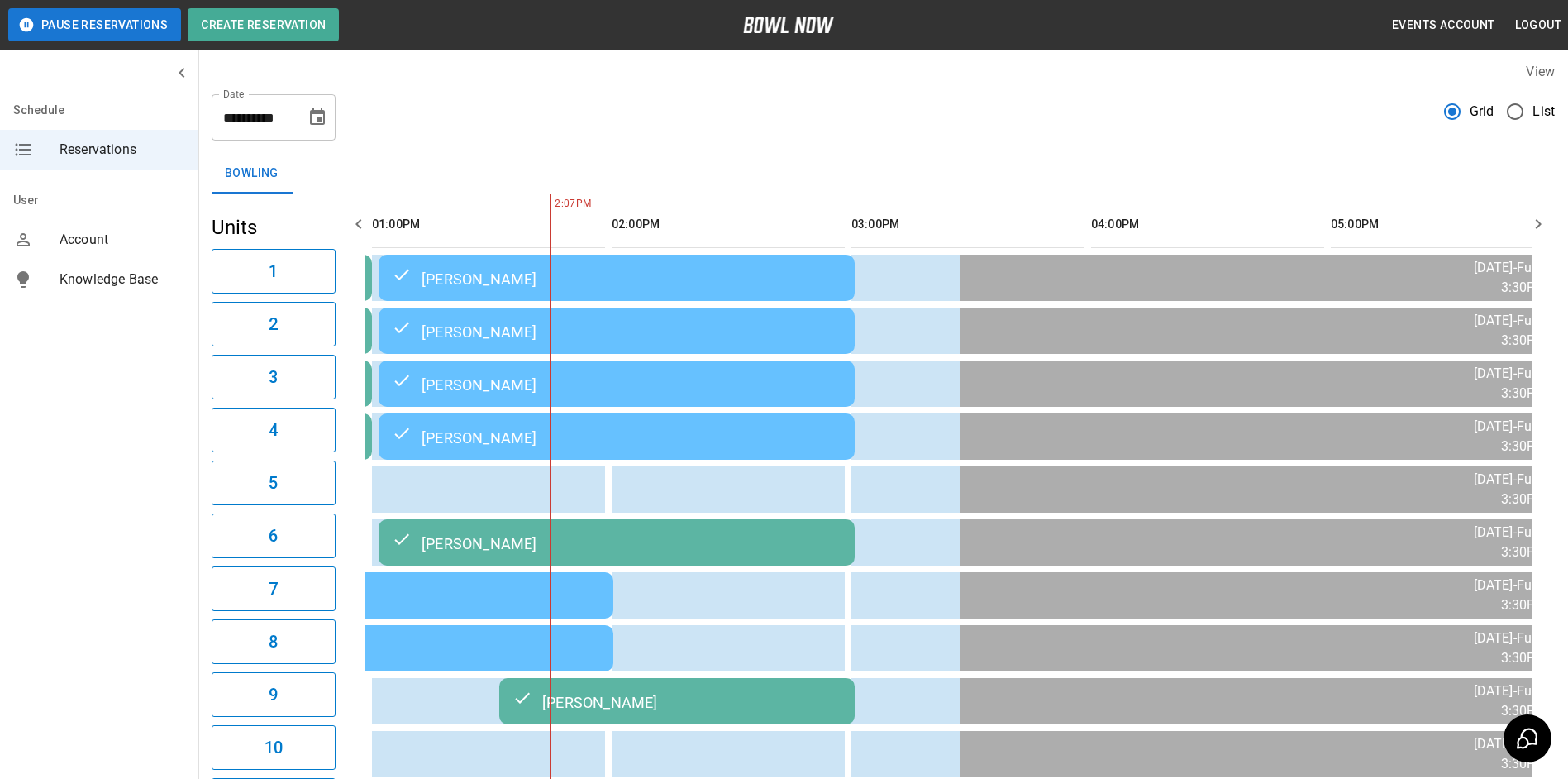
scroll to position [0, 0]
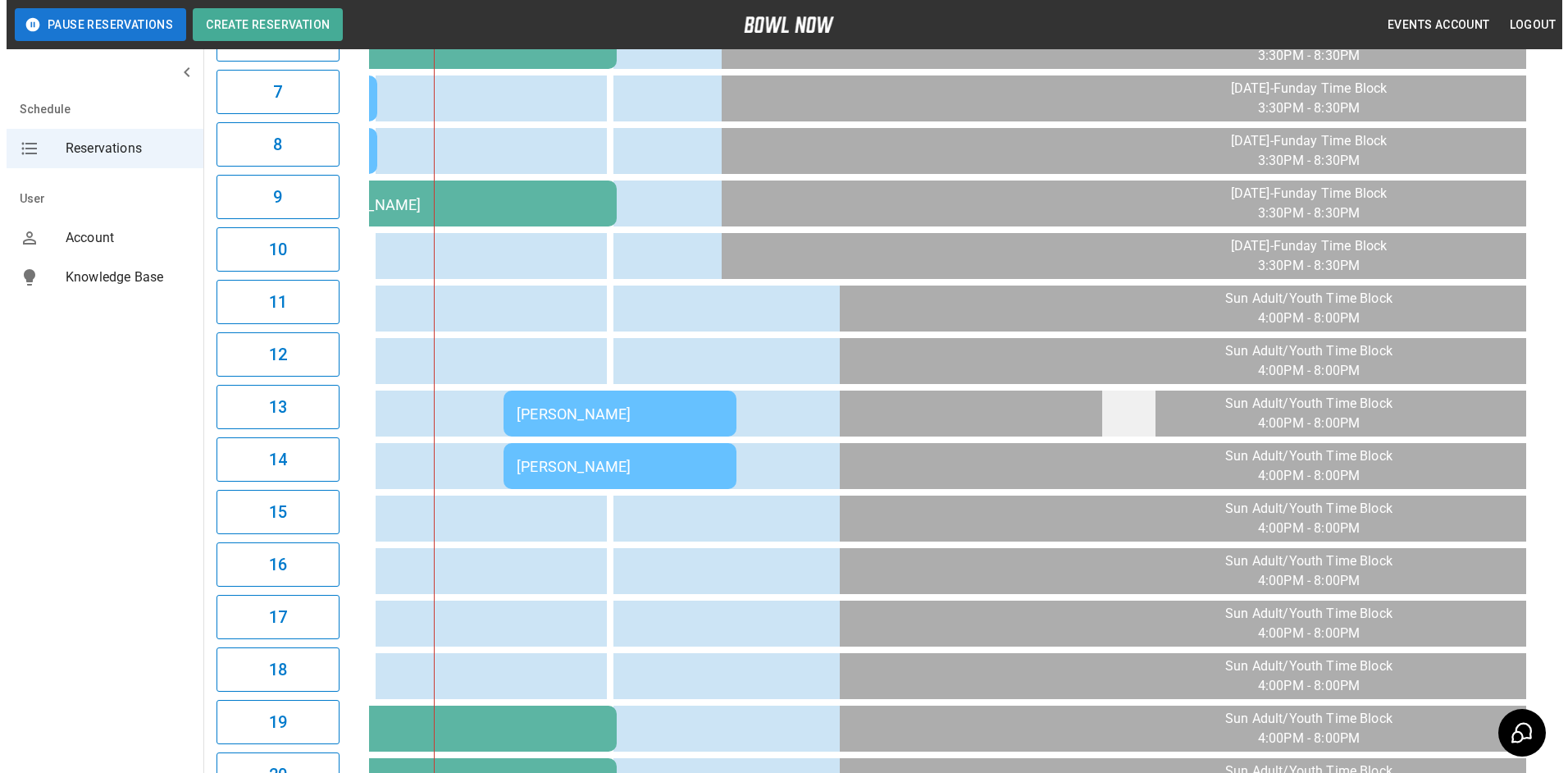
scroll to position [492, 0]
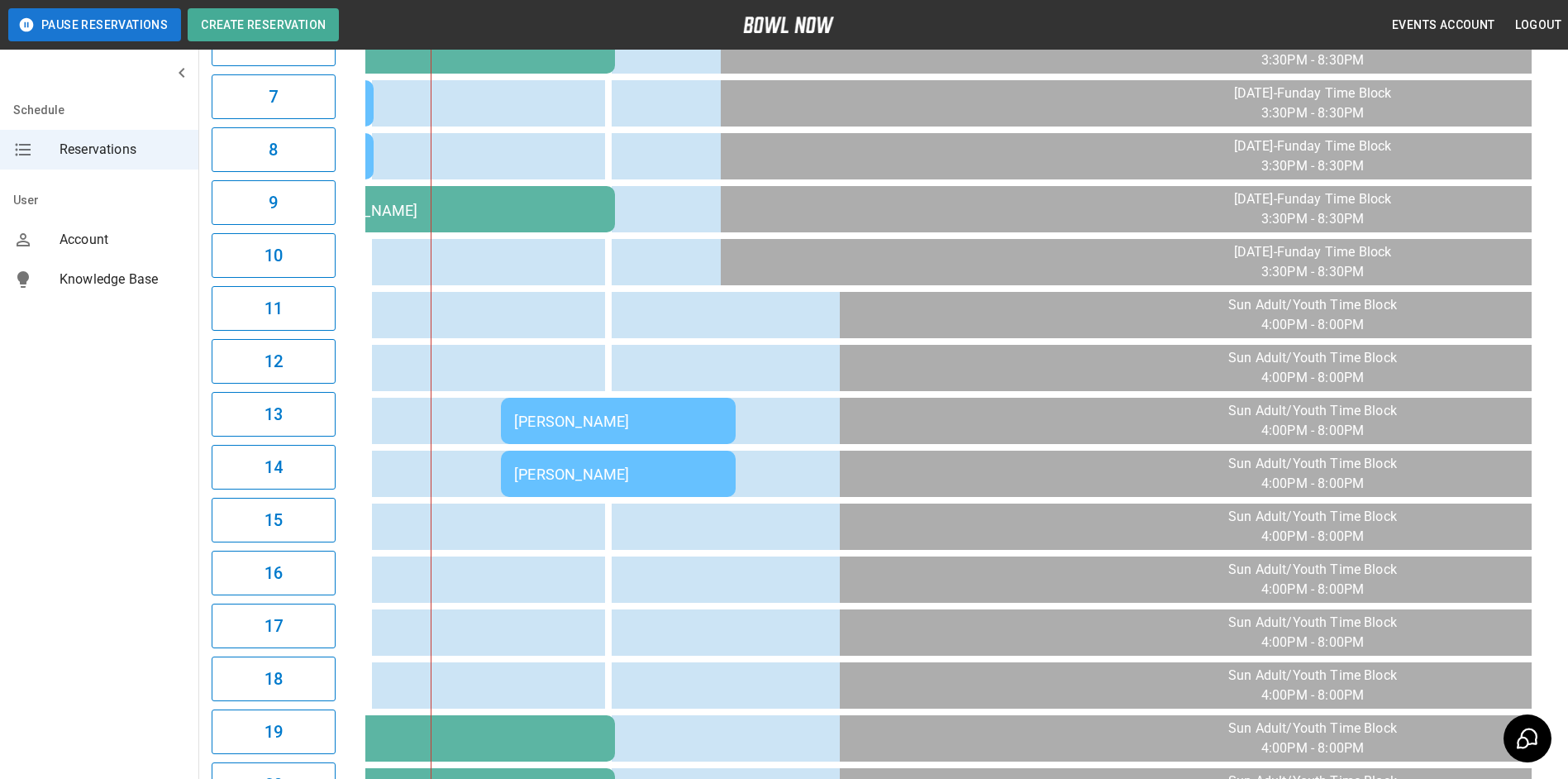
click at [660, 428] on div "[PERSON_NAME]" at bounding box center [618, 421] width 209 height 17
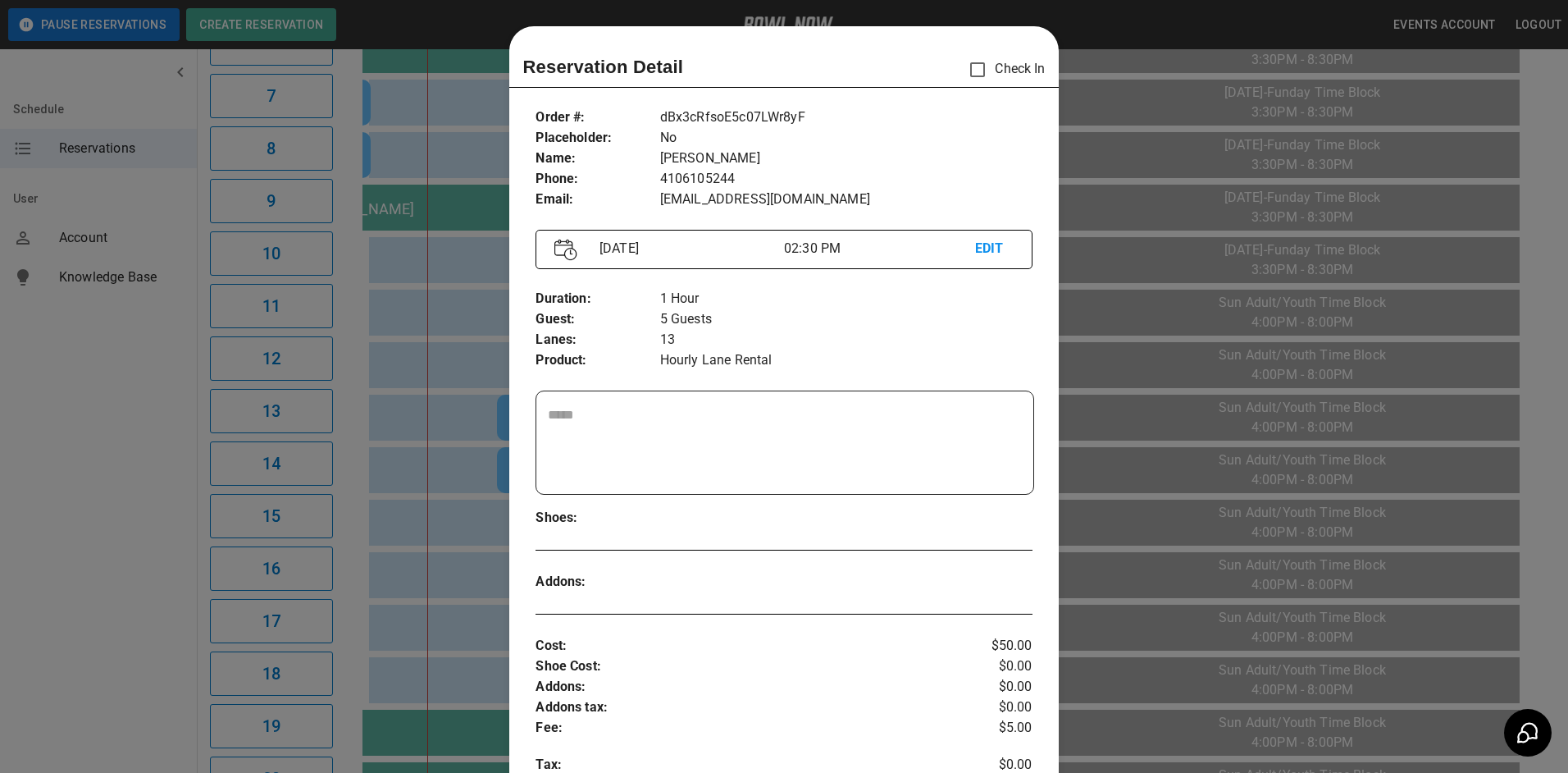
scroll to position [26, 0]
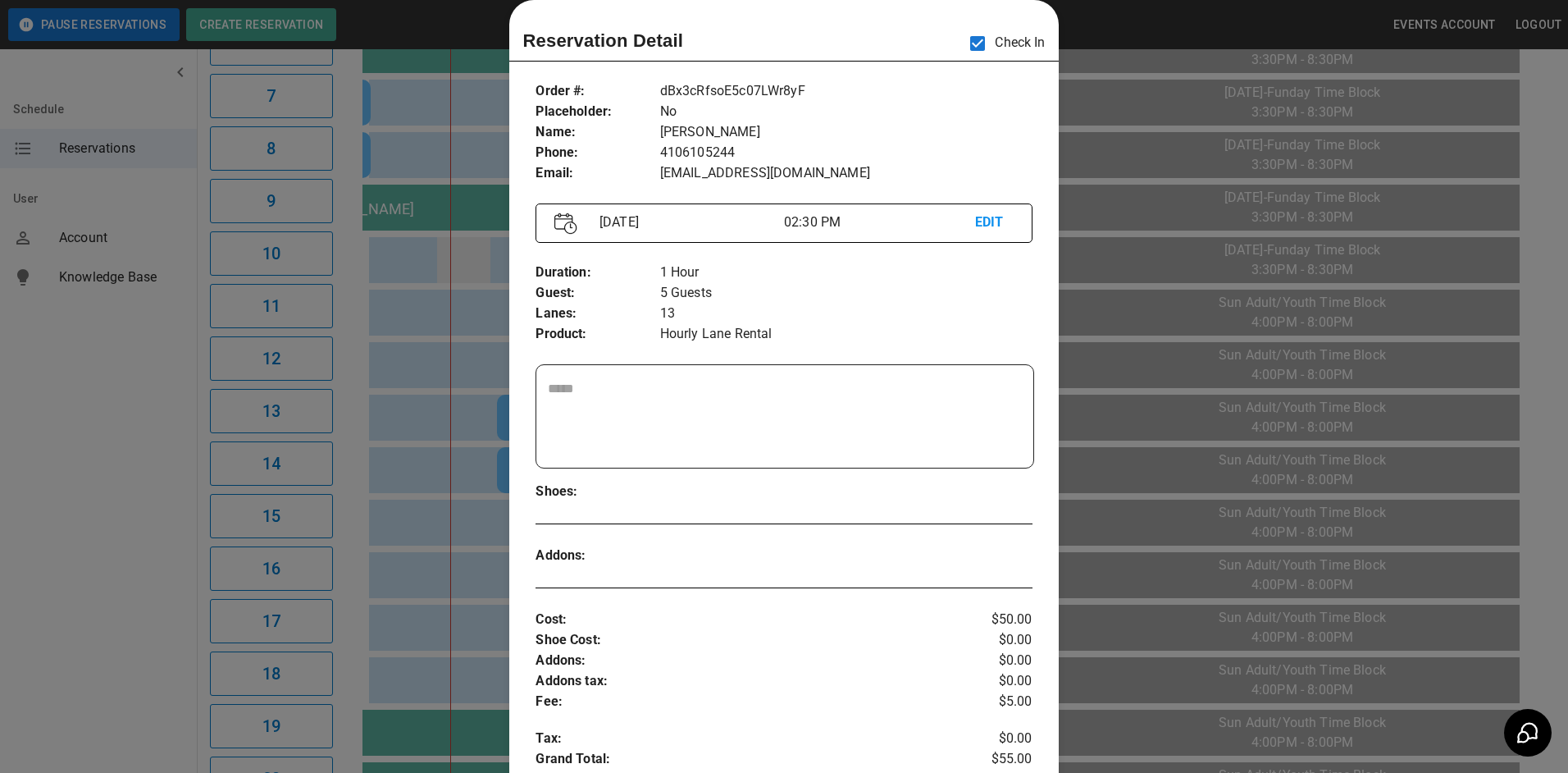
click at [458, 281] on div at bounding box center [784, 386] width 1568 height 773
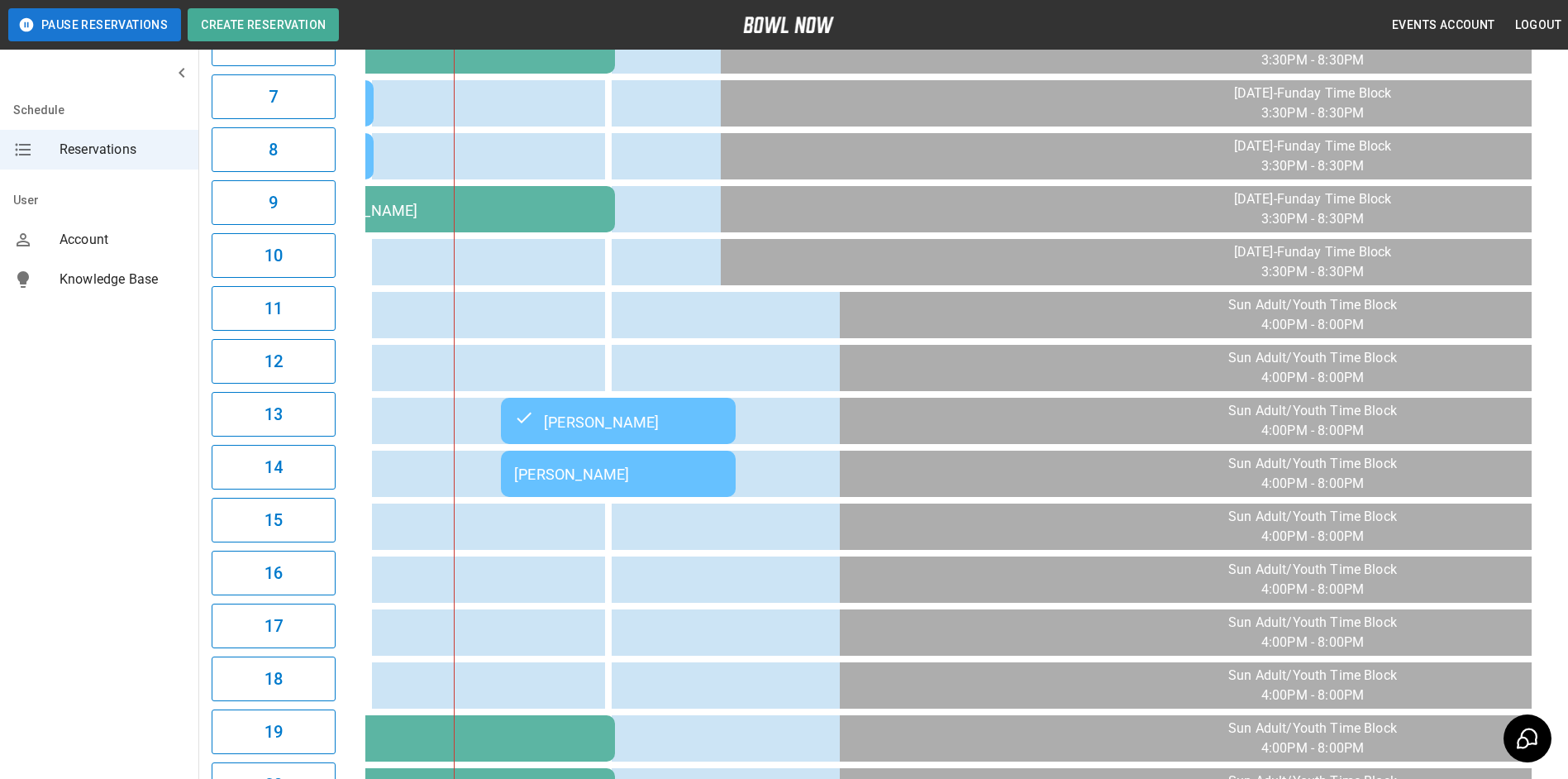
click at [564, 459] on table "James Tayman Jackie Wolfe James Tayman Andrea Fingland James Tayman Jackie Wolf…" at bounding box center [618, 314] width 2904 height 1225
click at [569, 464] on td "[PERSON_NAME]" at bounding box center [619, 474] width 235 height 46
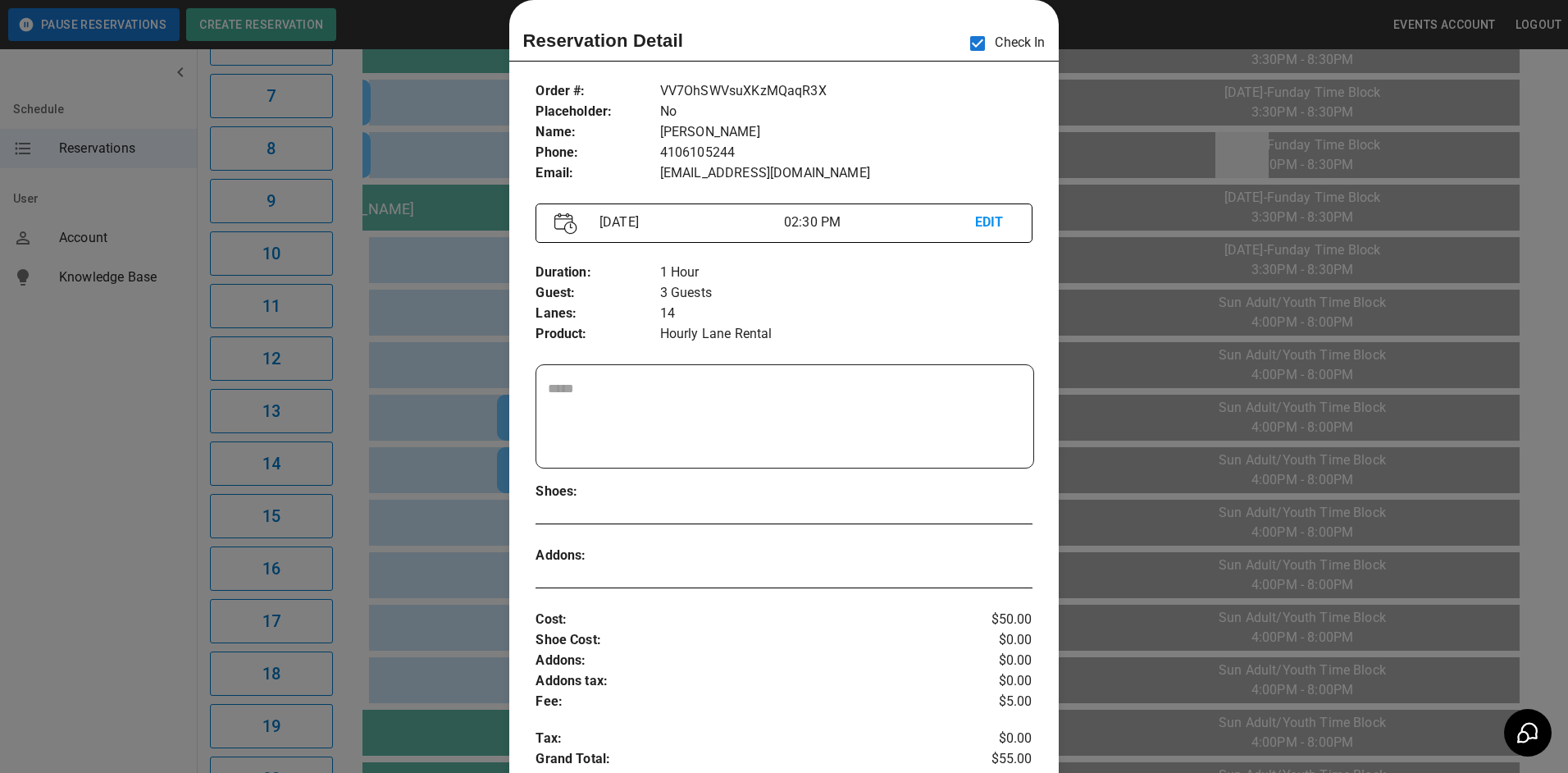
drag, startPoint x: 1192, startPoint y: 179, endPoint x: 1216, endPoint y: 181, distance: 24.1
click at [1198, 182] on div at bounding box center [784, 386] width 1568 height 773
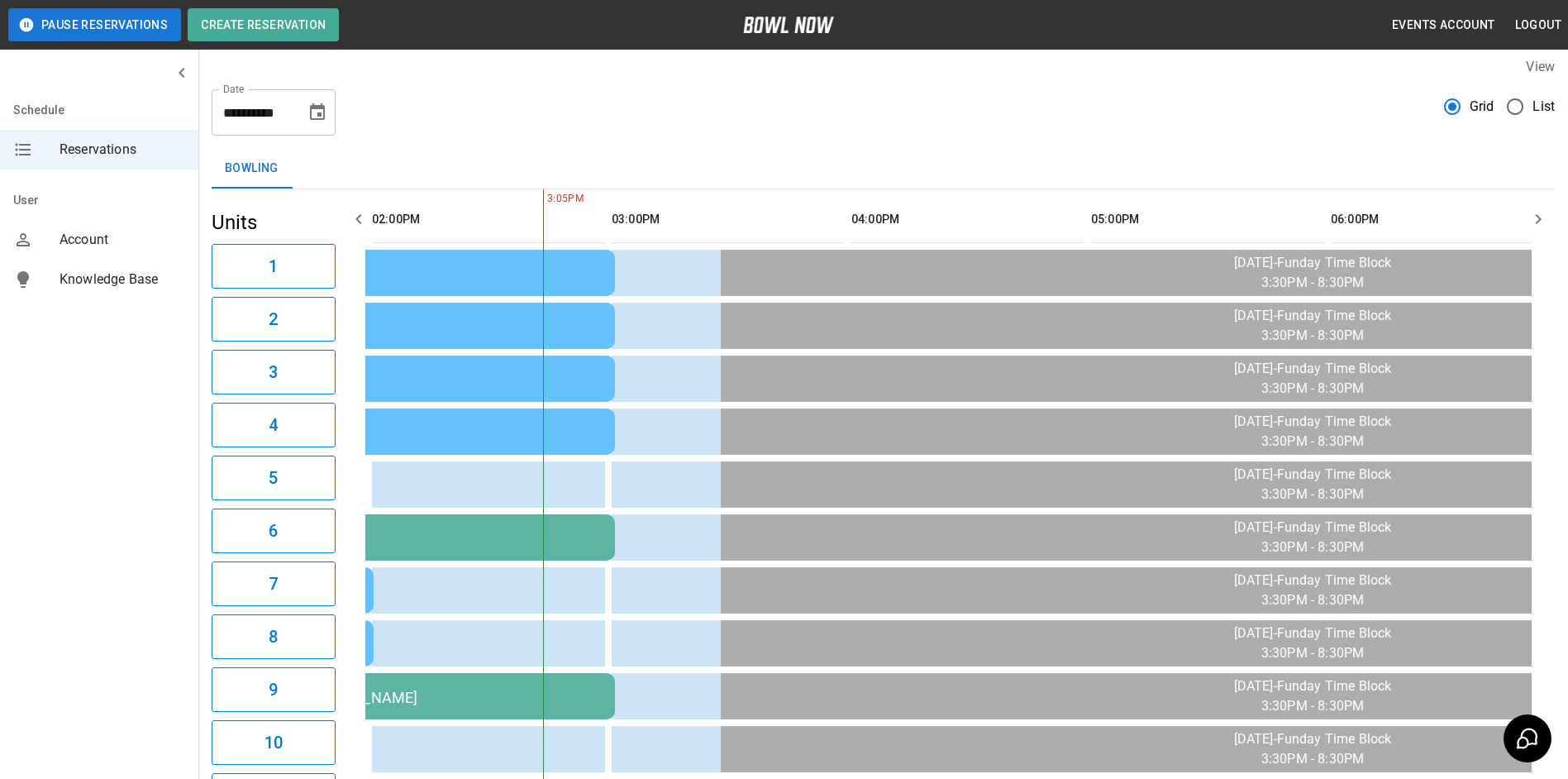
scroll to position [0, 0]
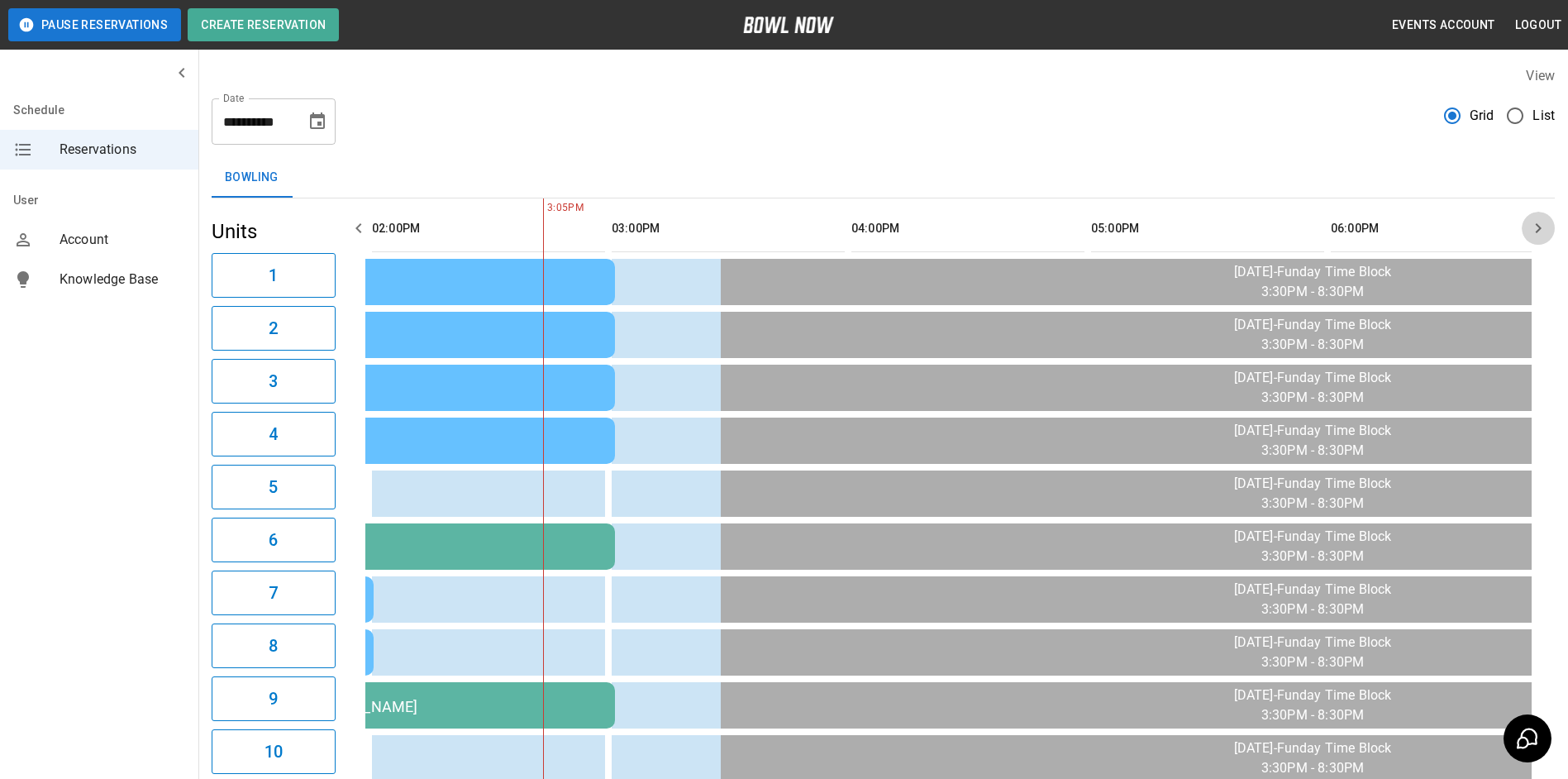
click at [1545, 222] on icon "button" at bounding box center [1539, 229] width 20 height 20
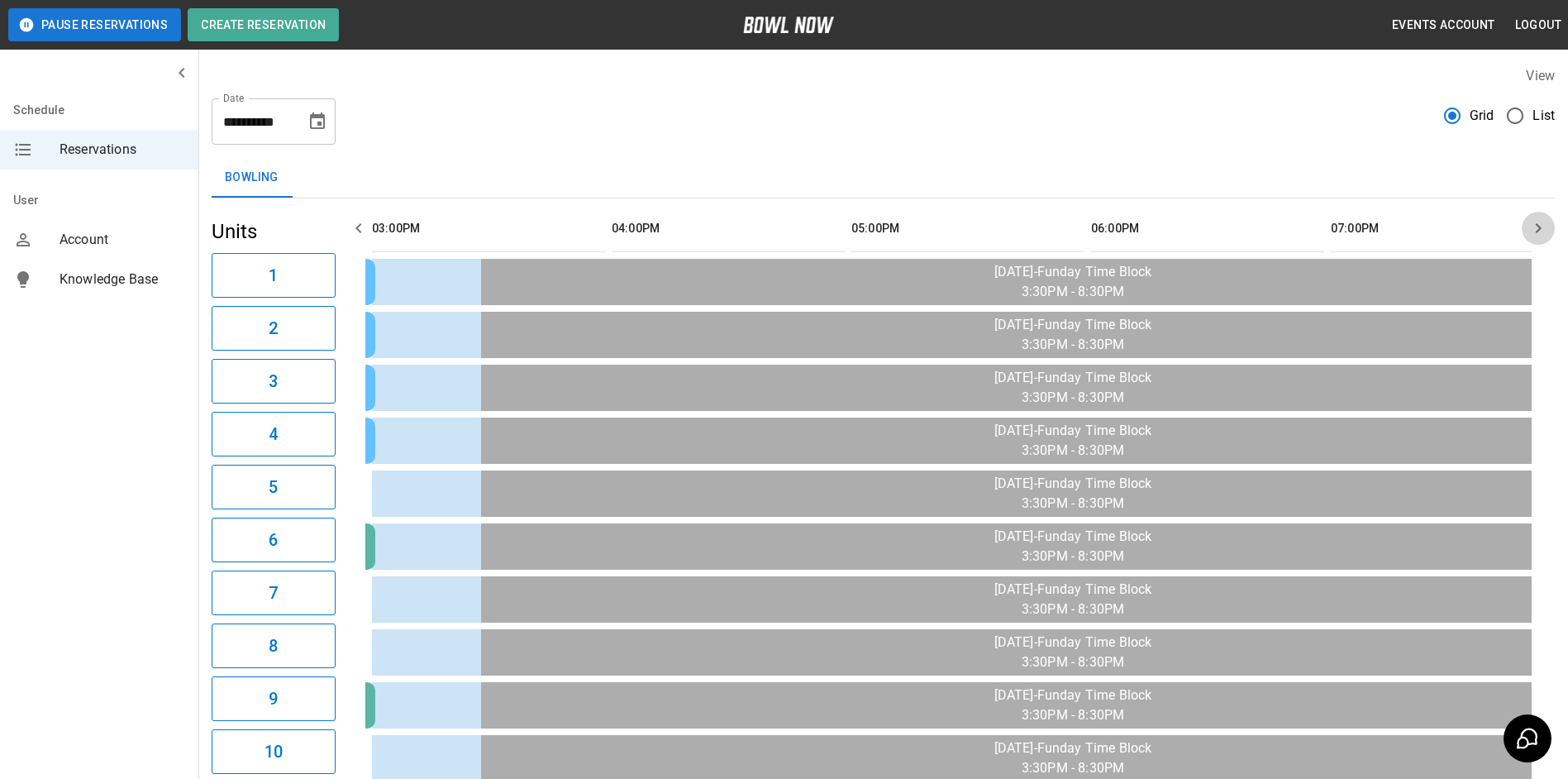
click at [1545, 222] on icon "button" at bounding box center [1539, 229] width 20 height 20
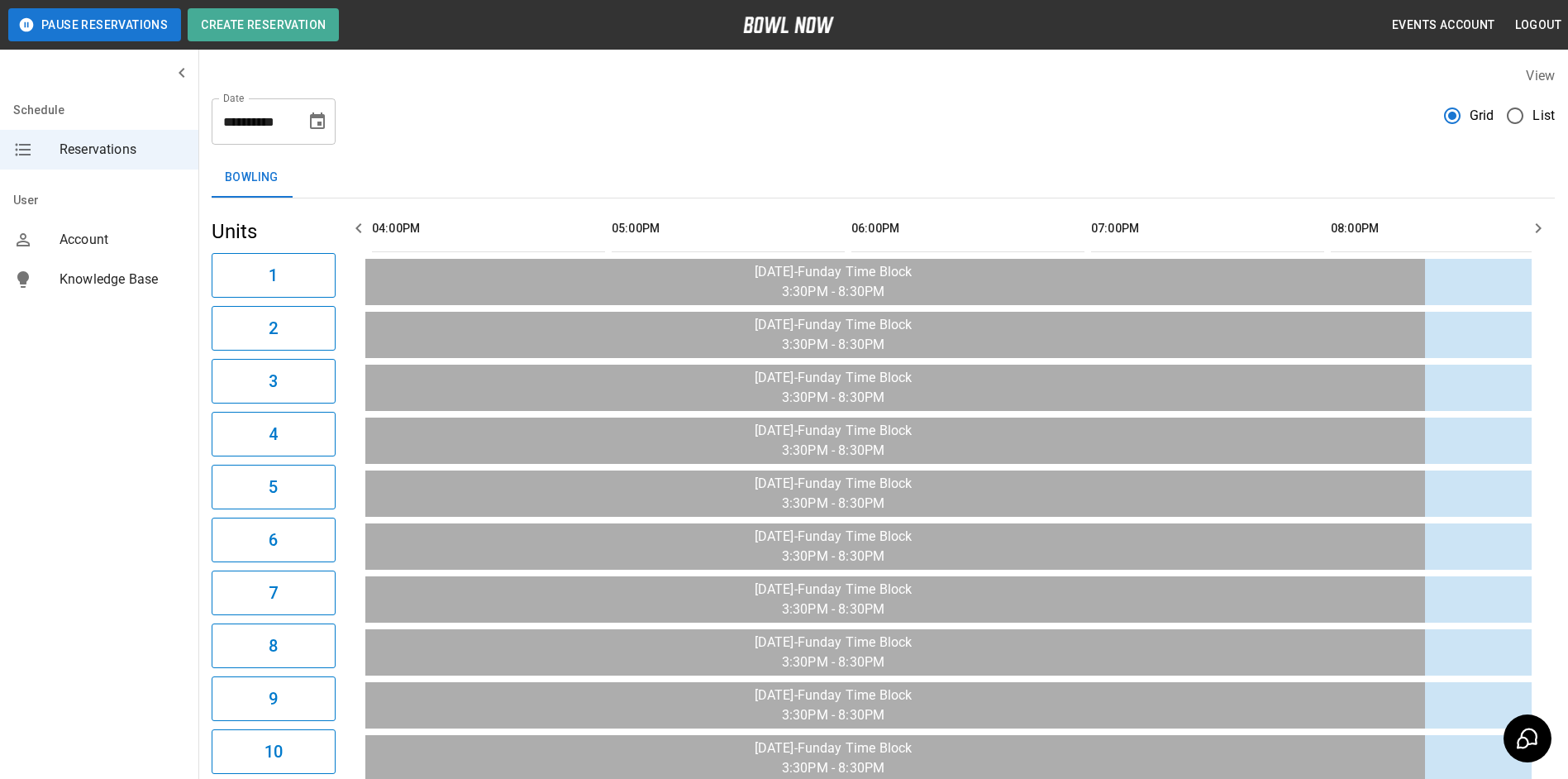
click at [1545, 222] on icon "button" at bounding box center [1539, 229] width 20 height 20
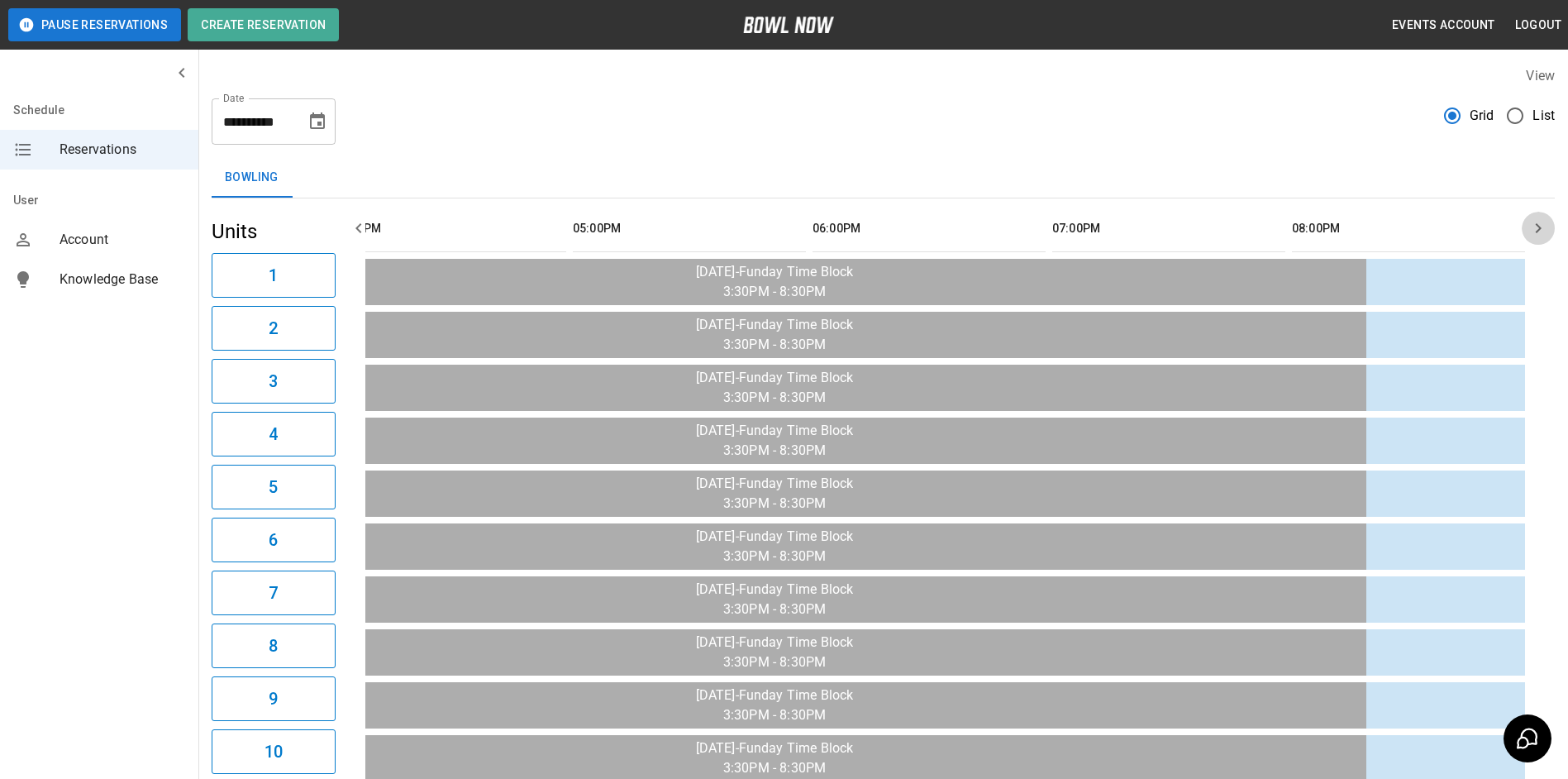
click at [1545, 223] on icon "button" at bounding box center [1539, 229] width 20 height 20
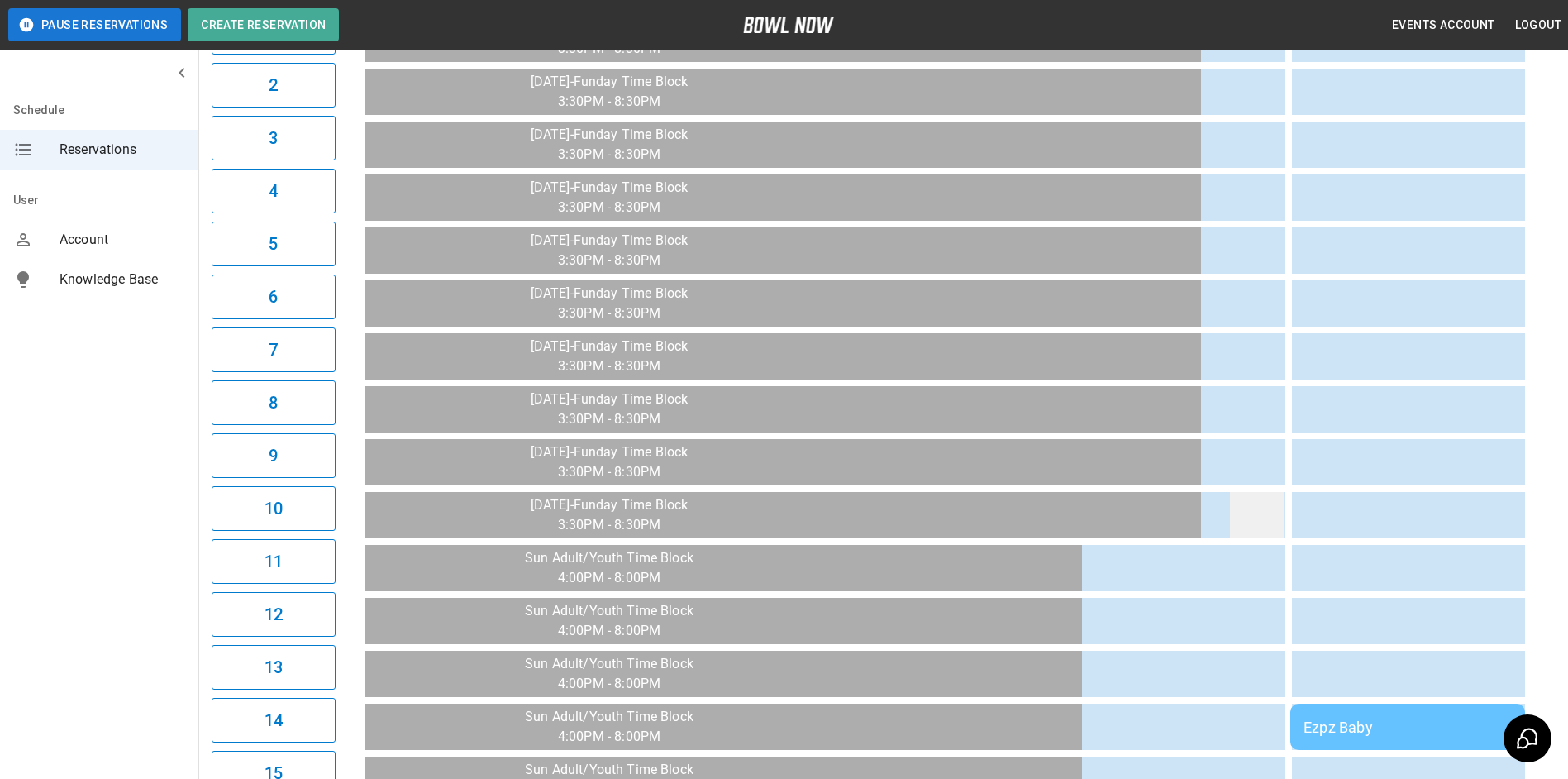
scroll to position [496, 0]
